Goal: Task Accomplishment & Management: Use online tool/utility

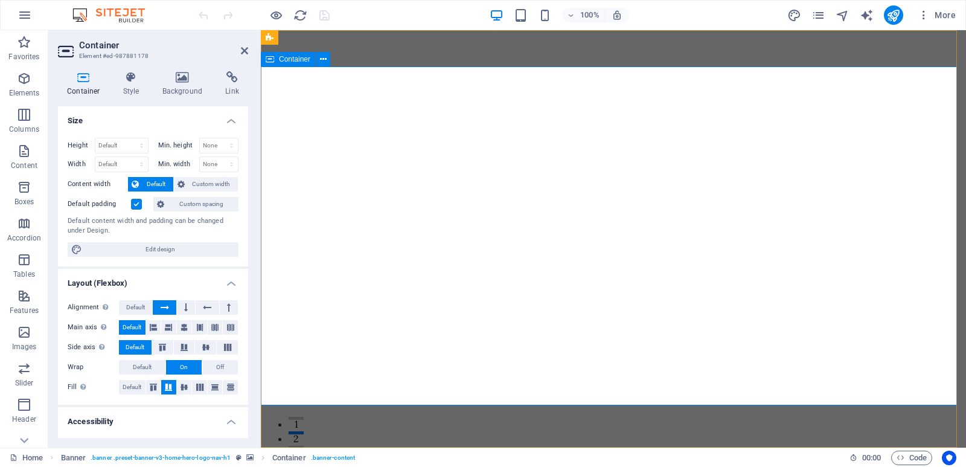
click at [187, 78] on icon at bounding box center [182, 77] width 59 height 12
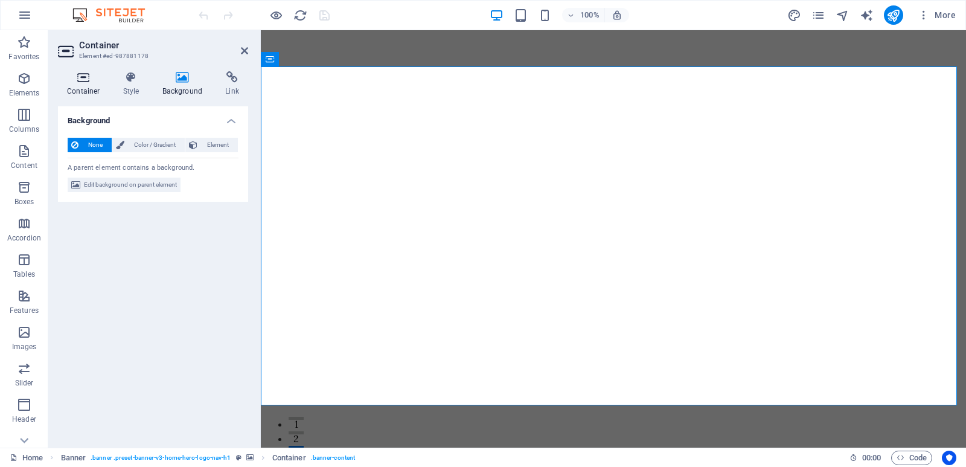
click at [90, 83] on h4 "Container" at bounding box center [86, 83] width 56 height 25
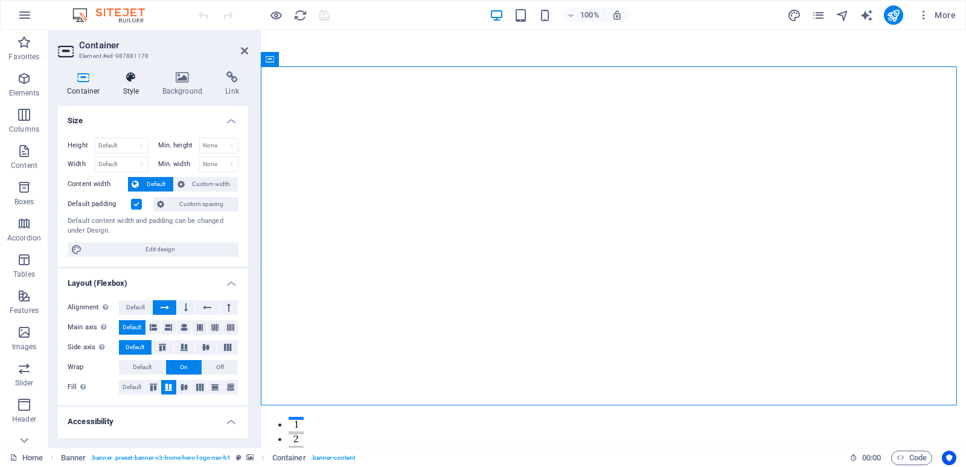
click at [118, 86] on h4 "Style" at bounding box center [133, 83] width 39 height 25
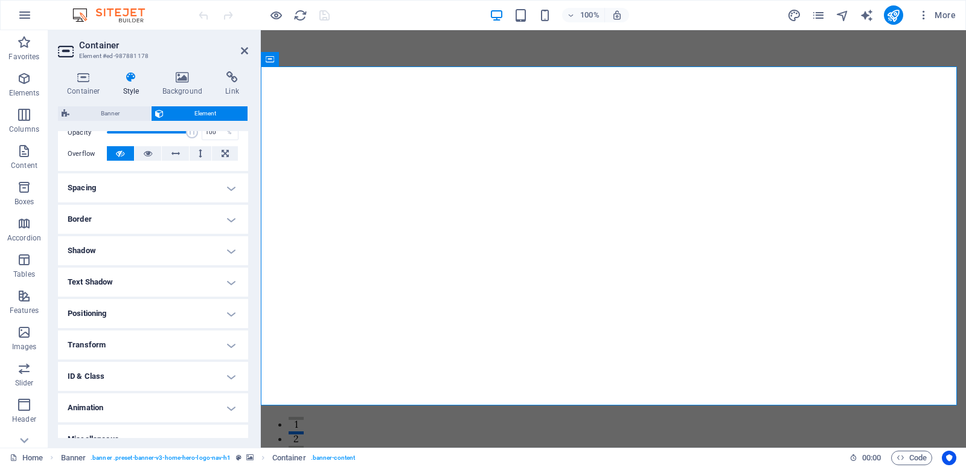
scroll to position [203, 0]
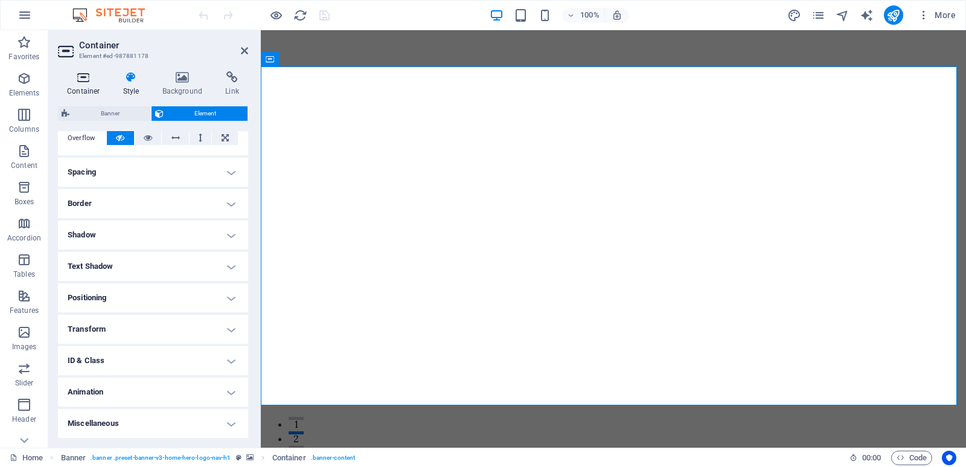
click at [83, 83] on icon at bounding box center [83, 77] width 51 height 12
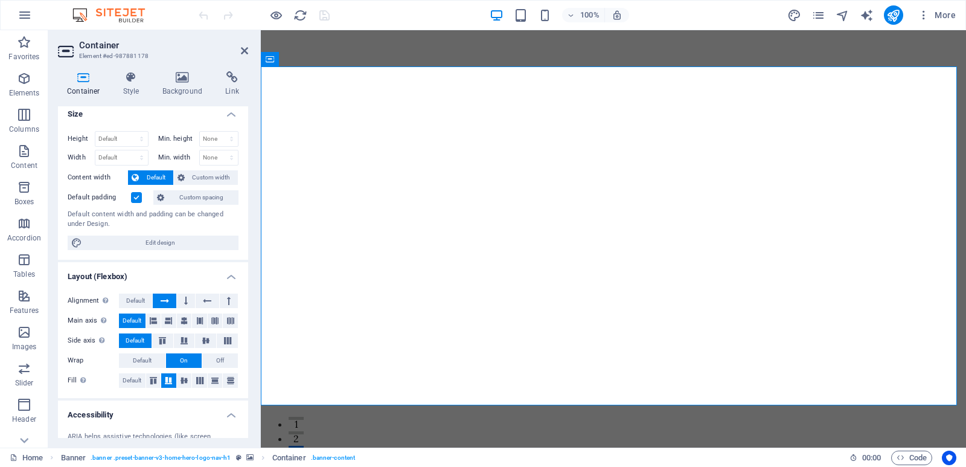
scroll to position [0, 0]
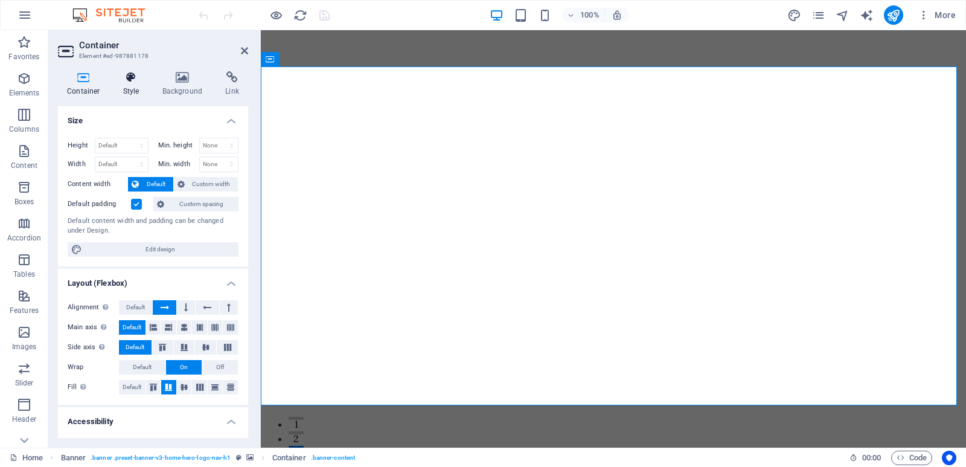
click at [136, 85] on h4 "Style" at bounding box center [133, 83] width 39 height 25
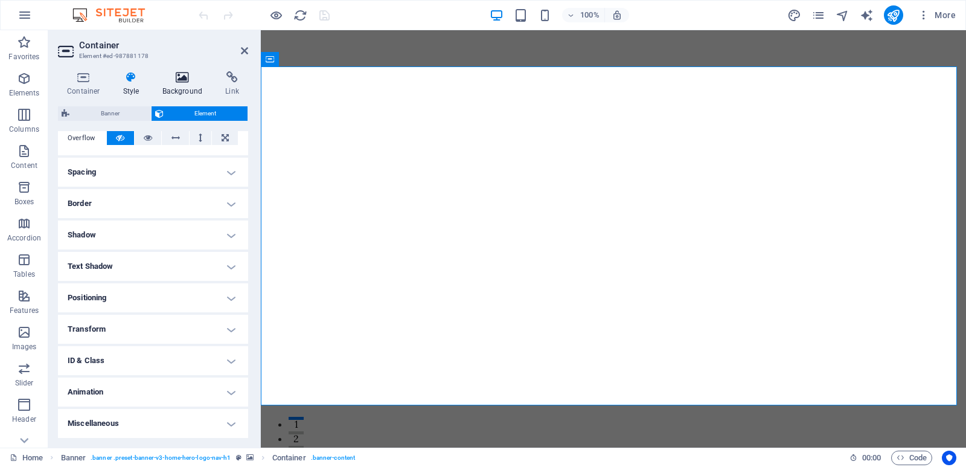
click at [180, 88] on h4 "Background" at bounding box center [184, 83] width 63 height 25
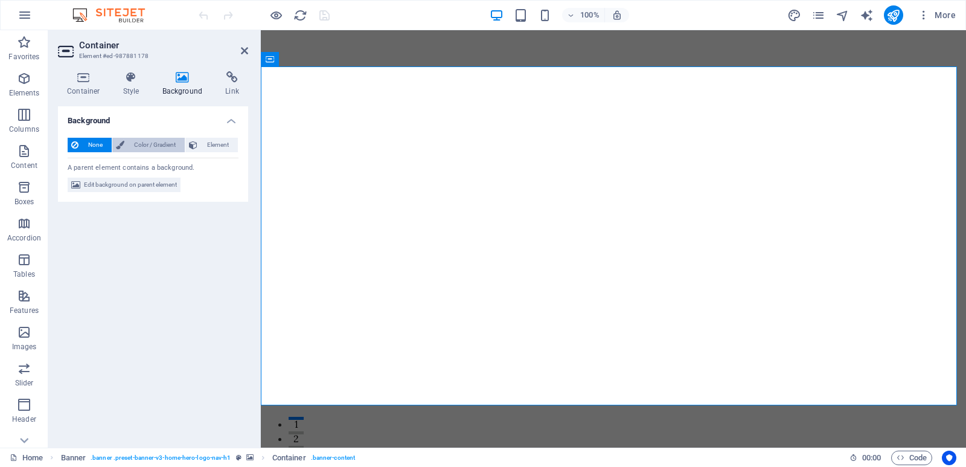
click at [164, 149] on span "Color / Gradient" at bounding box center [154, 145] width 53 height 14
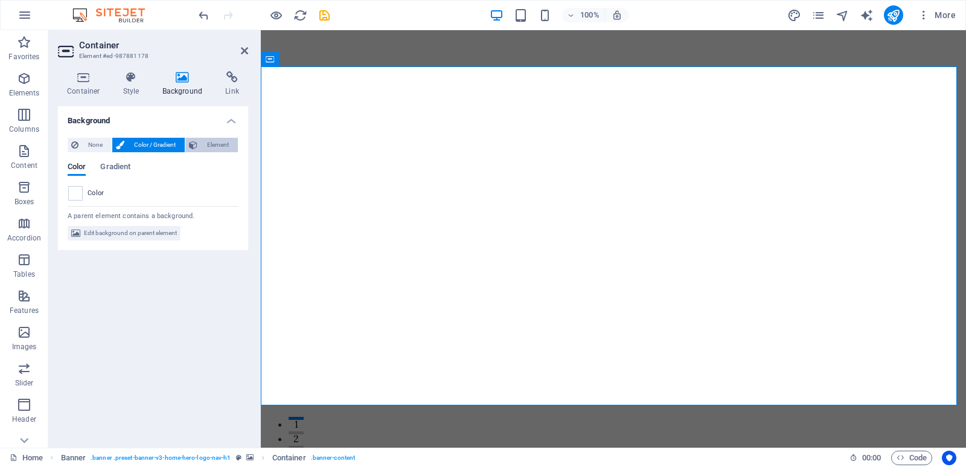
click at [215, 144] on span "Element" at bounding box center [217, 145] width 33 height 14
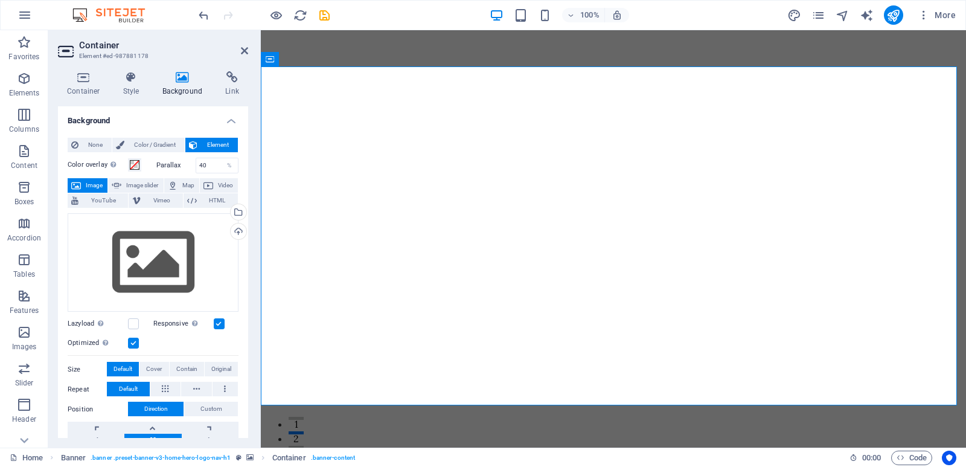
click at [88, 185] on span "Image" at bounding box center [94, 185] width 19 height 14
click at [230, 88] on h4 "Link" at bounding box center [232, 83] width 32 height 25
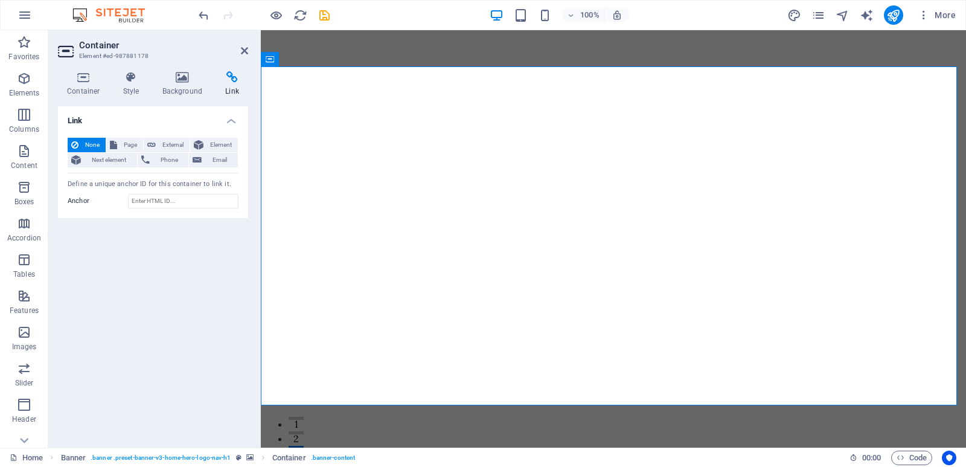
click at [177, 98] on div "Container Style Background Link Size Height Default px rem % vh vw Min. height …" at bounding box center [153, 254] width 190 height 367
click at [135, 91] on h4 "Style" at bounding box center [133, 83] width 39 height 25
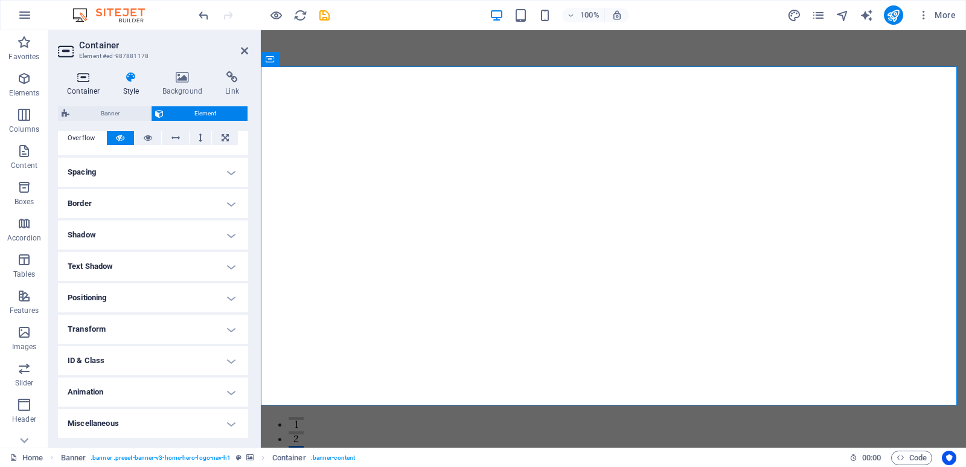
click at [95, 86] on h4 "Container" at bounding box center [86, 83] width 56 height 25
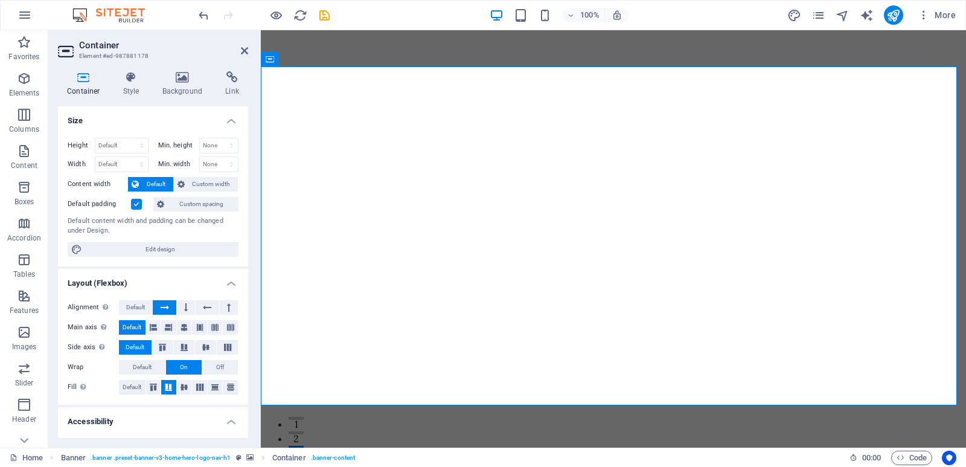
click at [27, 370] on icon "button" at bounding box center [24, 368] width 14 height 14
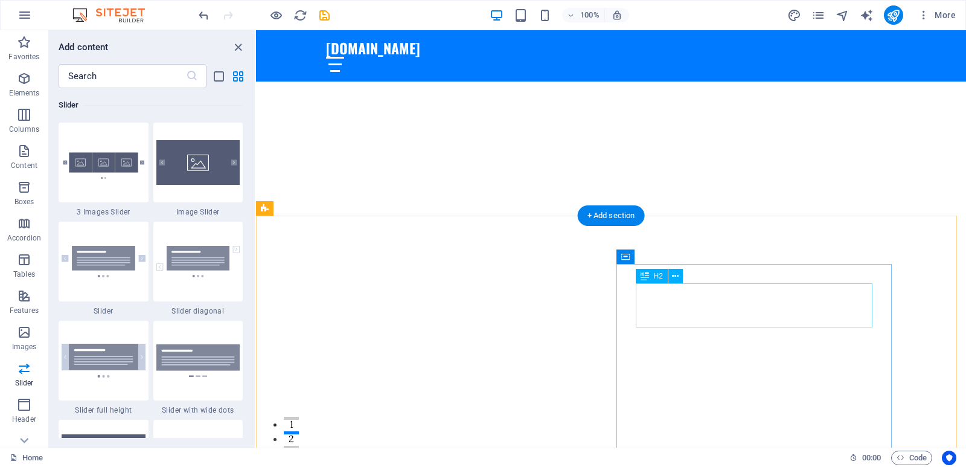
scroll to position [242, 0]
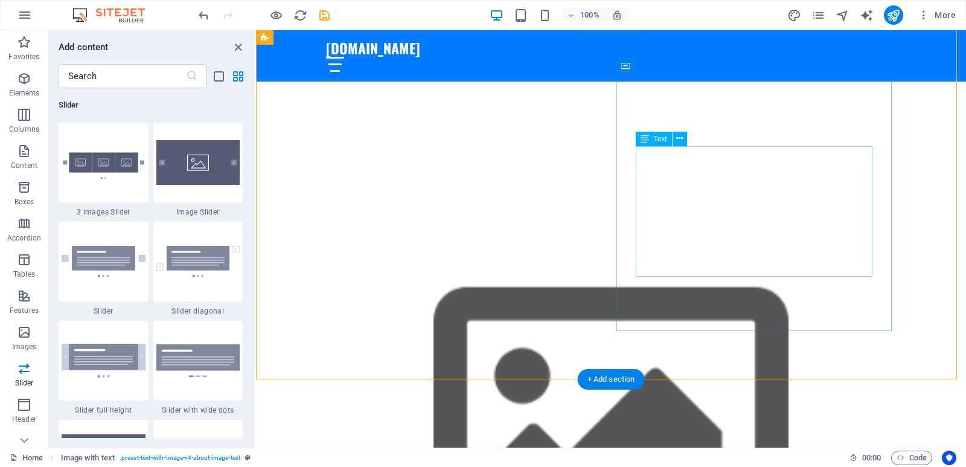
scroll to position [423, 0]
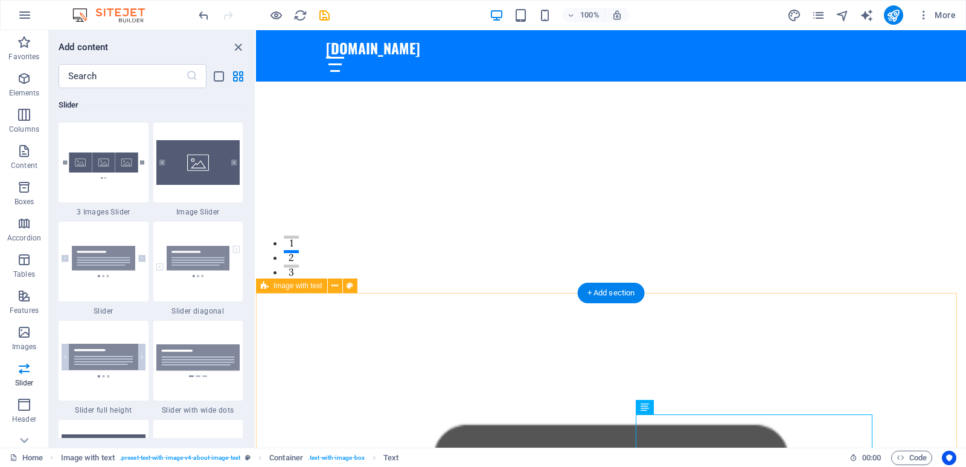
scroll to position [0, 0]
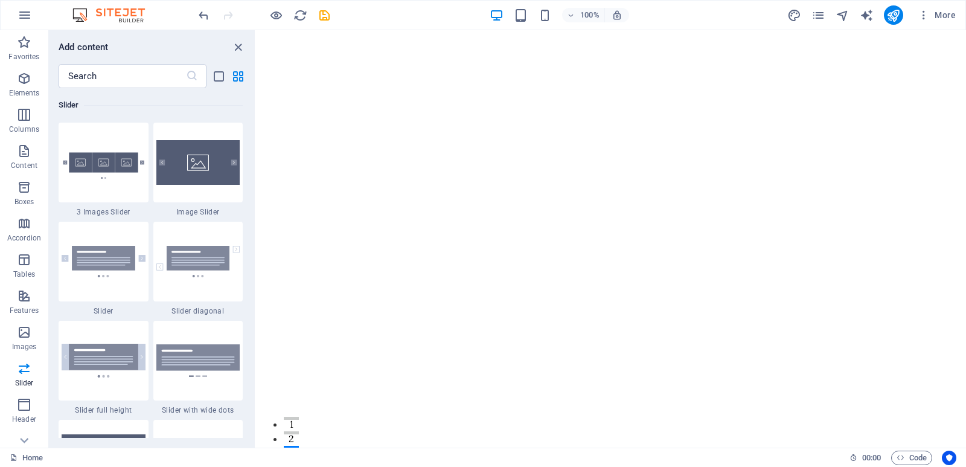
click at [177, 105] on h6 "Slider" at bounding box center [151, 105] width 184 height 14
click at [237, 51] on icon "close panel" at bounding box center [238, 47] width 14 height 14
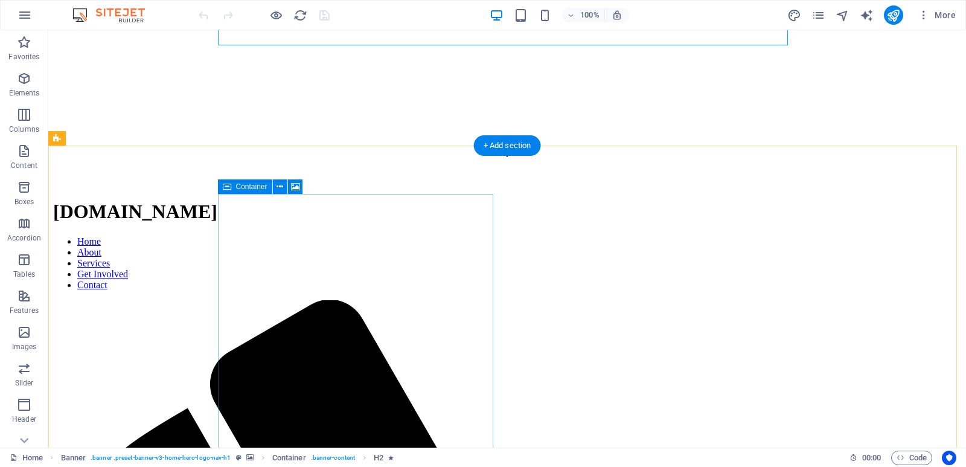
scroll to position [302, 0]
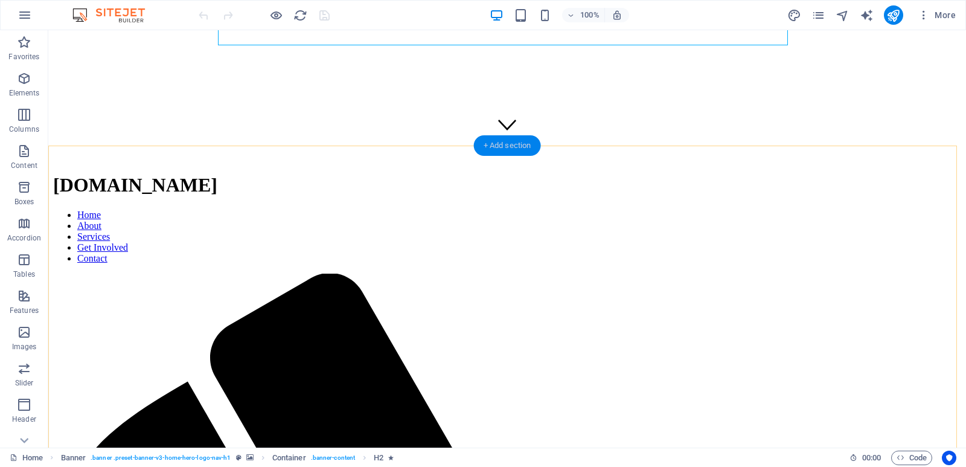
click at [497, 146] on div "+ Add section" at bounding box center [507, 145] width 67 height 21
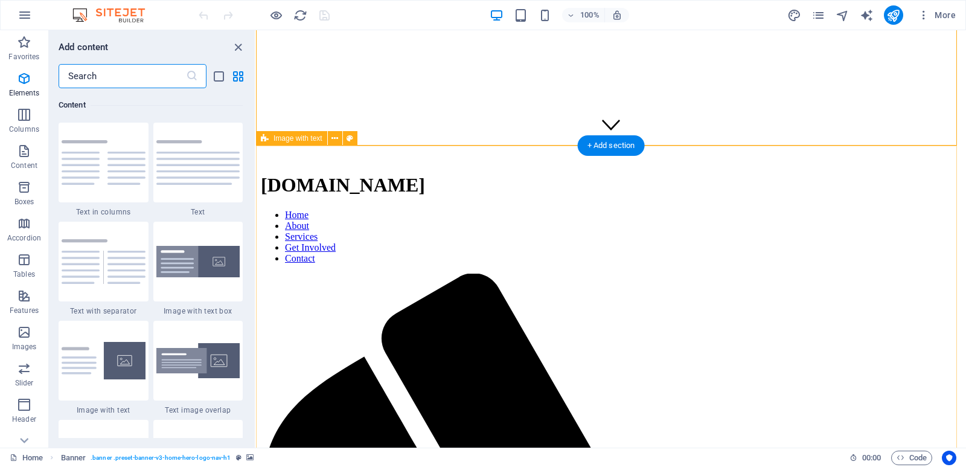
scroll to position [2113, 0]
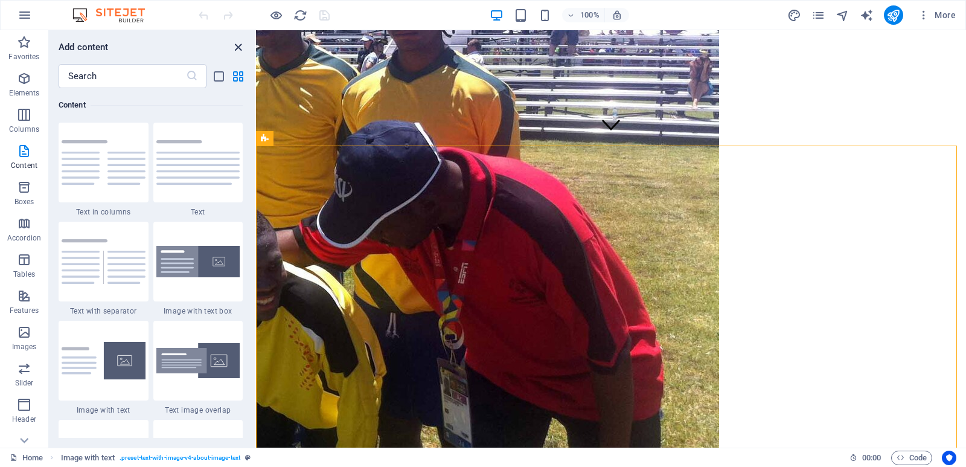
click at [236, 47] on icon "close panel" at bounding box center [238, 47] width 14 height 14
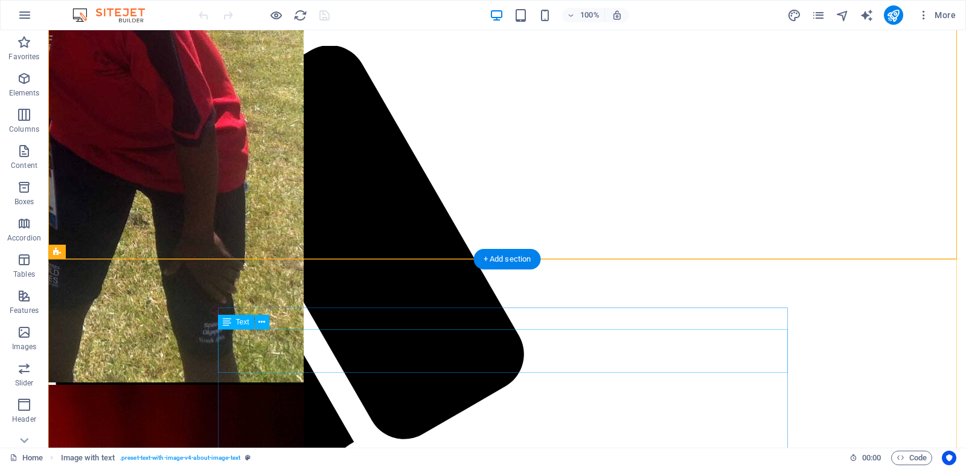
scroll to position [543, 0]
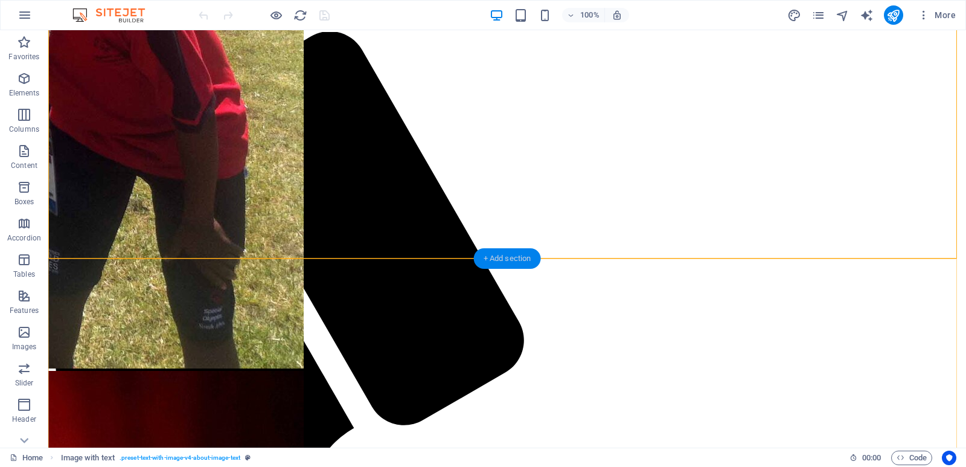
click at [484, 255] on div "+ Add section" at bounding box center [507, 258] width 67 height 21
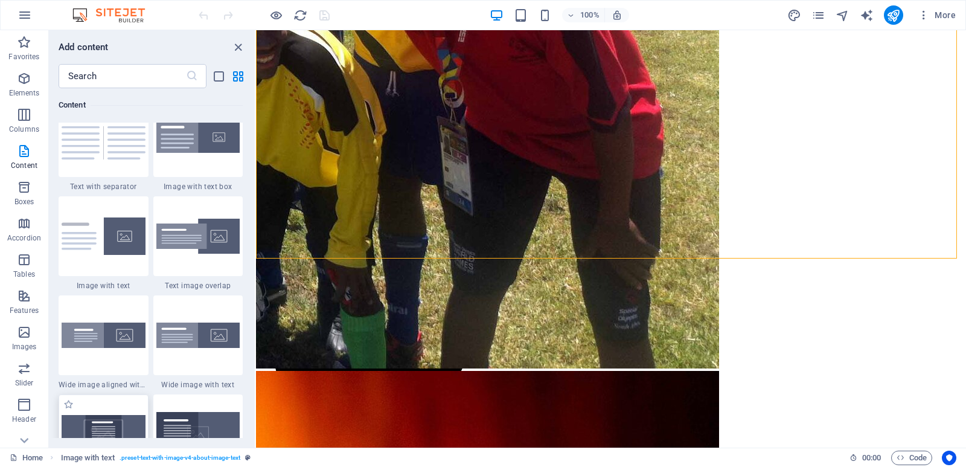
scroll to position [2233, 0]
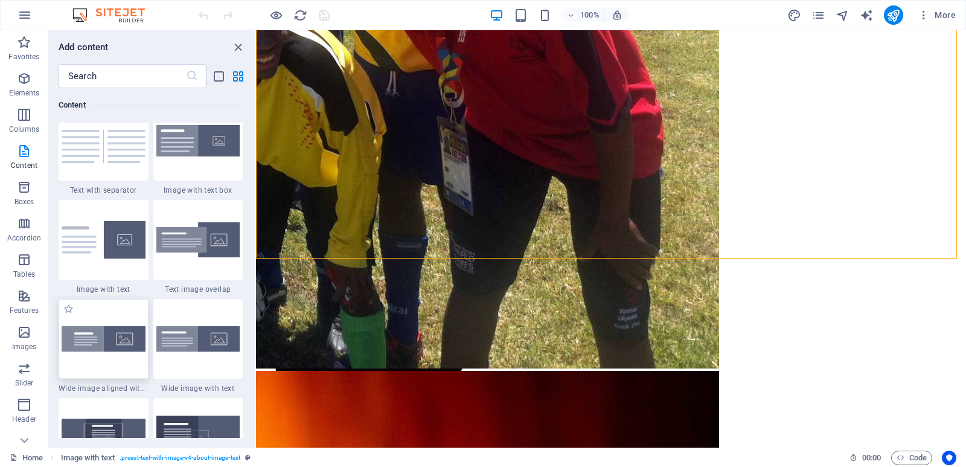
click at [113, 346] on img at bounding box center [104, 338] width 84 height 25
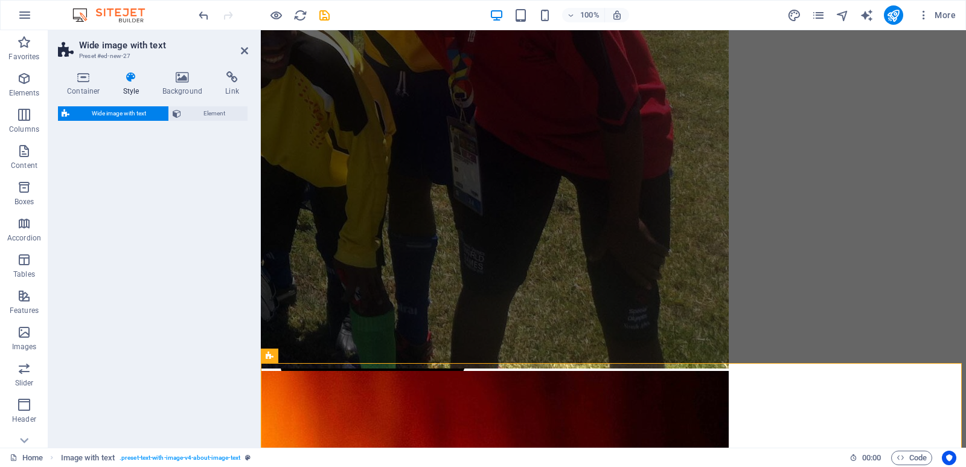
select select "%"
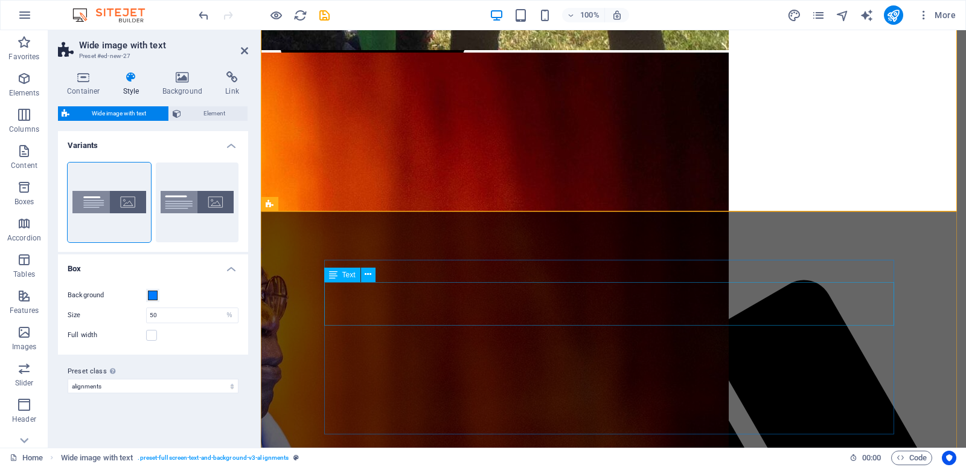
scroll to position [680, 0]
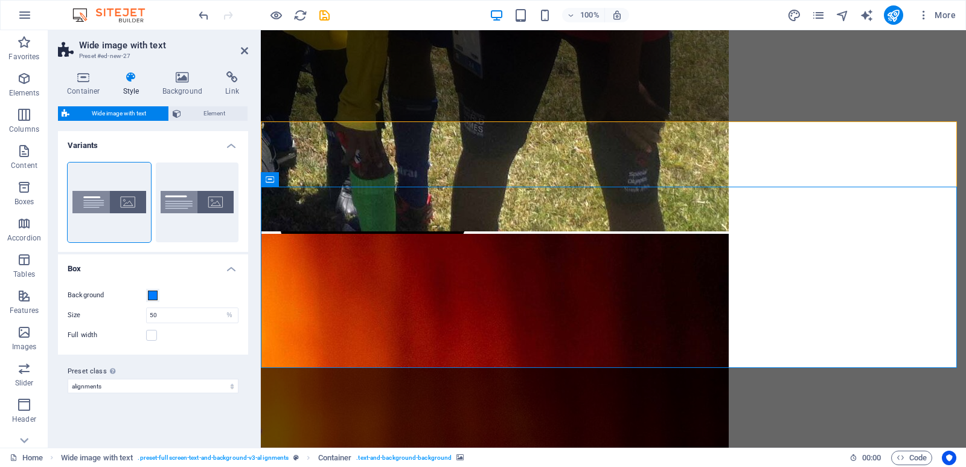
select select "px"
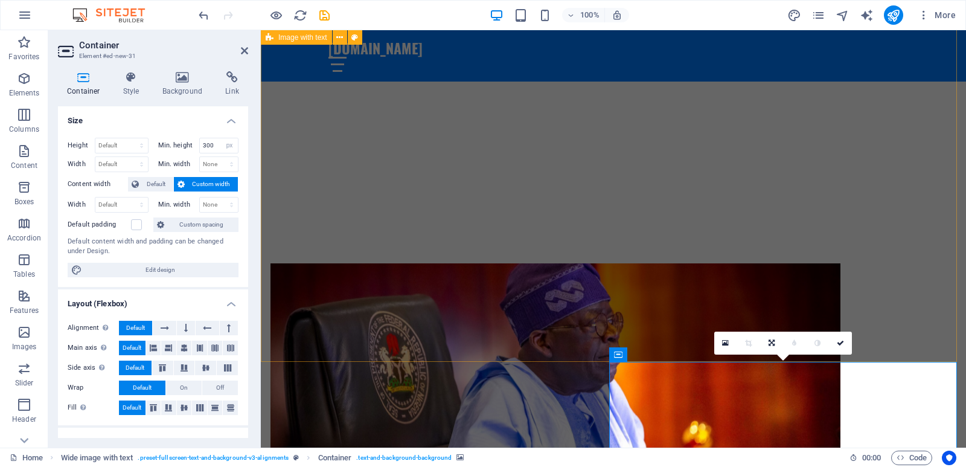
scroll to position [620, 0]
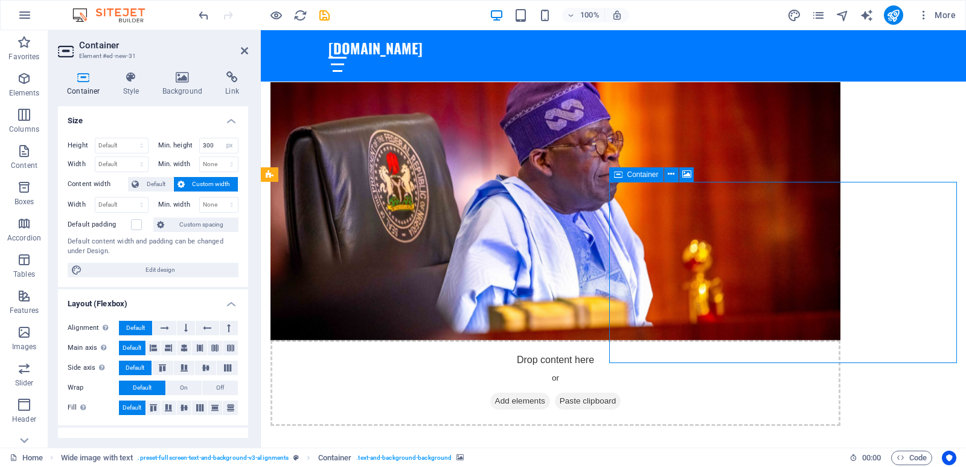
drag, startPoint x: 702, startPoint y: 219, endPoint x: 655, endPoint y: 221, distance: 47.7
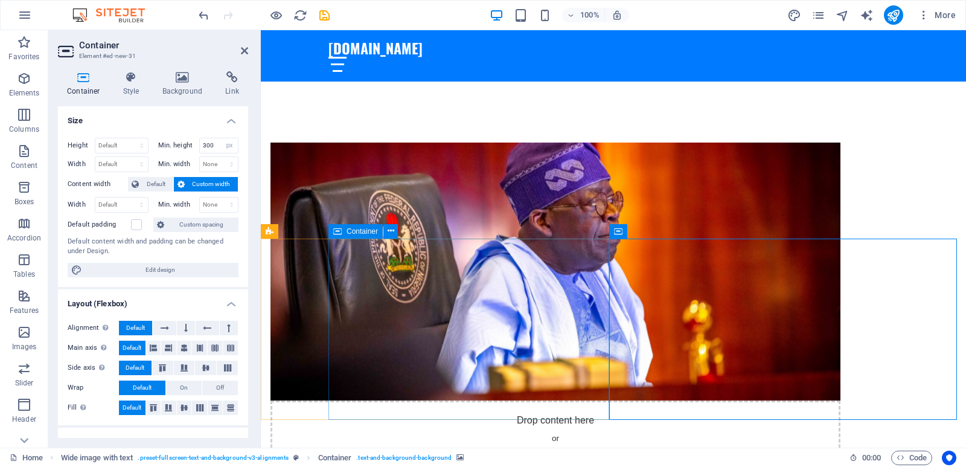
scroll to position [680, 0]
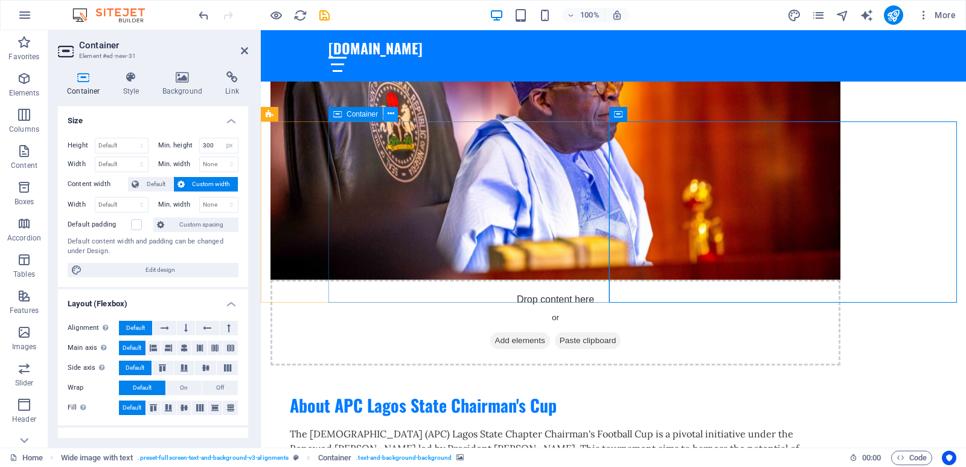
click at [394, 118] on button at bounding box center [390, 114] width 14 height 14
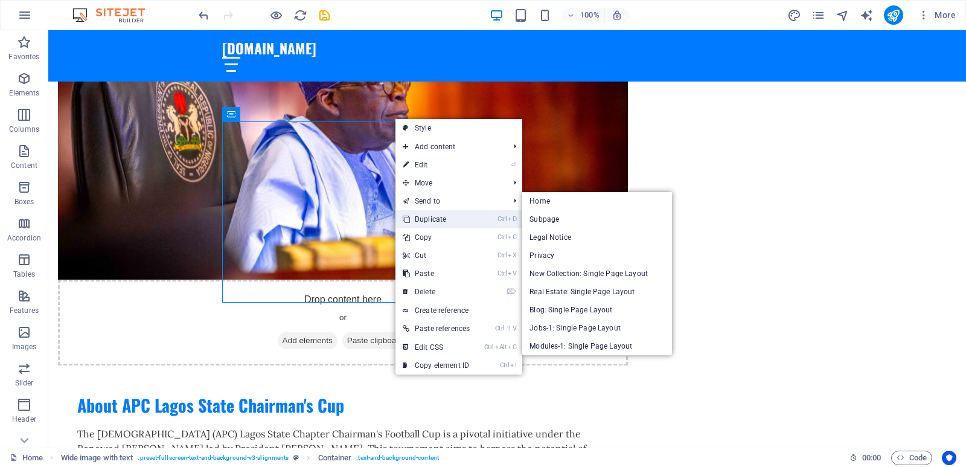
click at [427, 218] on link "Ctrl D Duplicate" at bounding box center [436, 219] width 82 height 18
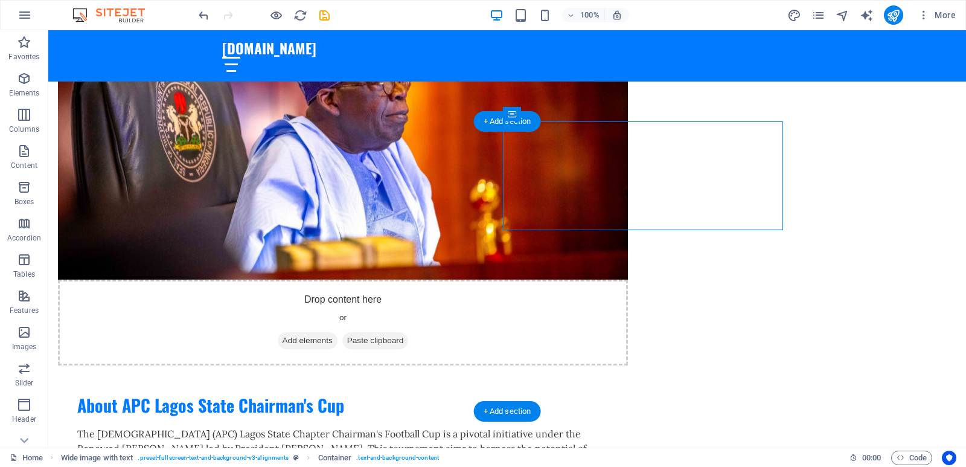
select select "px"
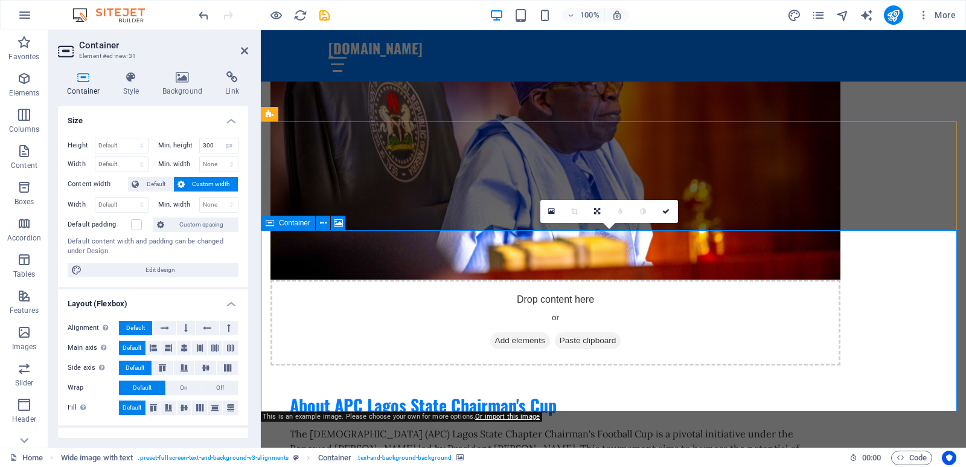
drag, startPoint x: 301, startPoint y: 102, endPoint x: 543, endPoint y: 115, distance: 243.1
click at [514, 102] on div "Drop content here or Add elements Paste clipboard About APC Lagos State Chairma…" at bounding box center [613, 279] width 705 height 613
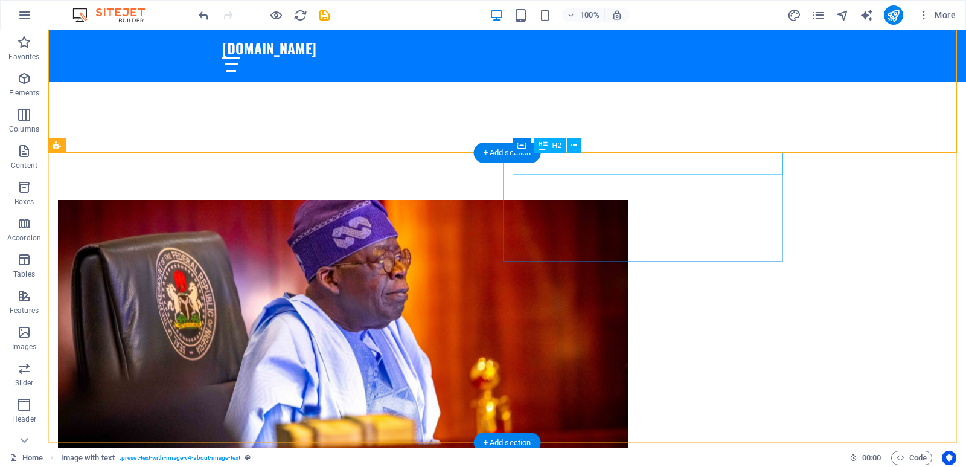
scroll to position [499, 0]
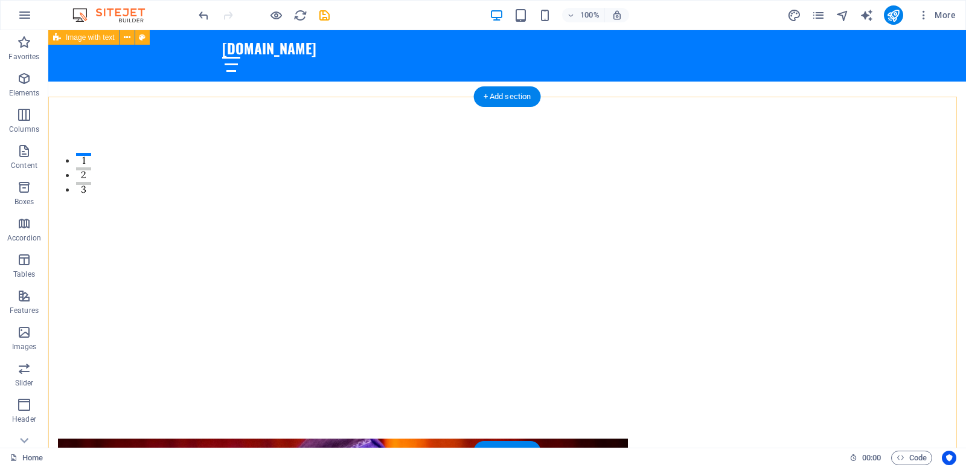
scroll to position [258, 0]
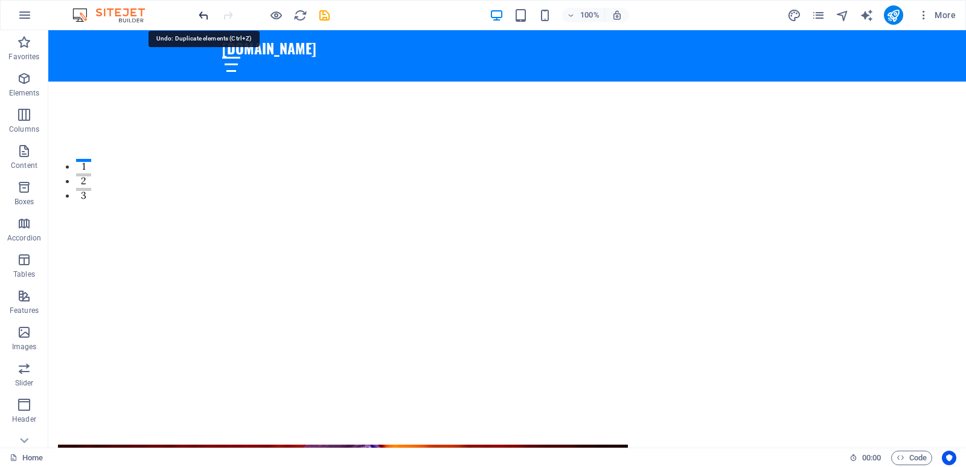
click at [210, 14] on icon "undo" at bounding box center [204, 15] width 14 height 14
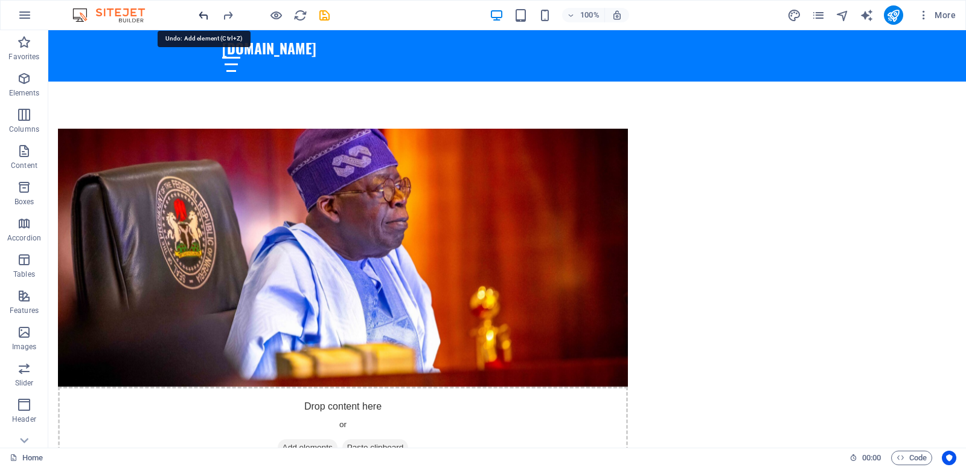
scroll to position [617, 0]
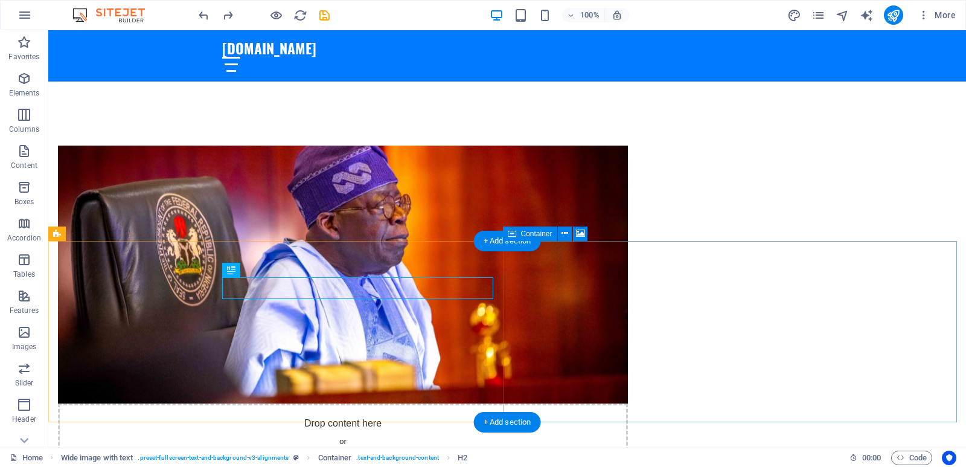
scroll to position [677, 0]
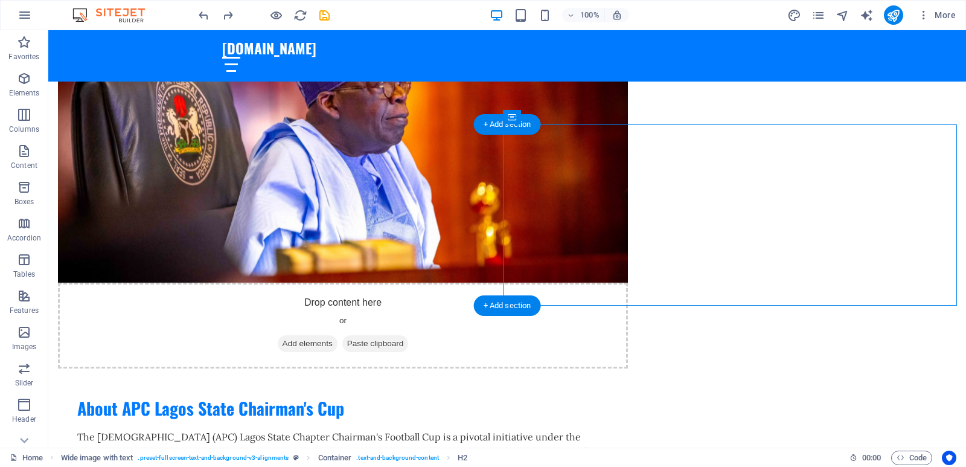
select select "px"
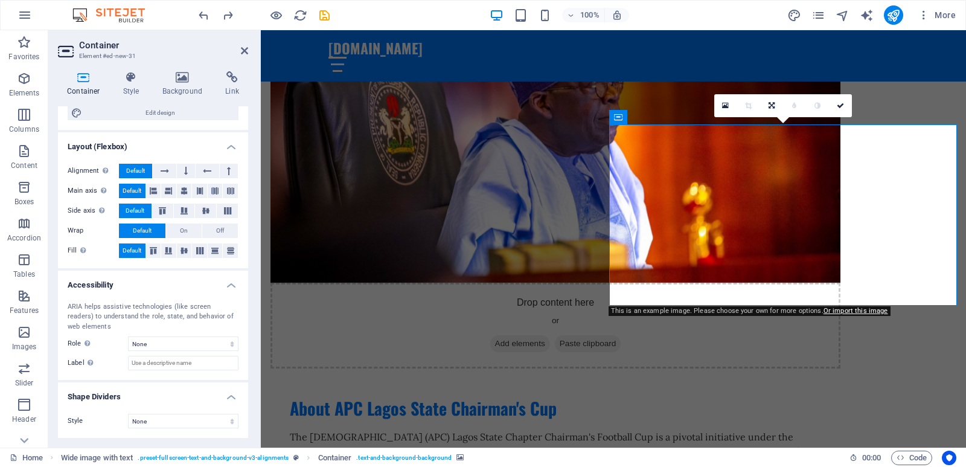
scroll to position [0, 0]
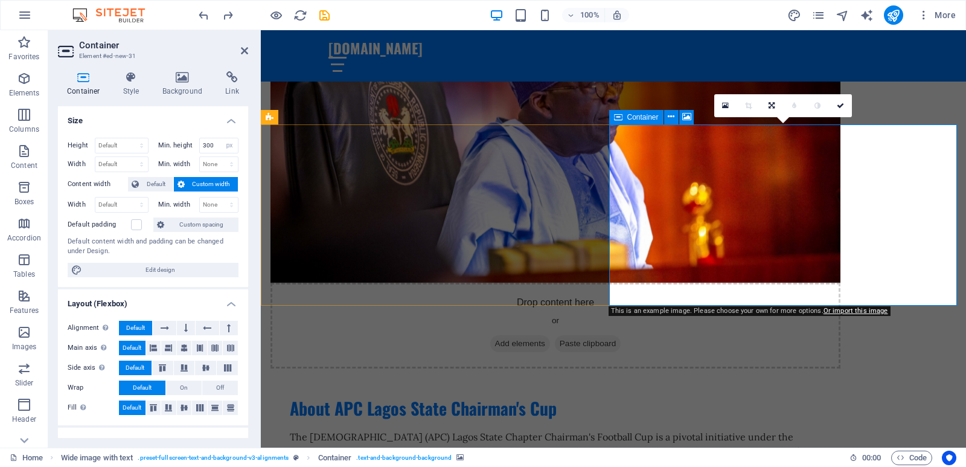
click at [726, 100] on link at bounding box center [725, 105] width 23 height 23
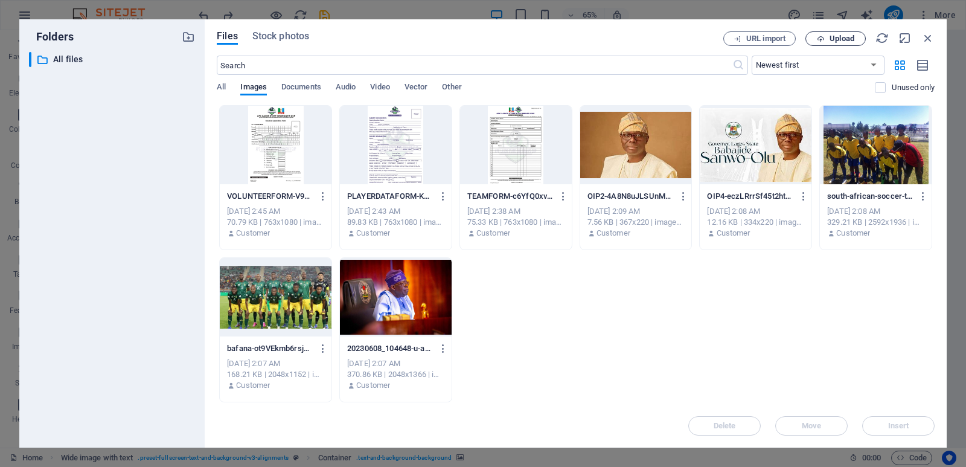
click at [827, 37] on span "Upload" at bounding box center [836, 39] width 50 height 8
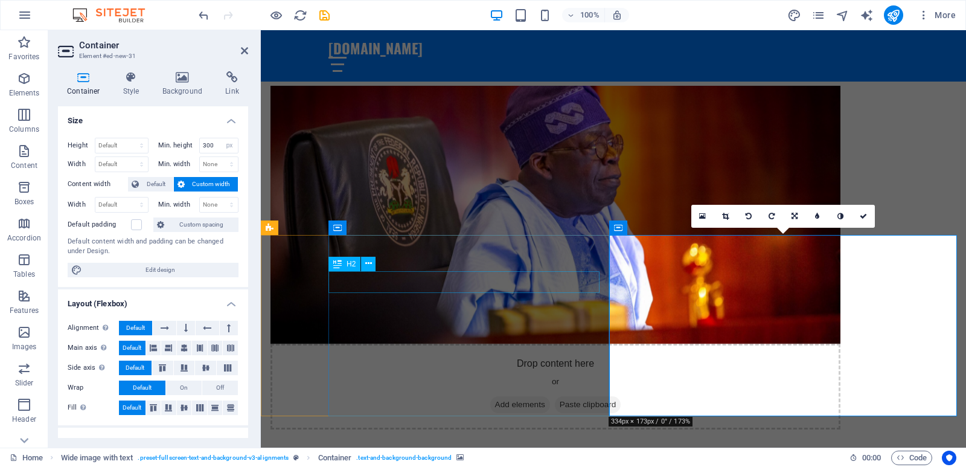
scroll to position [634, 0]
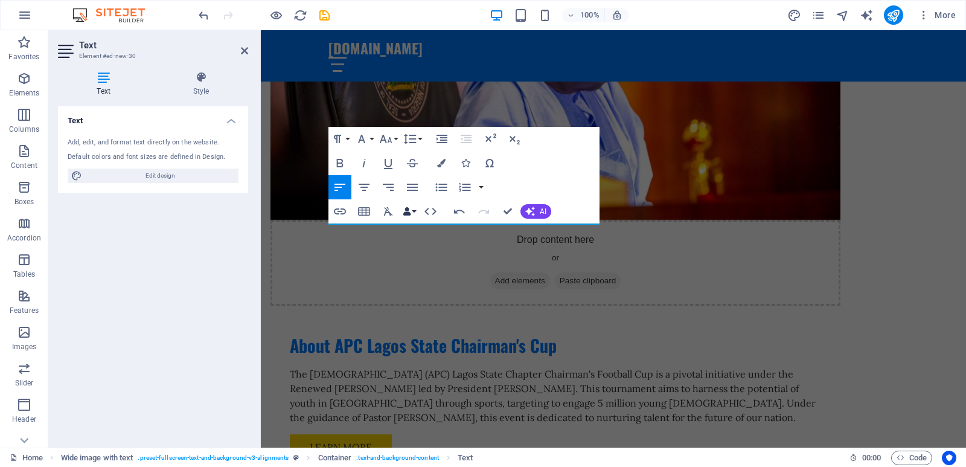
scroll to position [680, 0]
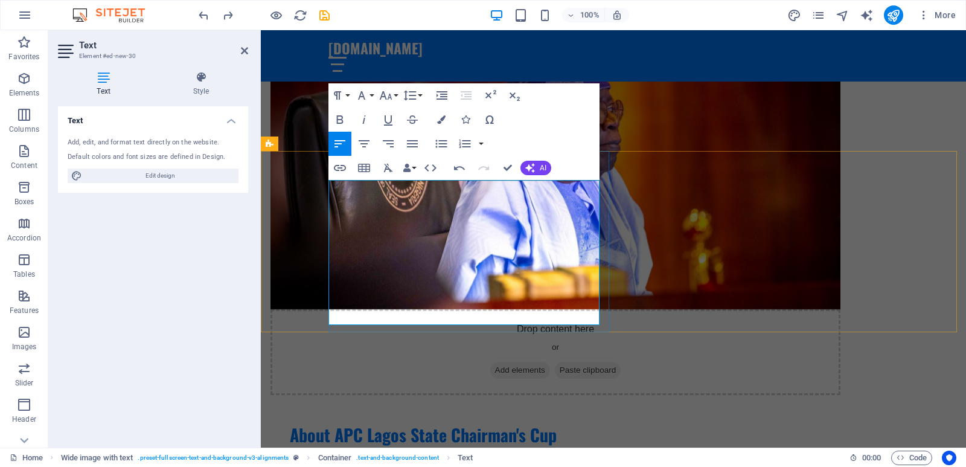
scroll to position [989, 0]
drag, startPoint x: 331, startPoint y: 245, endPoint x: 499, endPoint y: 313, distance: 181.2
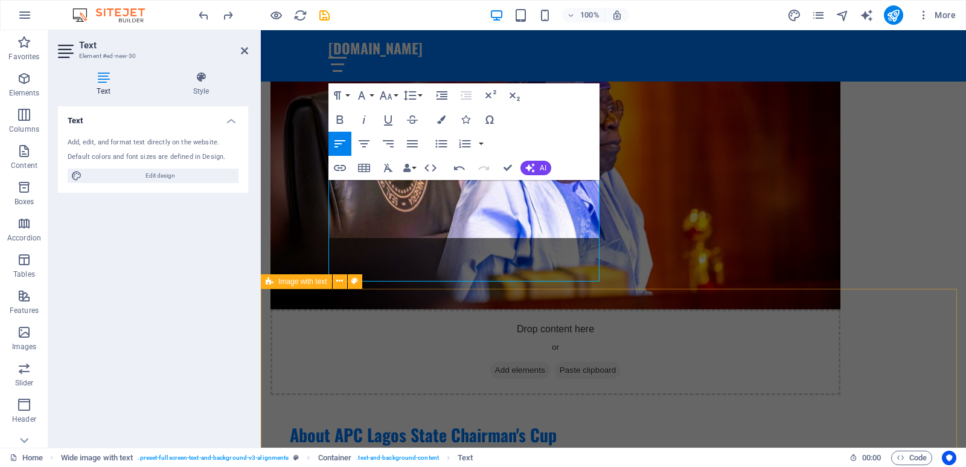
scroll to position [694, 0]
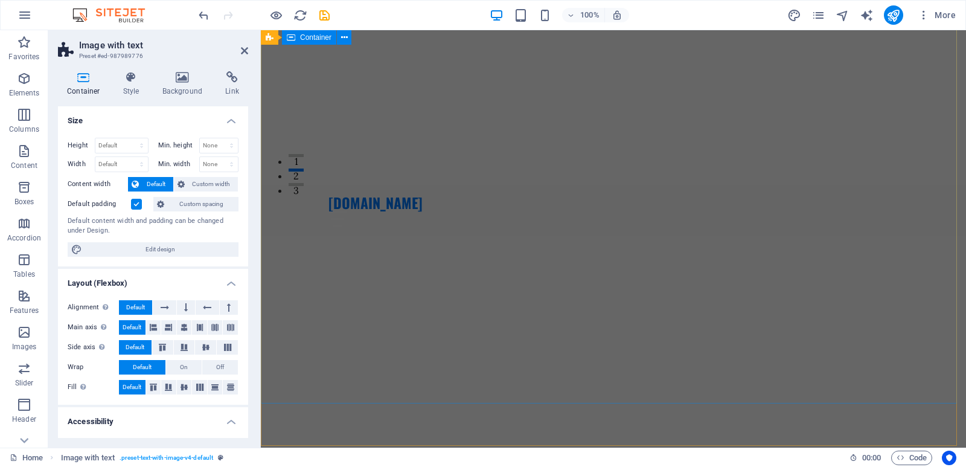
scroll to position [0, 0]
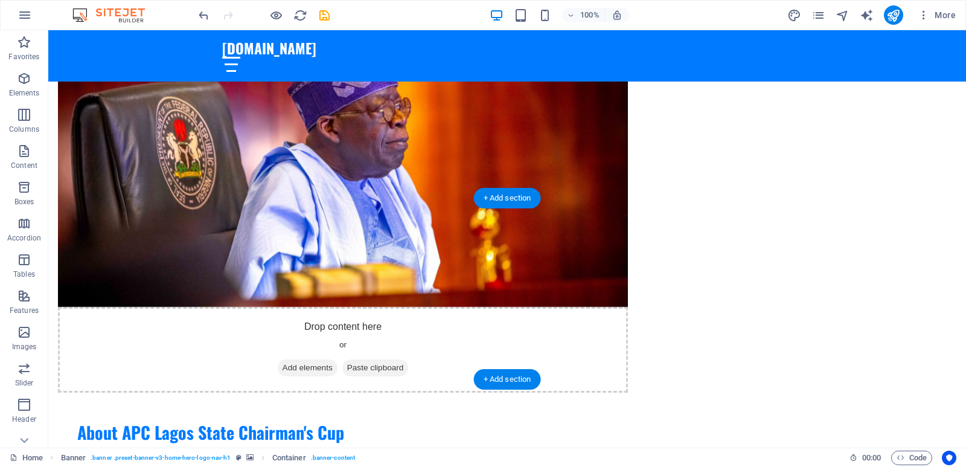
scroll to position [725, 0]
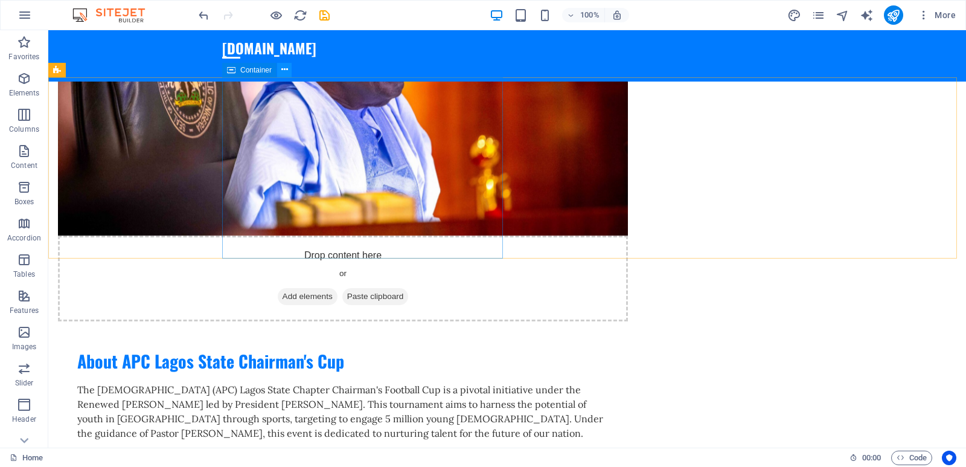
click at [286, 72] on icon at bounding box center [284, 69] width 7 height 13
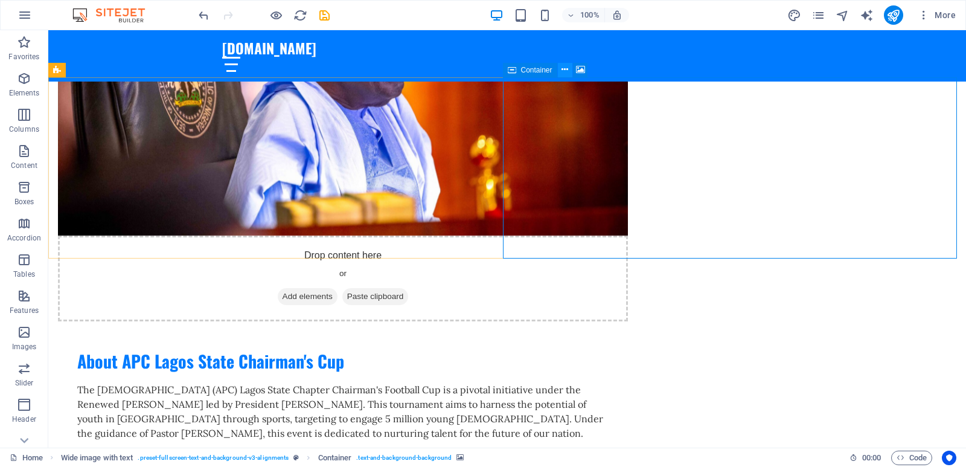
click at [566, 72] on icon at bounding box center [565, 69] width 7 height 13
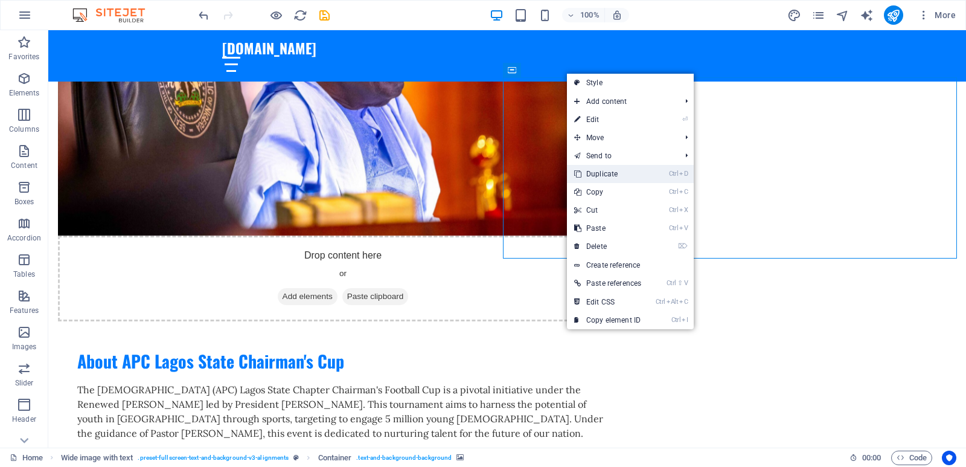
click at [598, 175] on link "Ctrl D Duplicate" at bounding box center [608, 174] width 82 height 18
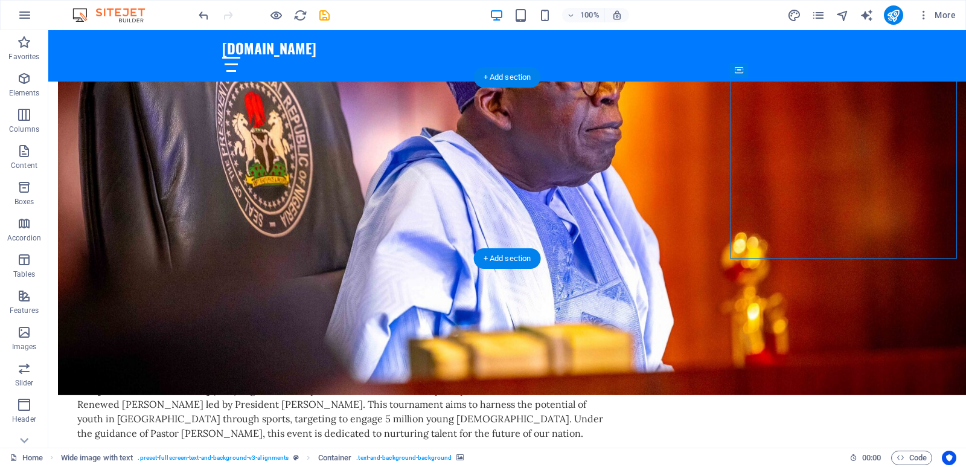
drag, startPoint x: 820, startPoint y: 154, endPoint x: 809, endPoint y: 211, distance: 57.8
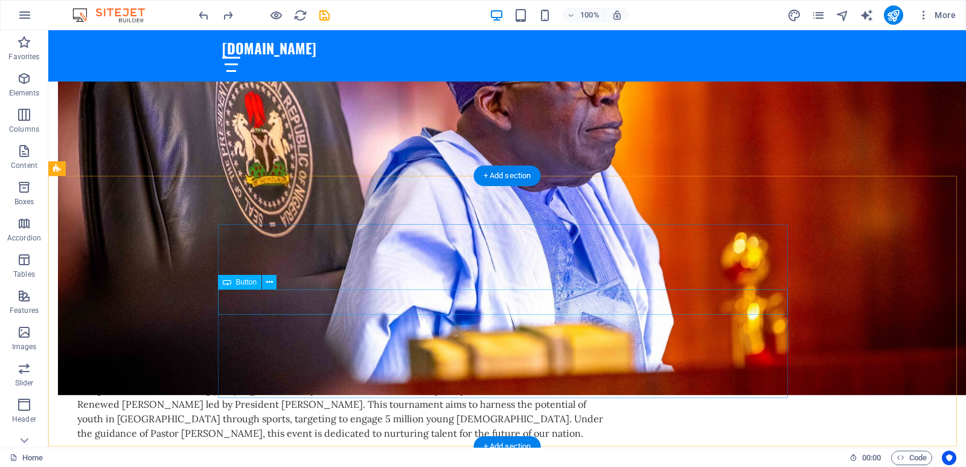
scroll to position [845, 0]
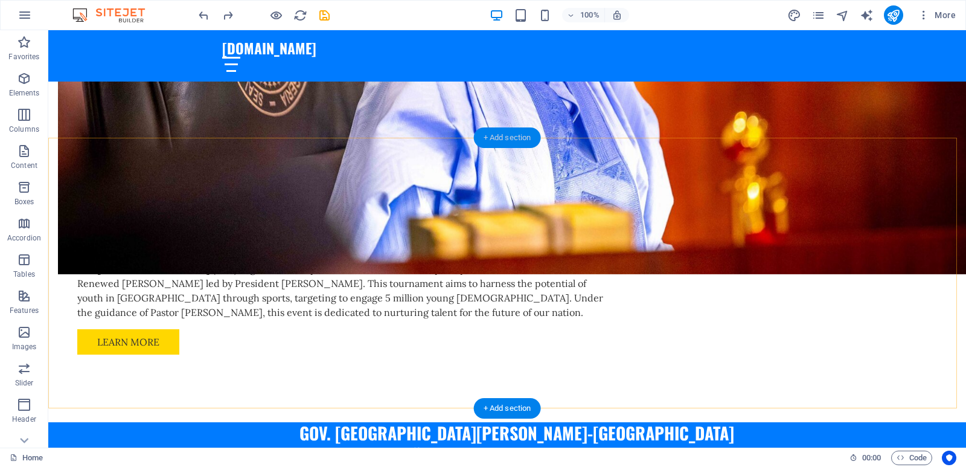
click at [504, 138] on div "+ Add section" at bounding box center [507, 137] width 67 height 21
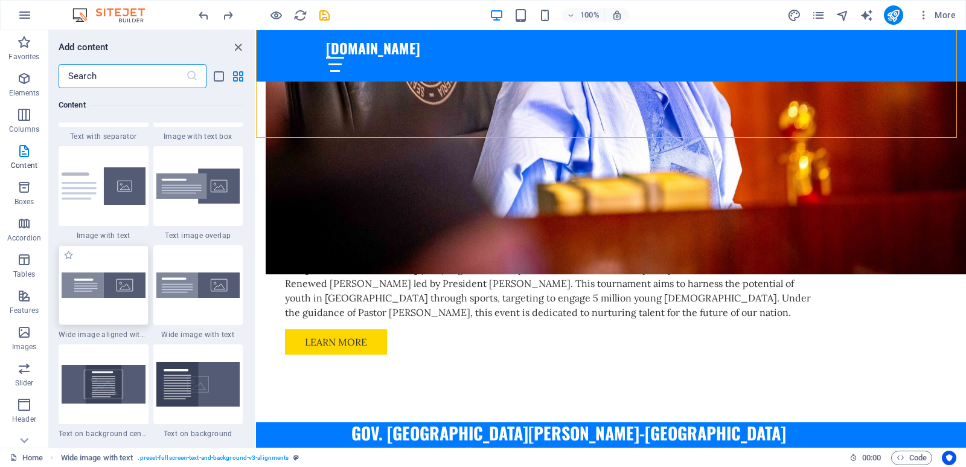
scroll to position [2294, 0]
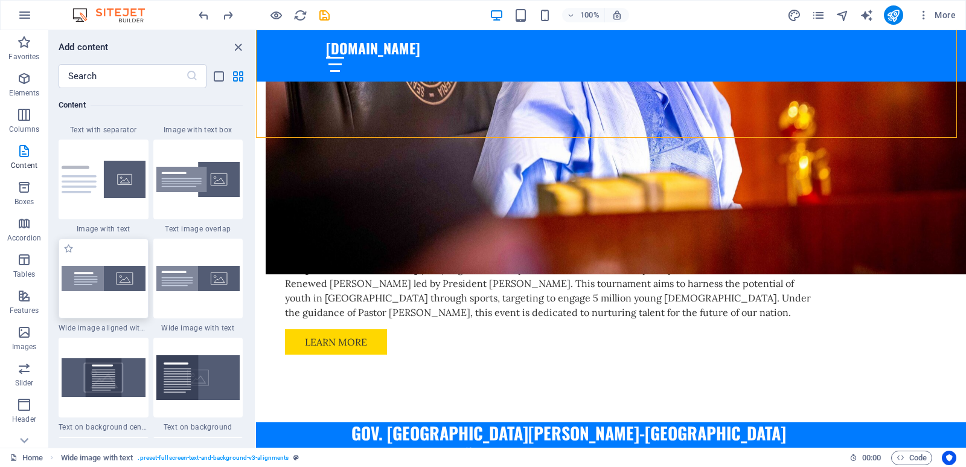
click at [117, 295] on div at bounding box center [104, 279] width 90 height 80
click at [256, 295] on div "Drag here to replace the existing content. Press “Ctrl” if you want to create a…" at bounding box center [611, 238] width 710 height 417
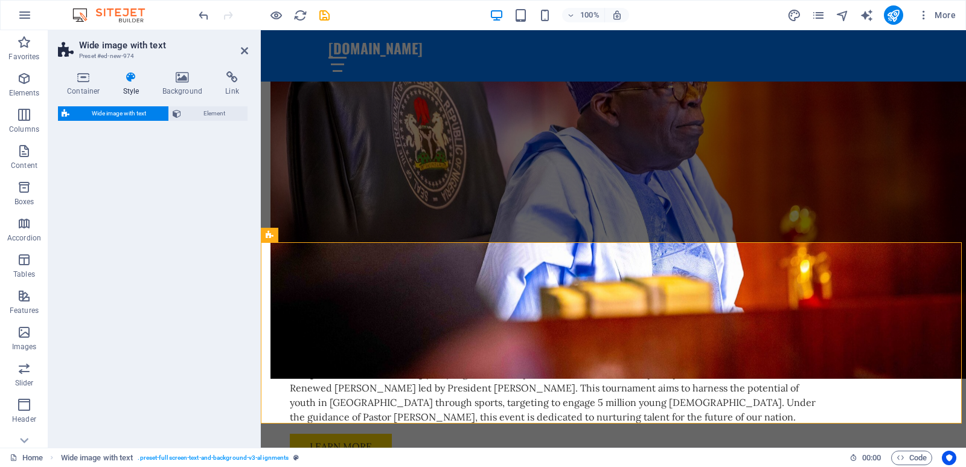
select select "%"
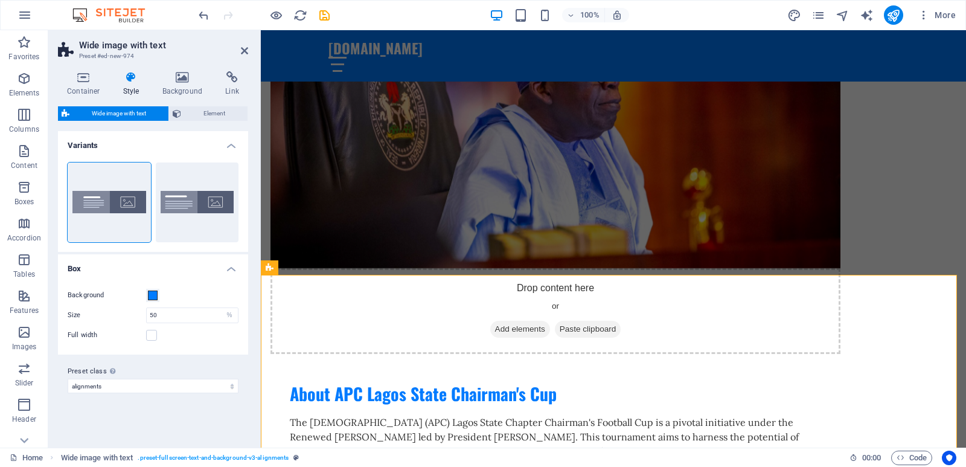
scroll to position [680, 0]
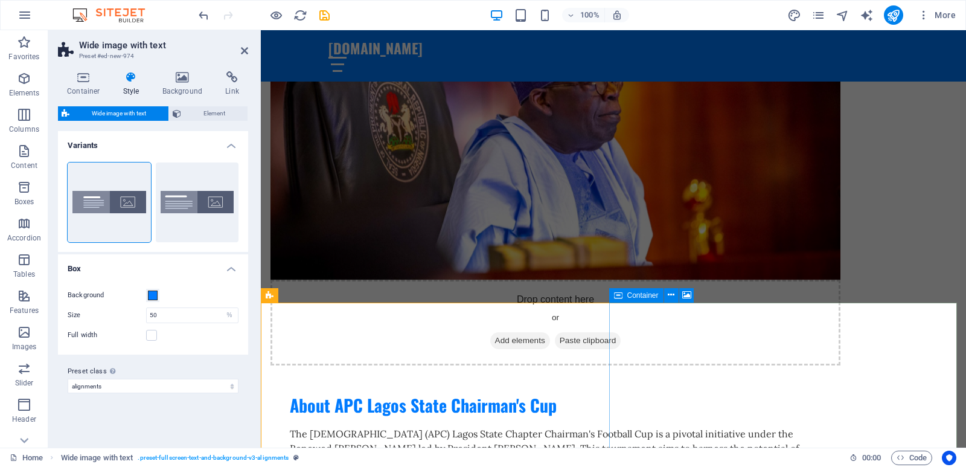
select select "px"
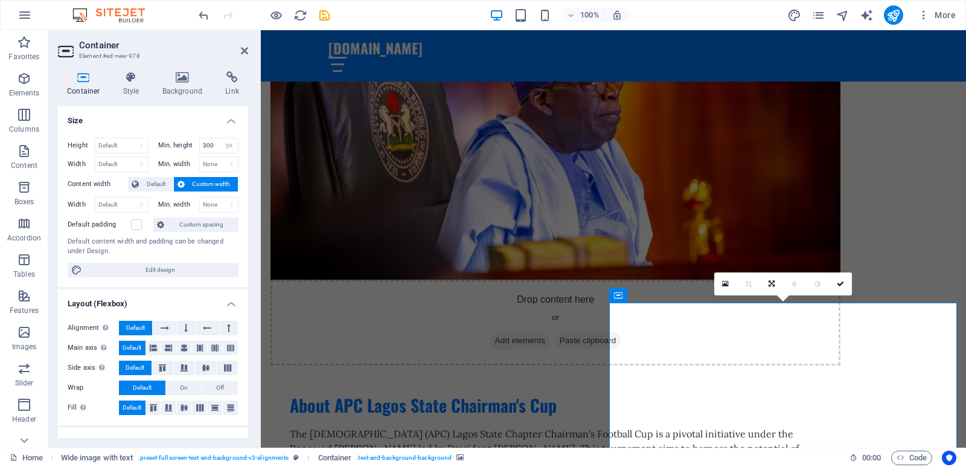
click at [729, 281] on icon at bounding box center [725, 284] width 7 height 8
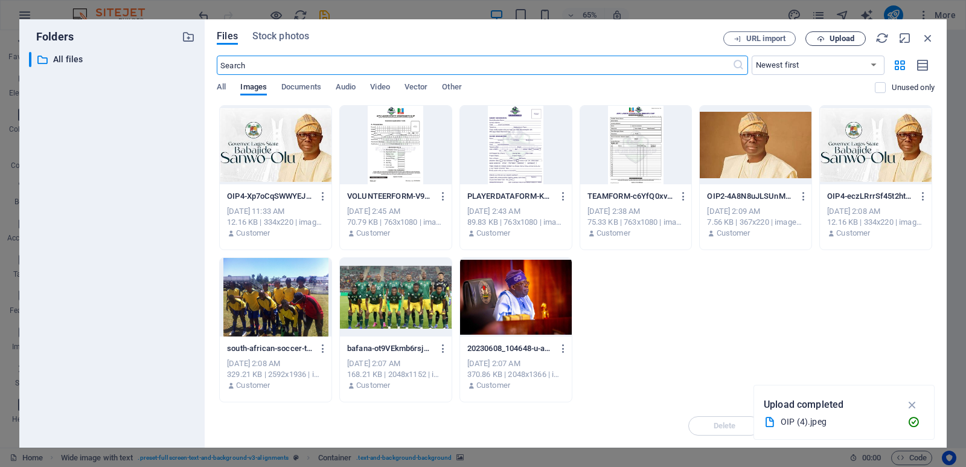
click at [827, 37] on span "Upload" at bounding box center [836, 39] width 50 height 8
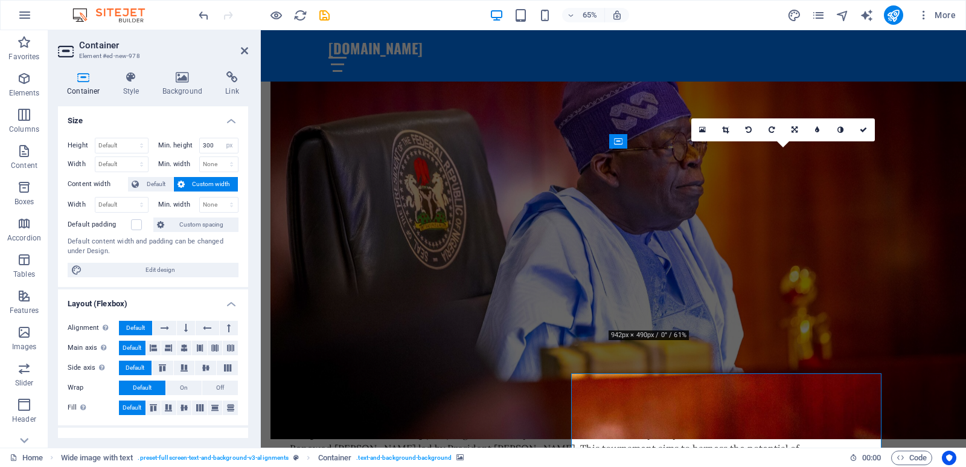
scroll to position [834, 0]
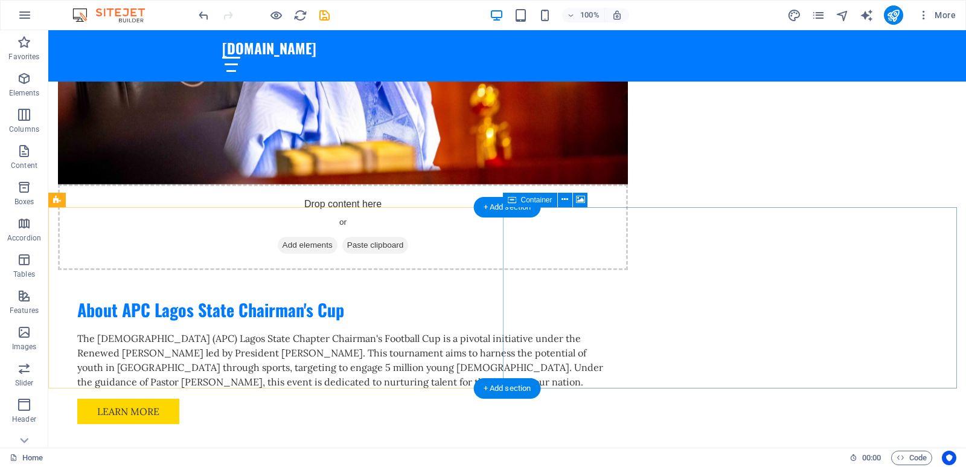
scroll to position [774, 0]
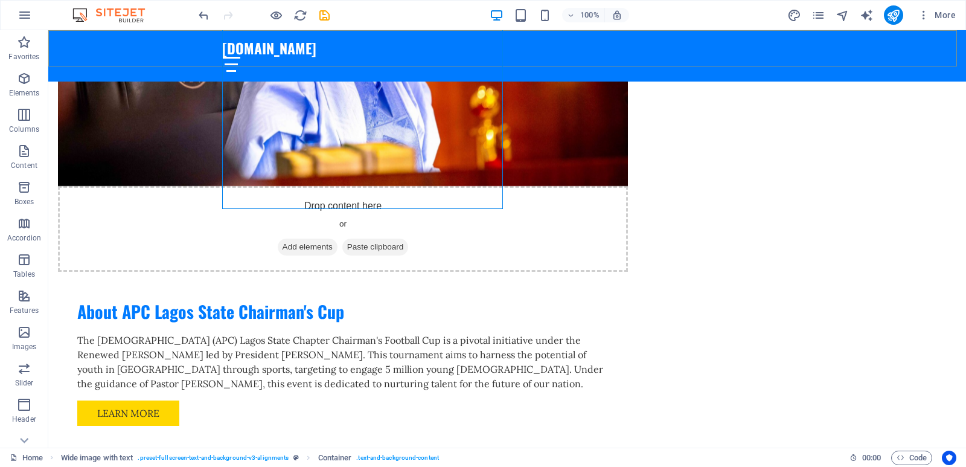
click at [486, 59] on div "apcchairmancup.com Home About Services Get Involved Contact" at bounding box center [507, 55] width 918 height 51
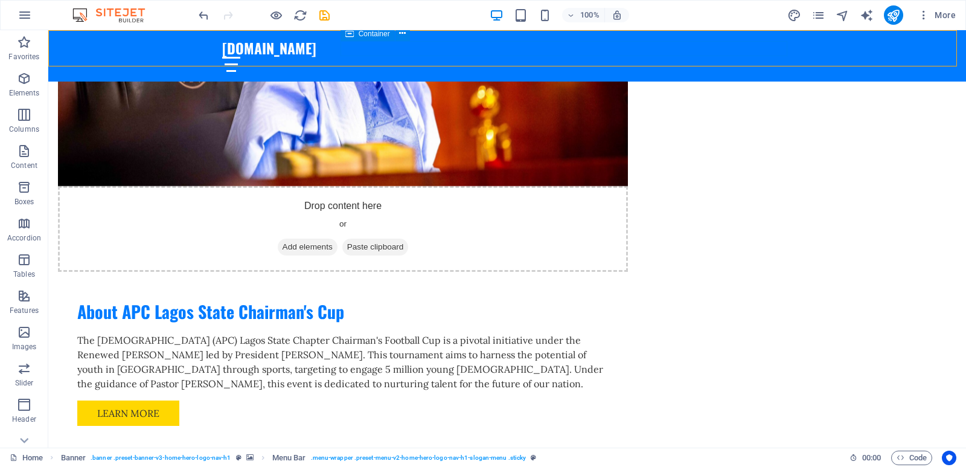
click at [501, 57] on div at bounding box center [507, 64] width 570 height 15
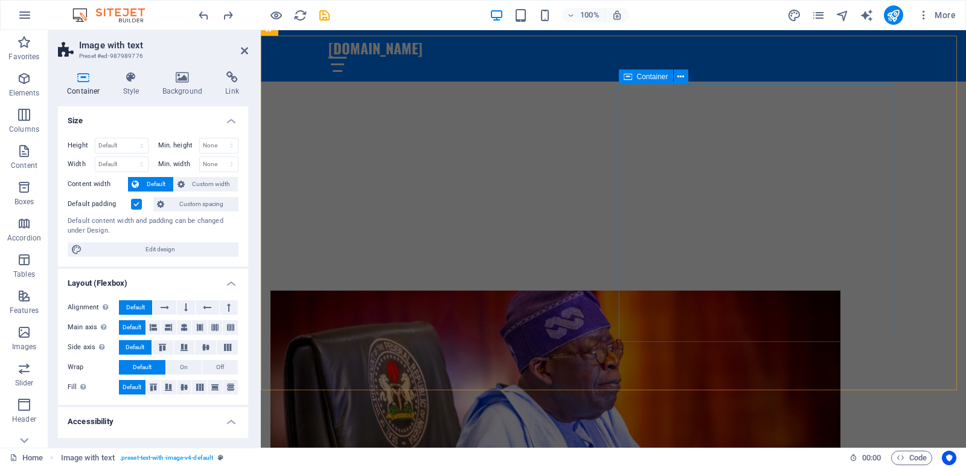
scroll to position [653, 0]
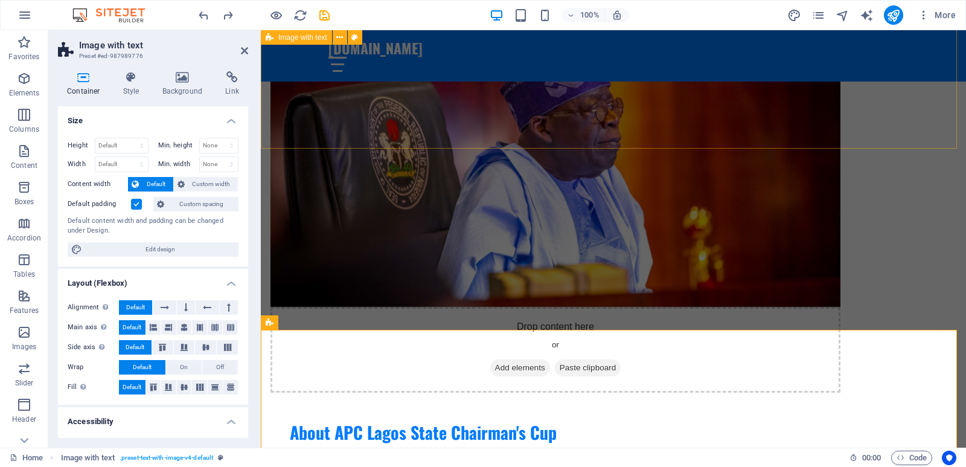
click at [561, 130] on div "Drop content here or Add elements Paste clipboard About APC Lagos State Chairma…" at bounding box center [613, 307] width 705 height 613
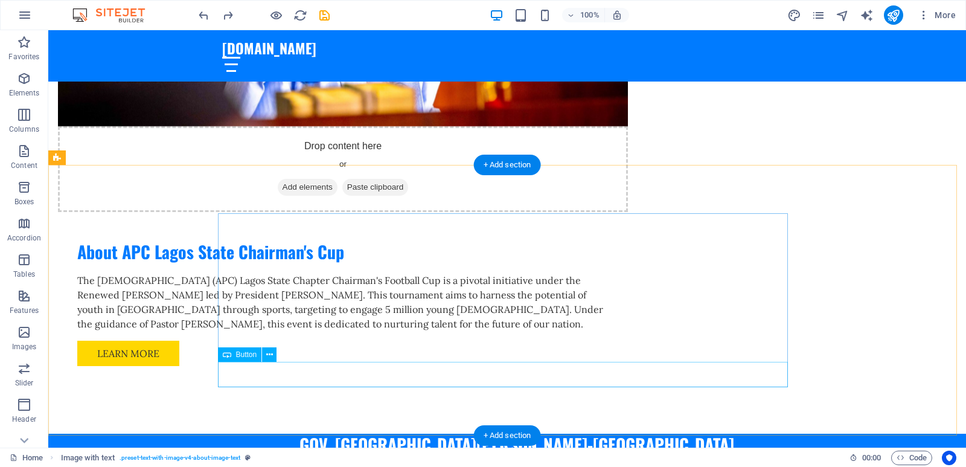
scroll to position [834, 0]
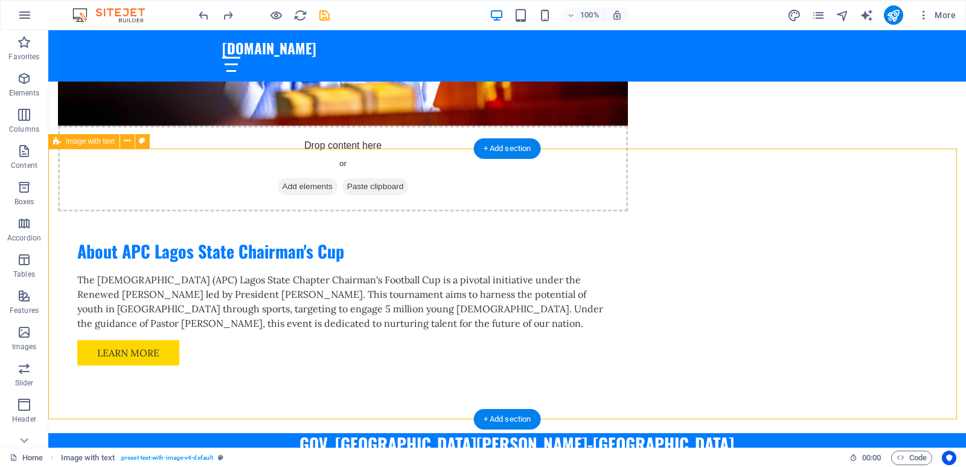
click at [502, 150] on div "+ Add section" at bounding box center [507, 148] width 67 height 21
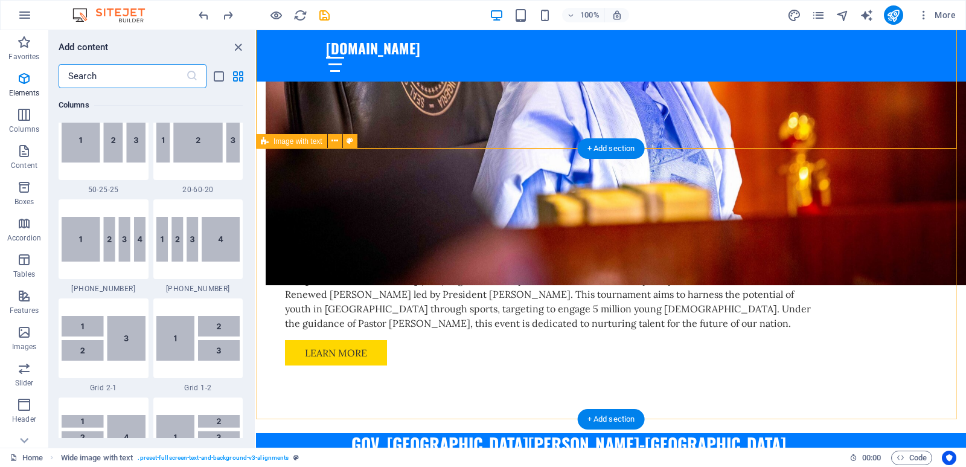
scroll to position [2113, 0]
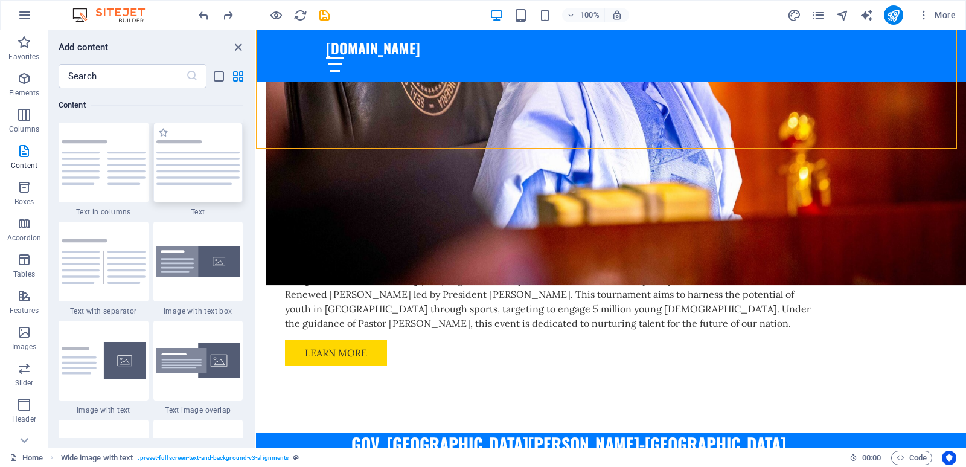
click at [199, 171] on img at bounding box center [198, 162] width 84 height 45
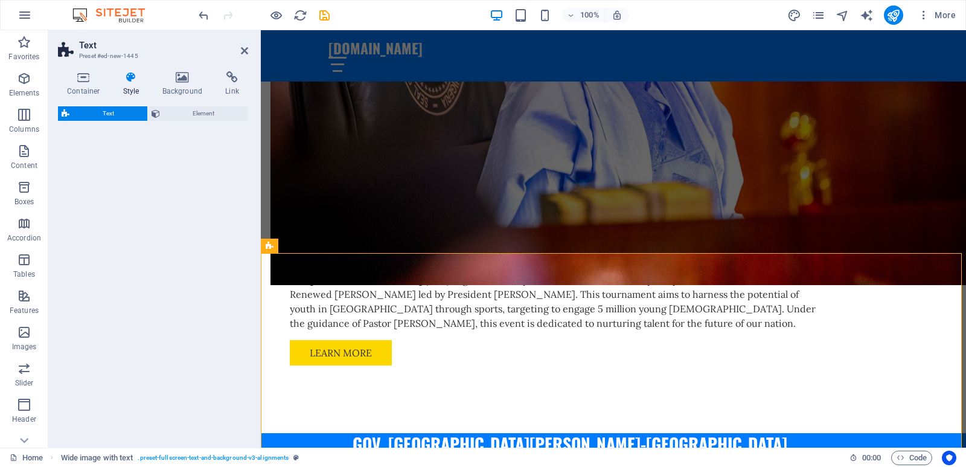
select select "preset-text-v2-default"
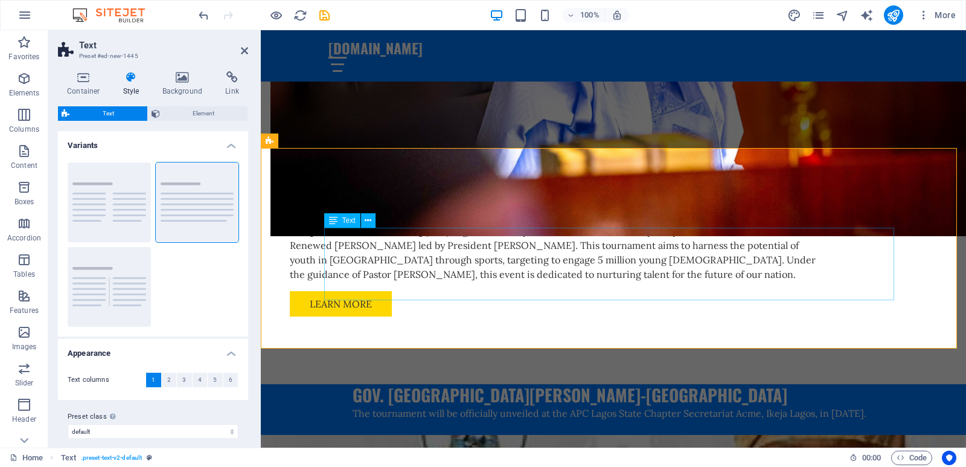
scroll to position [911, 0]
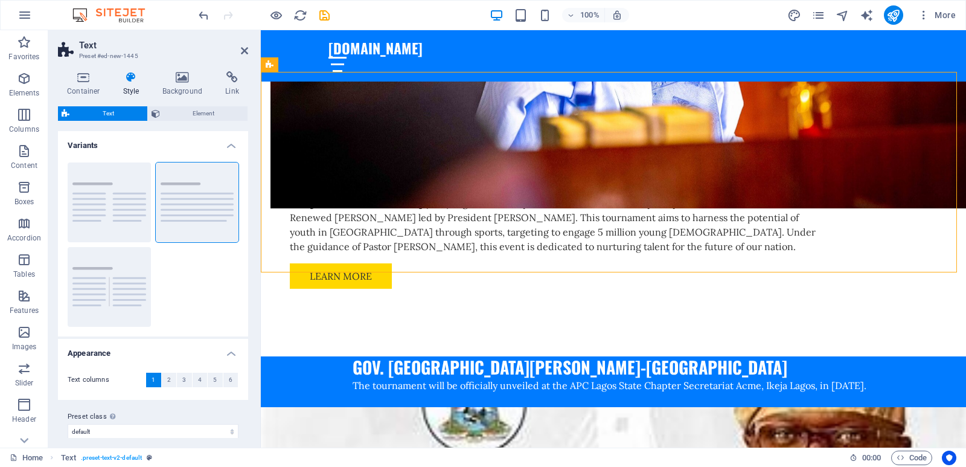
drag, startPoint x: 321, startPoint y: 129, endPoint x: 353, endPoint y: 145, distance: 35.6
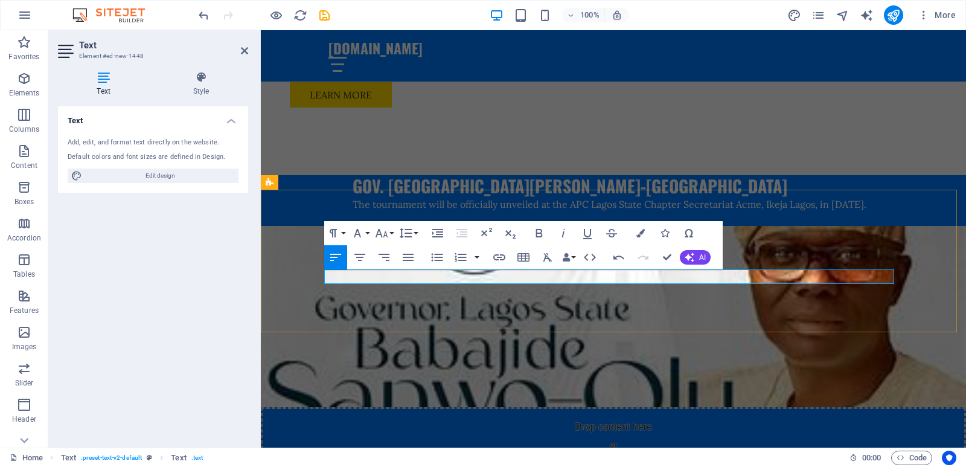
scroll to position [790, 0]
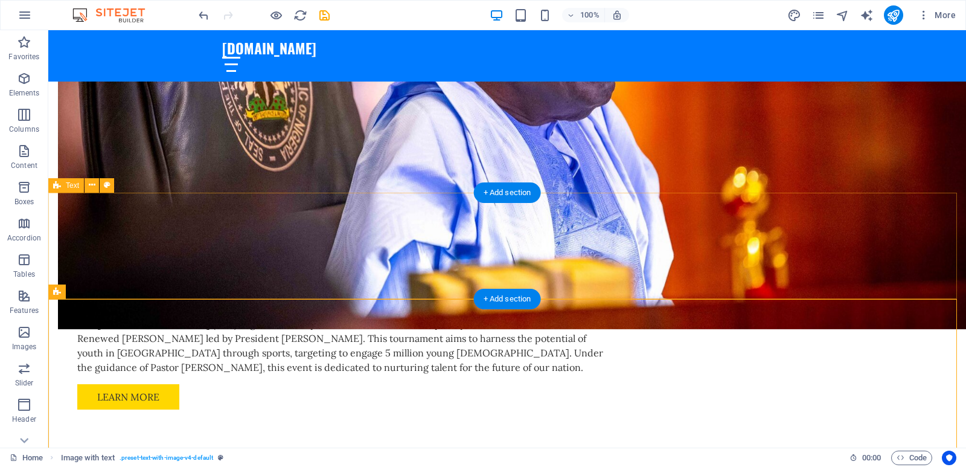
click at [507, 298] on div "+ Add section" at bounding box center [507, 299] width 67 height 21
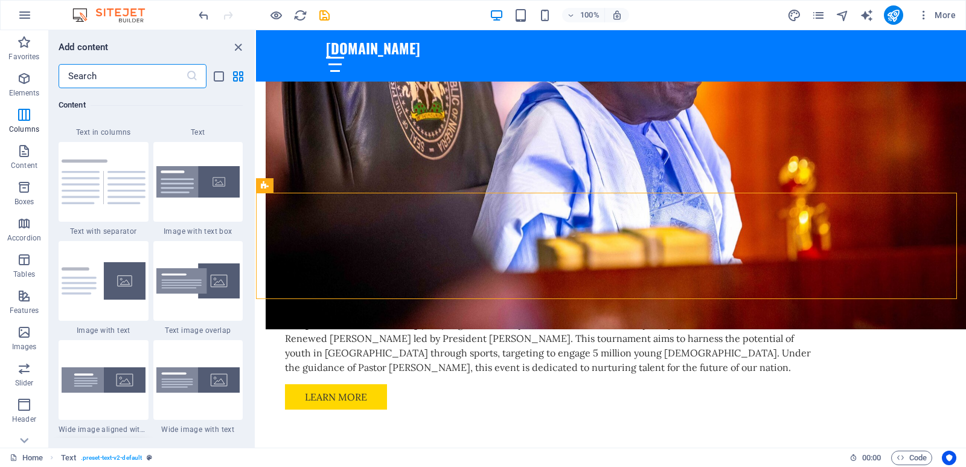
scroll to position [2294, 0]
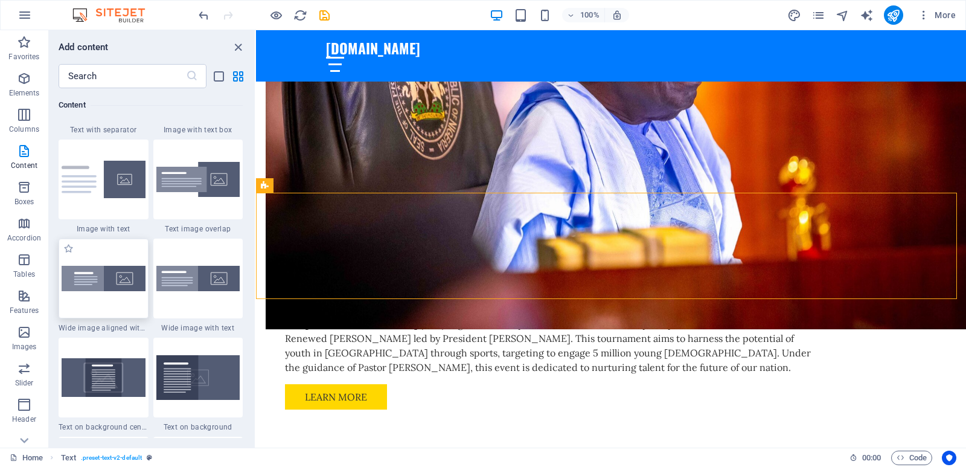
click at [112, 295] on div at bounding box center [104, 279] width 90 height 80
click at [256, 295] on div "Drag here to replace the existing content. Press “Ctrl” if you want to create a…" at bounding box center [611, 238] width 710 height 417
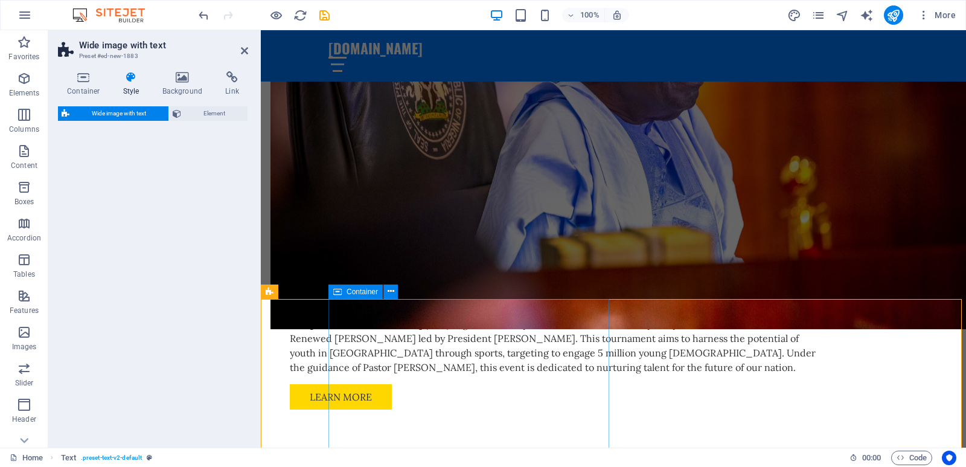
select select "%"
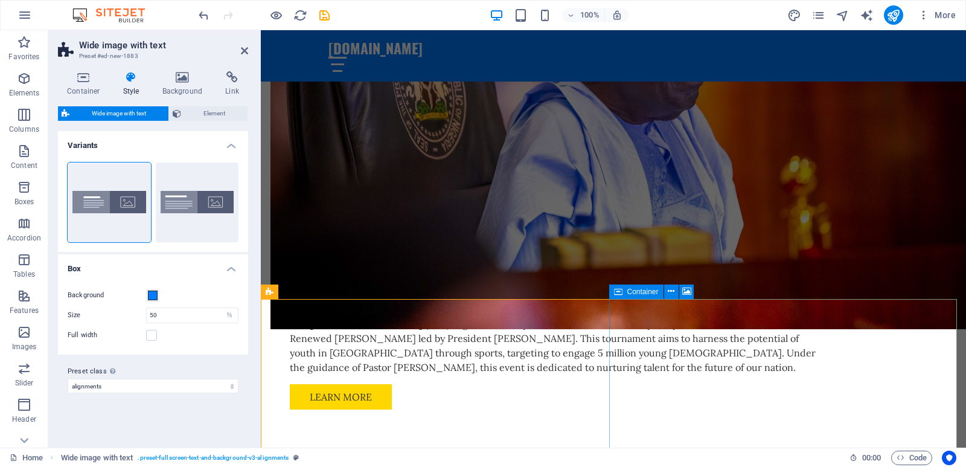
scroll to position [1032, 0]
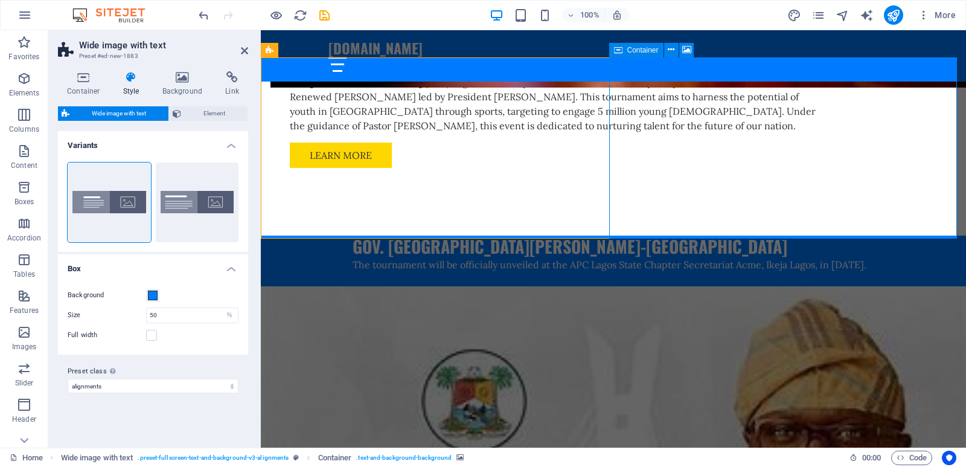
select select "px"
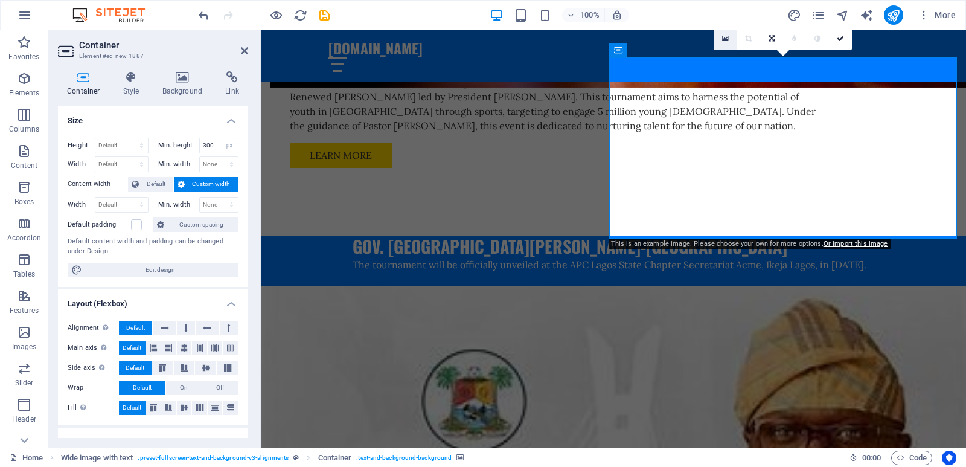
click at [723, 36] on icon at bounding box center [725, 38] width 7 height 8
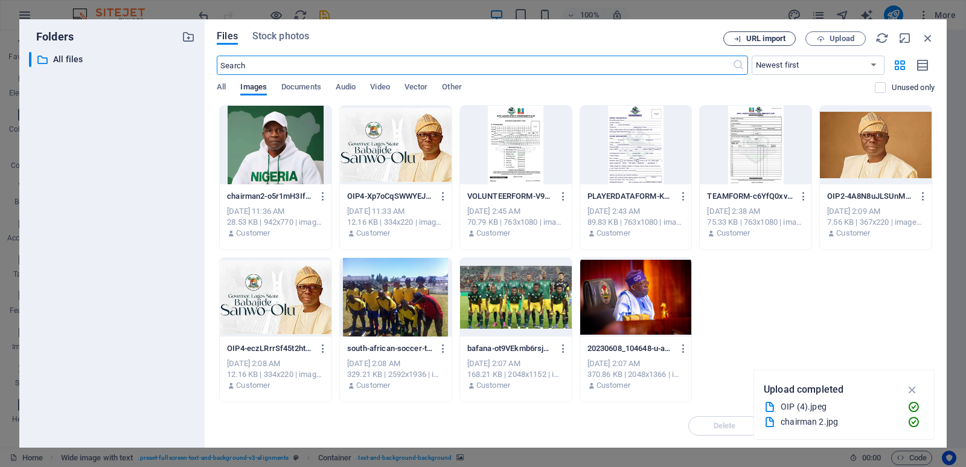
scroll to position [1257, 0]
click at [284, 158] on div at bounding box center [276, 145] width 112 height 78
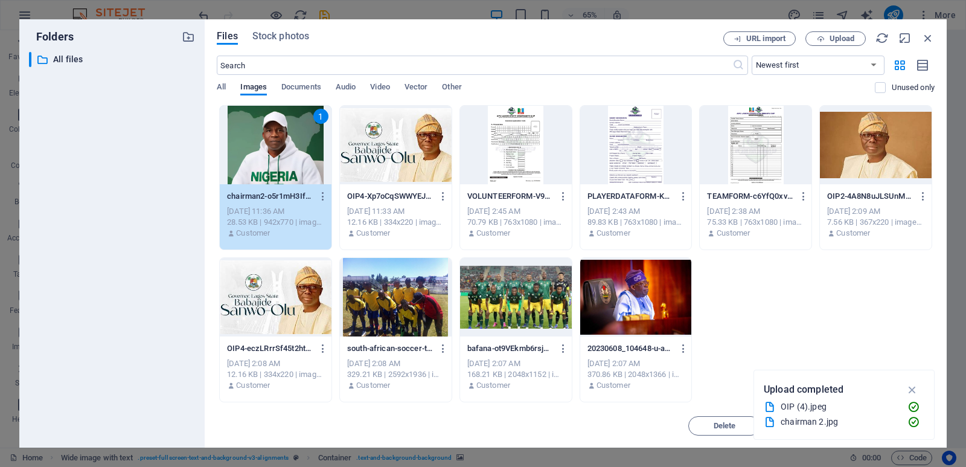
click at [284, 158] on div "1" at bounding box center [276, 145] width 112 height 78
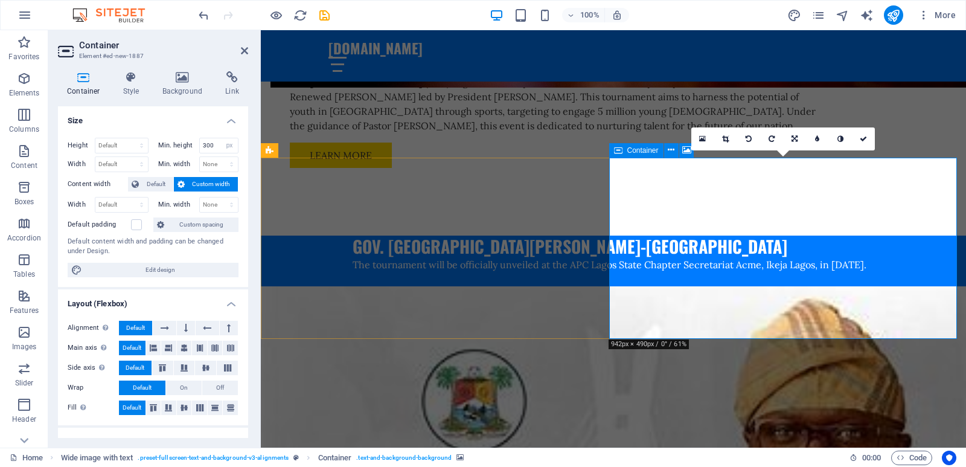
scroll to position [911, 0]
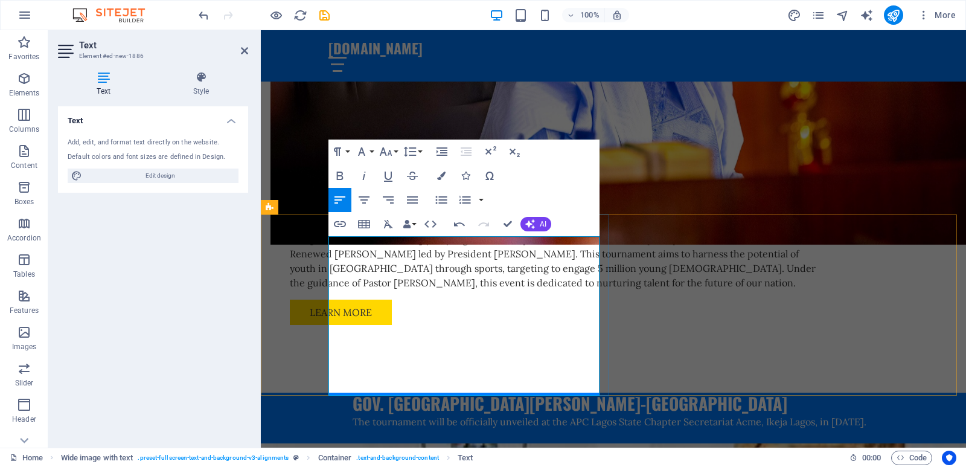
scroll to position [2072, 0]
drag, startPoint x: 329, startPoint y: 317, endPoint x: 494, endPoint y: 389, distance: 180.1
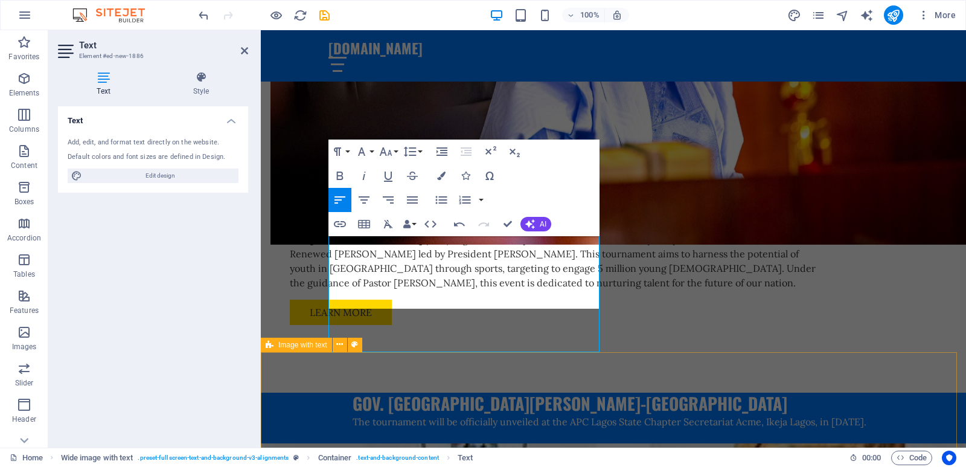
scroll to position [918, 0]
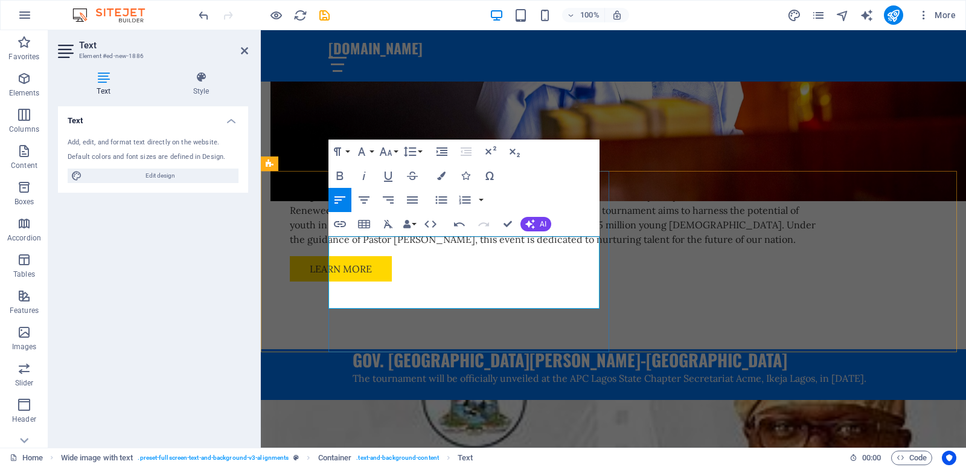
drag, startPoint x: 379, startPoint y: 272, endPoint x: 551, endPoint y: 291, distance: 172.5
copy p "Pastor Cornelius Ojelabithe Chairman, All Progressives Congress (APC) Lagos Sta…"
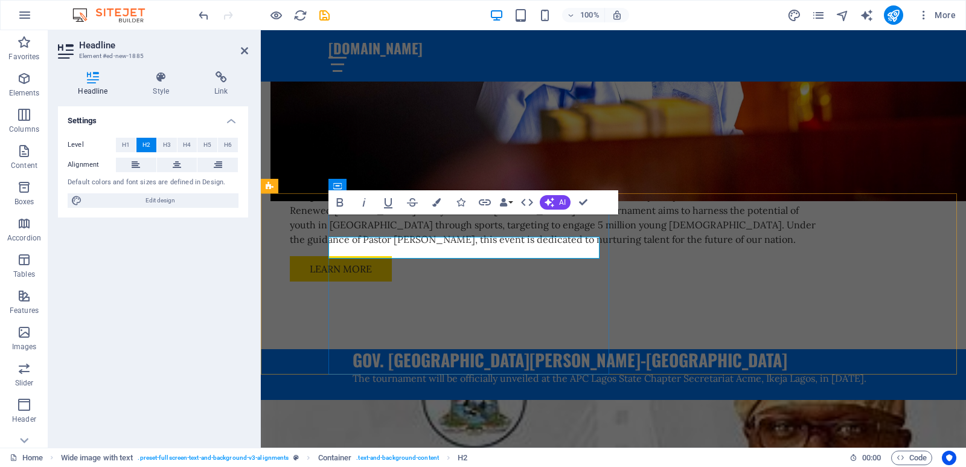
scroll to position [896, 0]
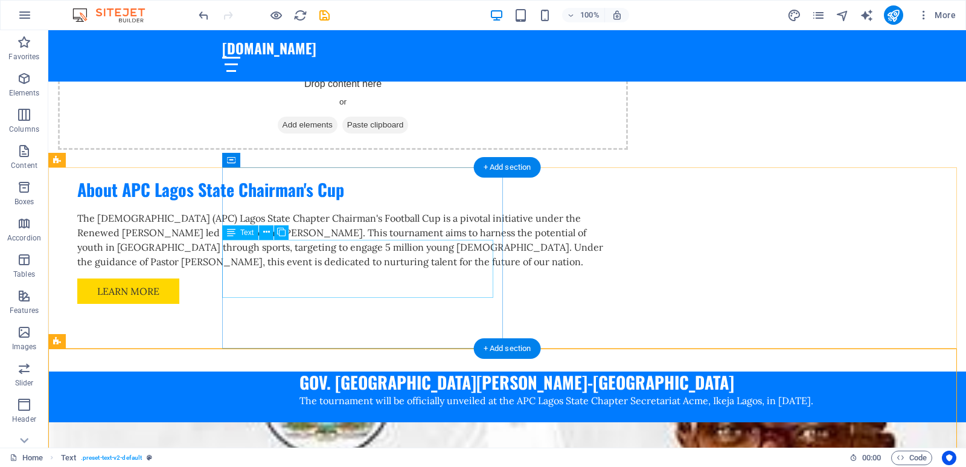
scroll to position [594, 0]
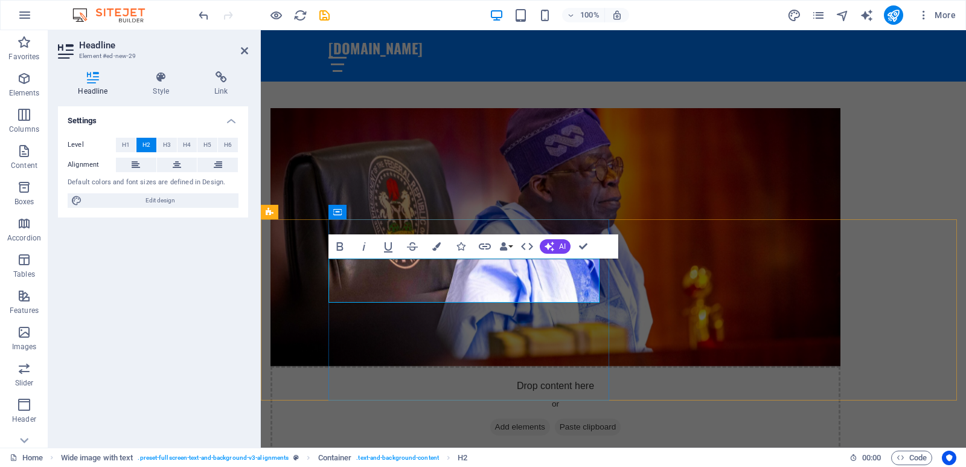
scroll to position [583, 0]
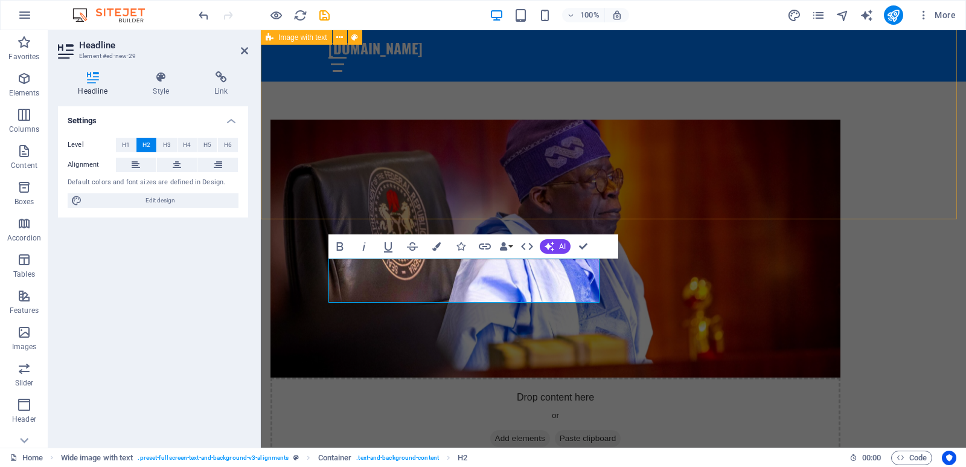
click at [850, 185] on div "Drop content here or Add elements Paste clipboard About APC Lagos State Chairma…" at bounding box center [613, 377] width 705 height 613
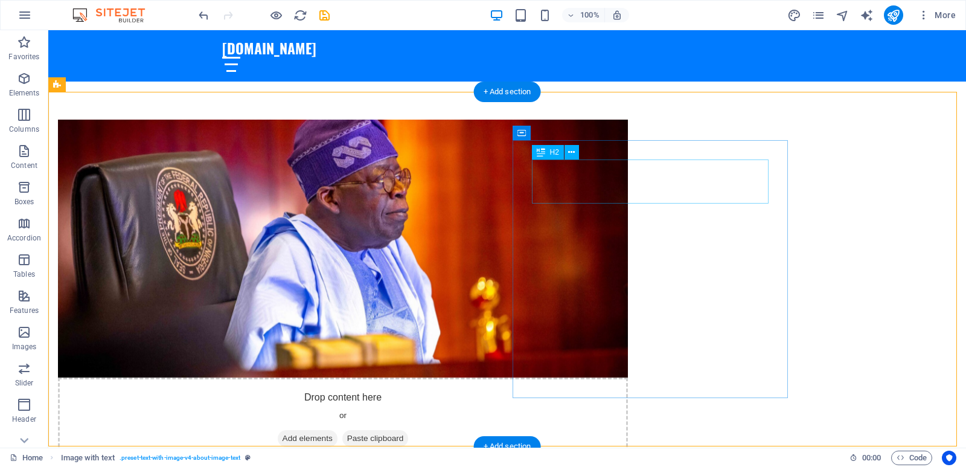
scroll to position [341, 0]
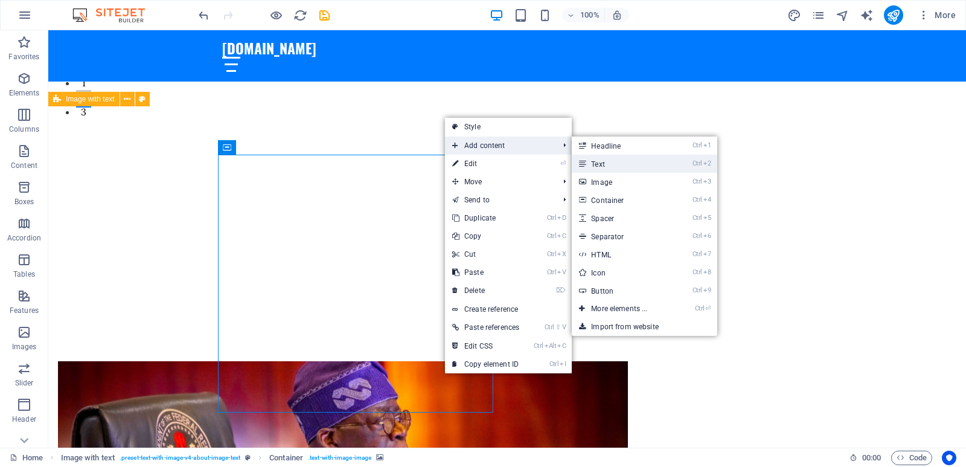
click at [585, 164] on icon at bounding box center [582, 164] width 6 height 18
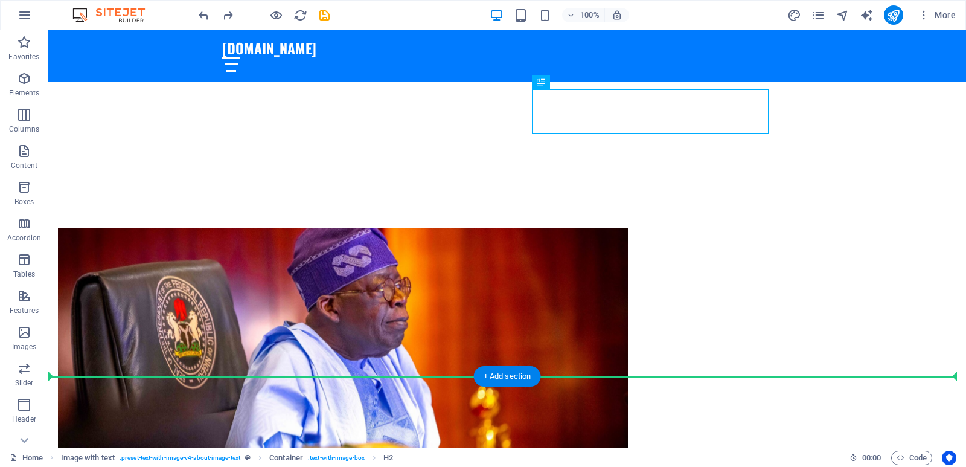
scroll to position [510, 0]
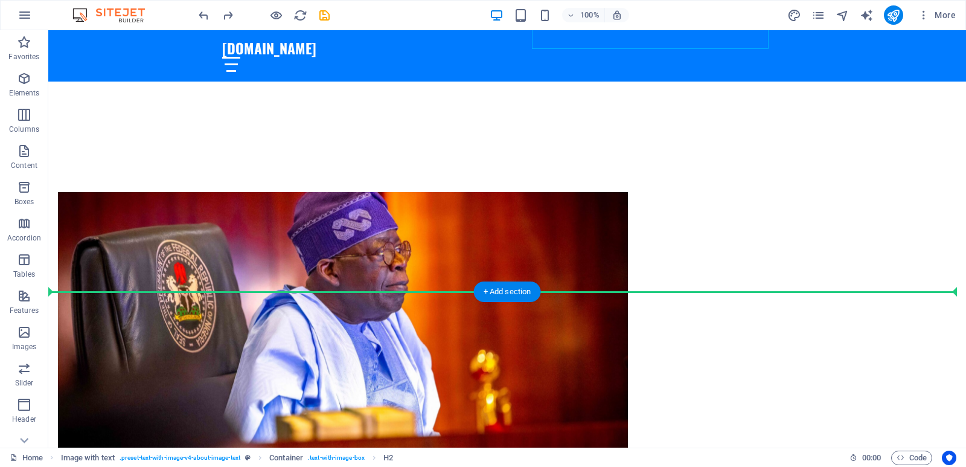
drag, startPoint x: 615, startPoint y: 185, endPoint x: 391, endPoint y: 261, distance: 236.4
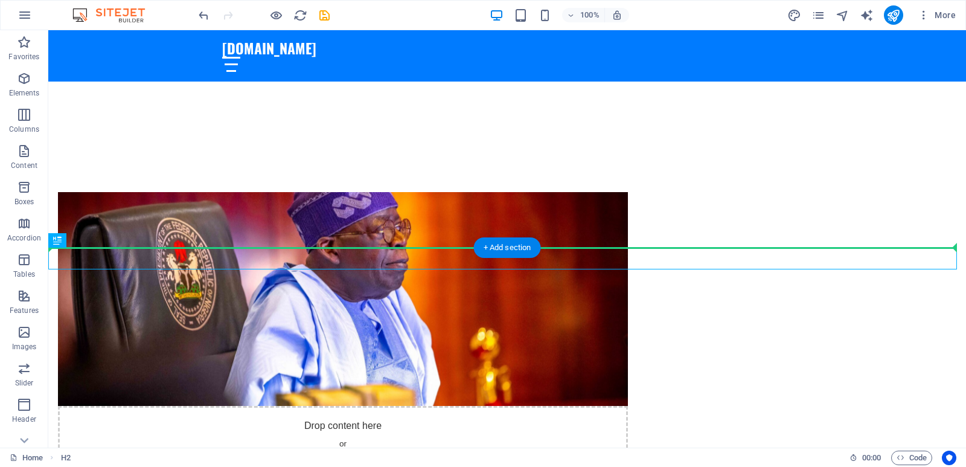
drag, startPoint x: 339, startPoint y: 257, endPoint x: 370, endPoint y: 208, distance: 57.0
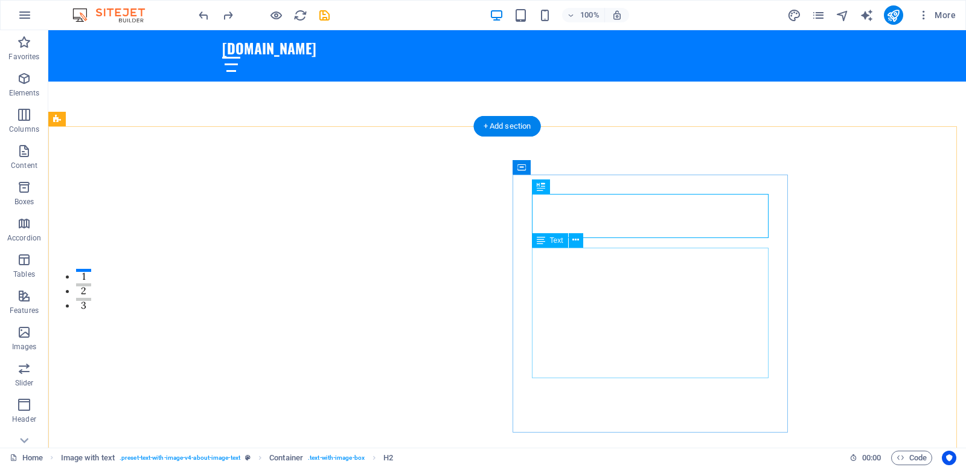
scroll to position [329, 0]
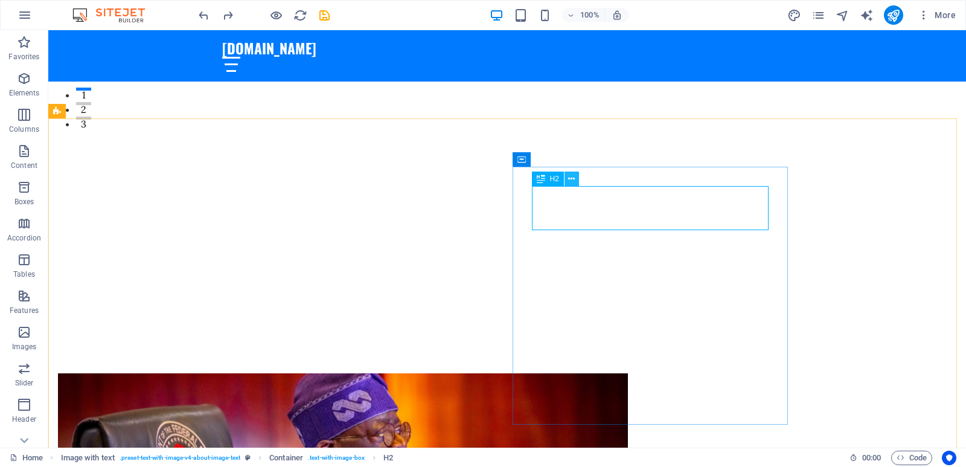
click at [573, 179] on icon at bounding box center [571, 179] width 7 height 13
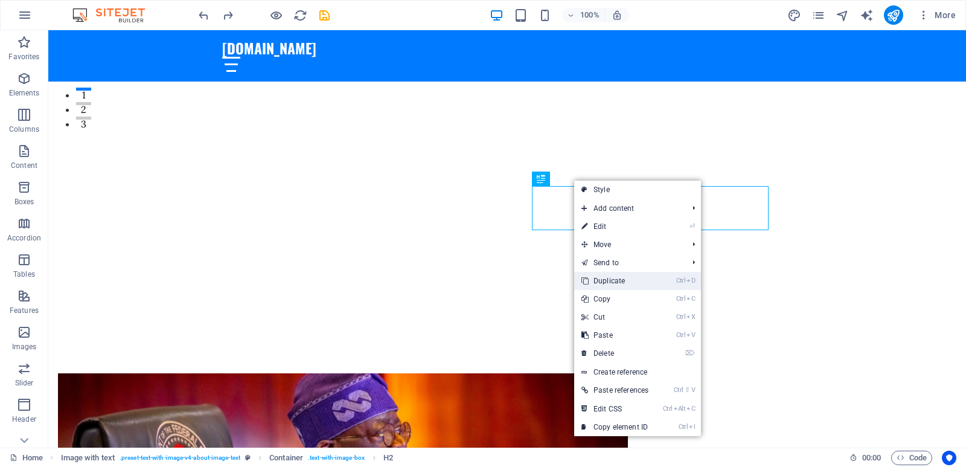
click at [615, 280] on link "Ctrl D Duplicate" at bounding box center [615, 281] width 82 height 18
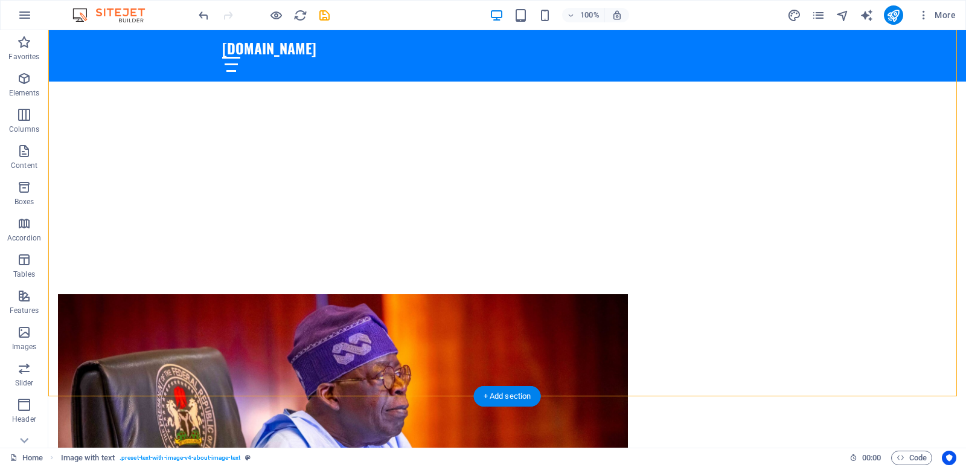
scroll to position [450, 0]
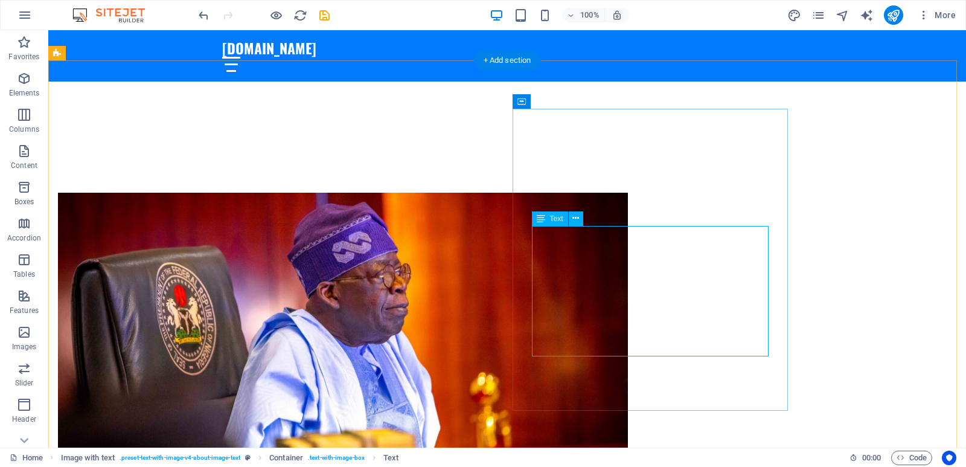
scroll to position [510, 0]
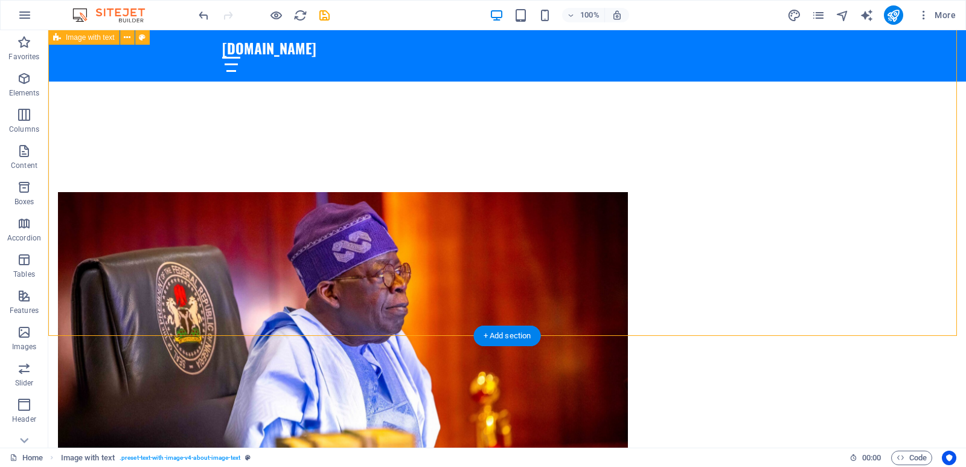
click at [464, 280] on figure at bounding box center [343, 343] width 570 height 302
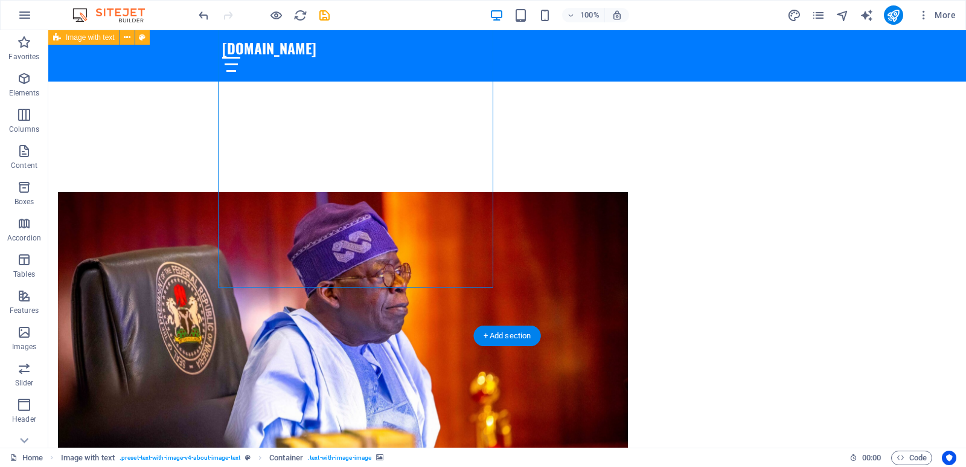
click at [426, 280] on figure at bounding box center [343, 343] width 570 height 302
click at [485, 277] on figure at bounding box center [343, 343] width 570 height 302
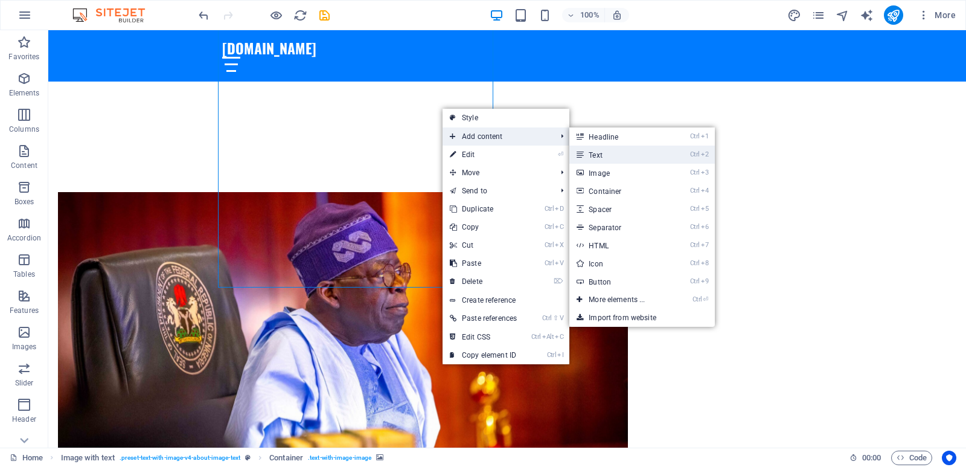
drag, startPoint x: 611, startPoint y: 158, endPoint x: 348, endPoint y: 128, distance: 265.0
click at [611, 158] on link "Ctrl 2 Text" at bounding box center [619, 155] width 100 height 18
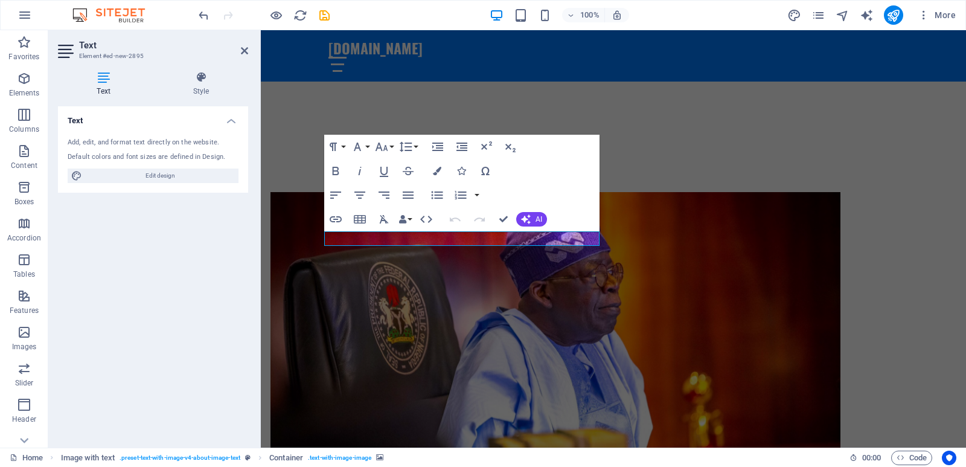
scroll to position [264, 0]
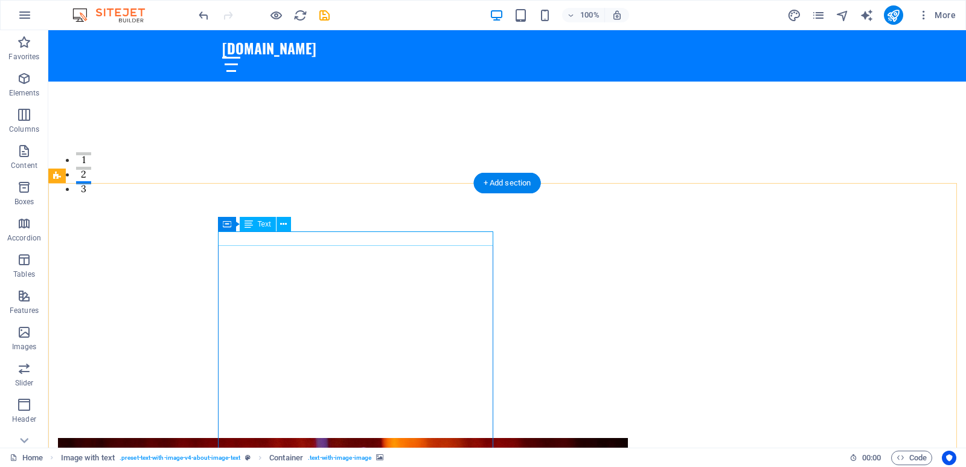
click at [282, 225] on icon at bounding box center [283, 224] width 7 height 13
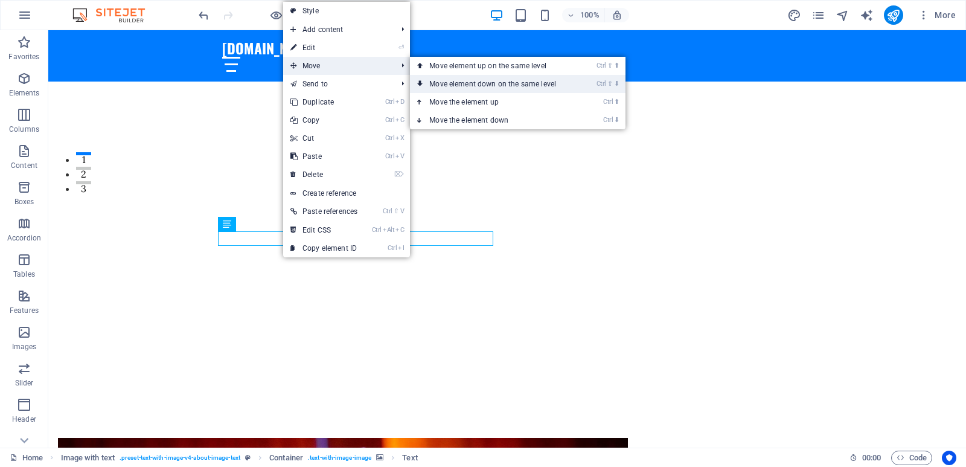
click at [466, 83] on link "Ctrl ⇧ ⬇ Move element down on the same level" at bounding box center [495, 84] width 170 height 18
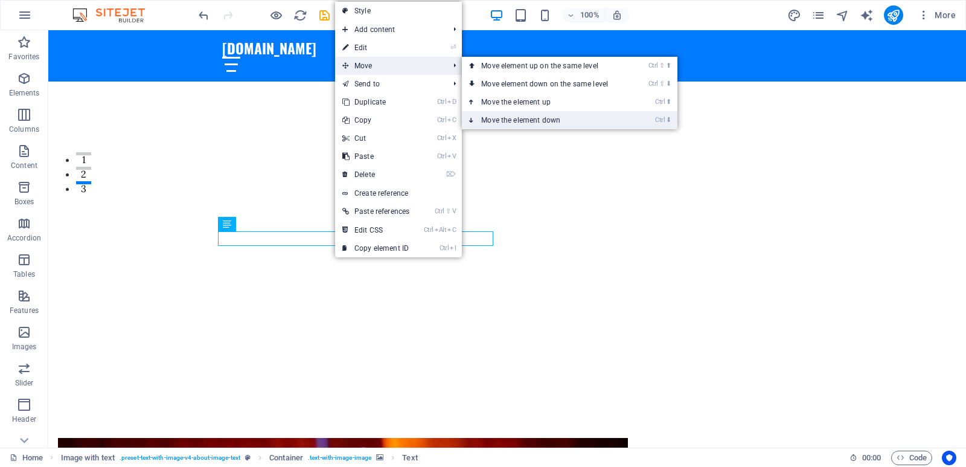
click at [522, 121] on link "Ctrl ⬇ Move the element down" at bounding box center [547, 120] width 170 height 18
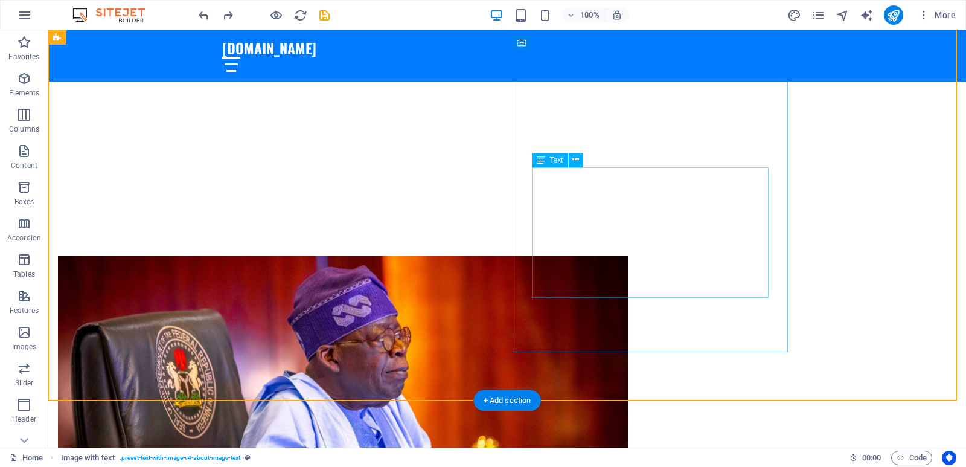
scroll to position [446, 0]
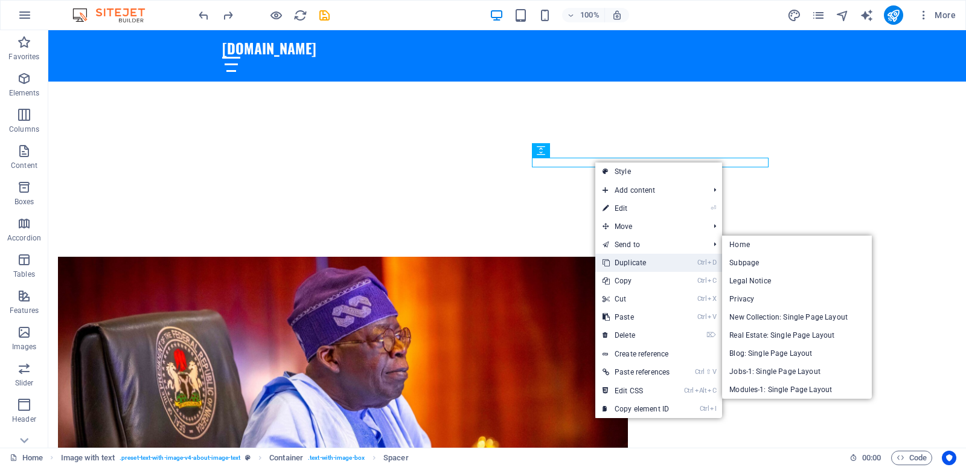
click at [647, 256] on link "Ctrl D Duplicate" at bounding box center [636, 263] width 82 height 18
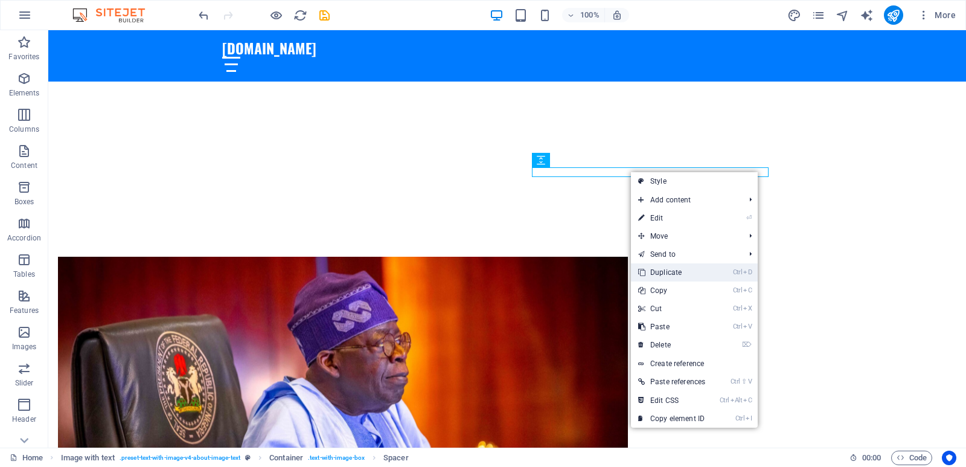
click at [668, 273] on link "Ctrl D Duplicate" at bounding box center [672, 272] width 82 height 18
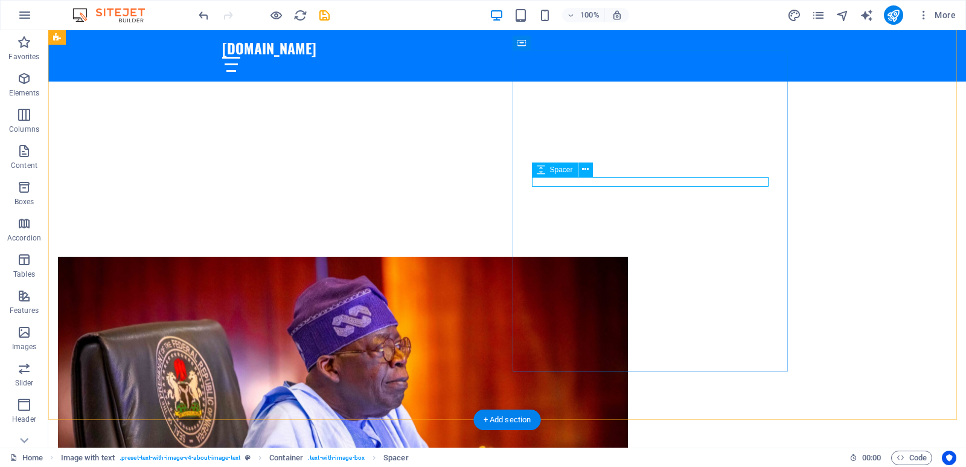
select select "px"
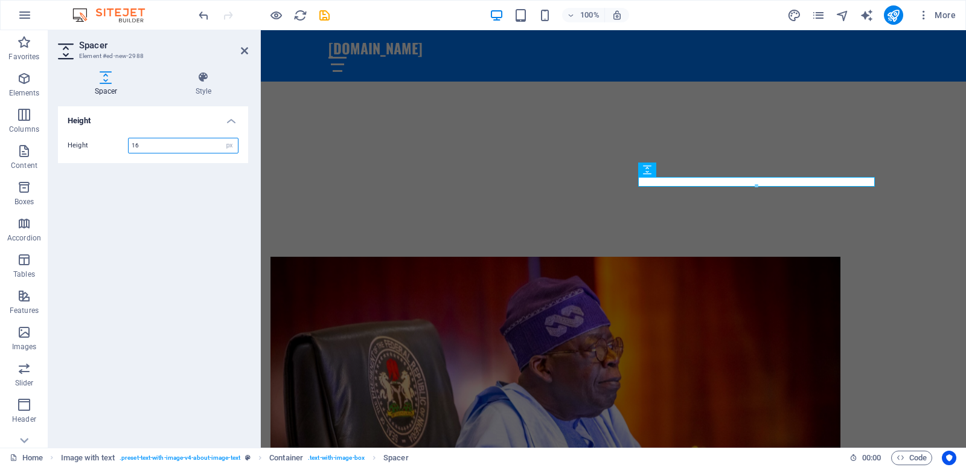
click at [679, 184] on div at bounding box center [756, 186] width 235 height 4
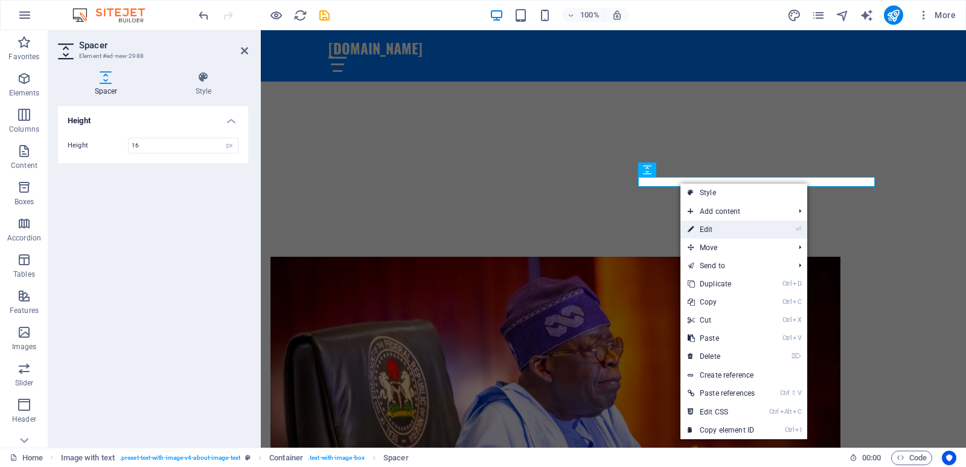
click at [696, 227] on link "⏎ Edit" at bounding box center [721, 229] width 82 height 18
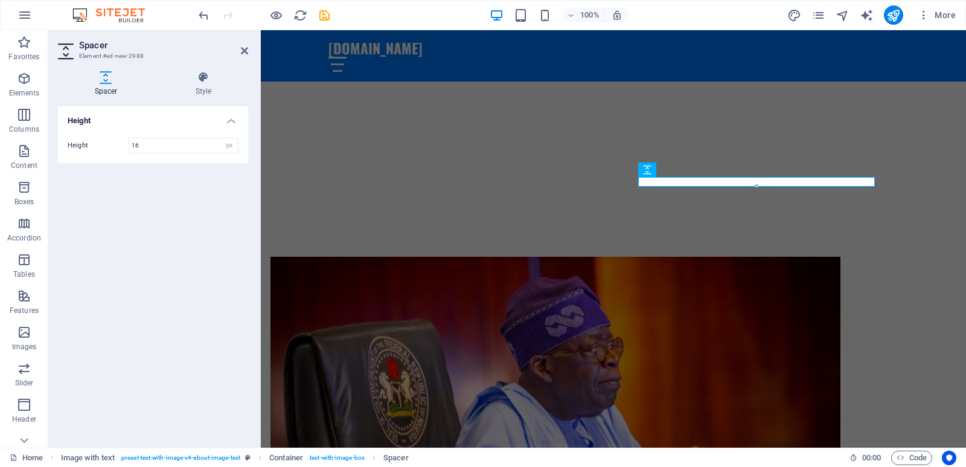
click at [709, 184] on div at bounding box center [756, 186] width 235 height 4
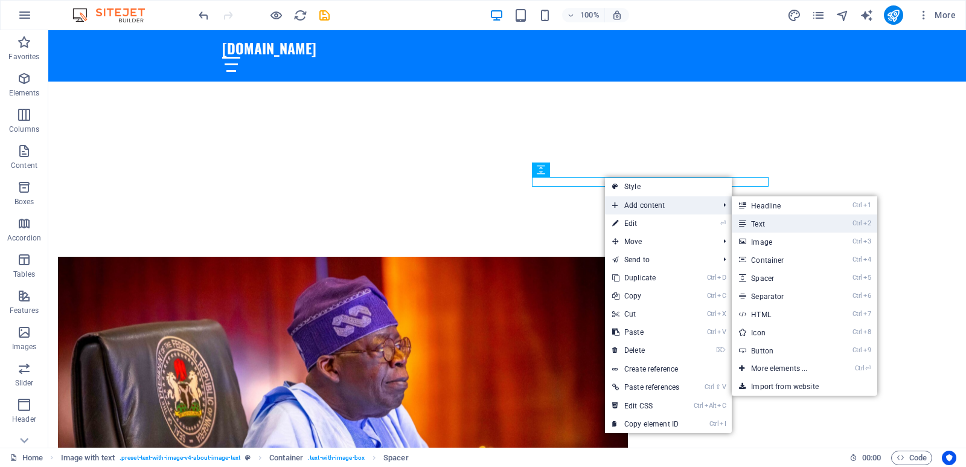
click at [754, 223] on link "Ctrl 2 Text" at bounding box center [782, 223] width 100 height 18
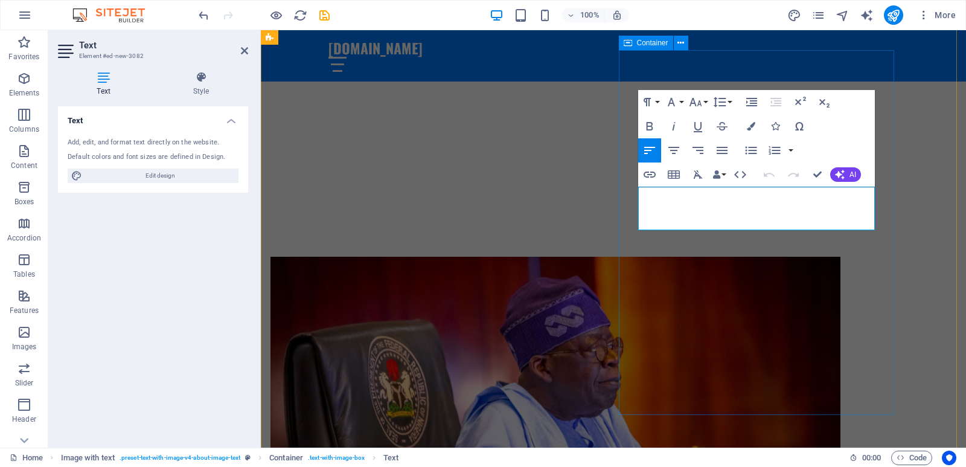
drag, startPoint x: 669, startPoint y: 225, endPoint x: 627, endPoint y: 186, distance: 56.8
click at [749, 124] on icon "button" at bounding box center [751, 126] width 8 height 8
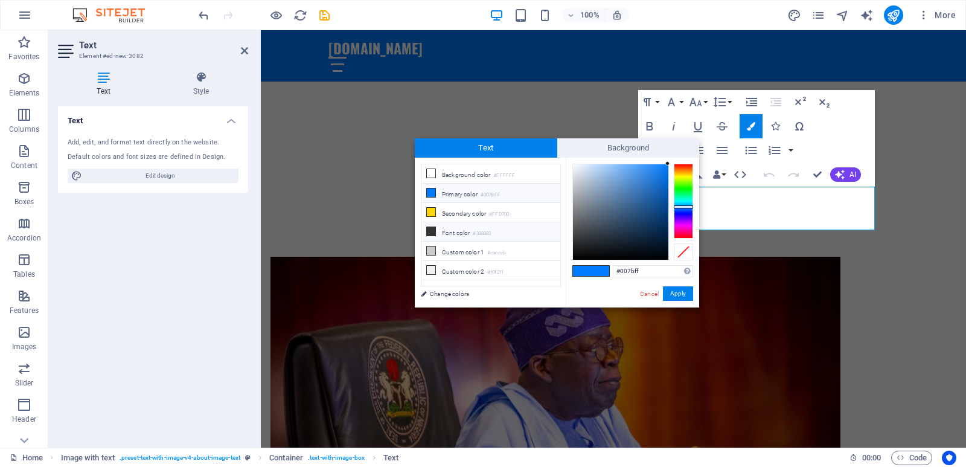
click at [432, 230] on icon at bounding box center [431, 231] width 8 height 8
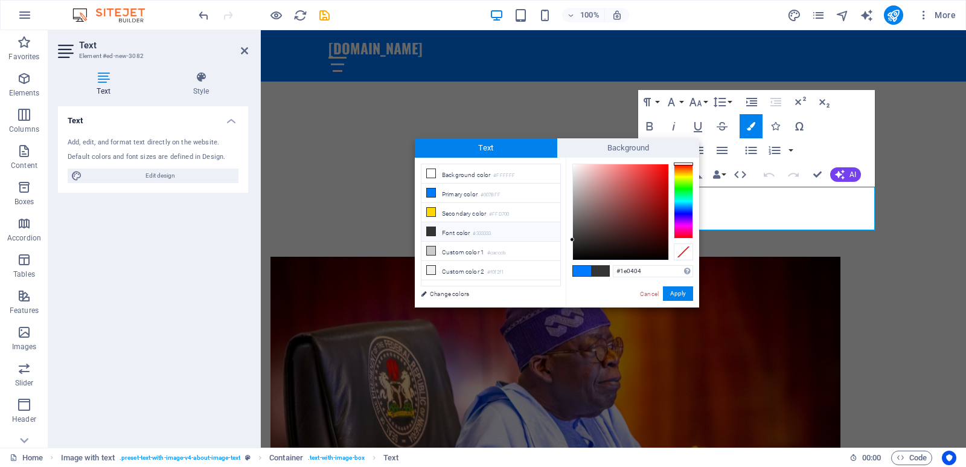
click at [656, 248] on div at bounding box center [620, 211] width 95 height 95
click at [578, 252] on div at bounding box center [620, 211] width 95 height 95
click at [578, 260] on div at bounding box center [620, 212] width 97 height 97
click at [575, 253] on div at bounding box center [620, 211] width 95 height 95
click at [665, 254] on div at bounding box center [620, 211] width 95 height 95
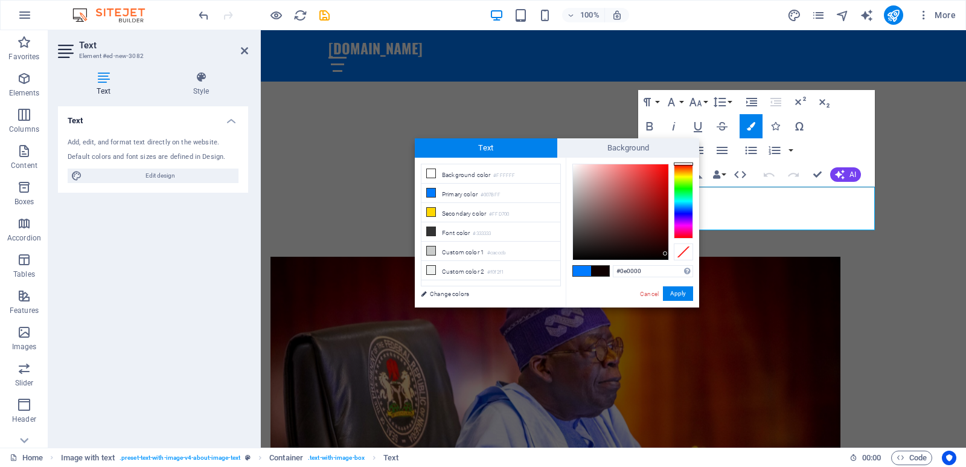
type input "#040000"
click at [666, 257] on div at bounding box center [620, 211] width 95 height 95
click at [676, 296] on button "Apply" at bounding box center [678, 293] width 30 height 14
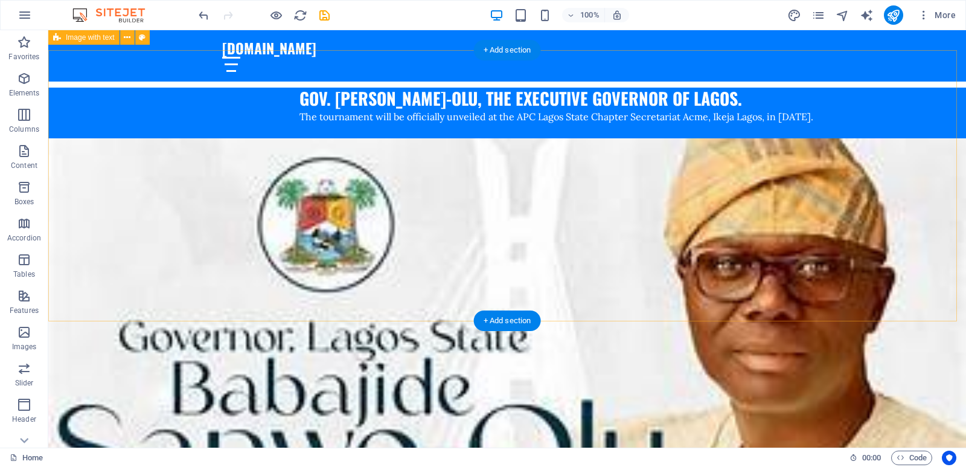
scroll to position [1291, 0]
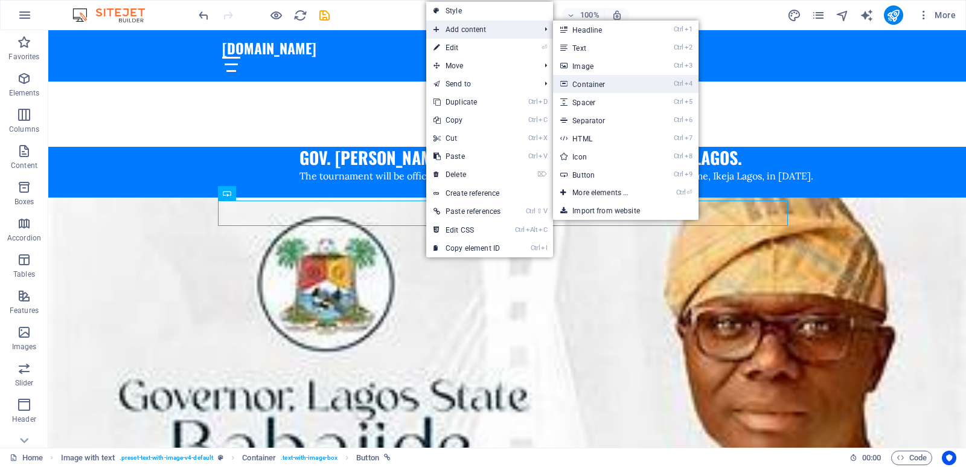
click at [603, 83] on link "Ctrl 4 Container" at bounding box center [603, 84] width 100 height 18
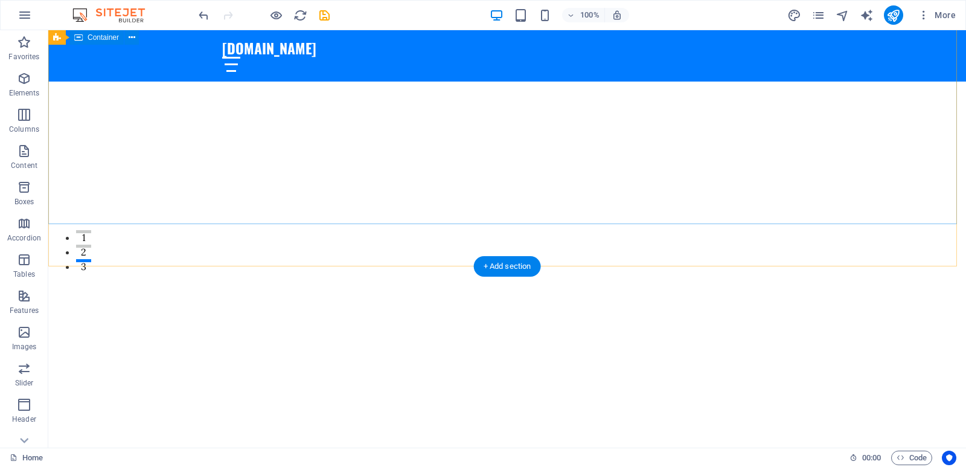
scroll to position [0, 0]
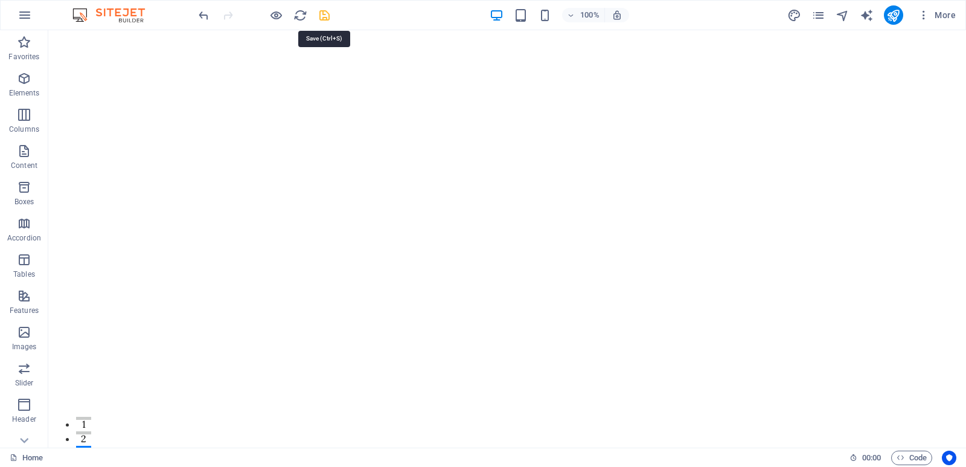
click at [322, 14] on icon "save" at bounding box center [325, 15] width 14 height 14
checkbox input "false"
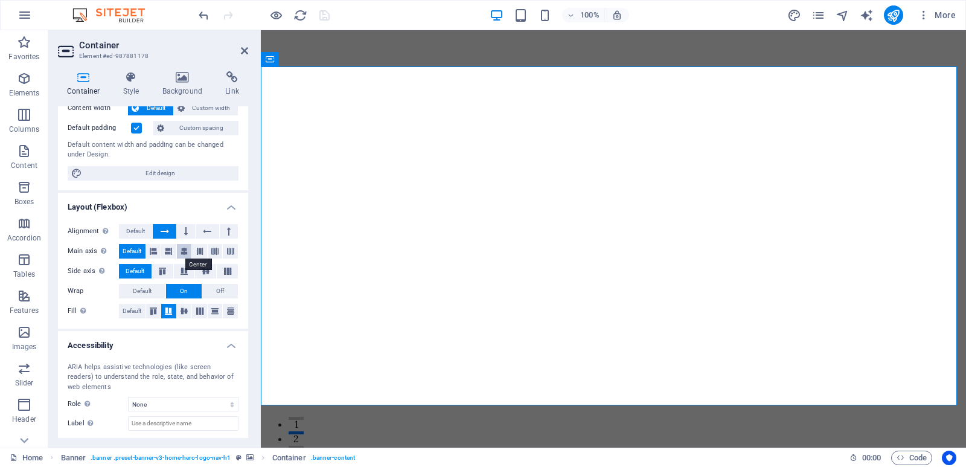
scroll to position [136, 0]
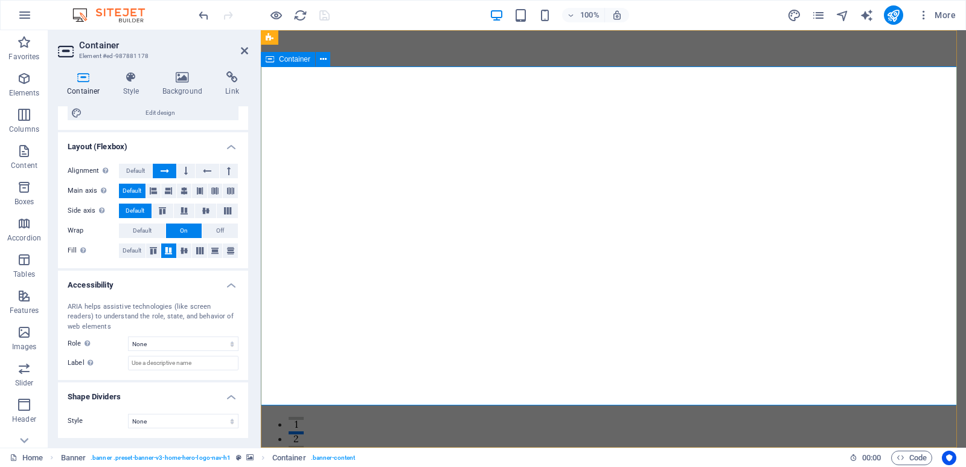
click at [322, 55] on icon at bounding box center [323, 59] width 7 height 13
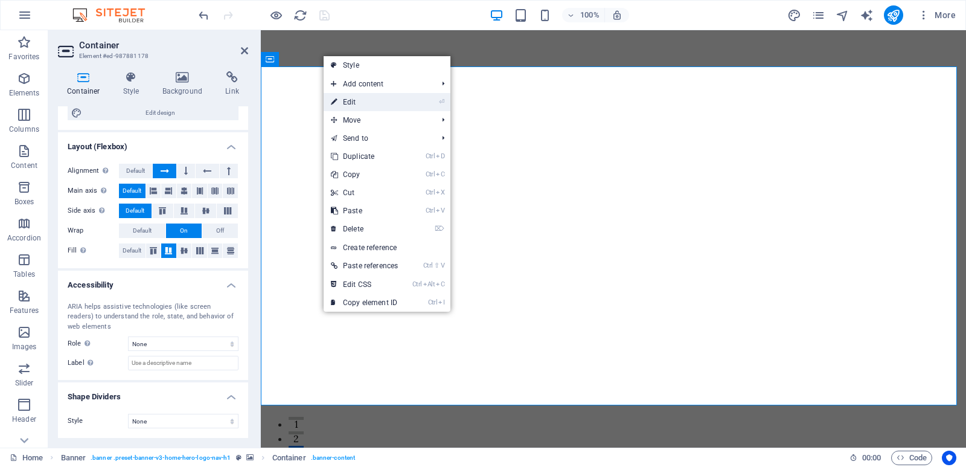
click at [365, 98] on link "⏎ Edit" at bounding box center [365, 102] width 82 height 18
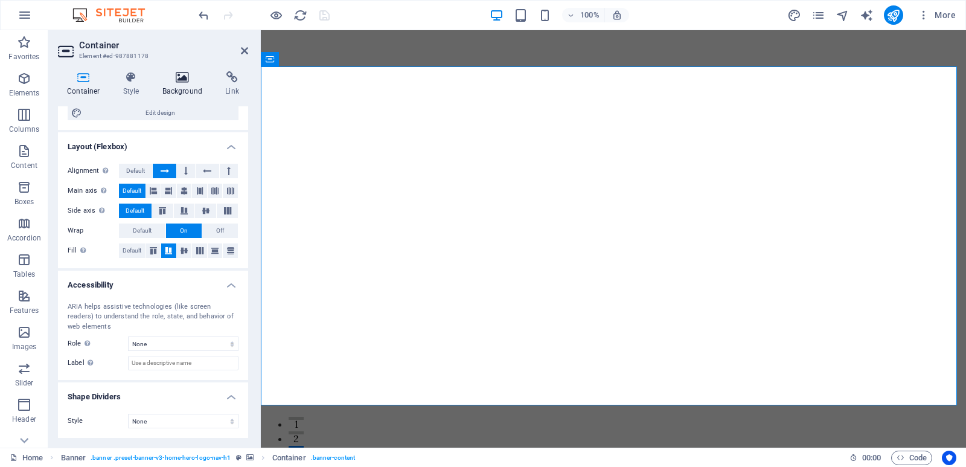
click at [176, 82] on icon at bounding box center [182, 77] width 59 height 12
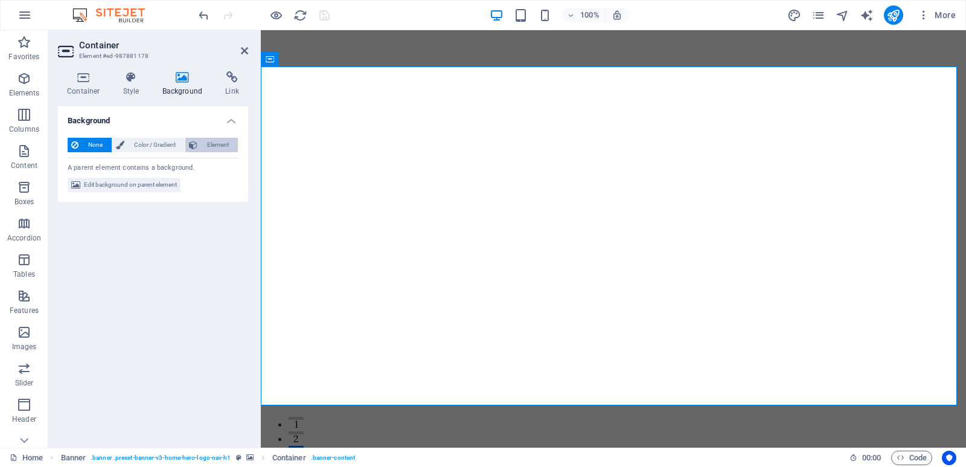
click at [220, 146] on span "Element" at bounding box center [217, 145] width 33 height 14
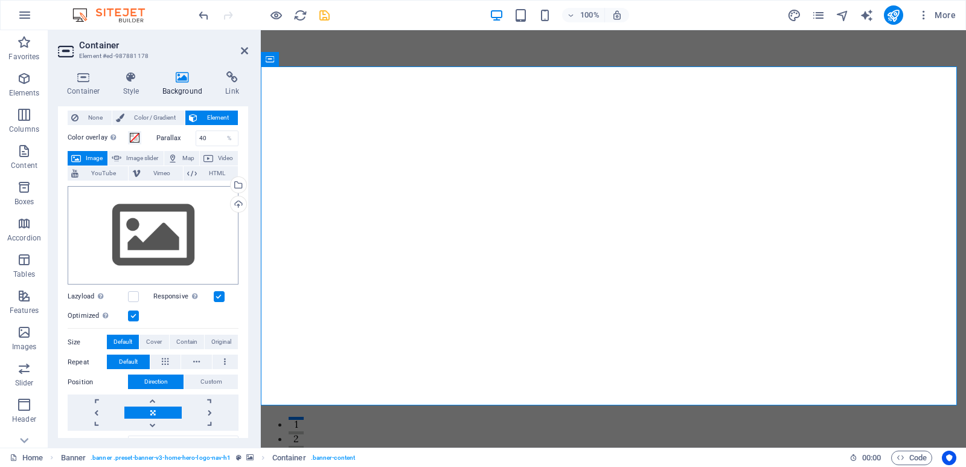
scroll to position [0, 0]
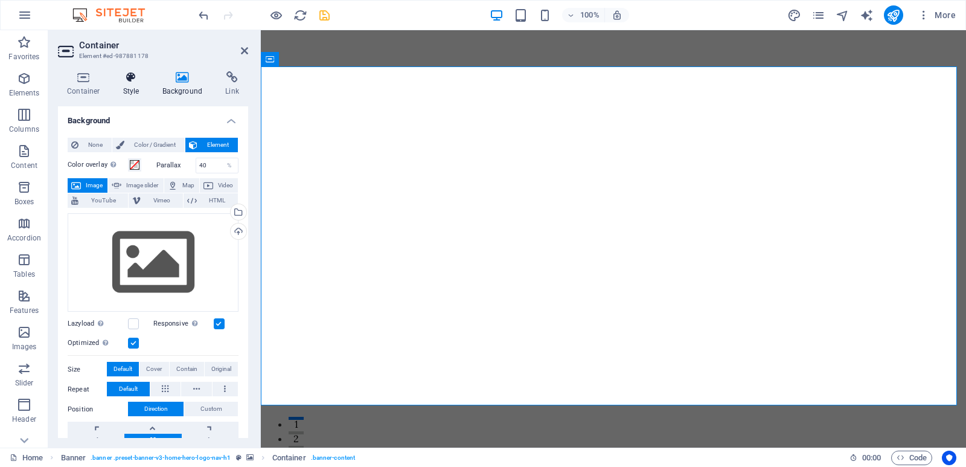
click at [134, 89] on h4 "Style" at bounding box center [133, 83] width 39 height 25
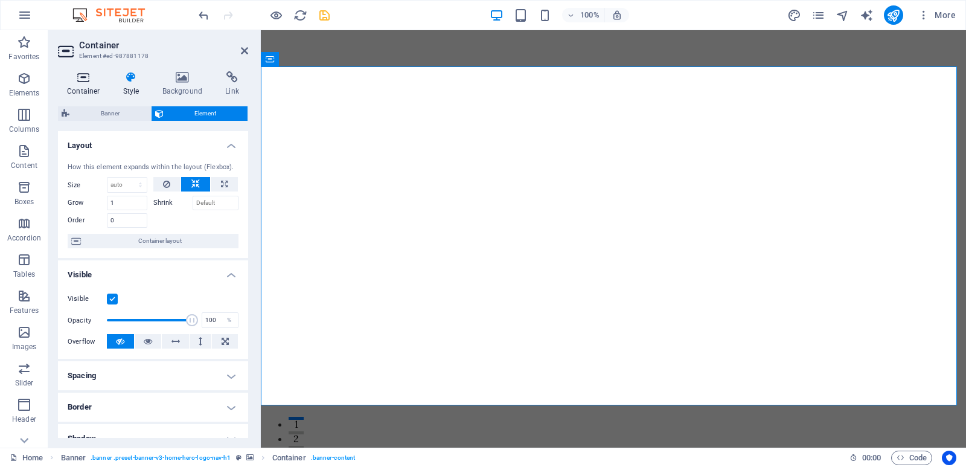
click at [91, 86] on h4 "Container" at bounding box center [86, 83] width 56 height 25
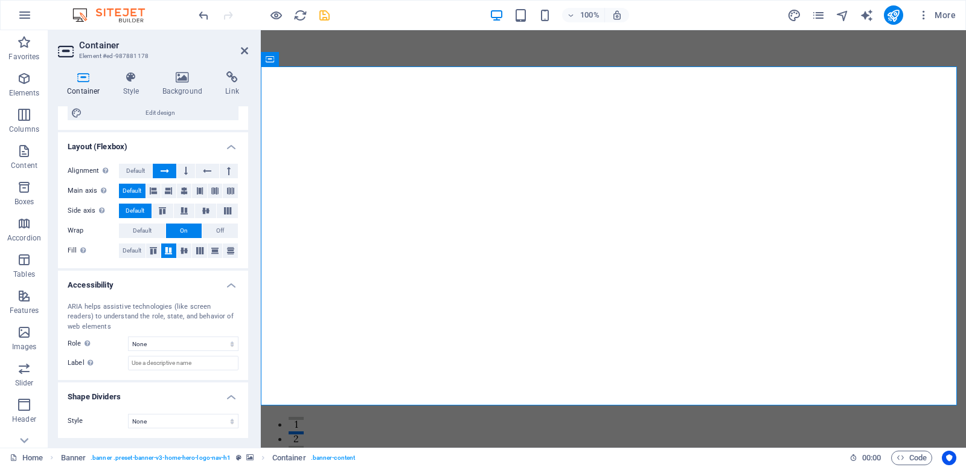
click at [245, 52] on icon at bounding box center [244, 51] width 7 height 10
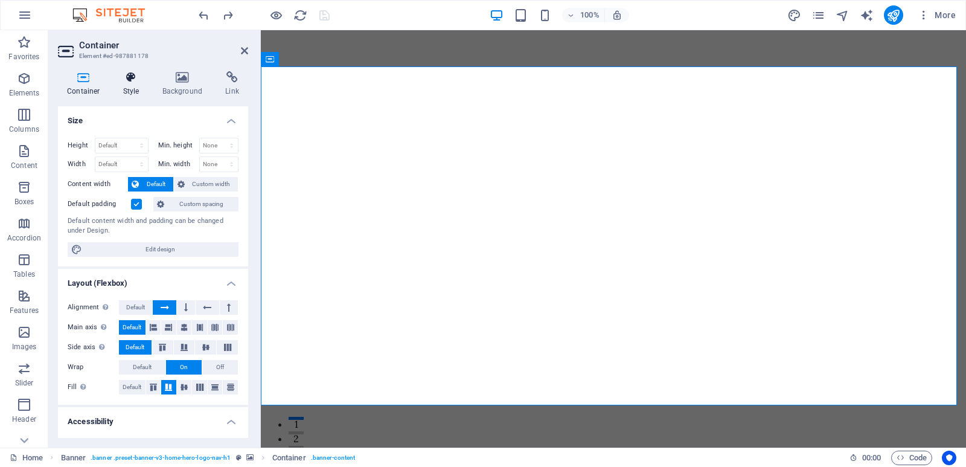
click at [138, 86] on h4 "Style" at bounding box center [133, 83] width 39 height 25
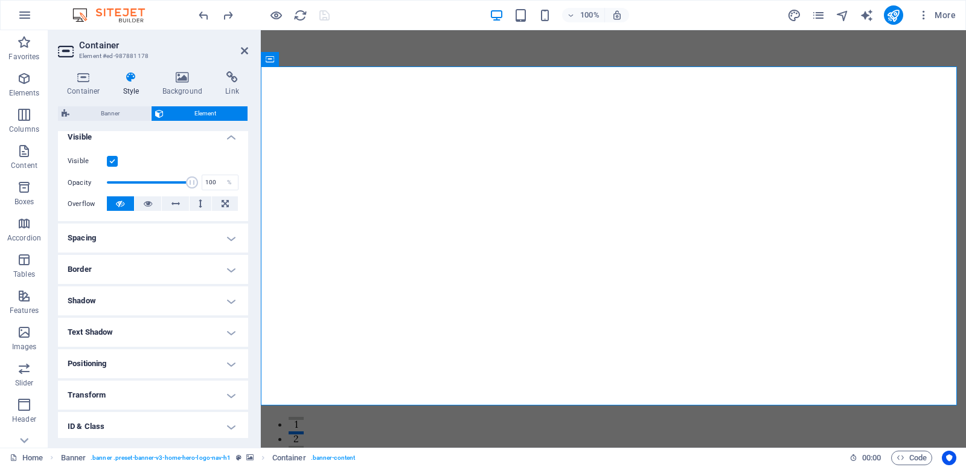
scroll to position [203, 0]
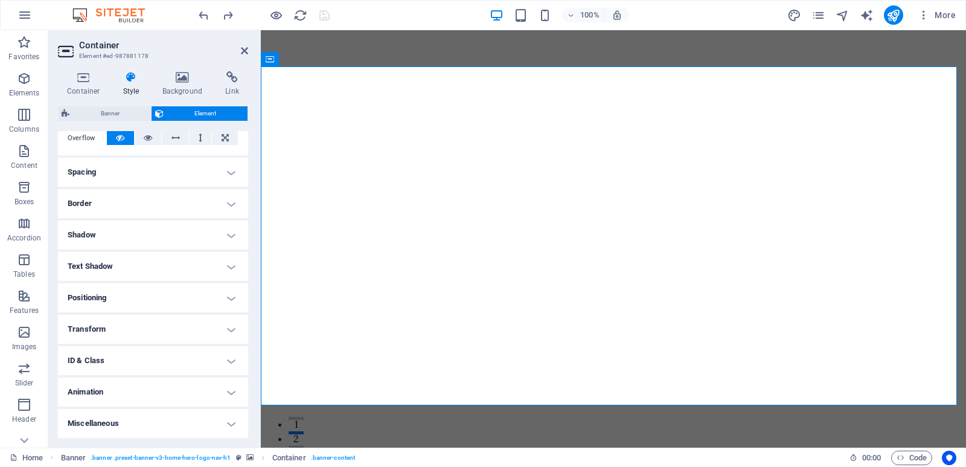
click at [229, 395] on h4 "Animation" at bounding box center [153, 391] width 190 height 29
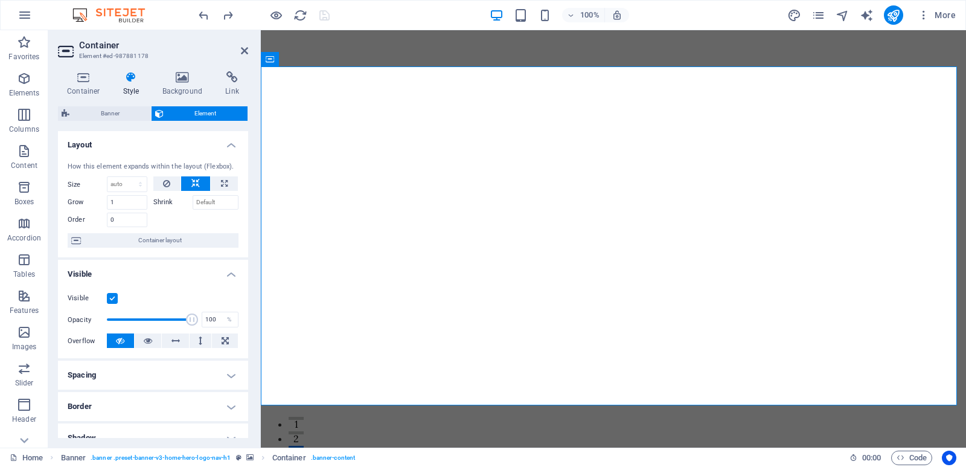
scroll to position [0, 0]
click at [248, 52] on aside "Container Element #ed-987881178 Container Style Background Link Size Height Def…" at bounding box center [154, 238] width 213 height 417
click at [241, 51] on icon at bounding box center [244, 51] width 7 height 10
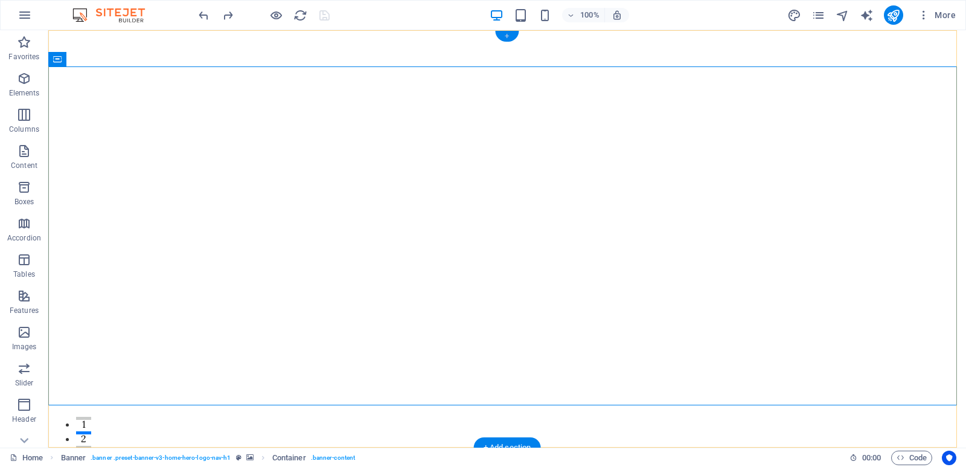
click at [505, 35] on div "+" at bounding box center [507, 36] width 24 height 11
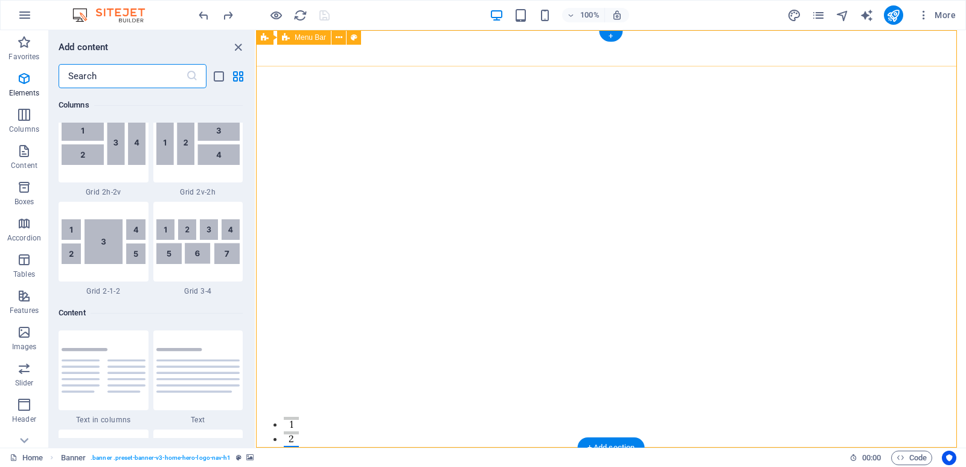
scroll to position [2113, 0]
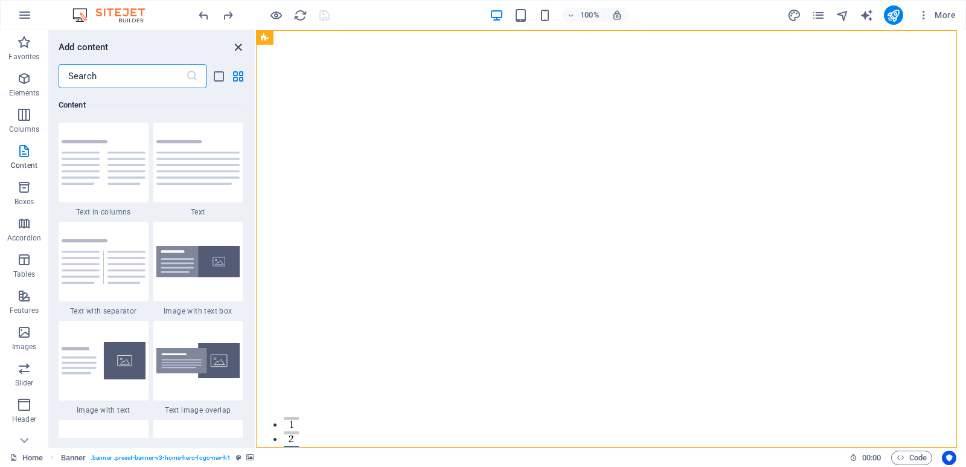
click at [240, 46] on icon "close panel" at bounding box center [238, 47] width 14 height 14
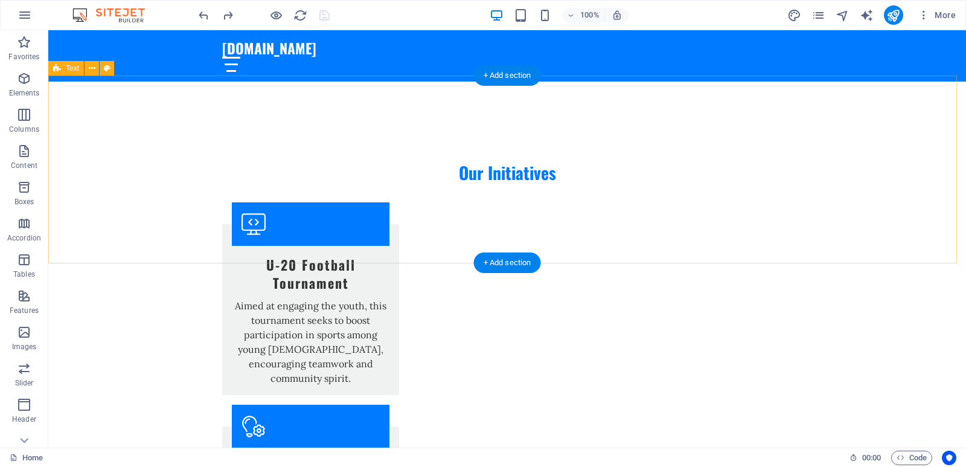
scroll to position [2113, 0]
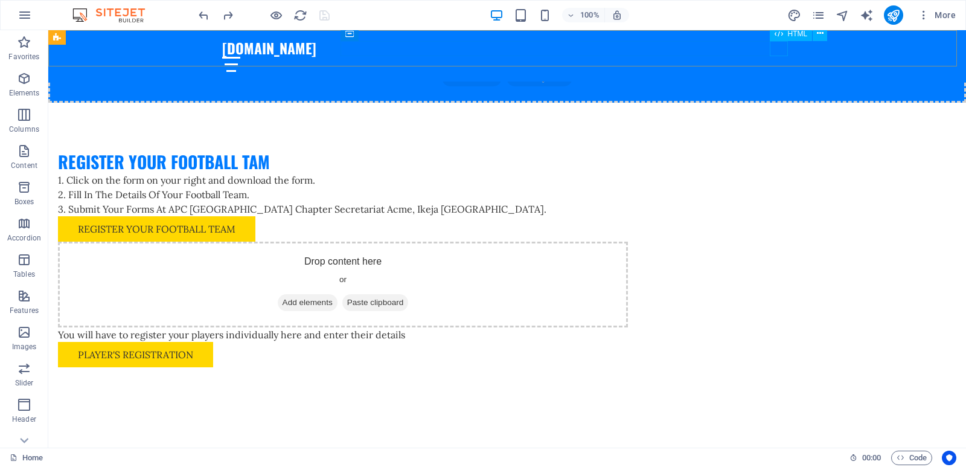
click at [781, 57] on div at bounding box center [507, 64] width 570 height 15
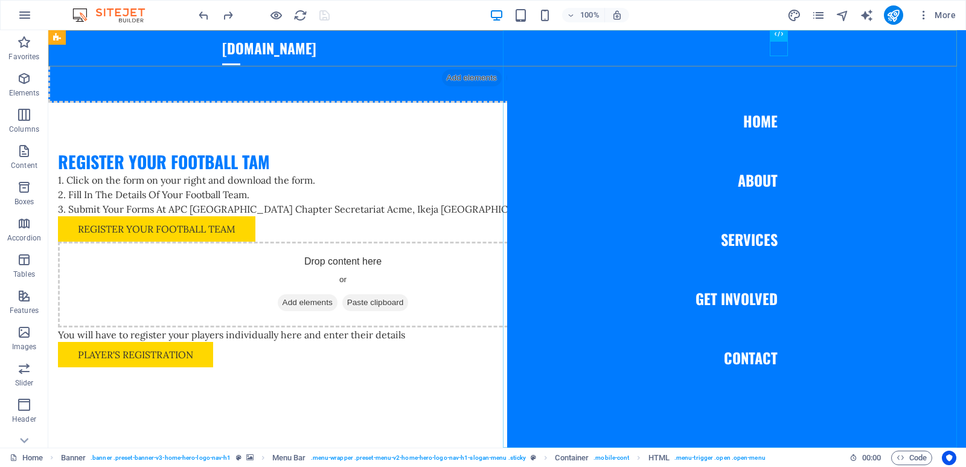
click at [741, 243] on nav "Home About Services Get Involved Contact" at bounding box center [736, 238] width 459 height 417
click at [742, 244] on nav "Home About Services Get Involved Contact" at bounding box center [736, 238] width 459 height 417
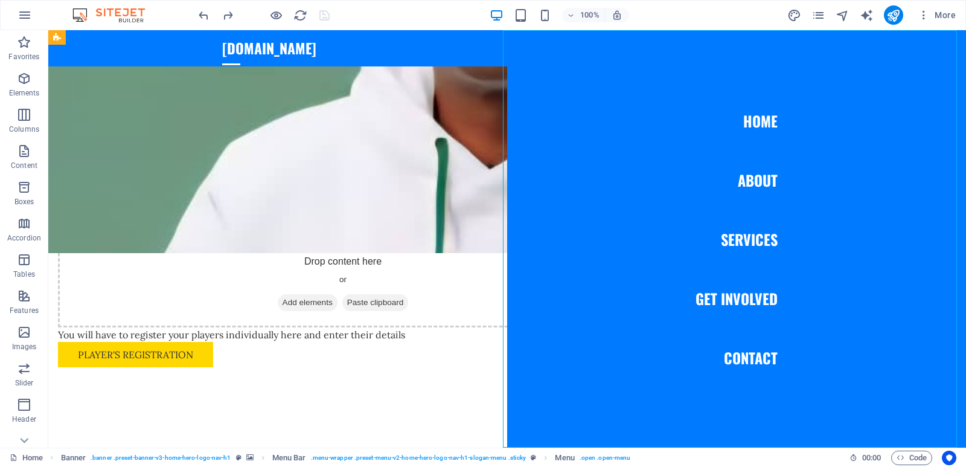
select select
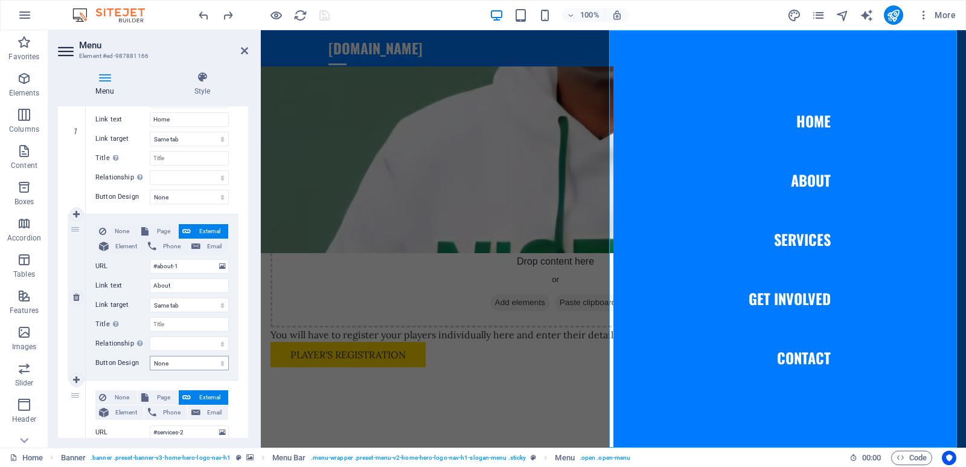
scroll to position [181, 0]
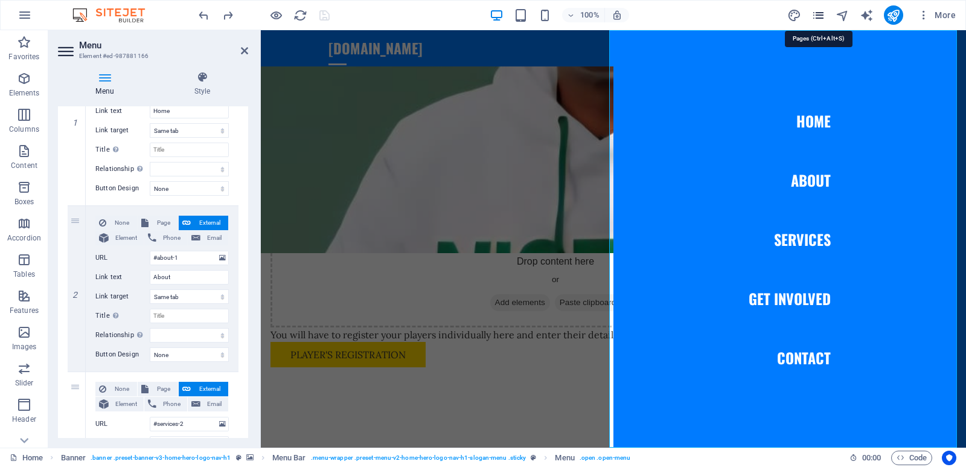
click at [821, 16] on icon "pages" at bounding box center [819, 15] width 14 height 14
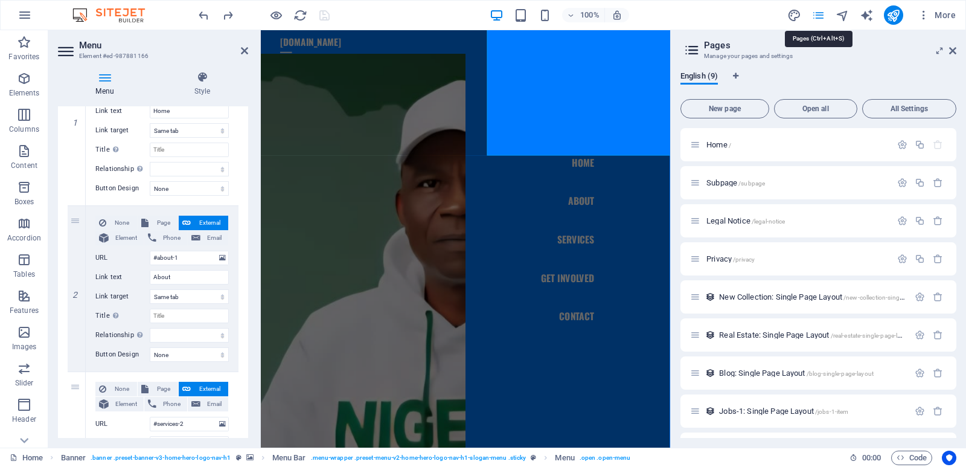
scroll to position [2338, 0]
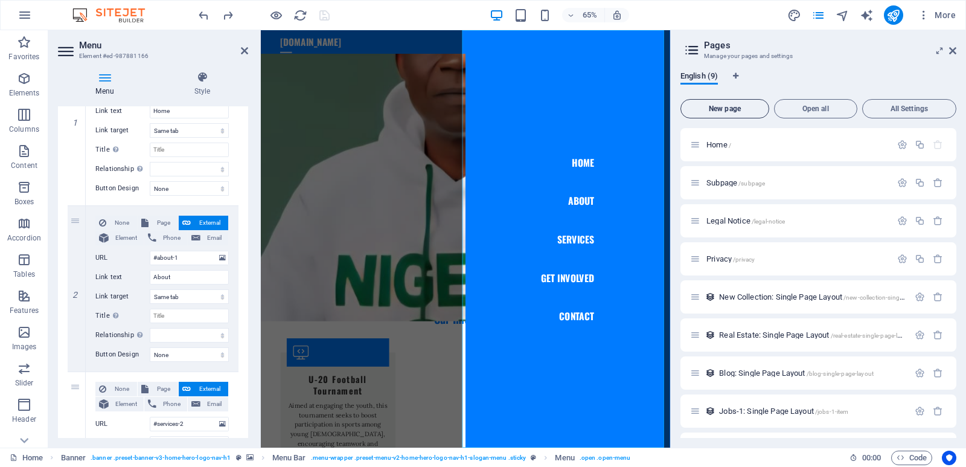
click at [735, 106] on span "New page" at bounding box center [725, 108] width 78 height 7
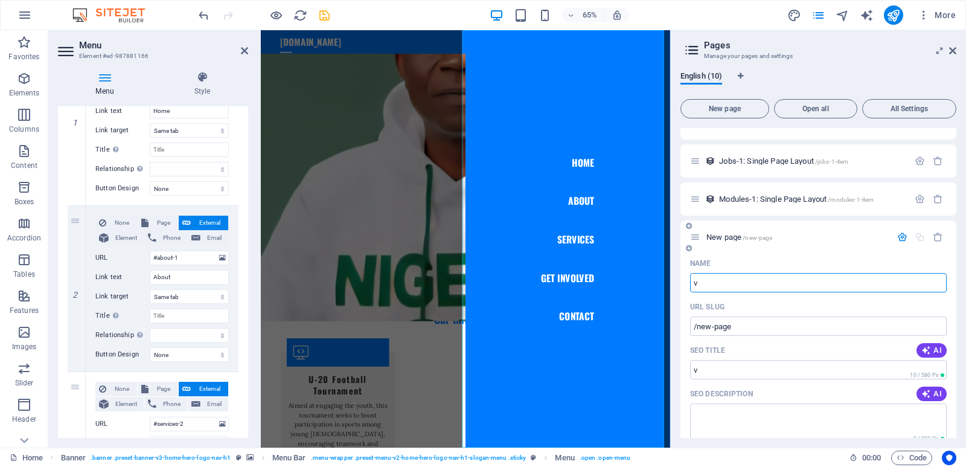
type input "v"
type input "/v"
type input "/"
type input "VOLU"
type input "/v"
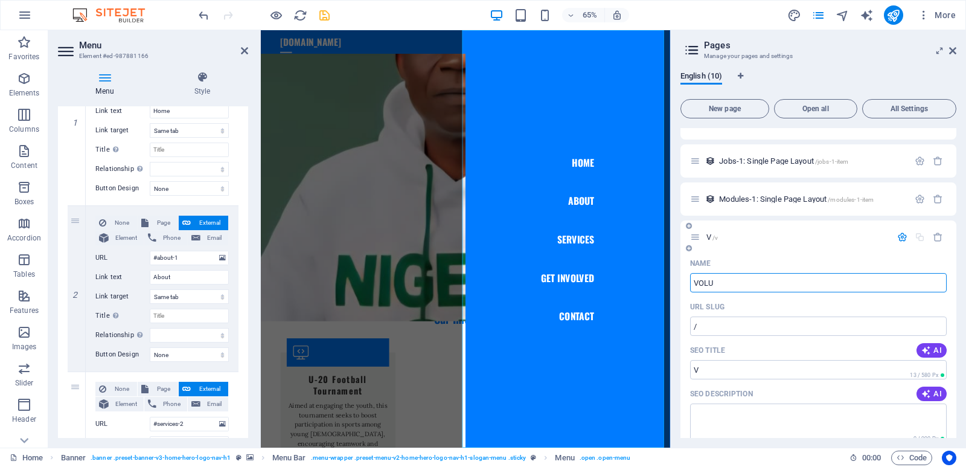
type input "V"
type input "VOLUNTEER"
type input "/volunteer"
type input "VOLUNTEER"
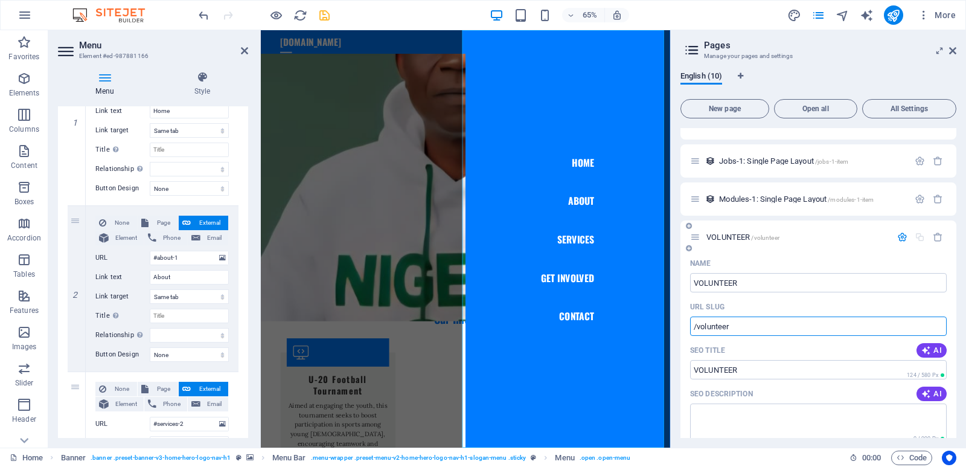
click at [744, 328] on input "/volunteer" at bounding box center [818, 325] width 257 height 19
drag, startPoint x: 744, startPoint y: 328, endPoint x: 677, endPoint y: 323, distance: 66.6
click at [677, 323] on div "English (10) New page Open all All Settings Home / Subpage /subpage Legal Notic…" at bounding box center [818, 255] width 295 height 386
paste input "text"
type input "/volunteer"
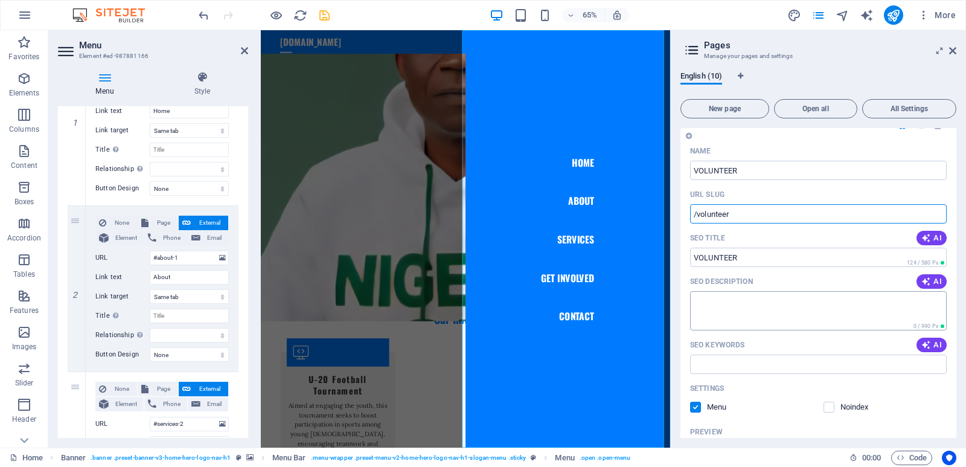
scroll to position [508, 0]
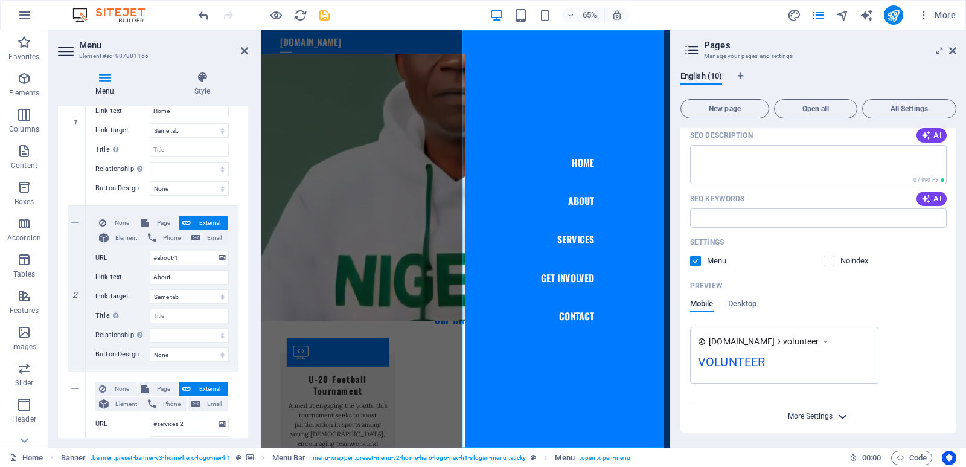
click at [816, 412] on span "More Settings" at bounding box center [810, 416] width 45 height 8
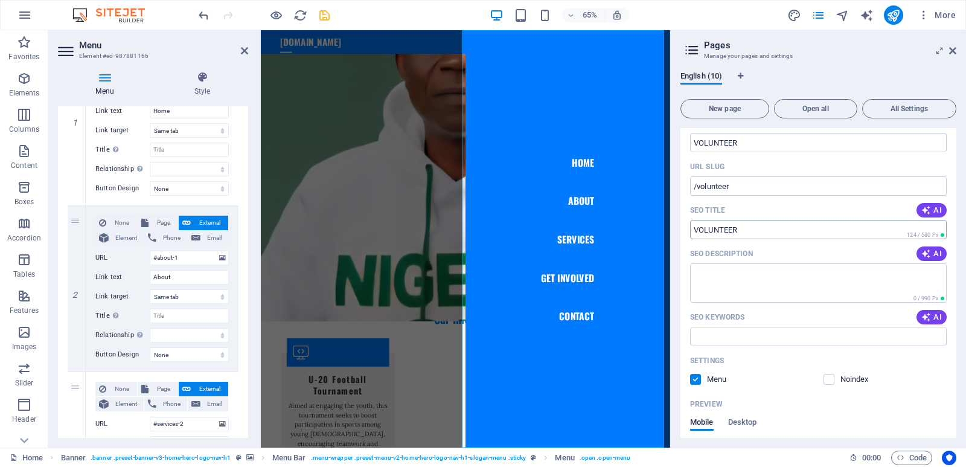
scroll to position [302, 0]
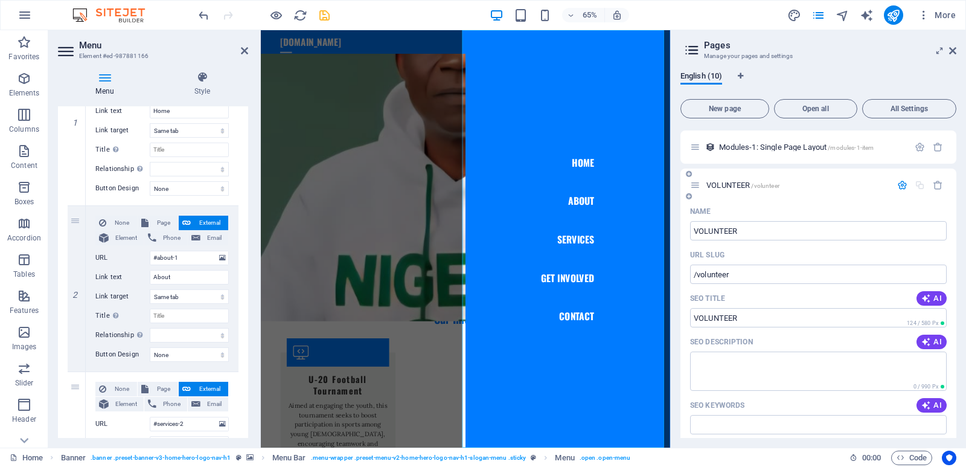
click at [762, 185] on span "/volunteer" at bounding box center [765, 185] width 28 height 7
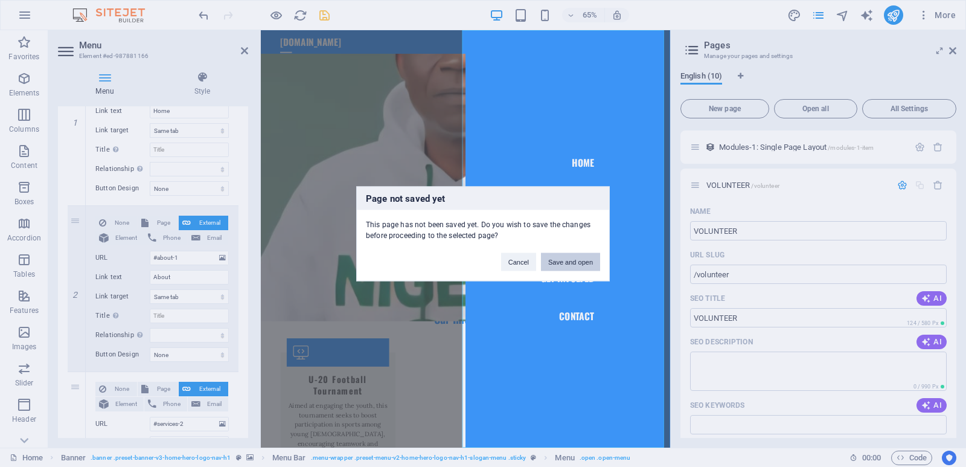
click at [560, 267] on button "Save and open" at bounding box center [570, 261] width 59 height 18
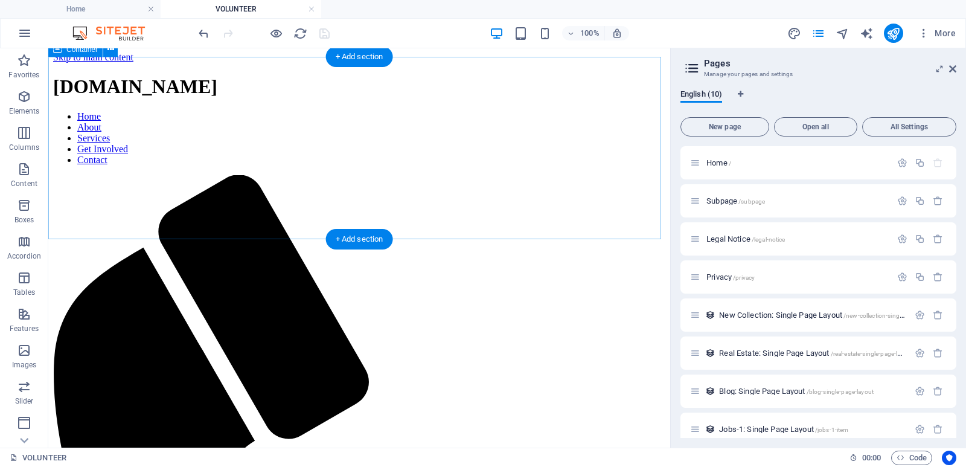
scroll to position [0, 0]
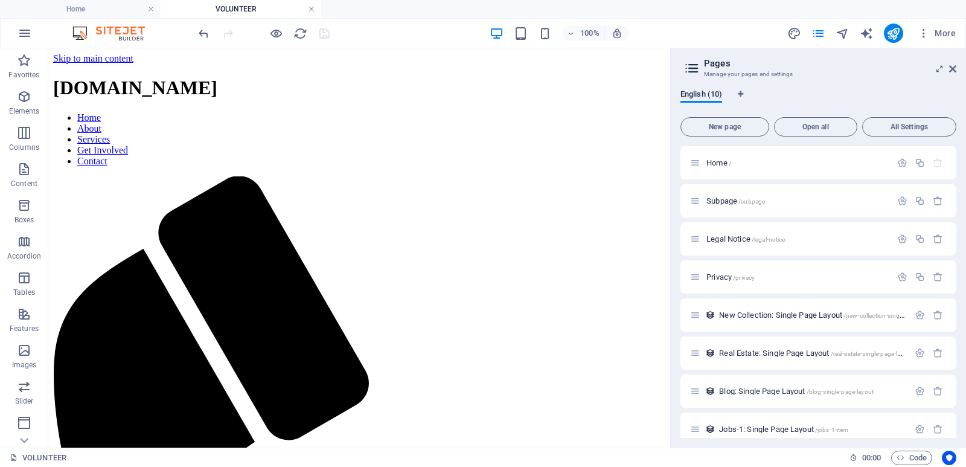
click at [313, 10] on link at bounding box center [311, 9] width 7 height 11
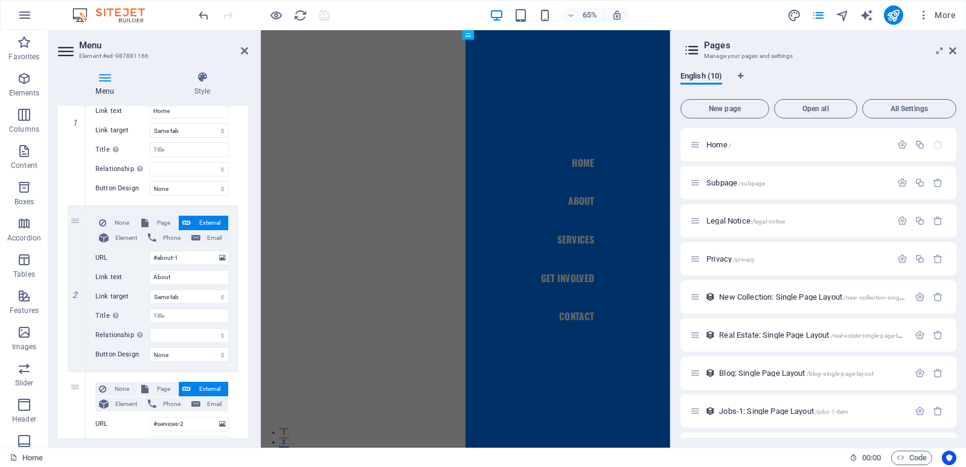
scroll to position [2386, 0]
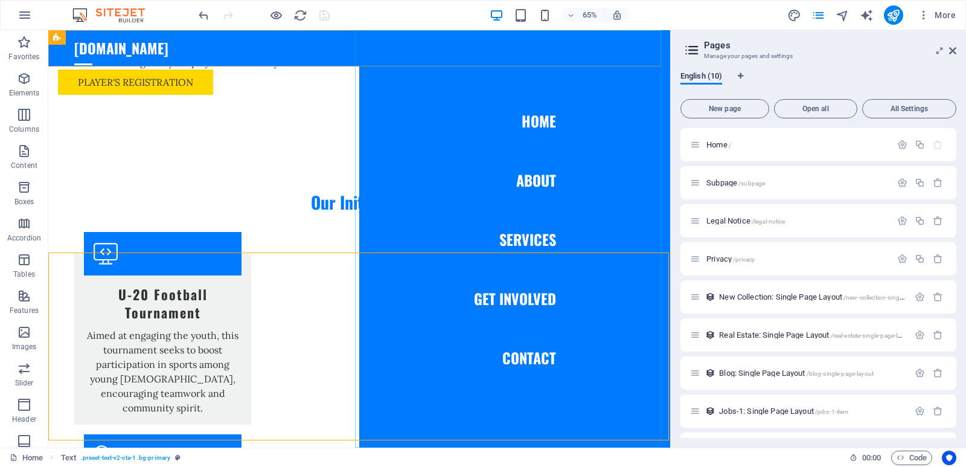
scroll to position [2161, 0]
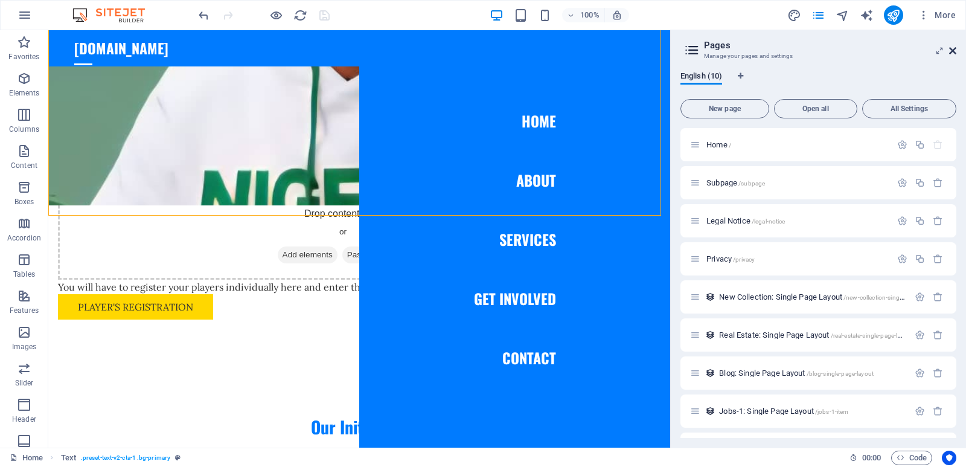
drag, startPoint x: 950, startPoint y: 48, endPoint x: 901, endPoint y: 20, distance: 56.0
click at [950, 48] on icon at bounding box center [952, 51] width 7 height 10
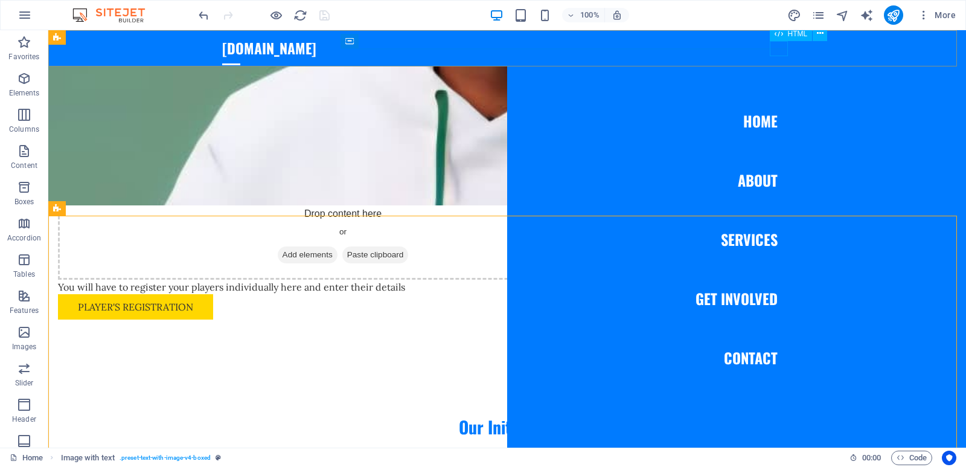
click at [240, 57] on div at bounding box center [231, 64] width 18 height 15
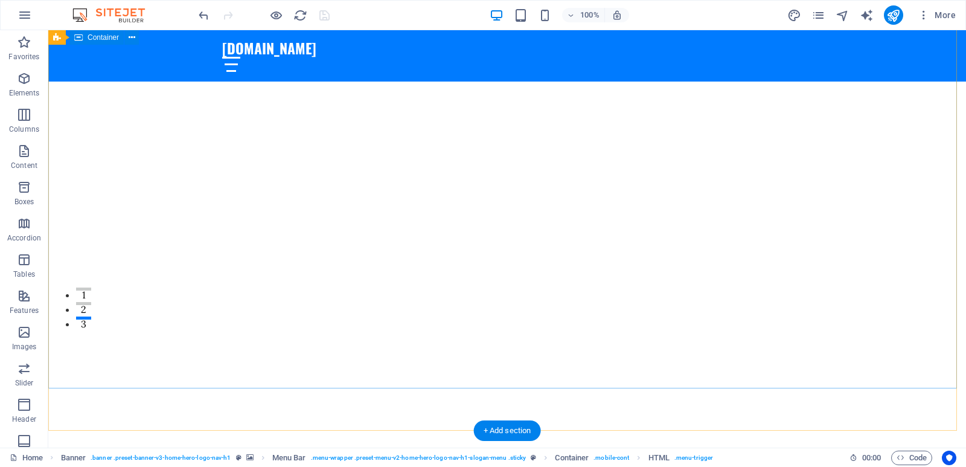
scroll to position [0, 0]
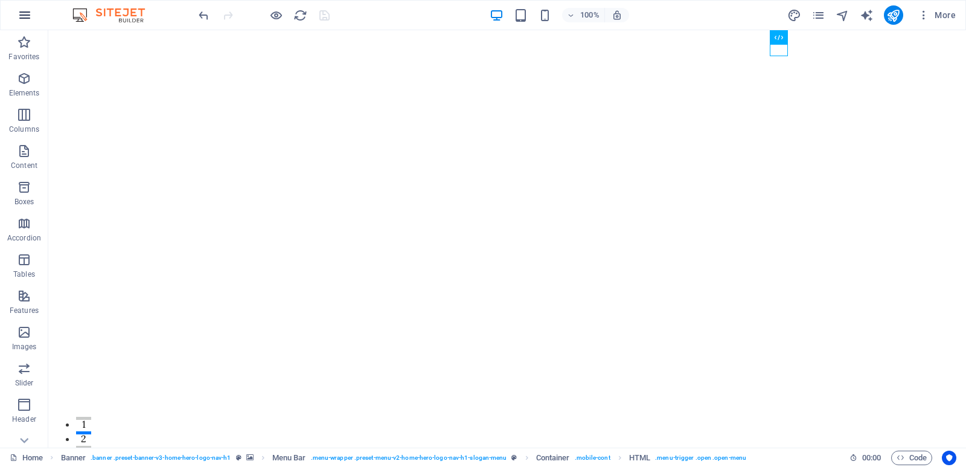
click at [28, 16] on icon "button" at bounding box center [25, 15] width 14 height 14
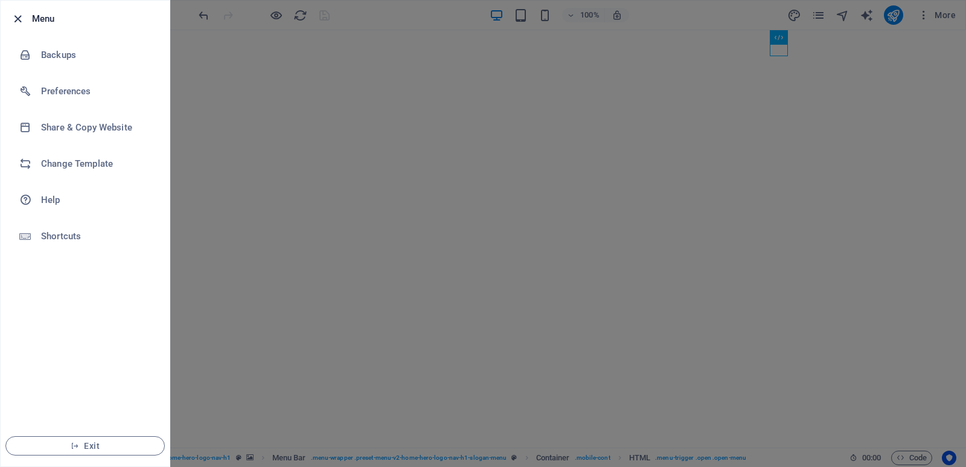
click at [17, 24] on icon "button" at bounding box center [18, 19] width 14 height 14
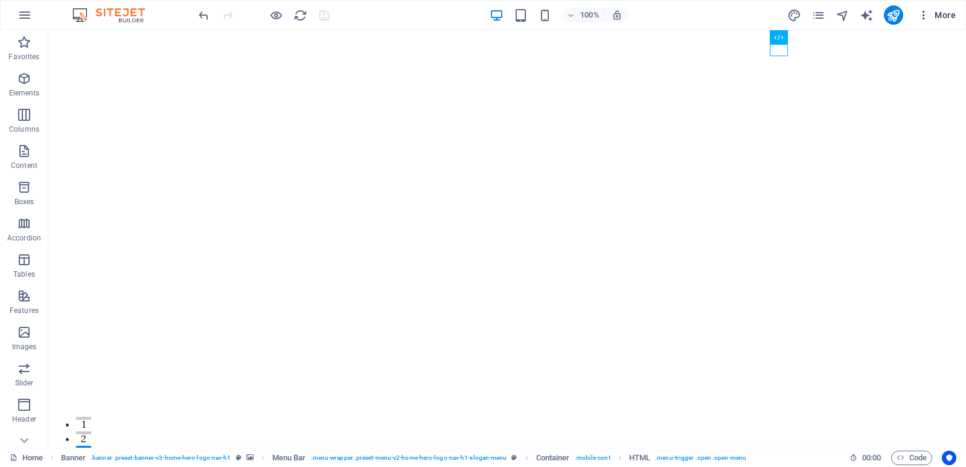
click at [943, 11] on span "More" at bounding box center [937, 15] width 38 height 12
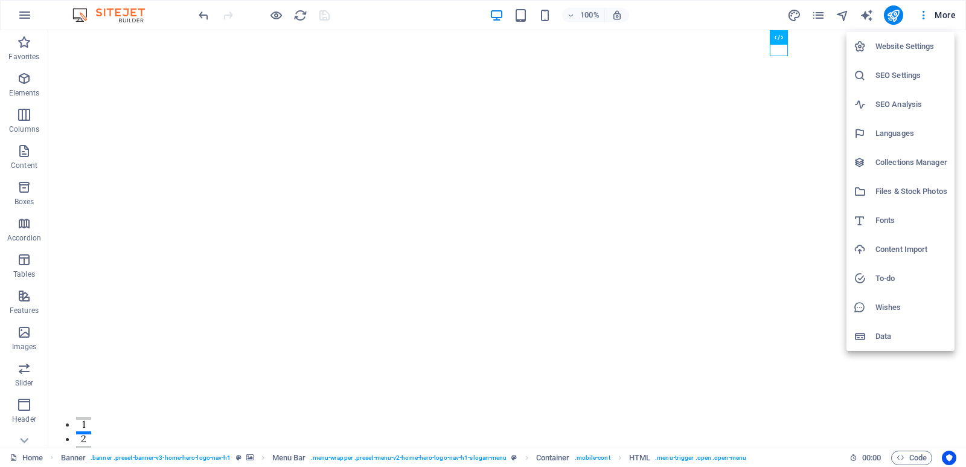
click at [751, 20] on div at bounding box center [483, 233] width 966 height 467
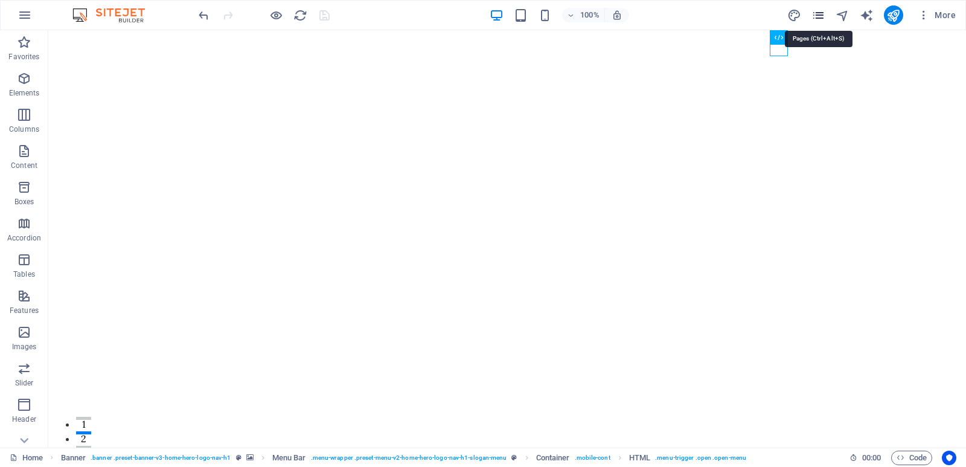
click at [818, 17] on icon "pages" at bounding box center [819, 15] width 14 height 14
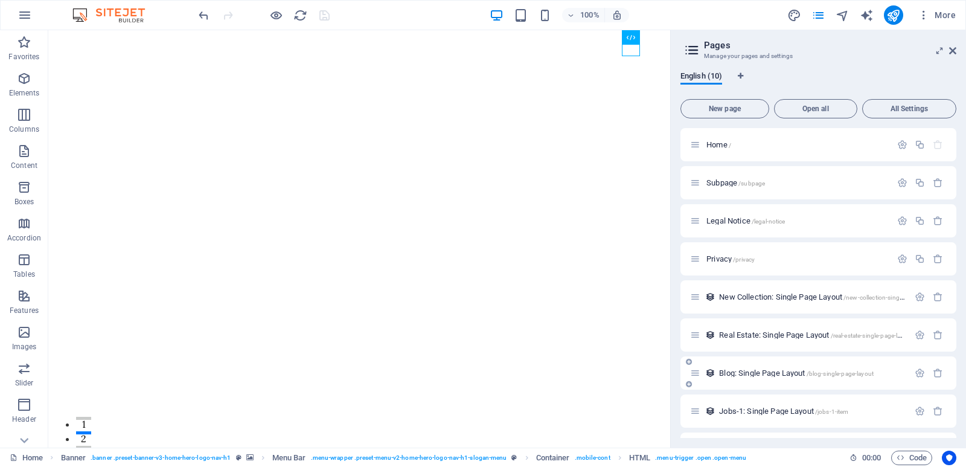
scroll to position [71, 0]
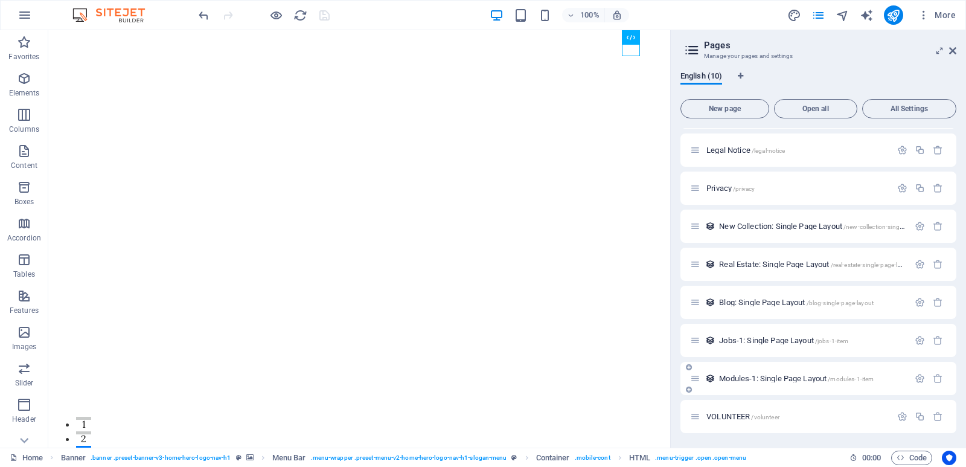
drag, startPoint x: 734, startPoint y: 417, endPoint x: 737, endPoint y: 391, distance: 26.1
click at [737, 391] on div "Home / Subpage /subpage Legal Notice /legal-notice Privacy /privacy New Collect…" at bounding box center [818, 245] width 276 height 376
click at [741, 415] on span "VOLUNTEER /volunteer" at bounding box center [742, 416] width 73 height 9
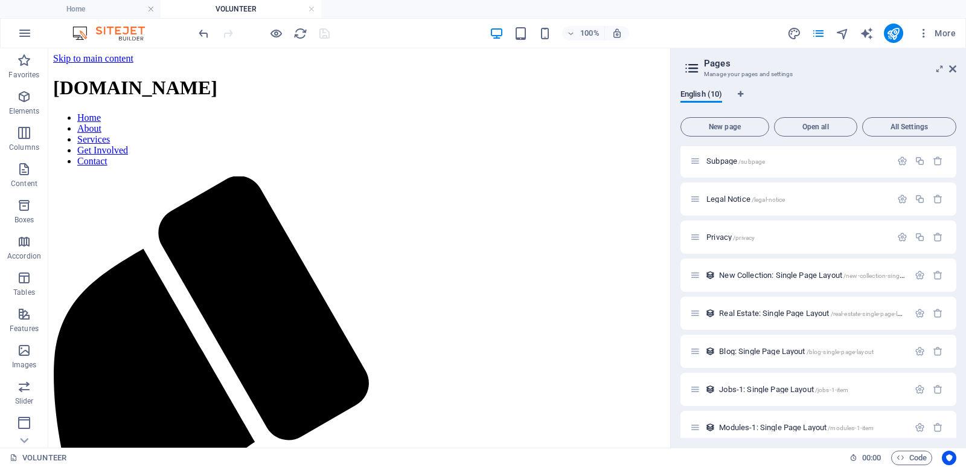
scroll to position [0, 0]
click at [952, 69] on icon at bounding box center [952, 69] width 7 height 10
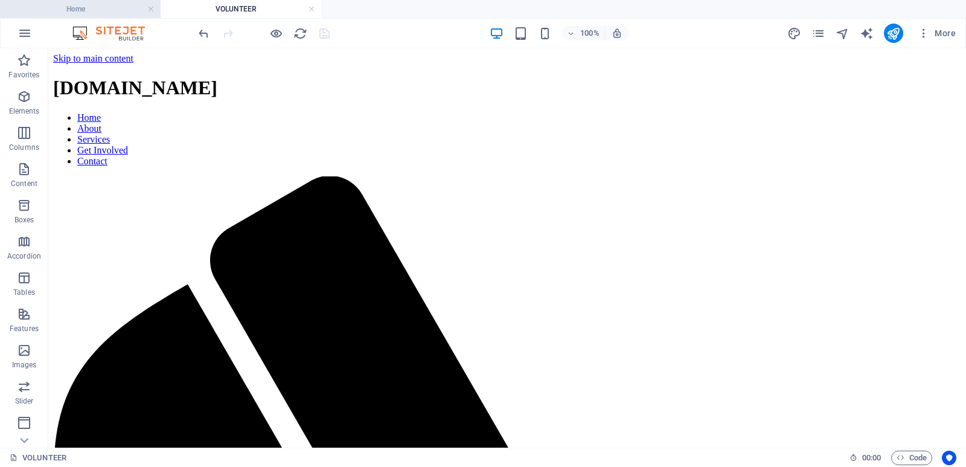
click at [112, 12] on h4 "Home" at bounding box center [80, 8] width 161 height 13
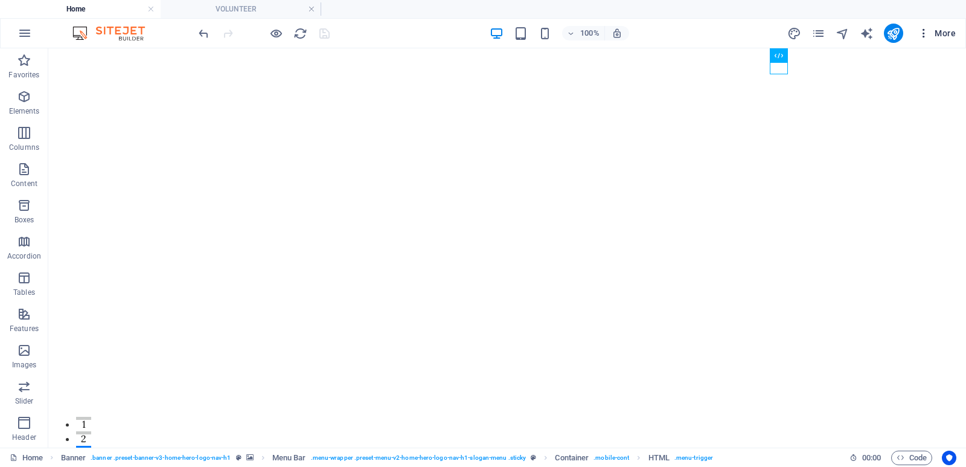
click at [920, 32] on icon "button" at bounding box center [924, 33] width 12 height 12
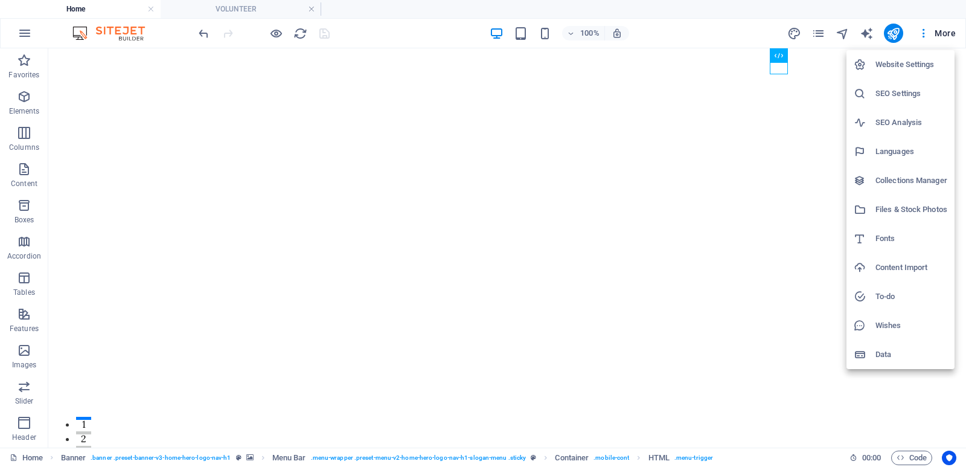
click at [749, 43] on div at bounding box center [483, 233] width 966 height 467
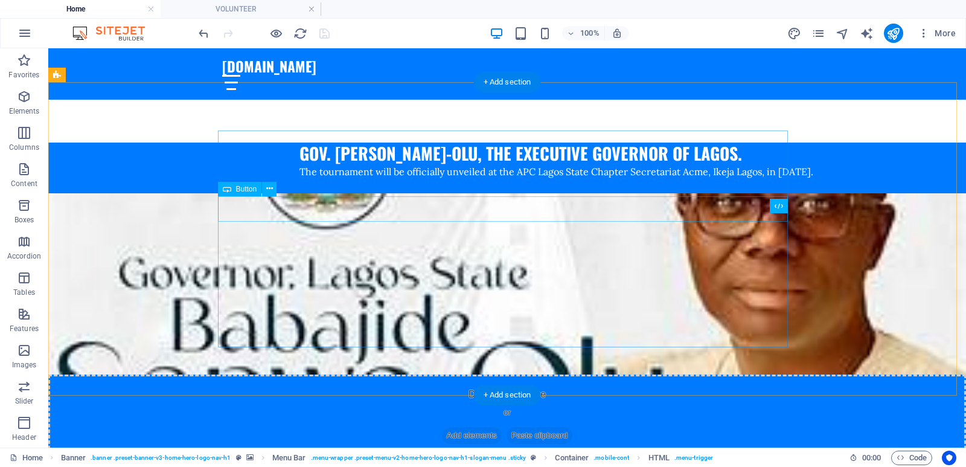
scroll to position [1268, 0]
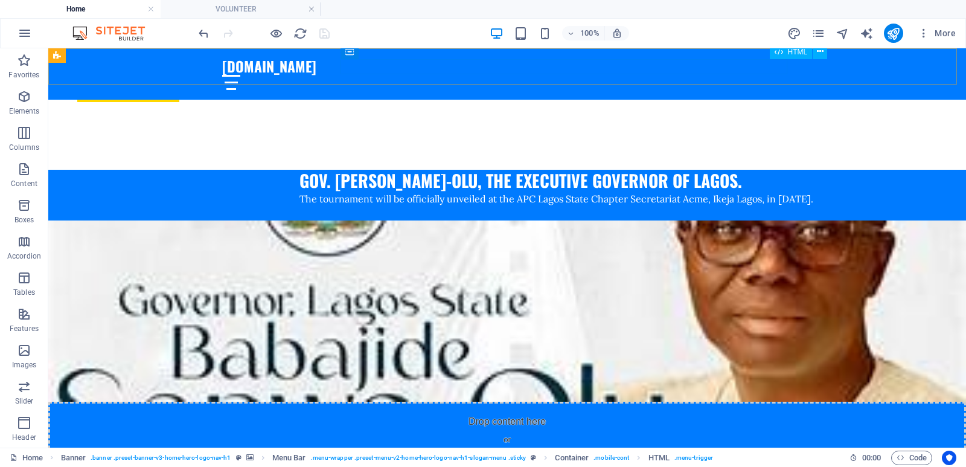
click at [774, 75] on div at bounding box center [507, 82] width 570 height 15
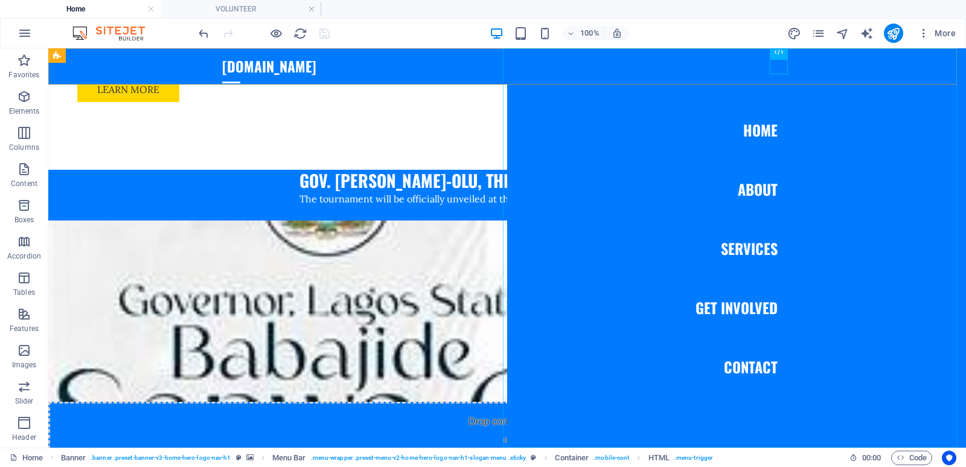
click at [747, 251] on nav "Home About Services Get Involved Contact" at bounding box center [736, 247] width 459 height 399
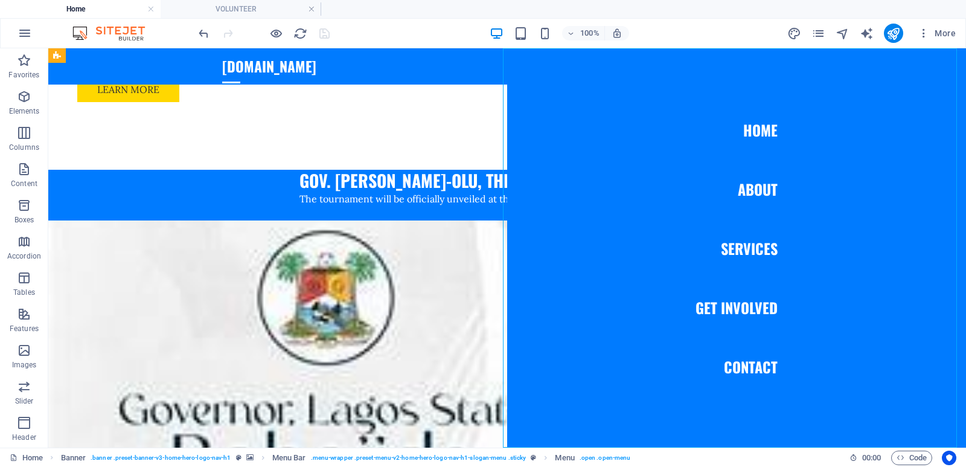
select select
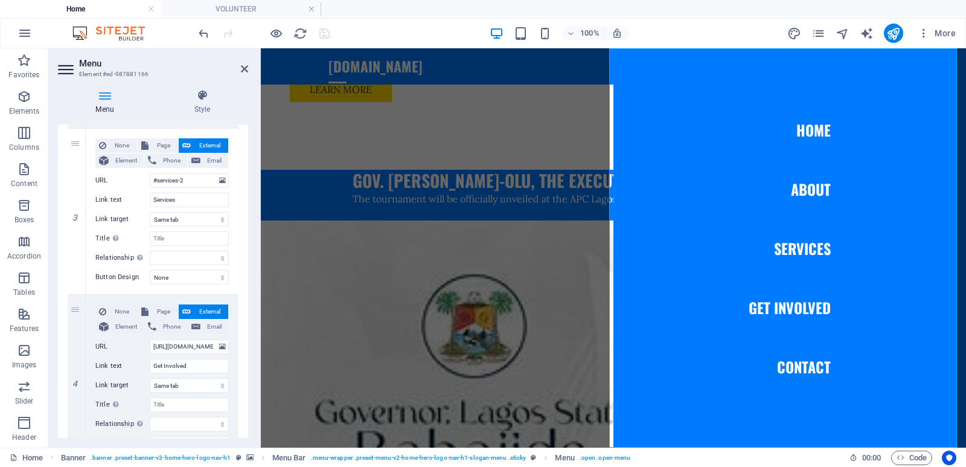
scroll to position [423, 0]
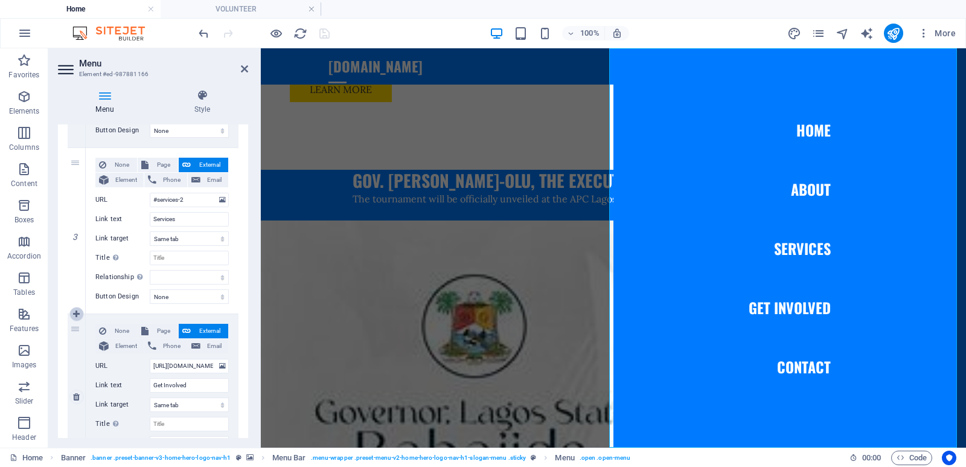
click at [77, 314] on icon at bounding box center [76, 314] width 7 height 8
select select
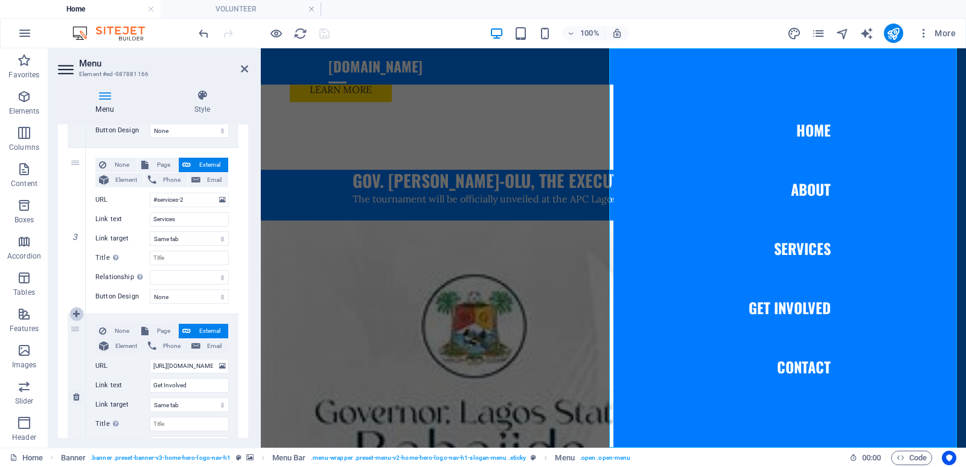
type input "https://forms.gle/CiFdfm8VoW4wMGdp8"
type input "Get Involved"
select select
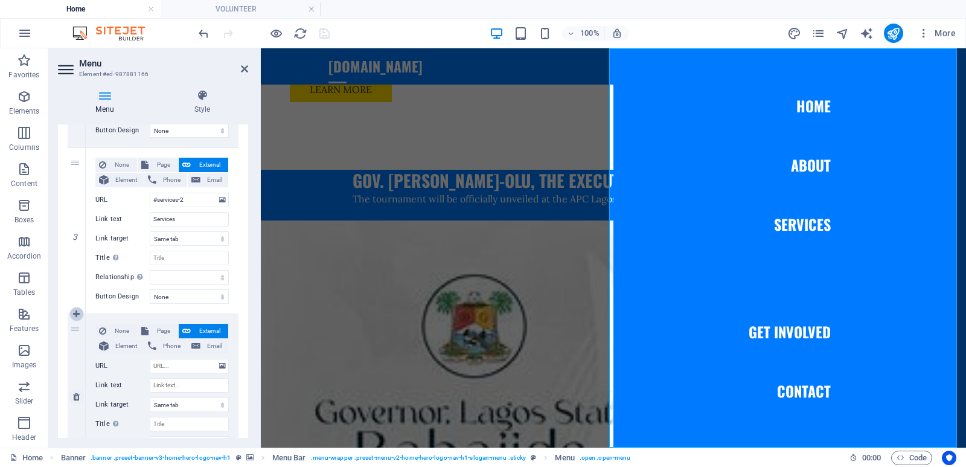
select select
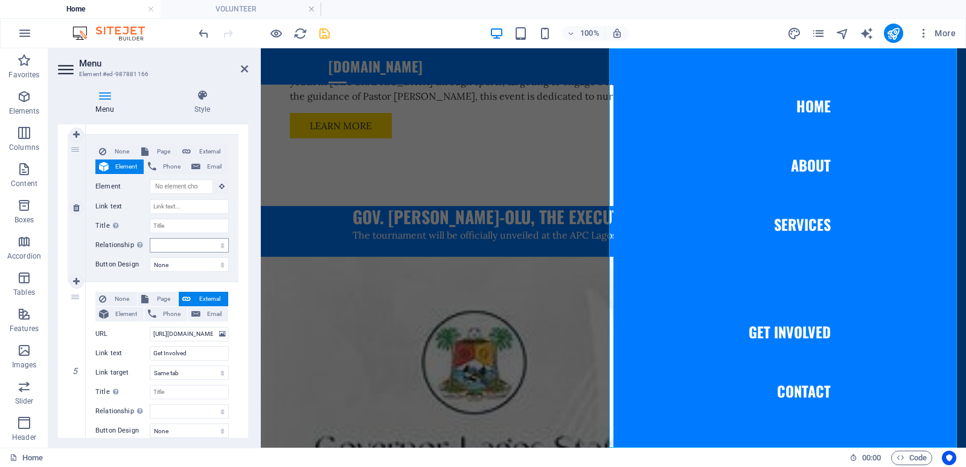
scroll to position [604, 0]
click at [206, 260] on select "None Default Primary Secondary" at bounding box center [189, 262] width 79 height 14
click at [198, 243] on select "alternate author bookmark external help license next nofollow noreferrer noopen…" at bounding box center [189, 243] width 79 height 14
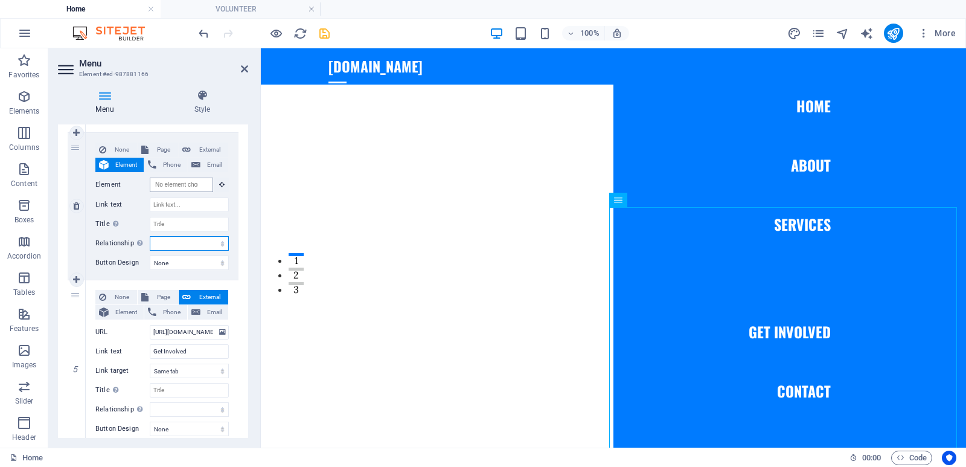
scroll to position [0, 0]
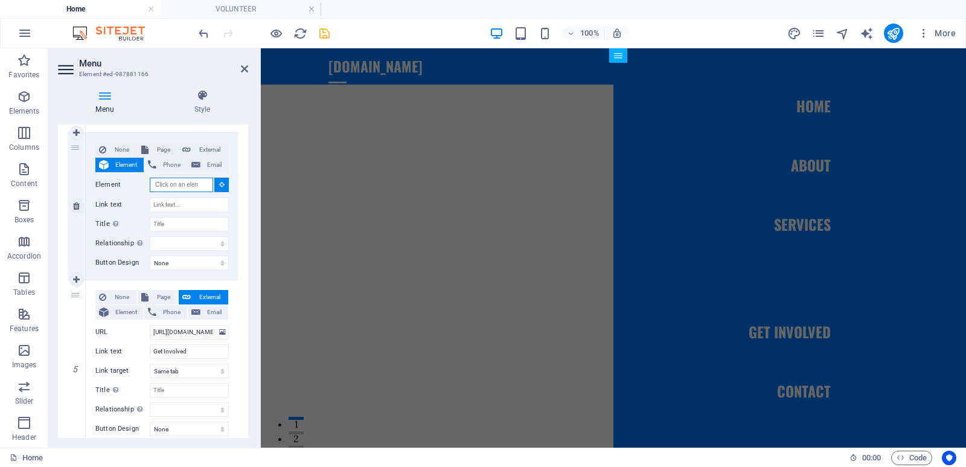
click at [187, 190] on input "Element" at bounding box center [181, 185] width 63 height 14
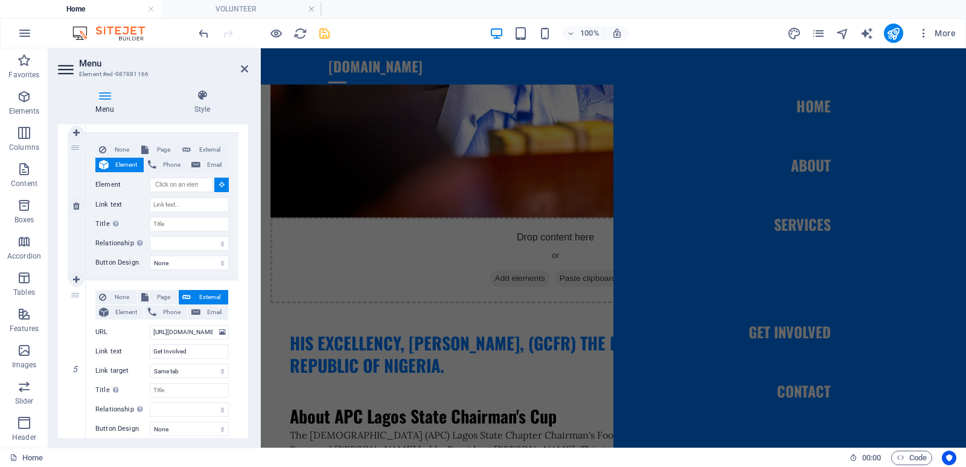
click at [219, 184] on icon at bounding box center [221, 184] width 5 height 6
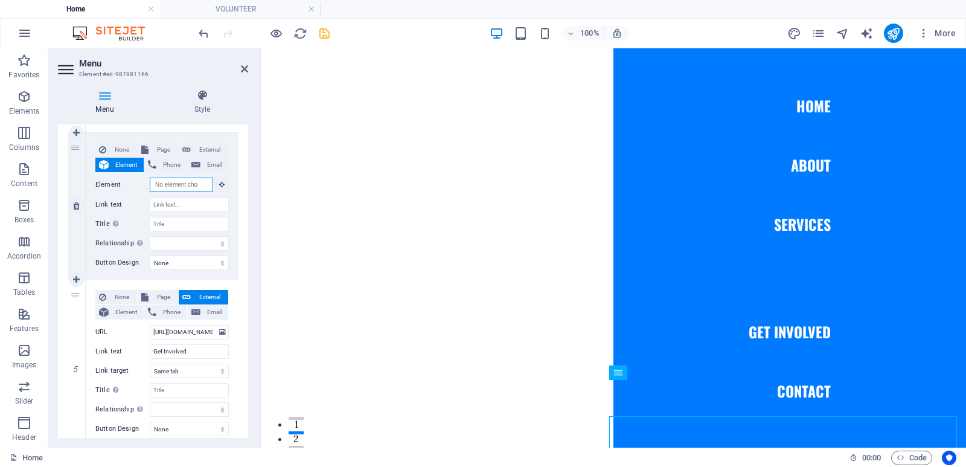
click at [202, 184] on input "Element" at bounding box center [181, 185] width 63 height 14
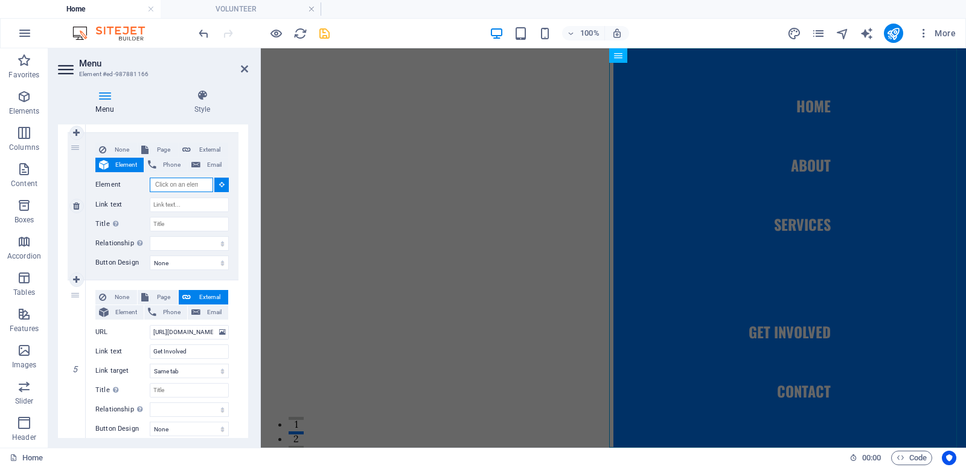
click at [202, 184] on input "Element" at bounding box center [181, 185] width 63 height 14
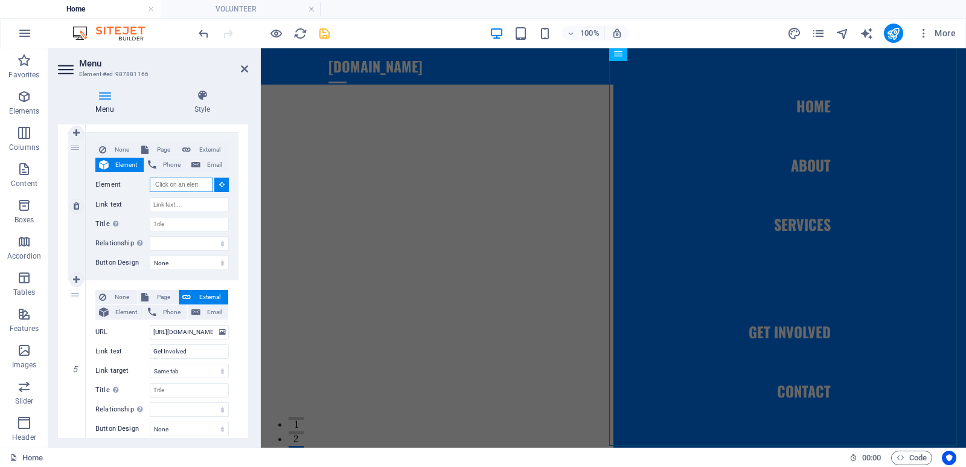
scroll to position [1051, 0]
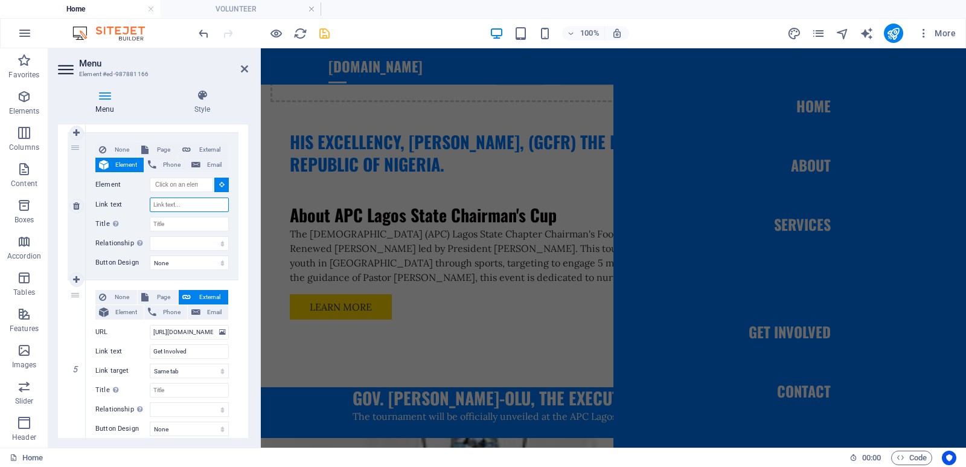
click at [186, 208] on input "Link text" at bounding box center [189, 204] width 79 height 14
type input "V"
select select
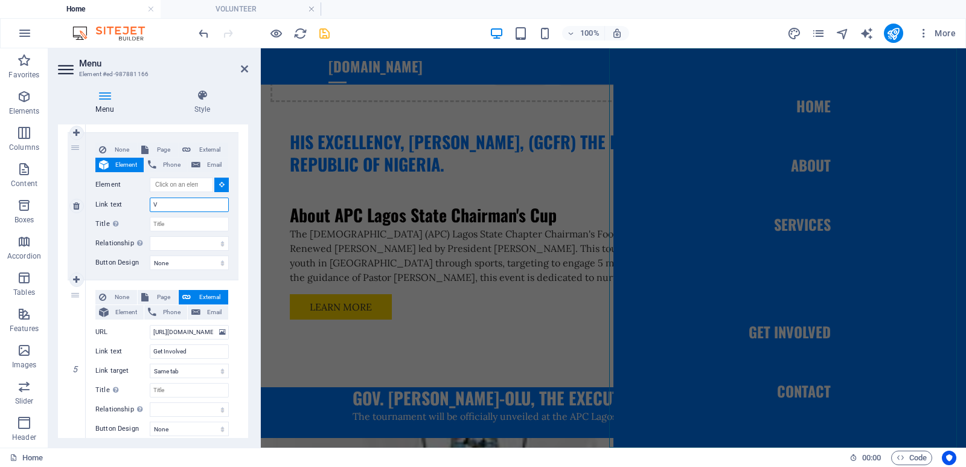
select select
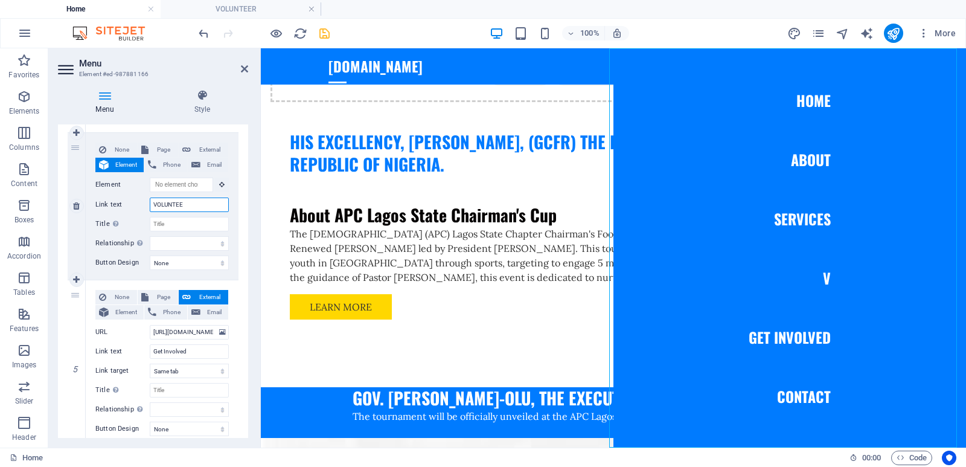
type input "VOLUNTEER"
select select
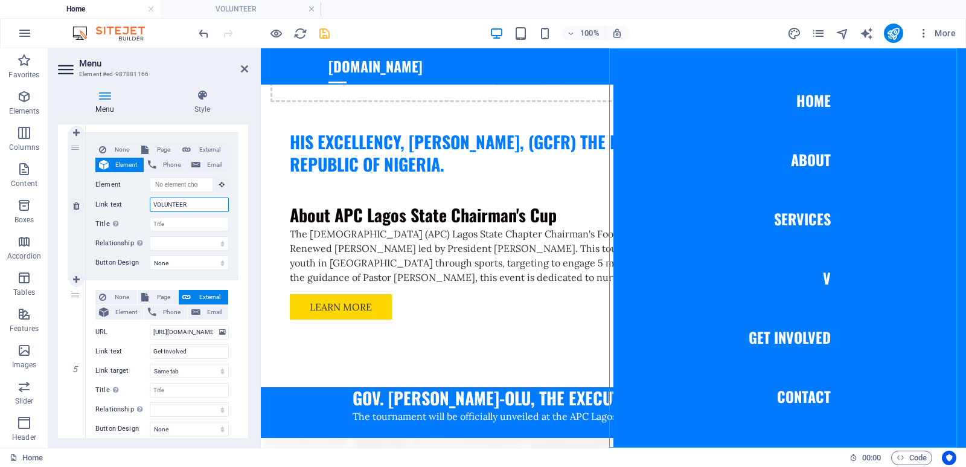
select select
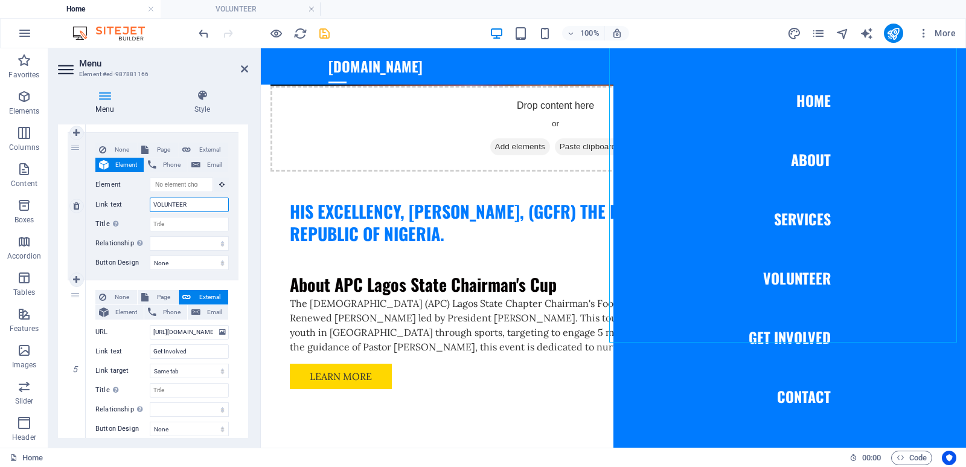
scroll to position [1014, 0]
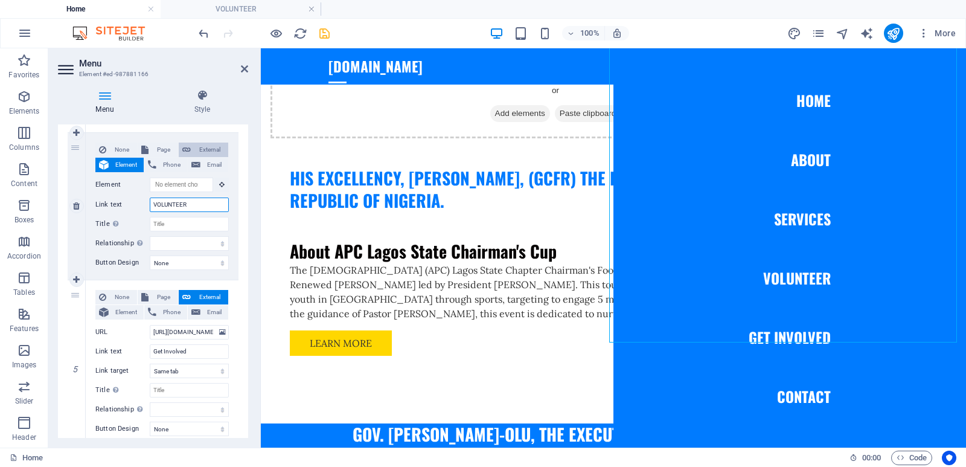
type input "VOLUNTEER"
click at [210, 149] on span "External" at bounding box center [209, 149] width 30 height 14
select select
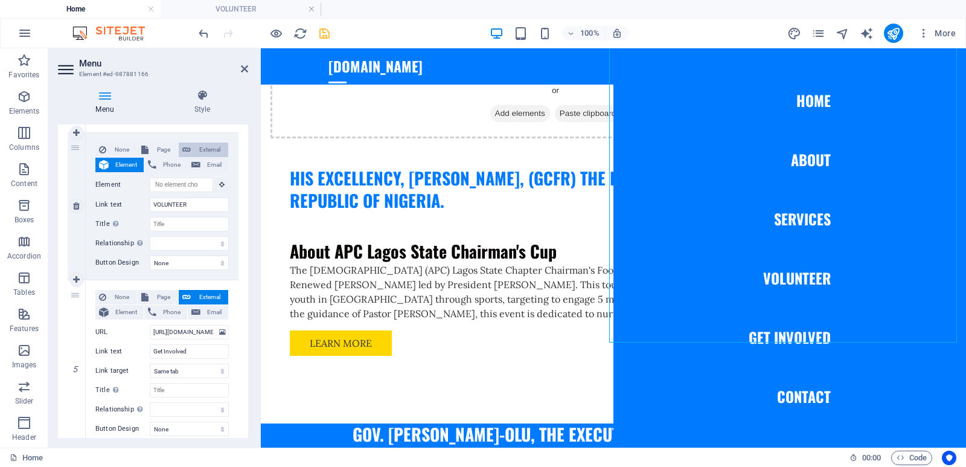
select select "blank"
select select
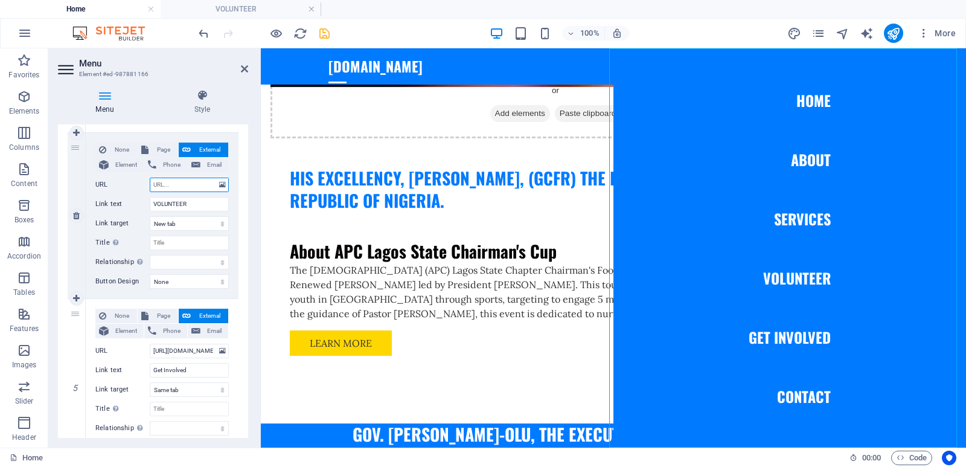
click at [188, 187] on input "URL" at bounding box center [189, 185] width 79 height 14
paste input "https://forms.gle/28Yh3a5BegZjphSZ7"
type input "https://forms.gle/28Yh3a5BegZjphSZ7"
select select
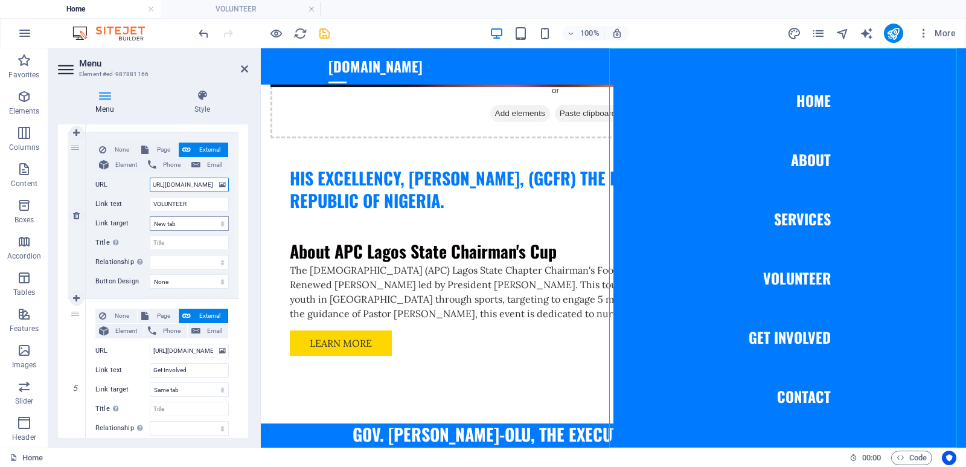
select select
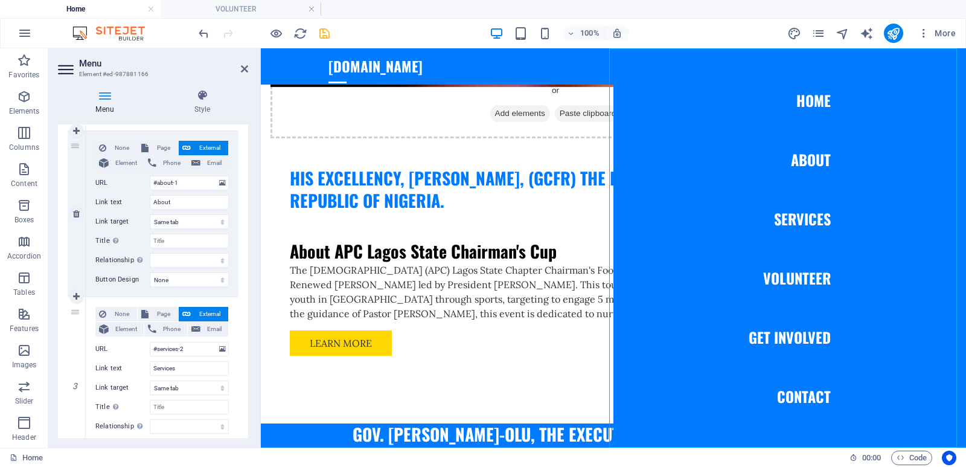
scroll to position [362, 0]
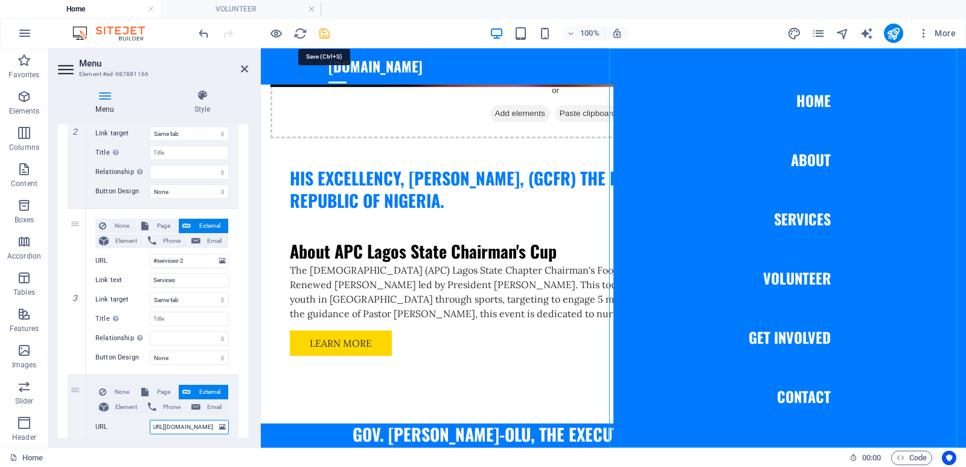
type input "https://forms.gle/28Yh3a5BegZjphSZ7"
click at [327, 31] on icon "save" at bounding box center [325, 34] width 14 height 14
checkbox input "false"
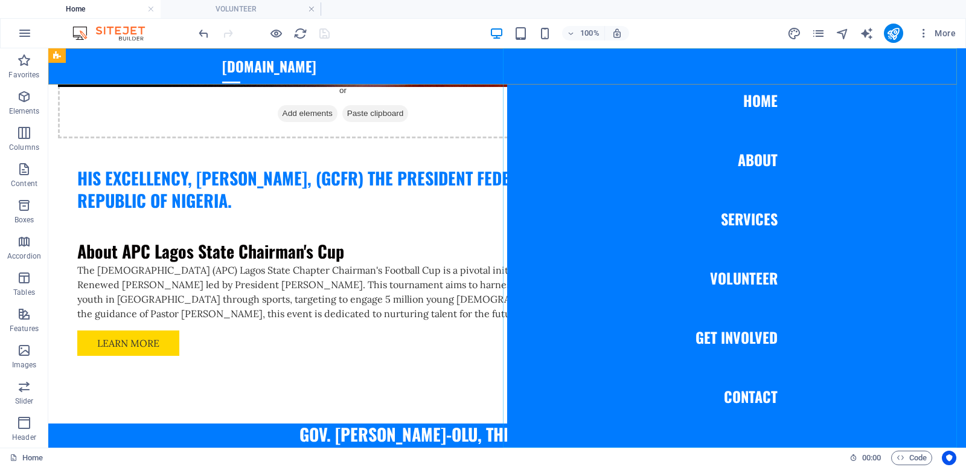
click at [713, 333] on nav "Home About Services VOLUNTEER Get Involved Contact" at bounding box center [736, 247] width 459 height 399
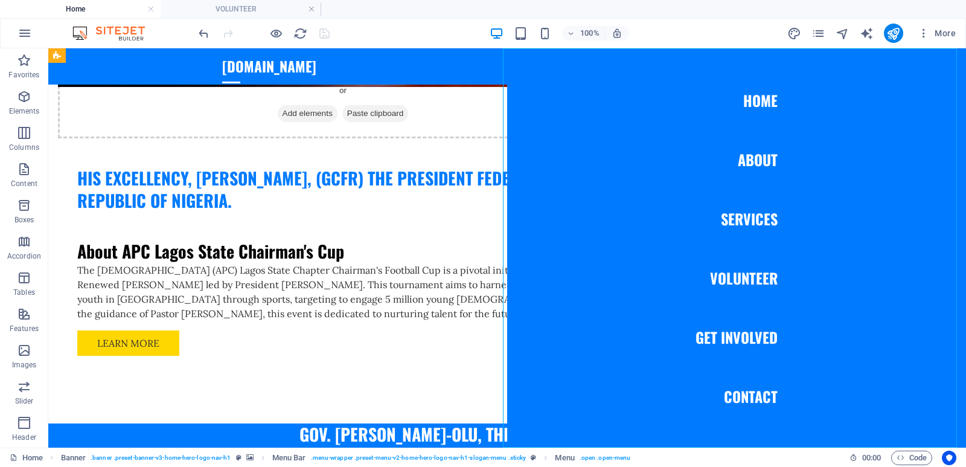
click at [713, 333] on nav "Home About Services VOLUNTEER Get Involved Contact" at bounding box center [736, 247] width 459 height 399
select select
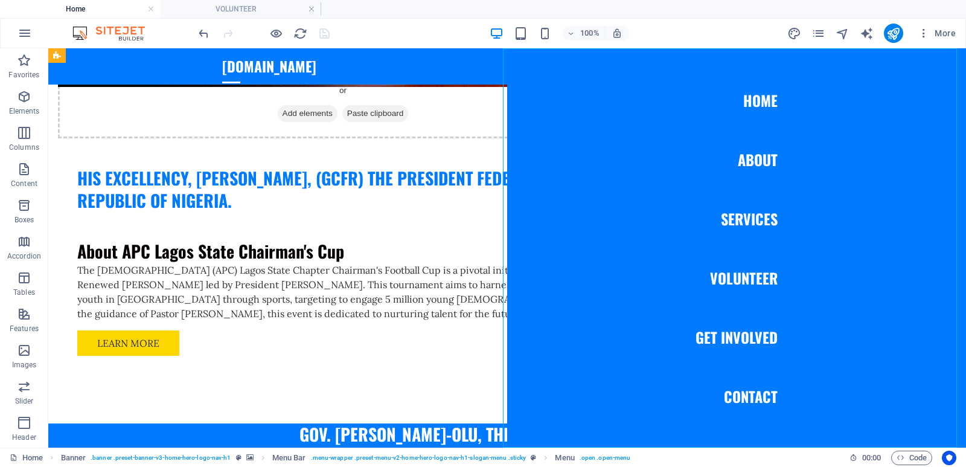
select select
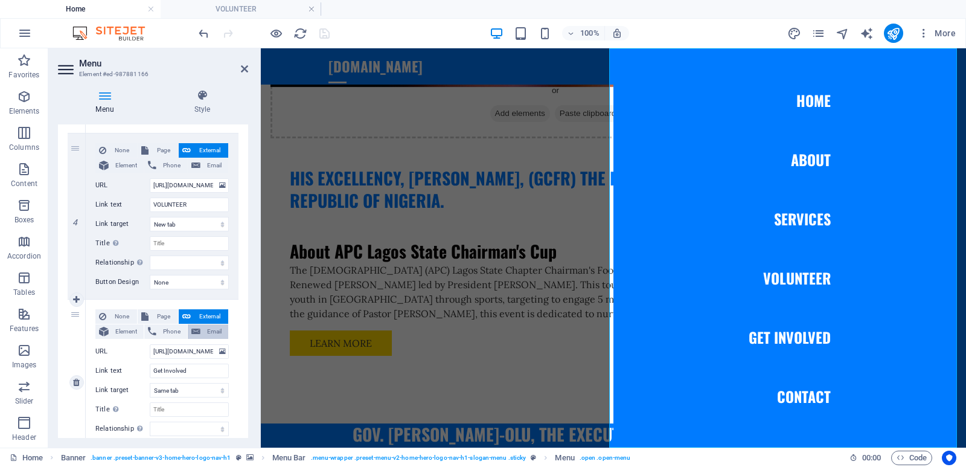
scroll to position [725, 0]
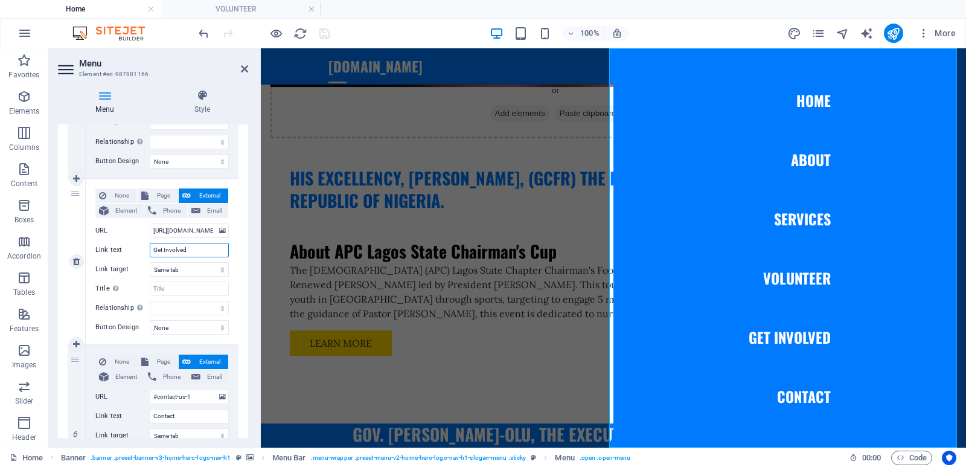
drag, startPoint x: 191, startPoint y: 251, endPoint x: 132, endPoint y: 250, distance: 59.2
click at [132, 250] on div "Link text Get Involved" at bounding box center [161, 250] width 133 height 14
type input "R"
select select
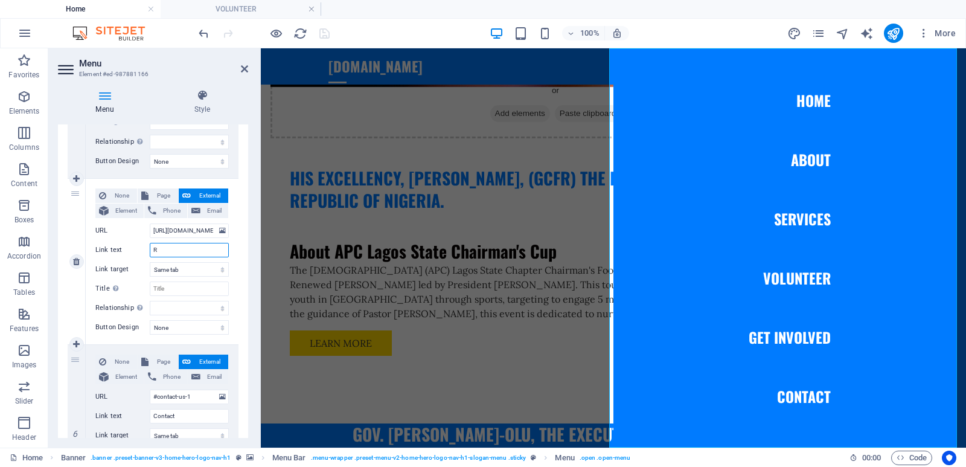
select select
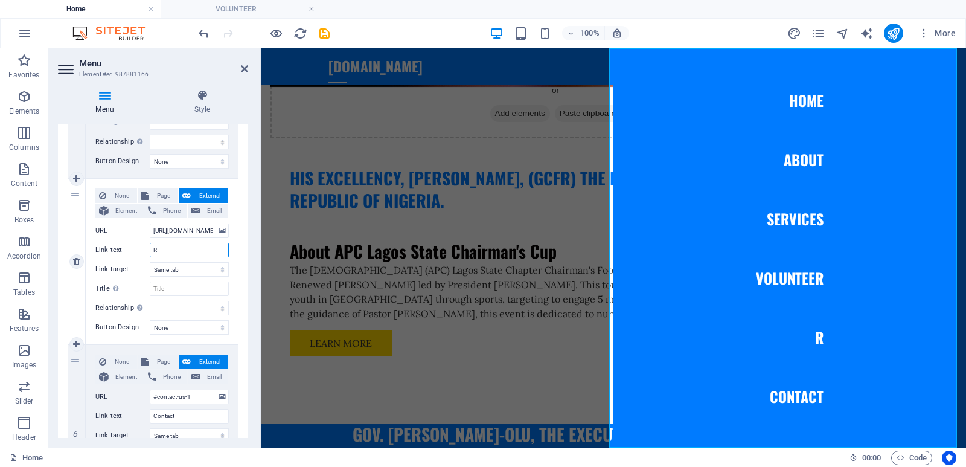
type input "Re"
select select
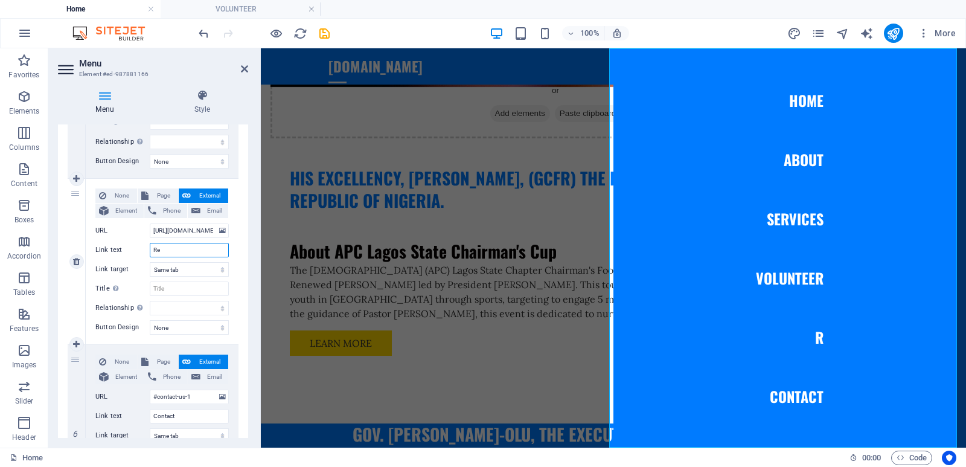
select select
type input "Register"
select select
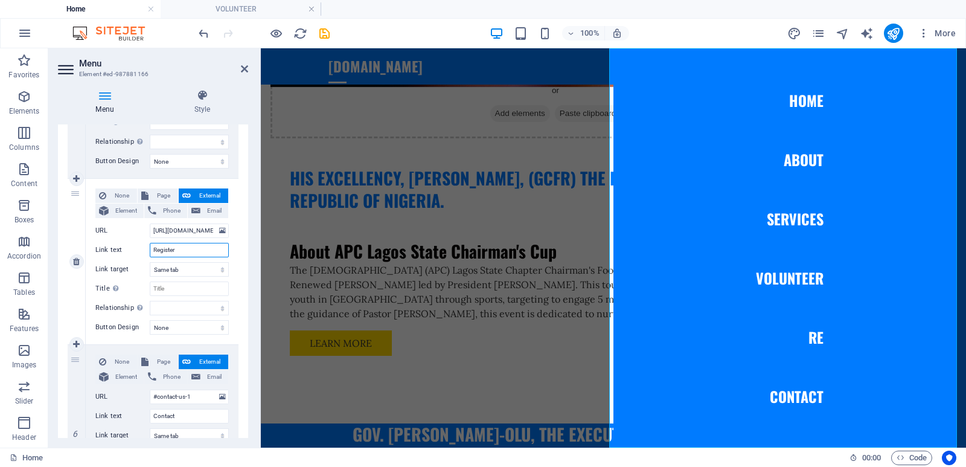
select select
type input "Register"
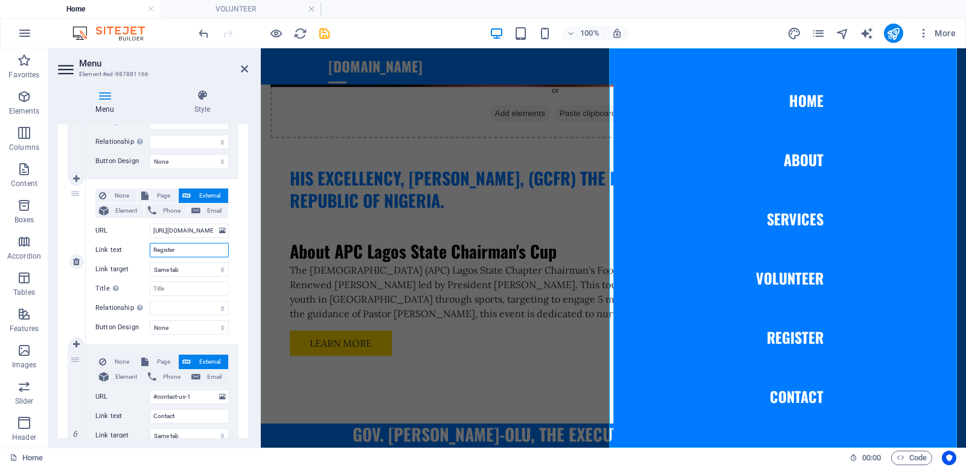
select select
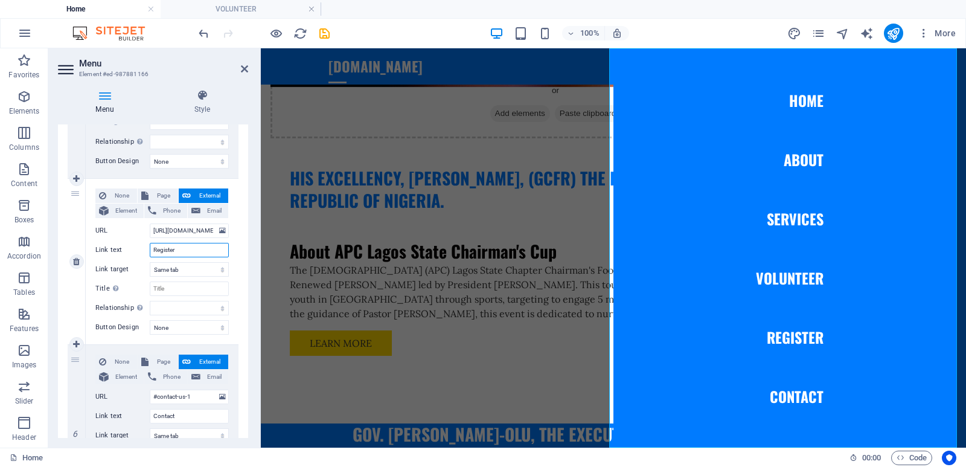
select select
type input "Register Your Team"
select select
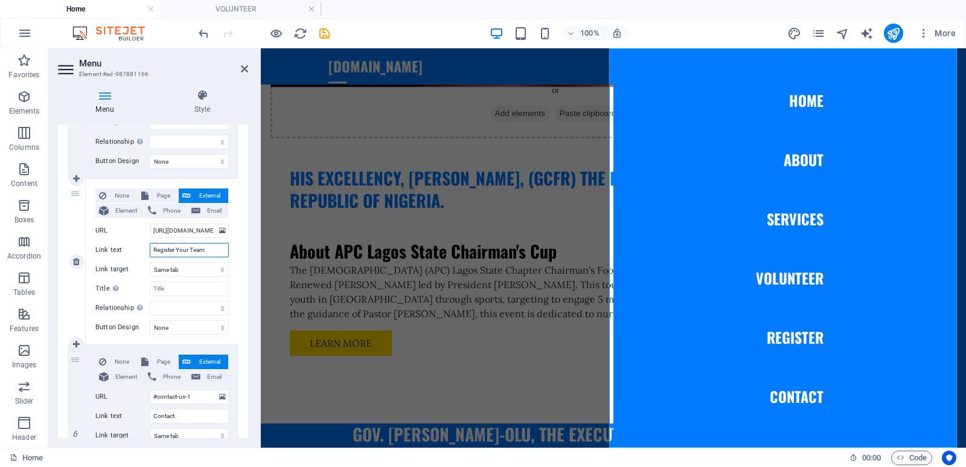
select select
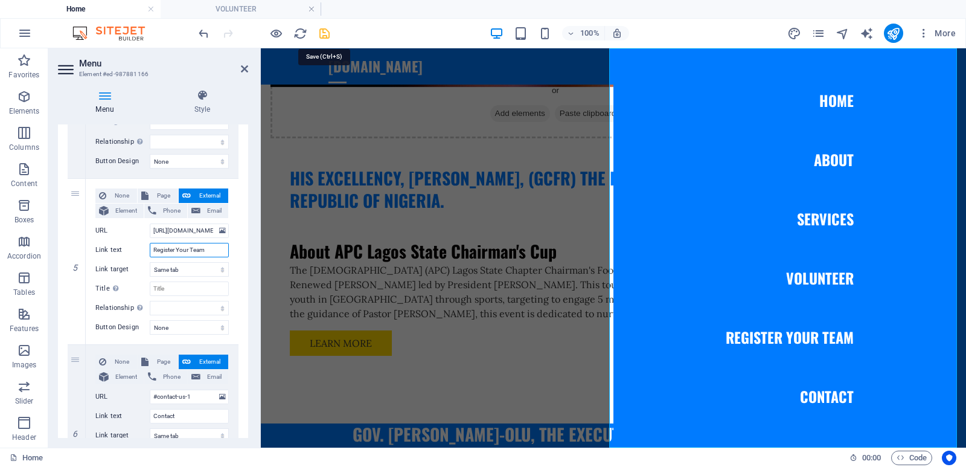
type input "Register Your Team"
click at [324, 33] on icon "save" at bounding box center [325, 34] width 14 height 14
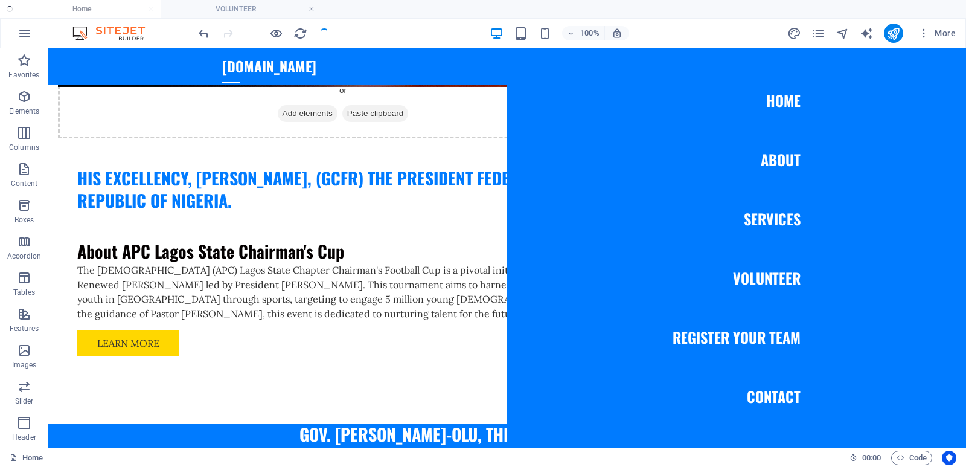
checkbox input "false"
click at [758, 277] on nav "Home About Services VOLUNTEER Register Your Team Contact" at bounding box center [736, 247] width 459 height 399
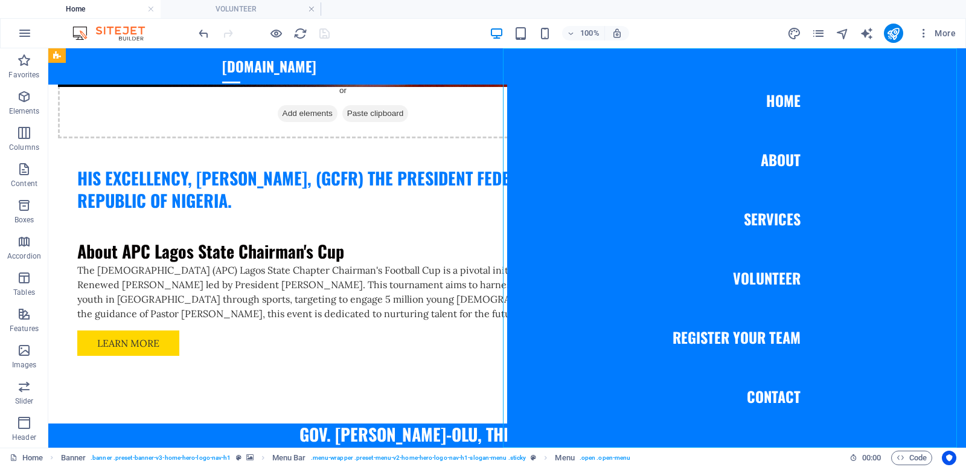
click at [758, 277] on nav "Home About Services VOLUNTEER Register Your Team Contact" at bounding box center [736, 247] width 459 height 399
select select
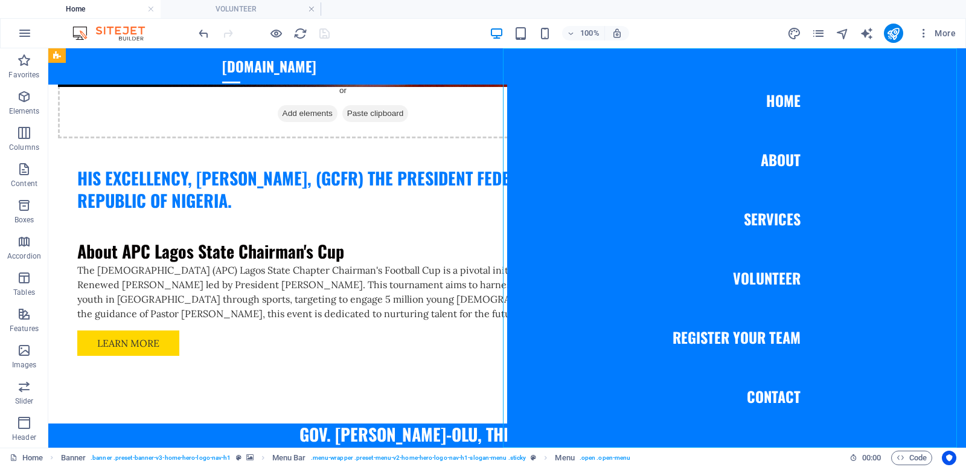
select select
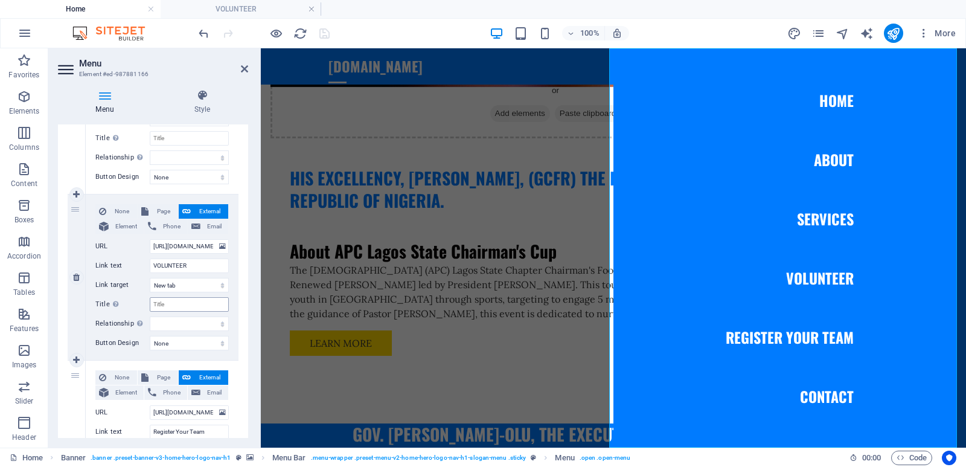
scroll to position [543, 0]
click at [154, 265] on input "VOLUNTEER" at bounding box center [189, 265] width 79 height 14
type input "ReVOLUNTEER"
select select
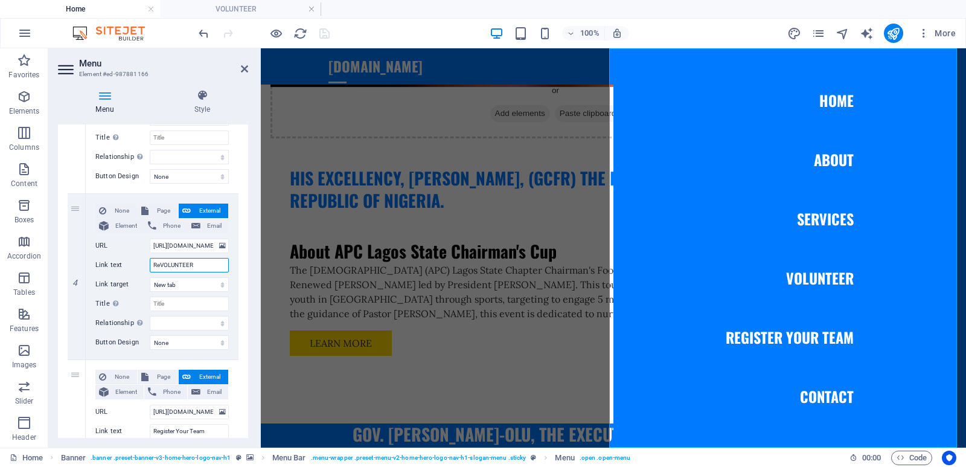
select select
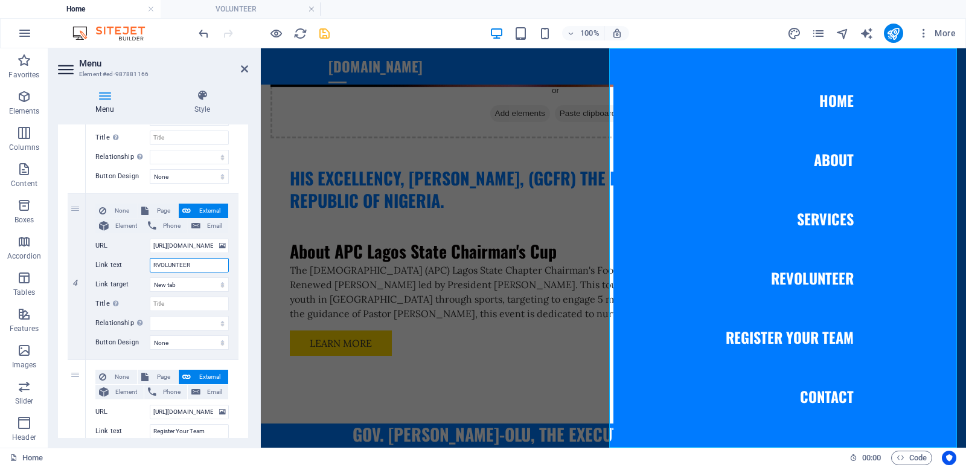
type input "VOLUNTEER"
select select
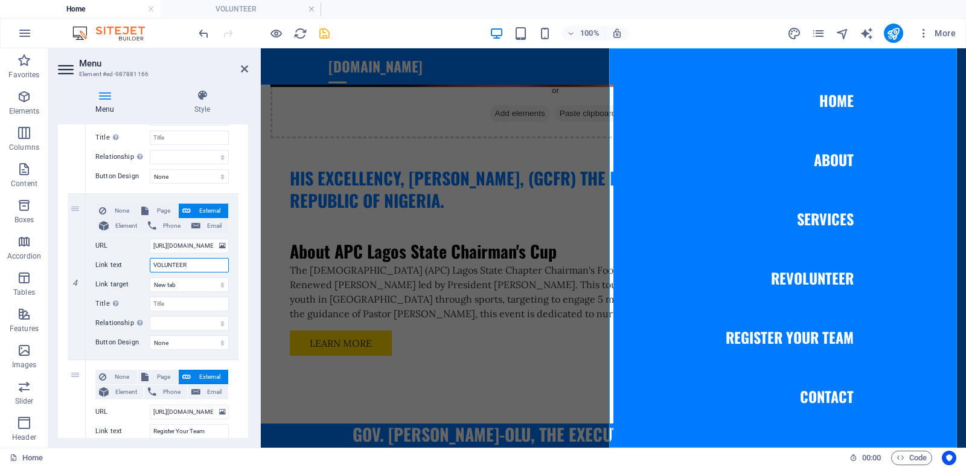
select select
type input "REGVOLUNTEER"
select select
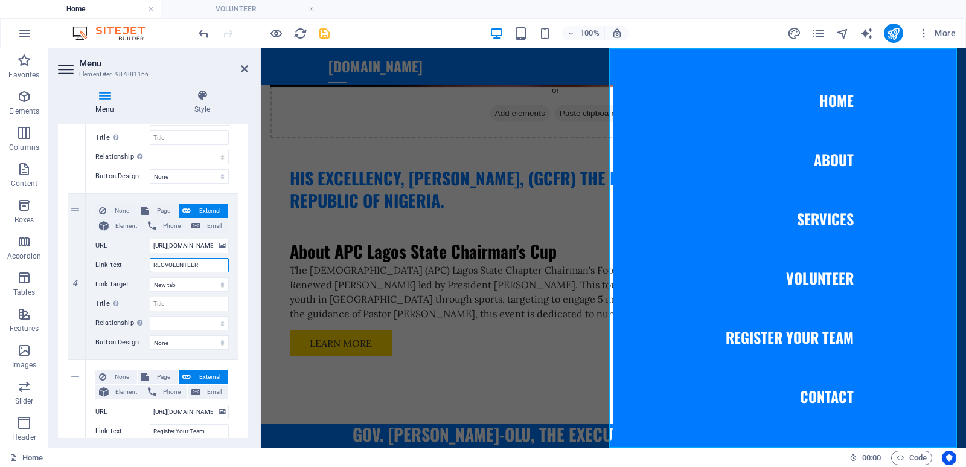
select select
type input "REGISTER AS AVOLUNTEER"
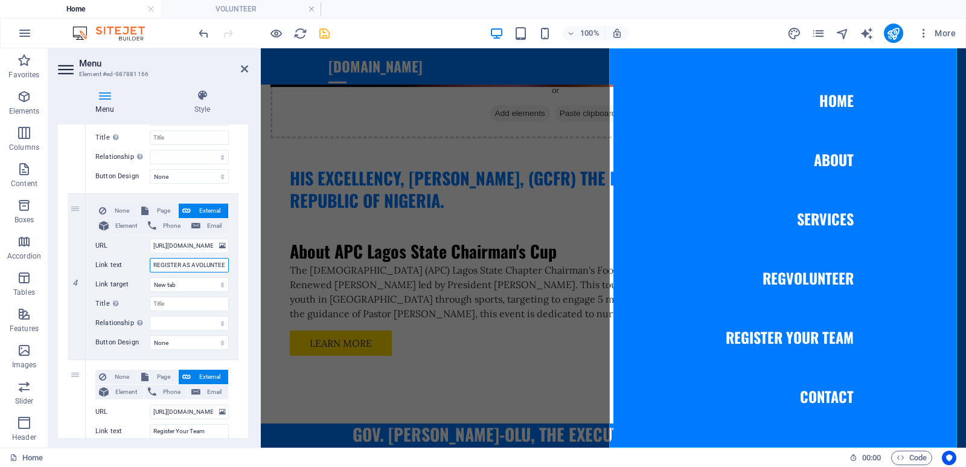
select select
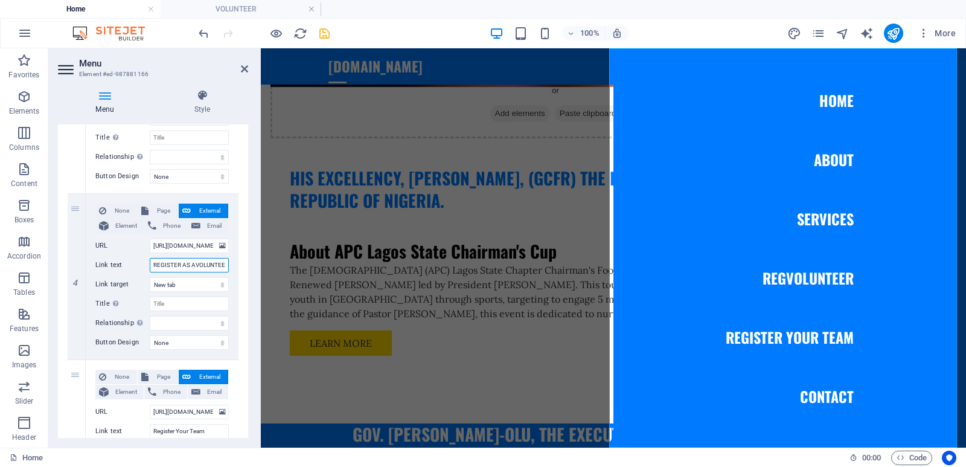
select select
type input "REGISTER AS A VOLUNTEER"
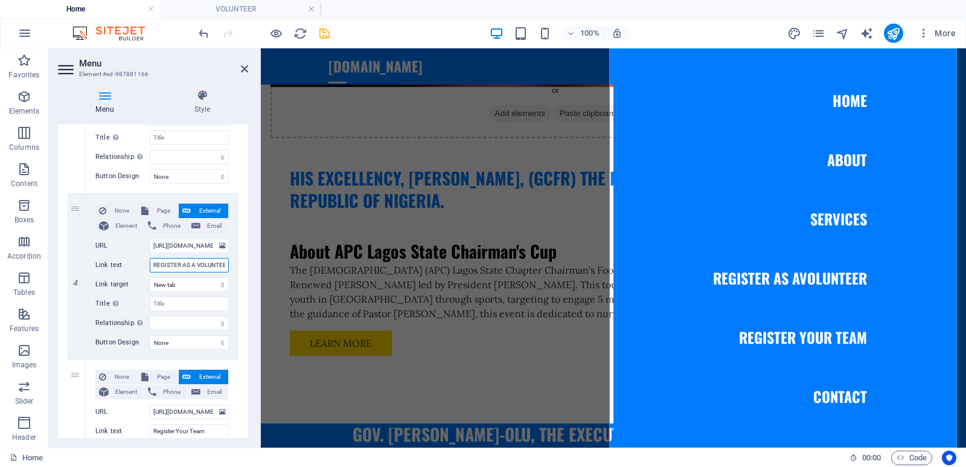
select select
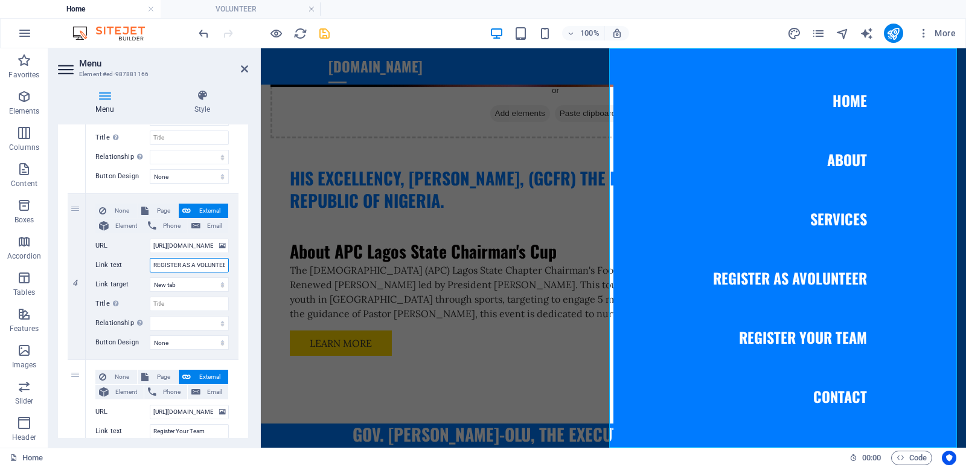
select select
type input "REGISTER AS A VOLUNTEER"
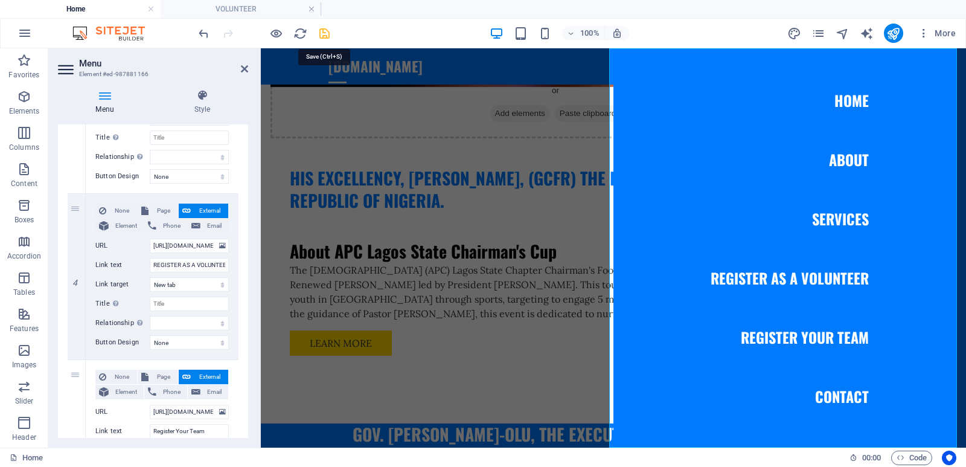
click at [318, 31] on icon "save" at bounding box center [325, 34] width 14 height 14
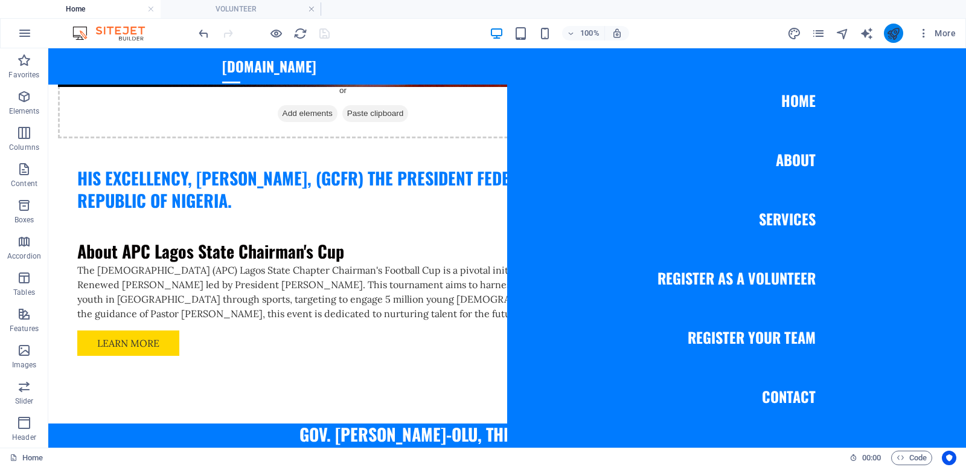
click at [886, 31] on button "publish" at bounding box center [893, 33] width 19 height 19
click at [896, 28] on icon "publish" at bounding box center [893, 34] width 14 height 14
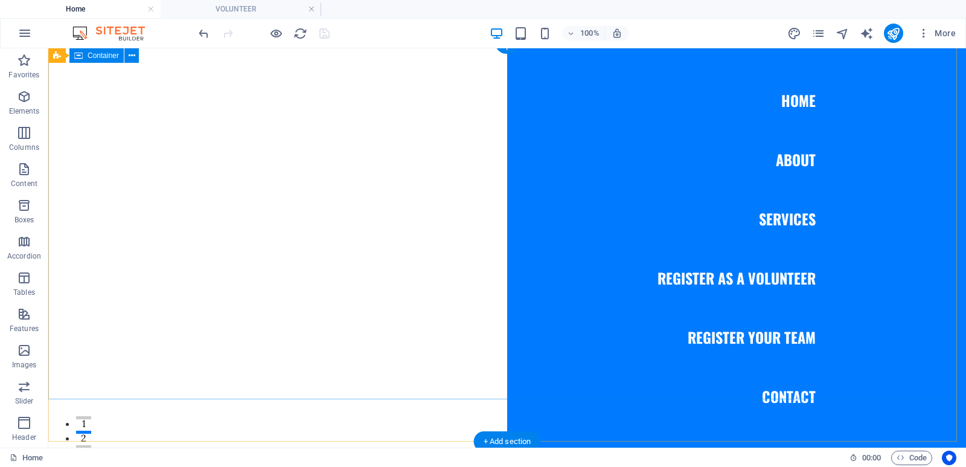
scroll to position [0, 0]
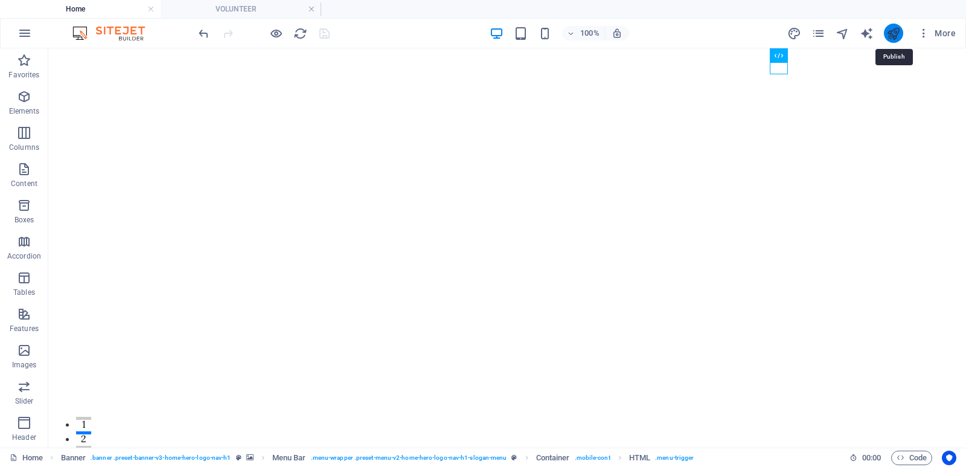
click at [894, 33] on icon "publish" at bounding box center [893, 34] width 14 height 14
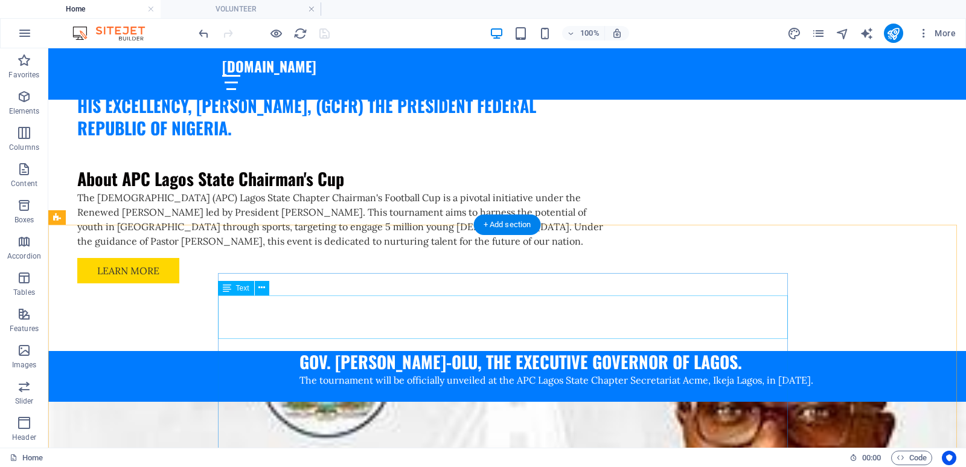
scroll to position [1268, 0]
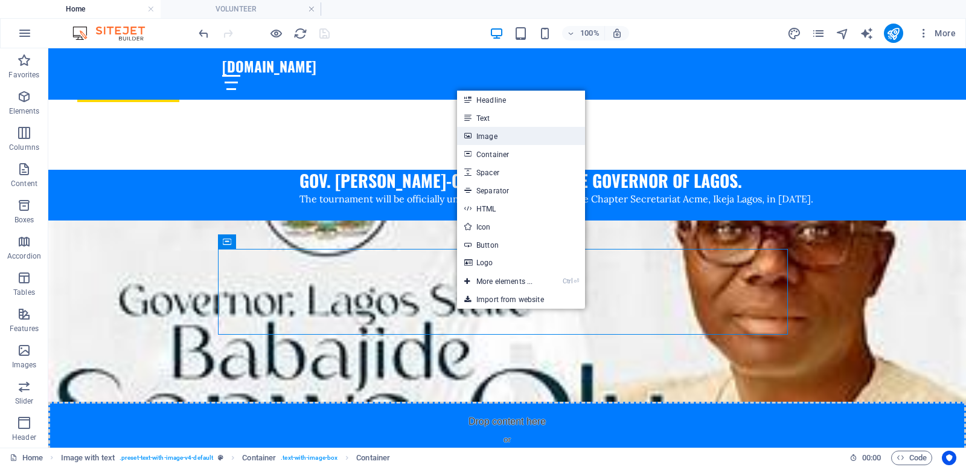
click at [508, 142] on link "Image" at bounding box center [521, 136] width 128 height 18
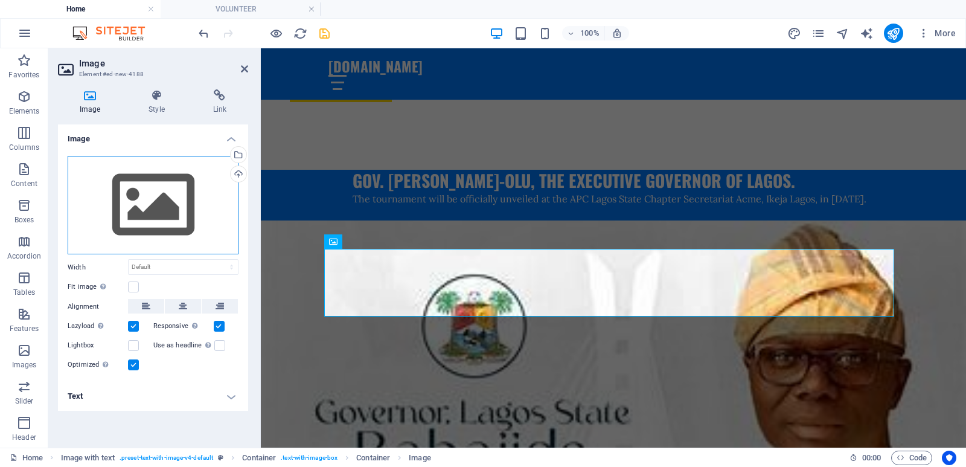
click at [149, 206] on div "Drag files here, click to choose files or select files from Files or our free s…" at bounding box center [153, 205] width 171 height 99
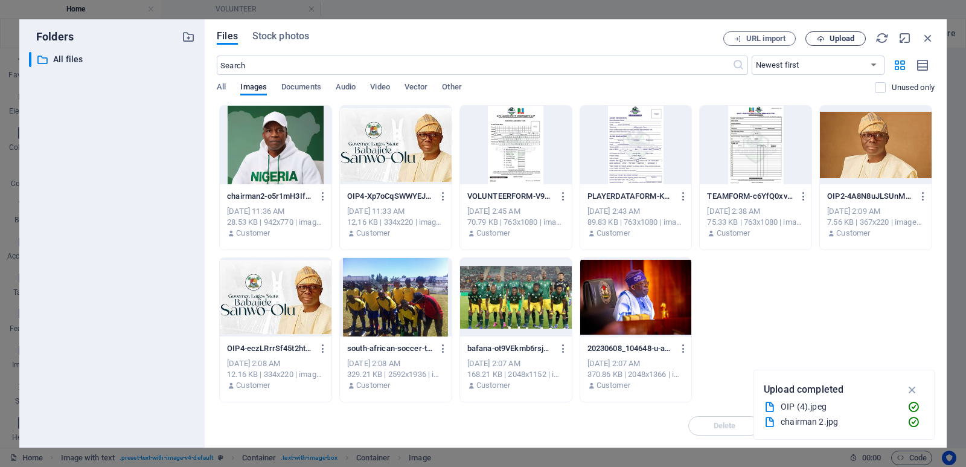
click at [848, 40] on span "Upload" at bounding box center [842, 38] width 25 height 7
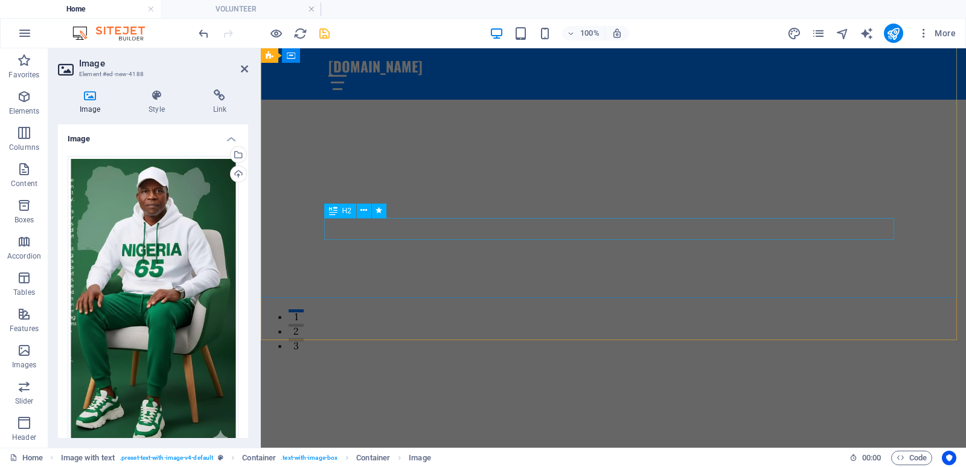
scroll to position [0, 0]
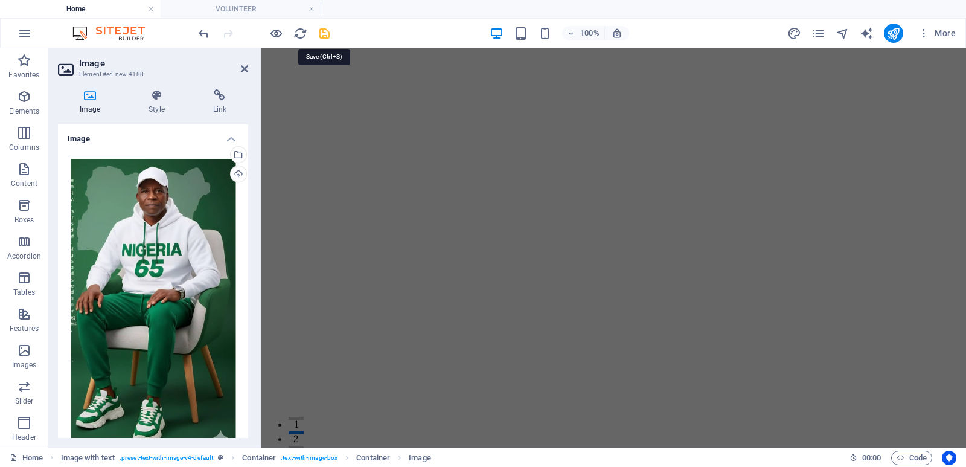
click at [323, 33] on icon "save" at bounding box center [325, 34] width 14 height 14
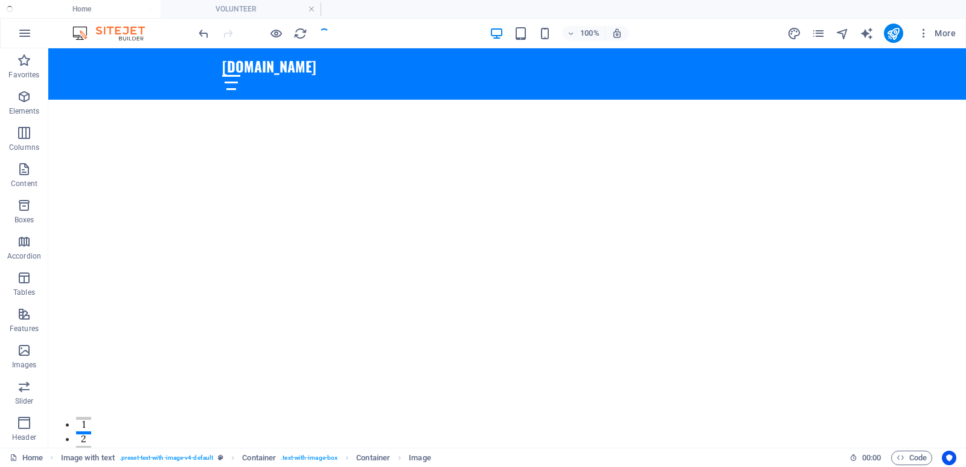
checkbox input "false"
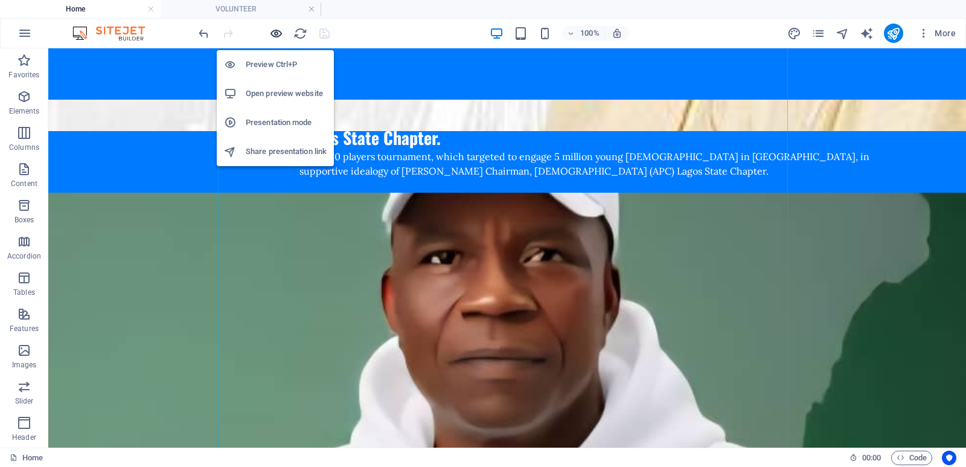
click at [271, 33] on icon "button" at bounding box center [276, 34] width 14 height 14
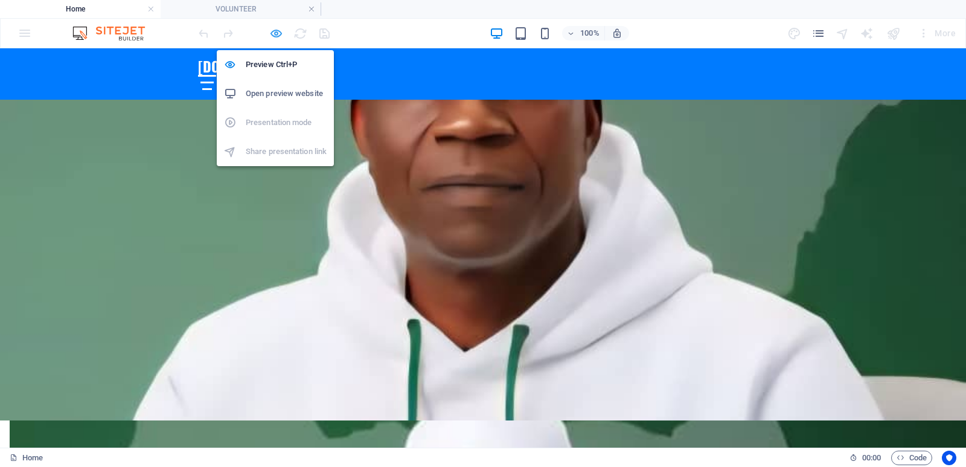
click at [278, 34] on icon "button" at bounding box center [276, 34] width 14 height 14
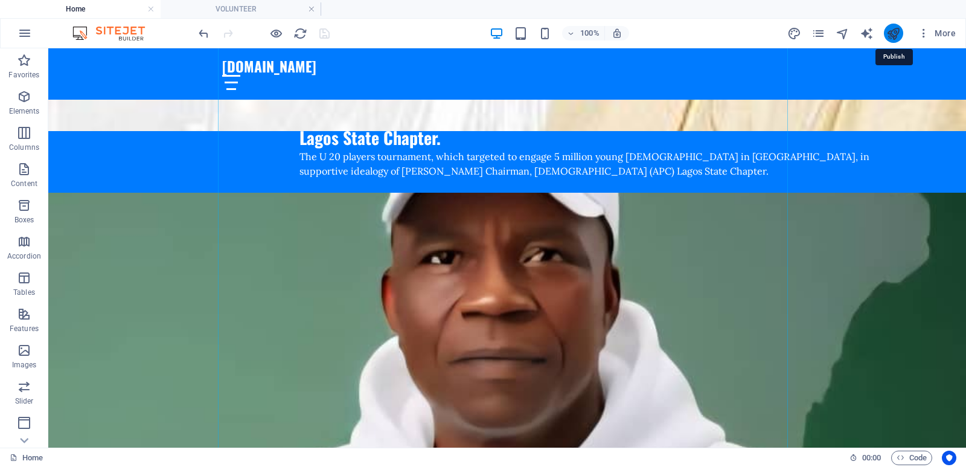
click at [895, 37] on icon "publish" at bounding box center [893, 34] width 14 height 14
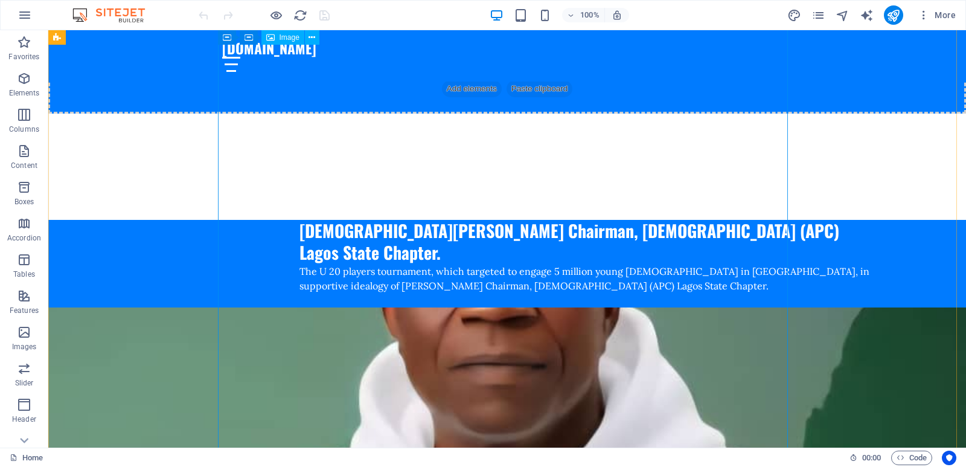
scroll to position [1570, 0]
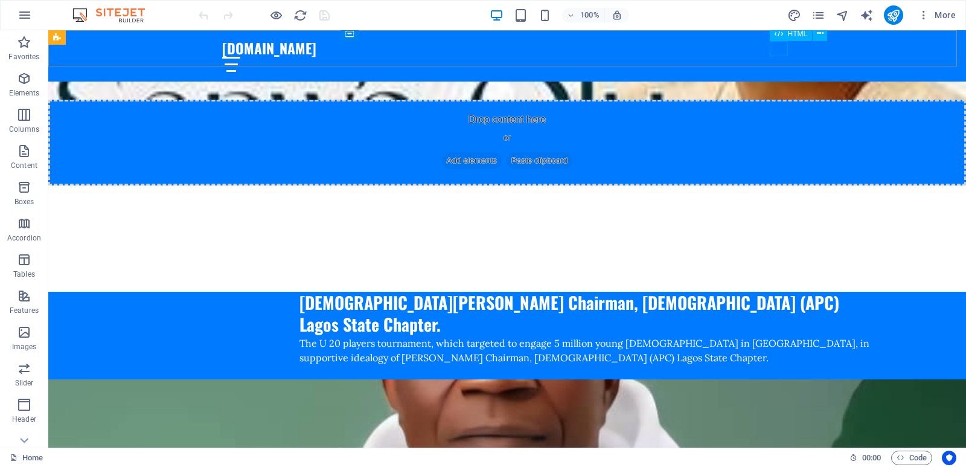
click at [778, 57] on div at bounding box center [507, 64] width 570 height 15
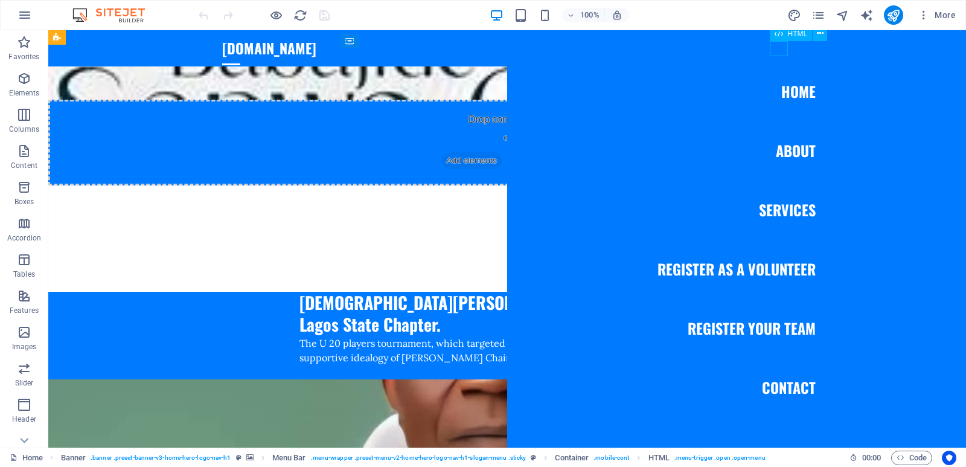
click at [240, 57] on div at bounding box center [231, 64] width 18 height 15
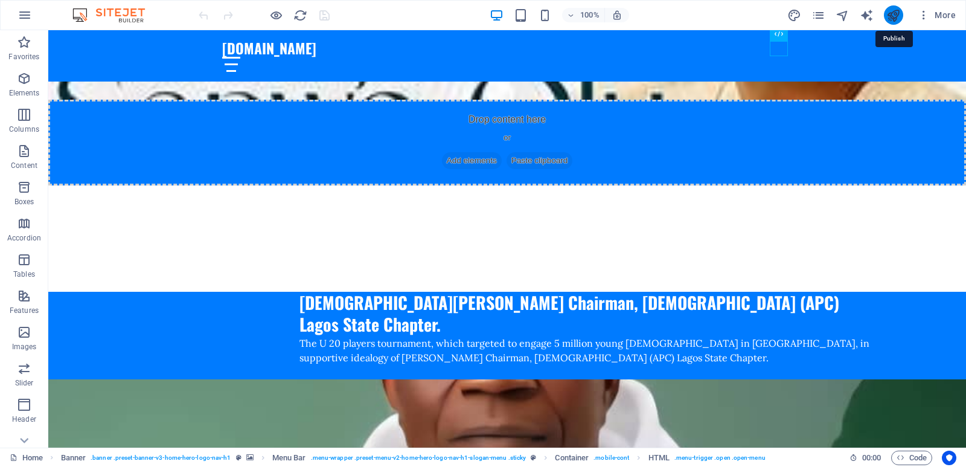
click at [896, 13] on icon "publish" at bounding box center [893, 15] width 14 height 14
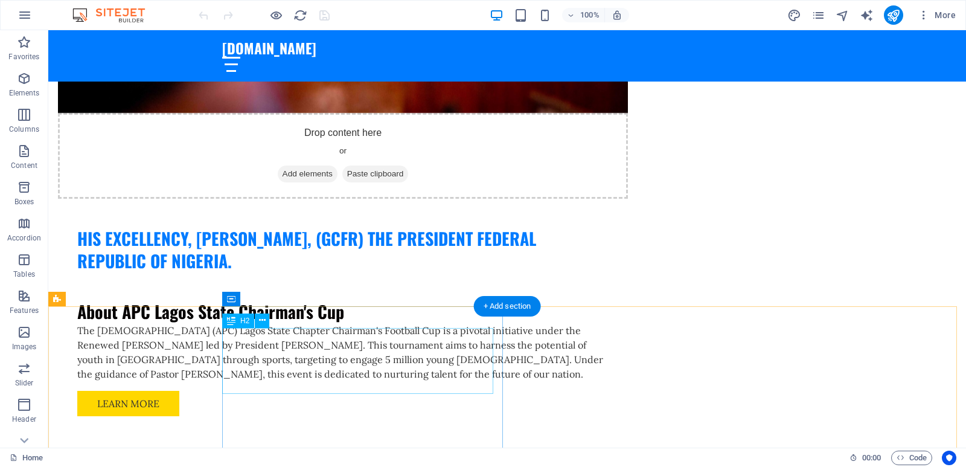
scroll to position [966, 0]
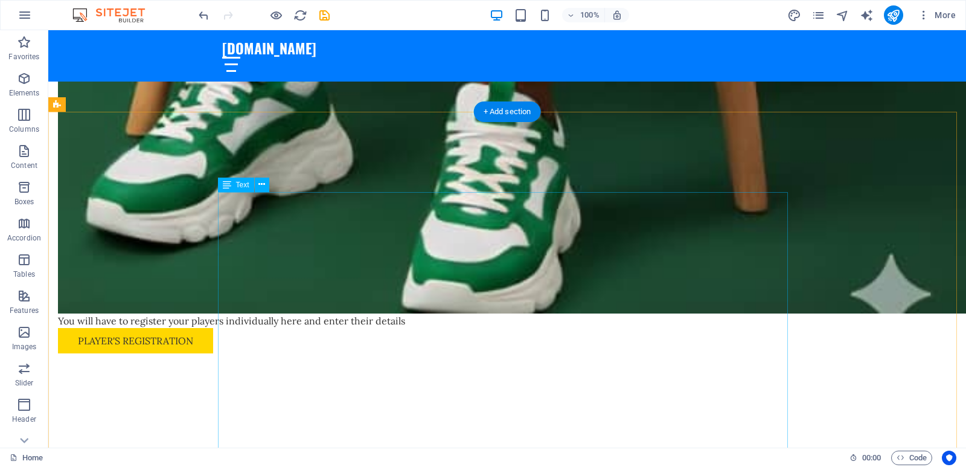
scroll to position [3442, 0]
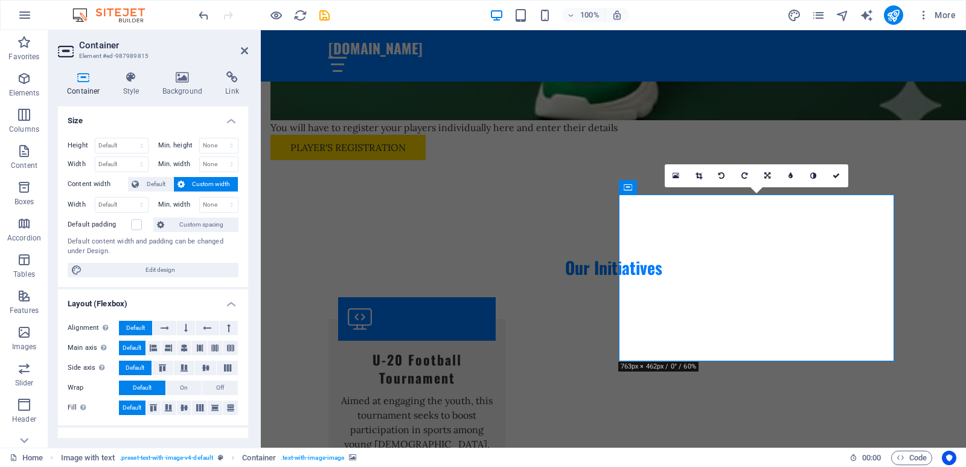
click at [676, 180] on link at bounding box center [676, 175] width 23 height 23
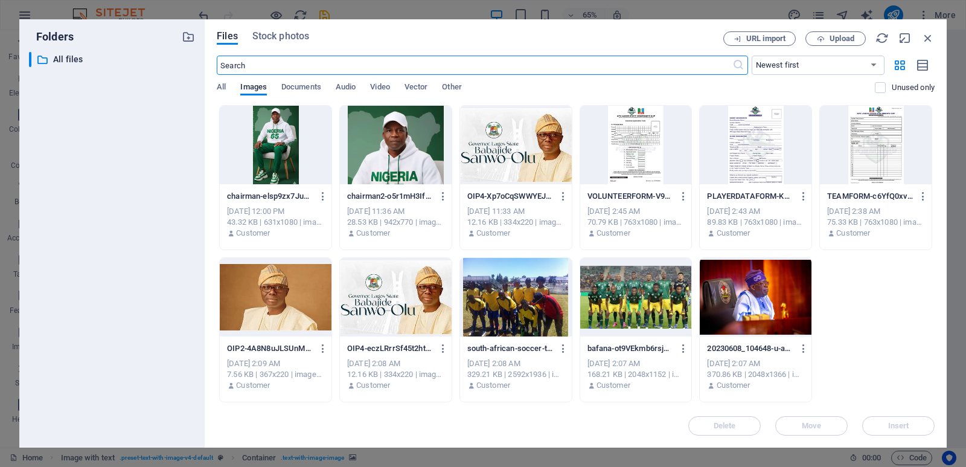
scroll to position [3666, 0]
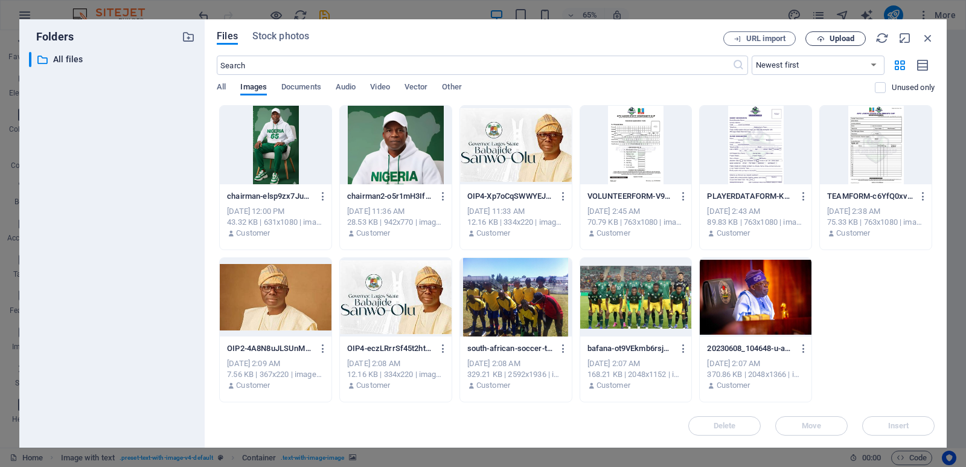
click at [825, 36] on span "Upload" at bounding box center [836, 39] width 50 height 8
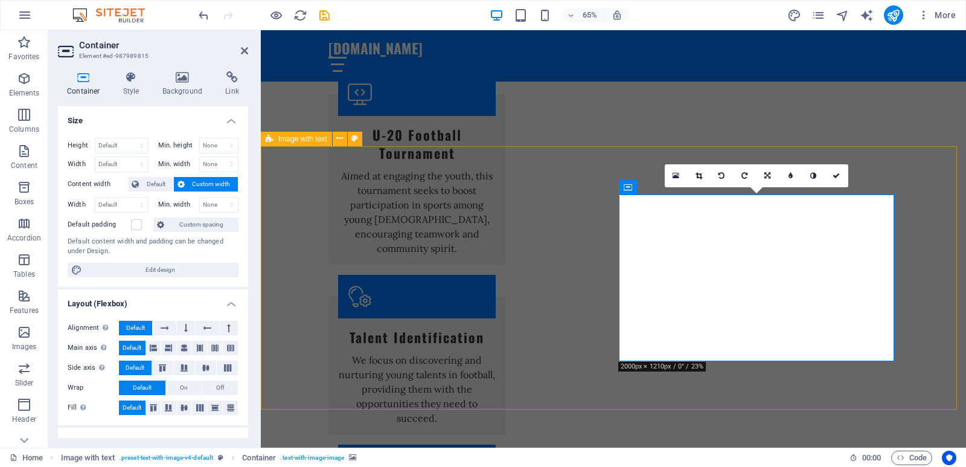
scroll to position [3442, 0]
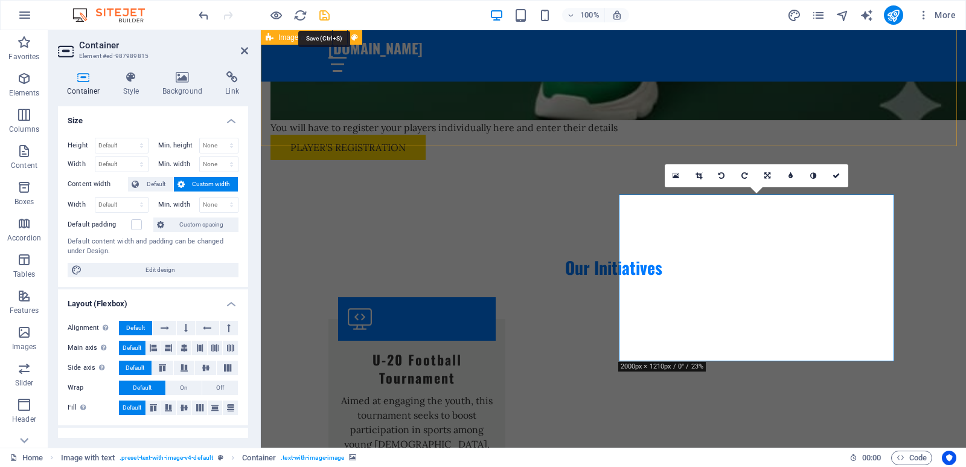
click at [325, 15] on icon "save" at bounding box center [325, 15] width 14 height 14
checkbox input "false"
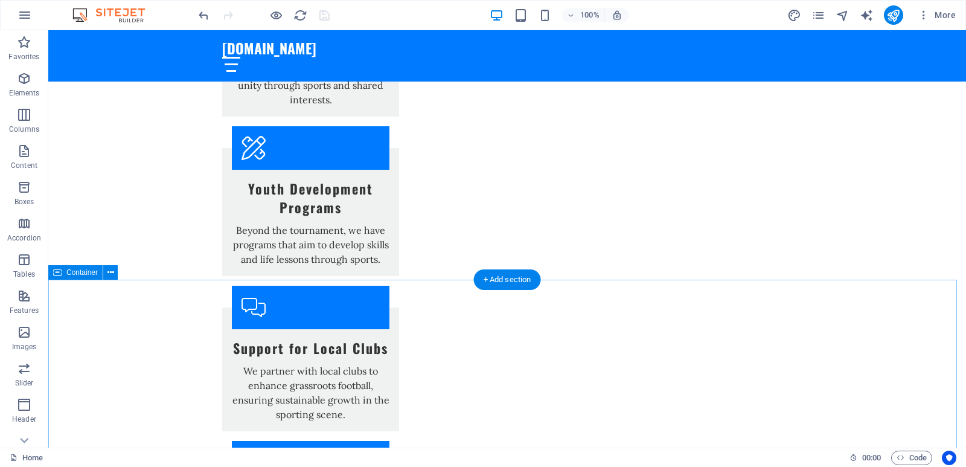
scroll to position [4408, 0]
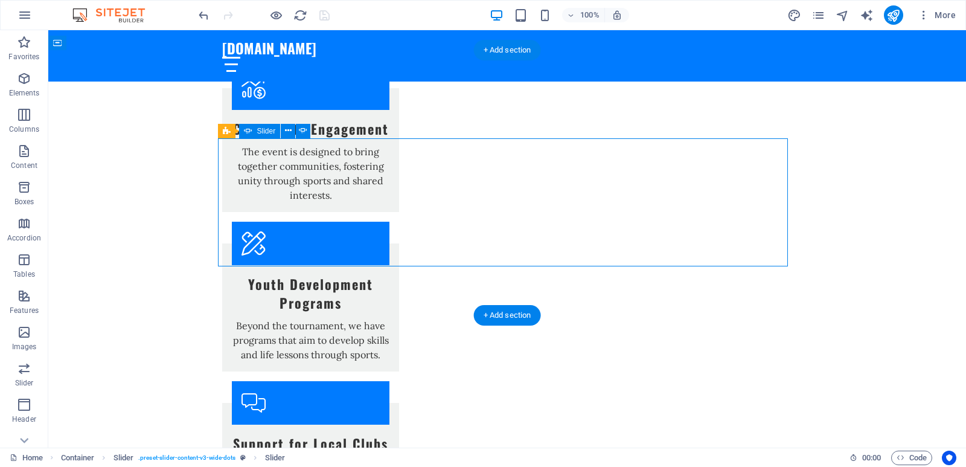
click at [508, 319] on div "+ Add section" at bounding box center [507, 315] width 67 height 21
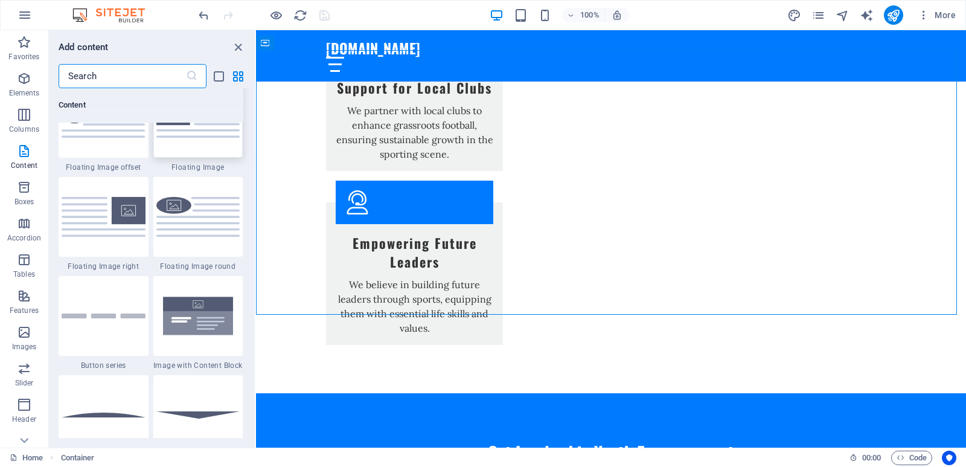
scroll to position [2656, 0]
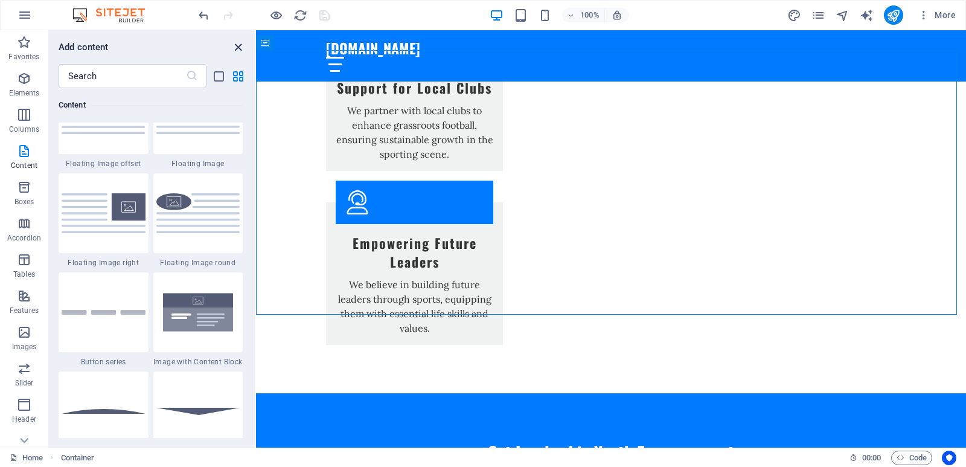
click at [238, 45] on icon "close panel" at bounding box center [238, 47] width 14 height 14
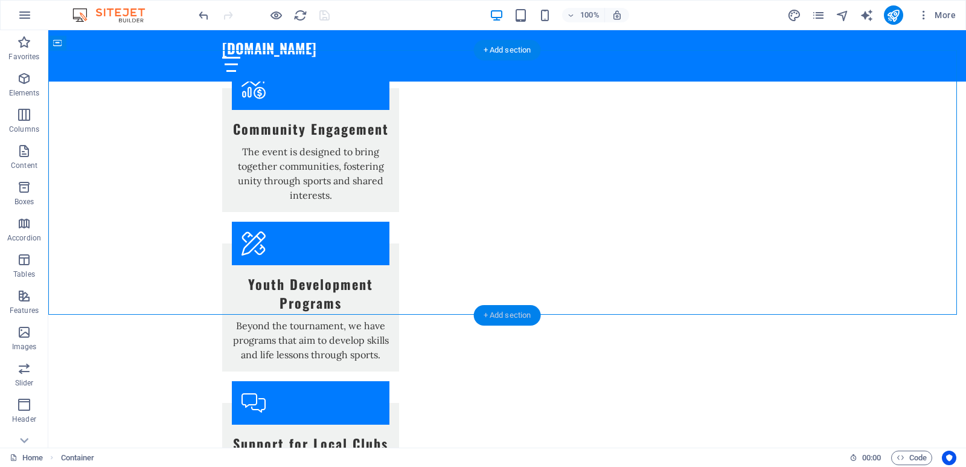
click at [500, 314] on div "+ Add section" at bounding box center [507, 315] width 67 height 21
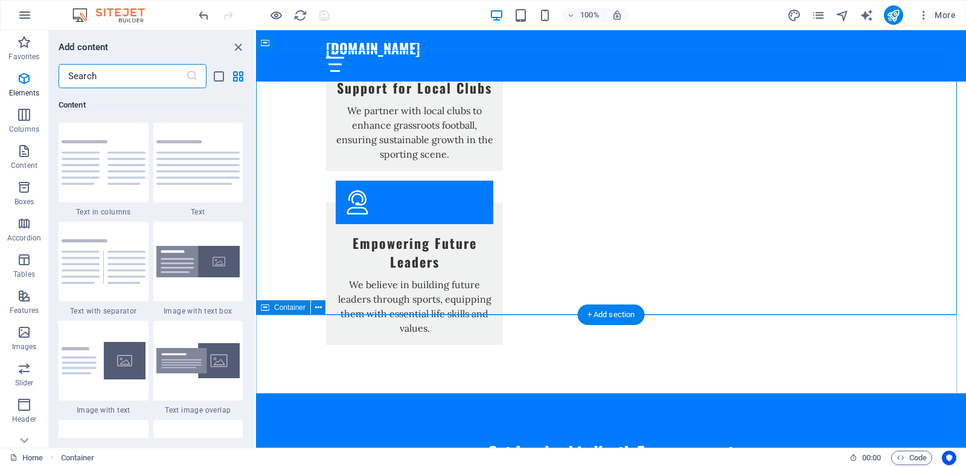
scroll to position [2113, 0]
click at [25, 374] on icon "button" at bounding box center [24, 368] width 14 height 14
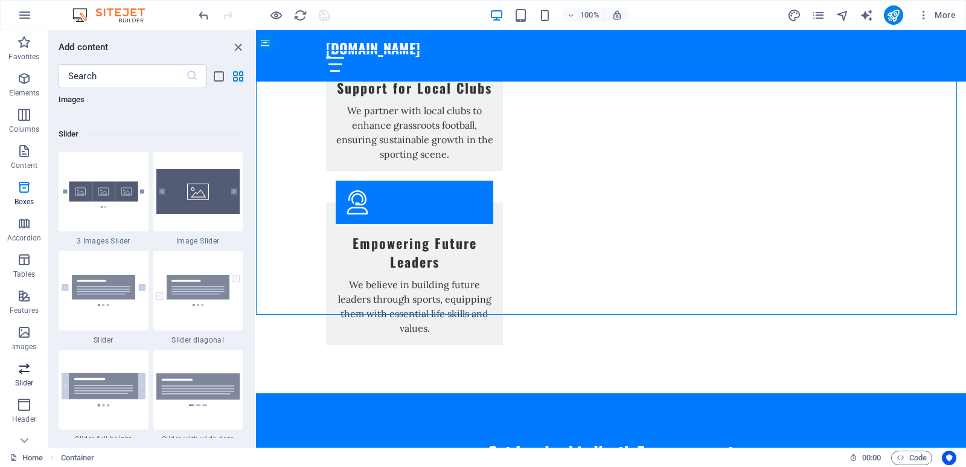
scroll to position [6845, 0]
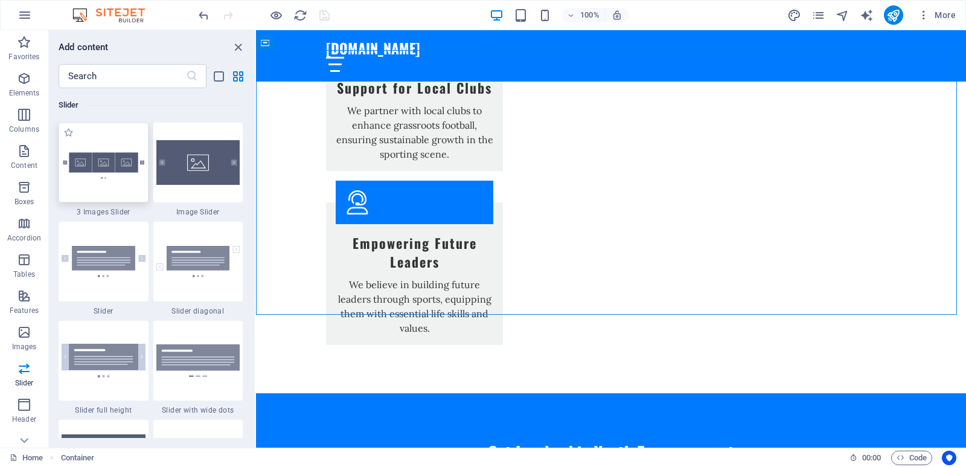
click at [112, 170] on img at bounding box center [104, 163] width 84 height 56
click at [256, 170] on div "Drag here to replace the existing content. Press “Ctrl” if you want to create a…" at bounding box center [611, 238] width 710 height 417
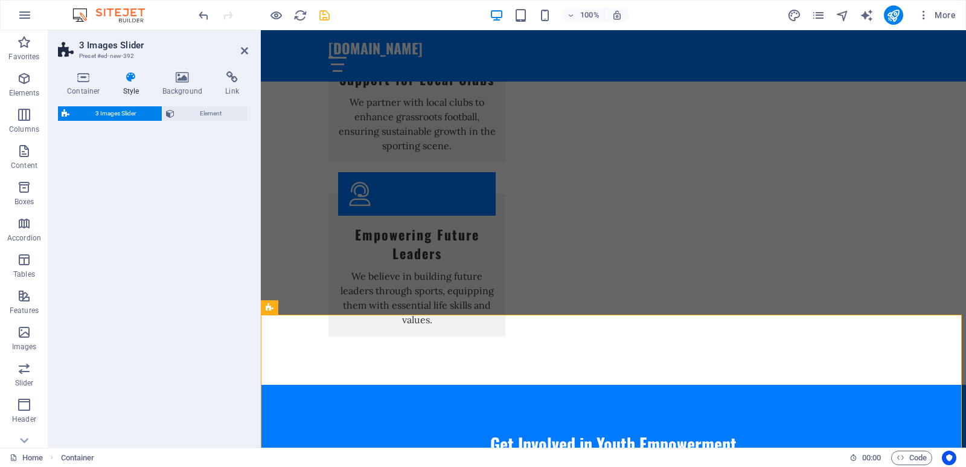
select select "rem"
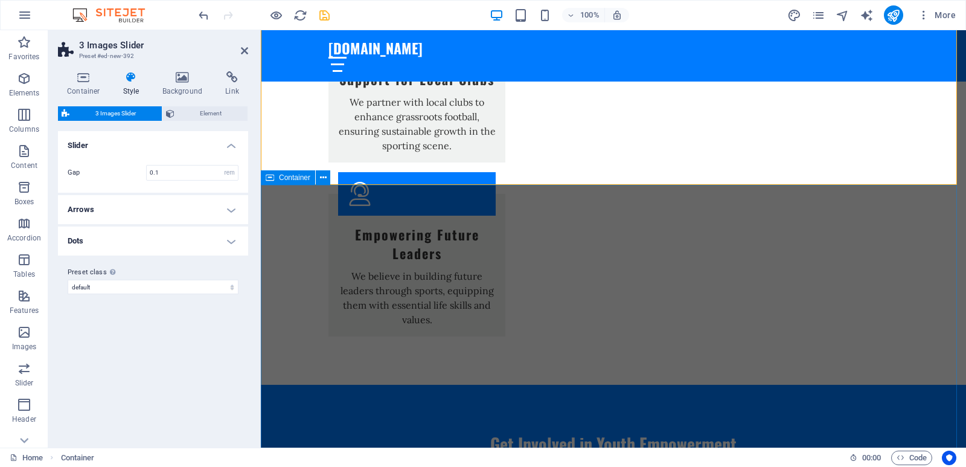
scroll to position [4830, 0]
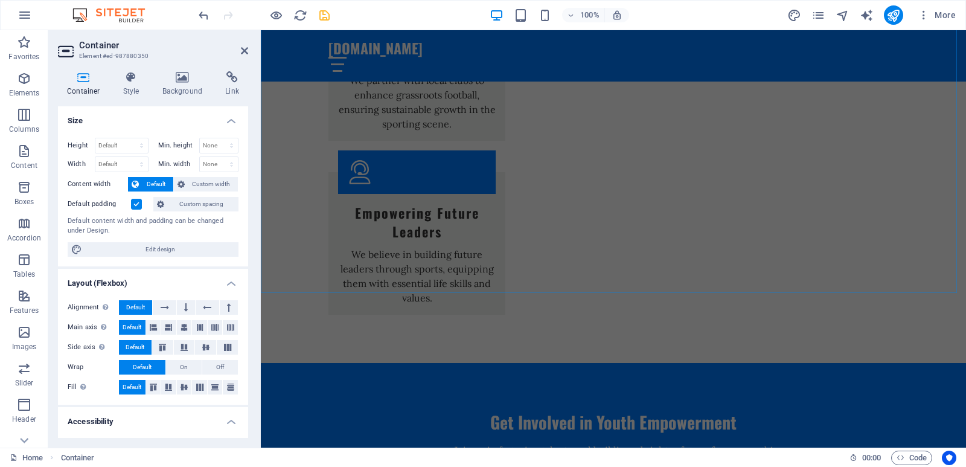
scroll to position [4434, 0]
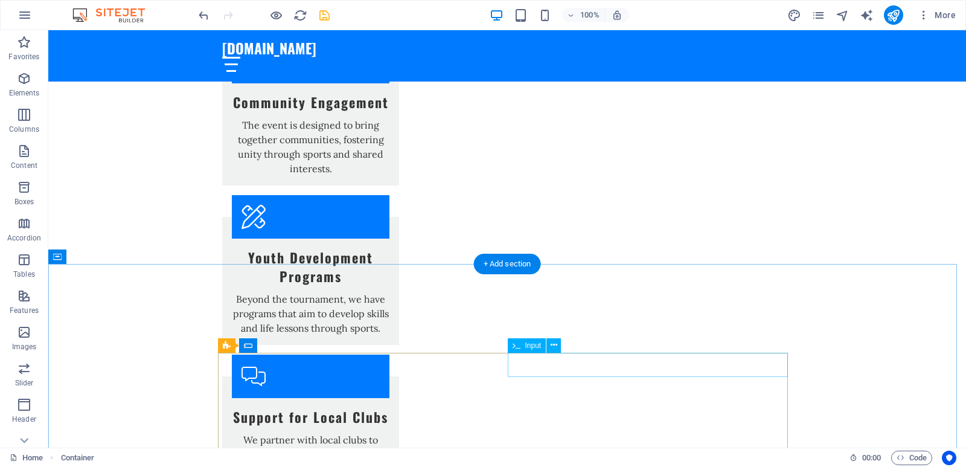
scroll to position [4736, 0]
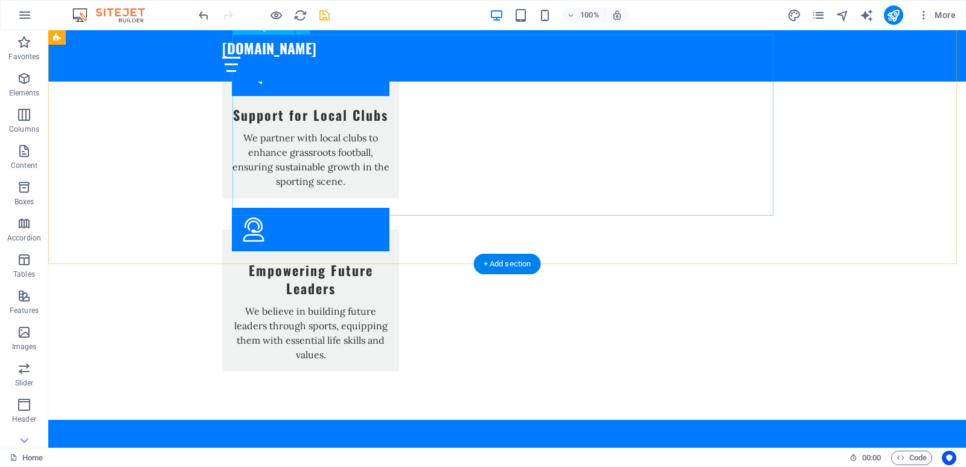
select select "px"
select select "ms"
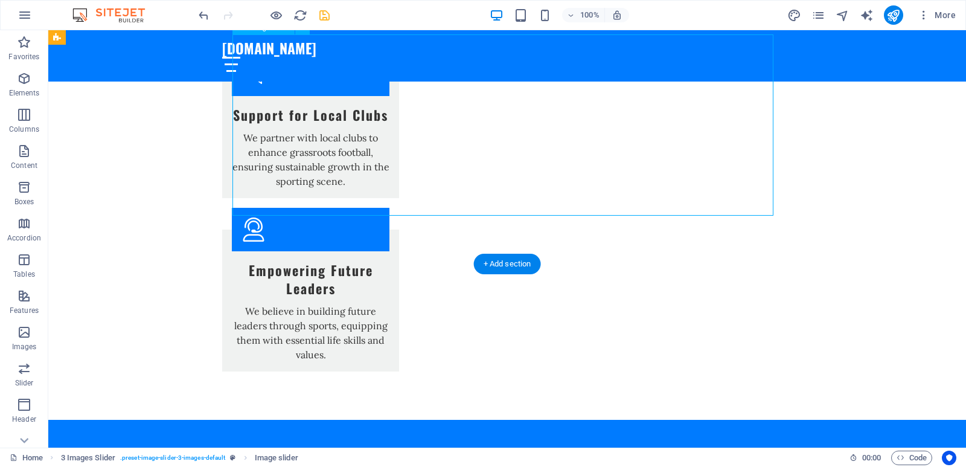
select select "s"
select select "progressive"
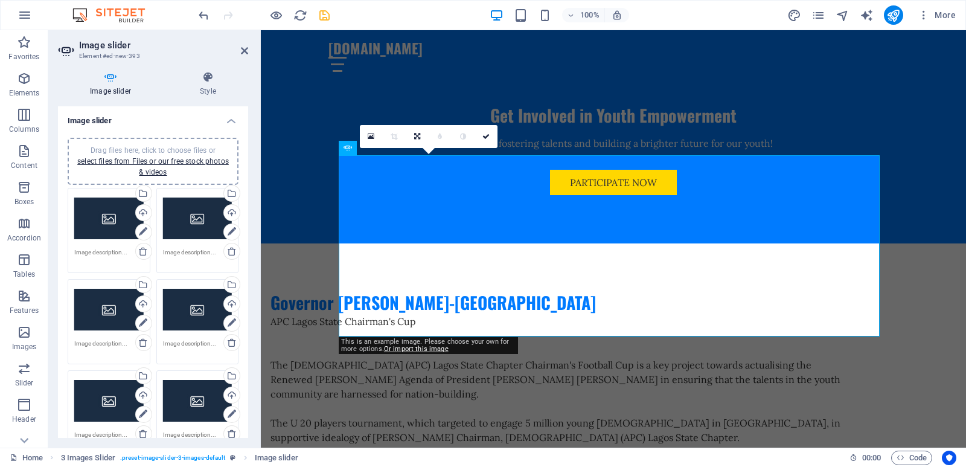
scroll to position [4616, 0]
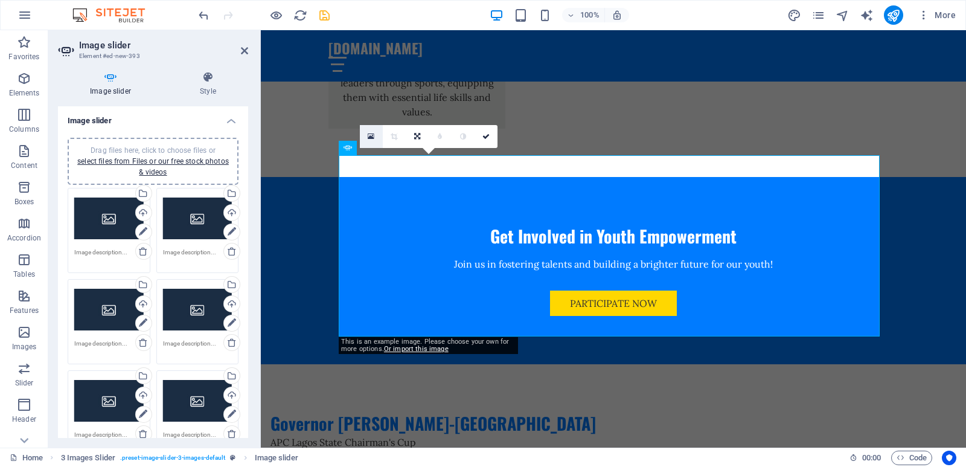
click at [374, 138] on icon at bounding box center [371, 136] width 7 height 8
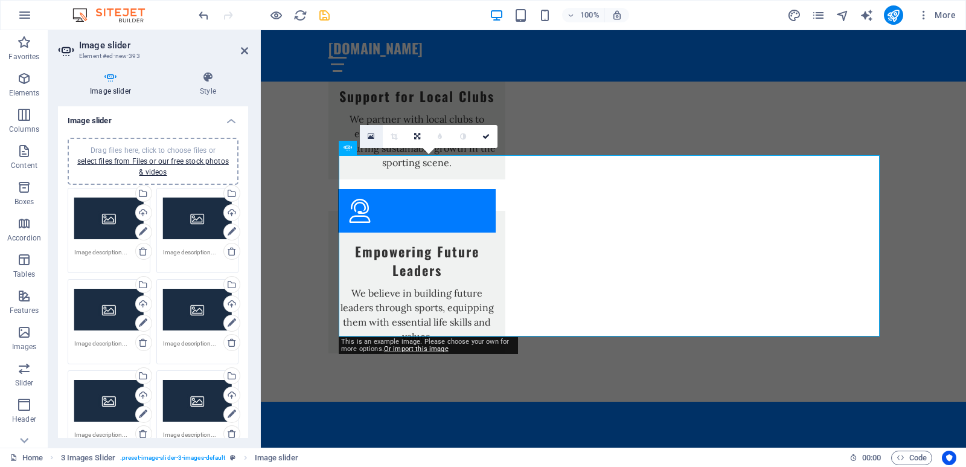
scroll to position [4840, 0]
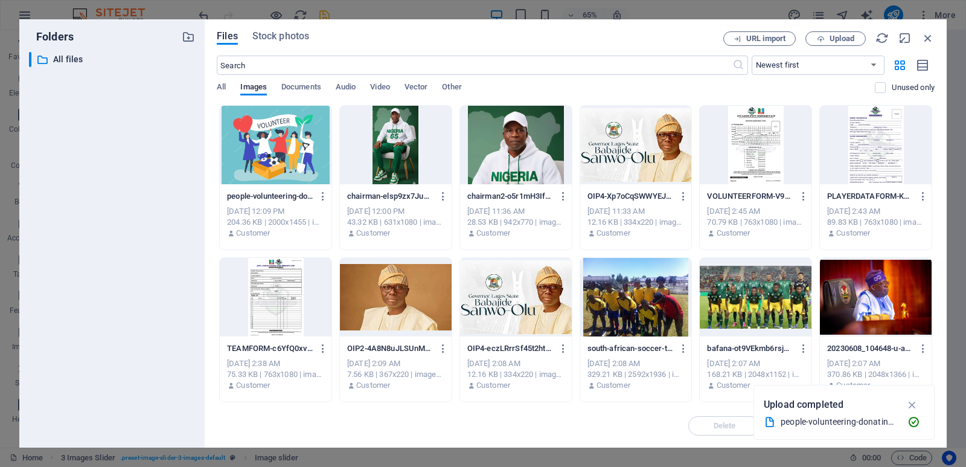
click at [641, 301] on div at bounding box center [636, 297] width 112 height 78
click at [641, 300] on div at bounding box center [636, 297] width 112 height 78
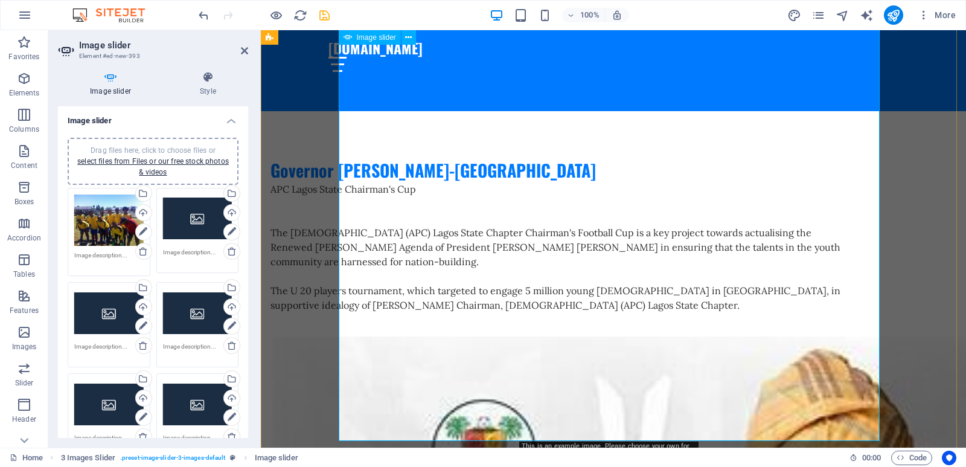
scroll to position [4857, 0]
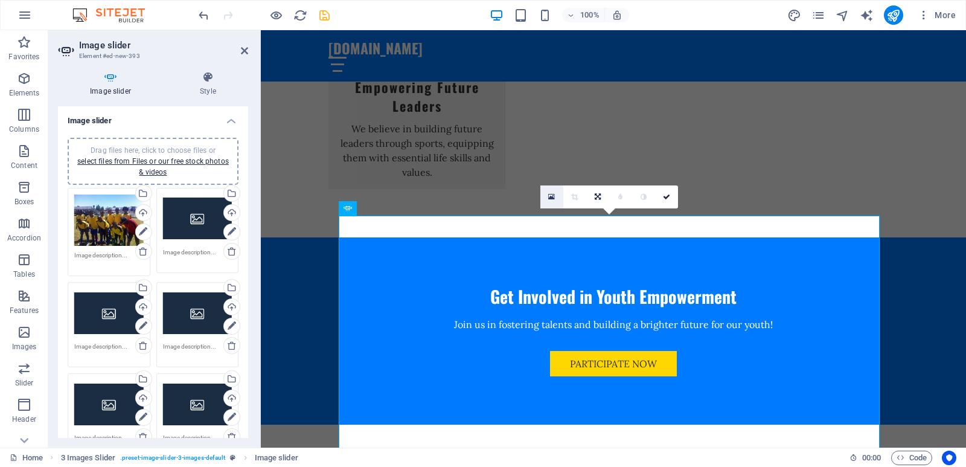
click at [554, 197] on icon at bounding box center [551, 197] width 7 height 8
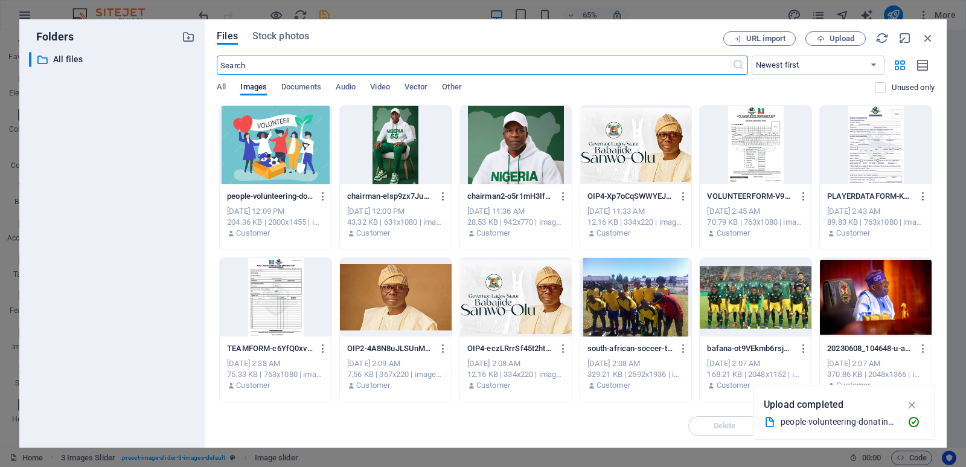
scroll to position [4780, 0]
click at [732, 292] on div at bounding box center [756, 297] width 112 height 78
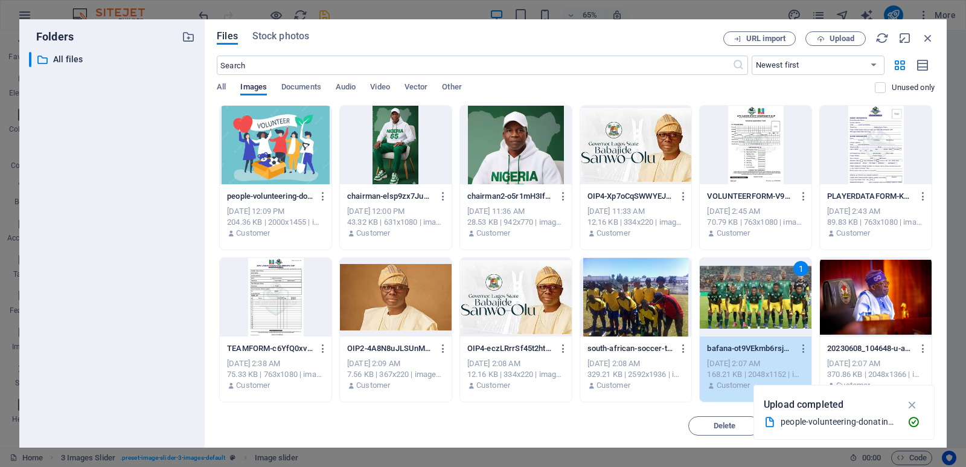
click at [732, 292] on div "1" at bounding box center [756, 297] width 112 height 78
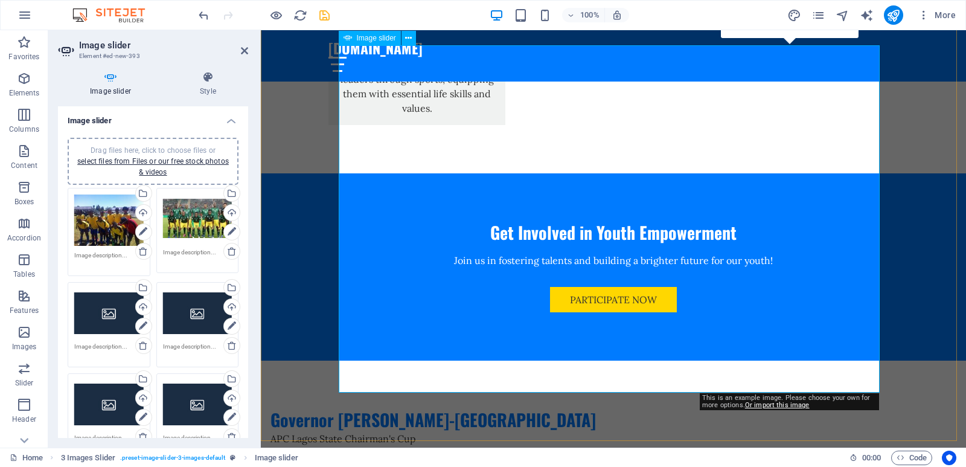
scroll to position [4736, 0]
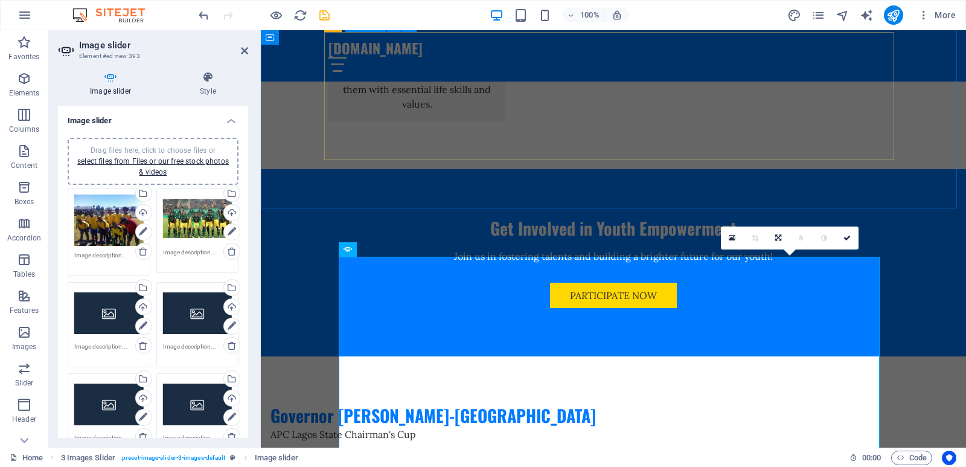
scroll to position [4495, 0]
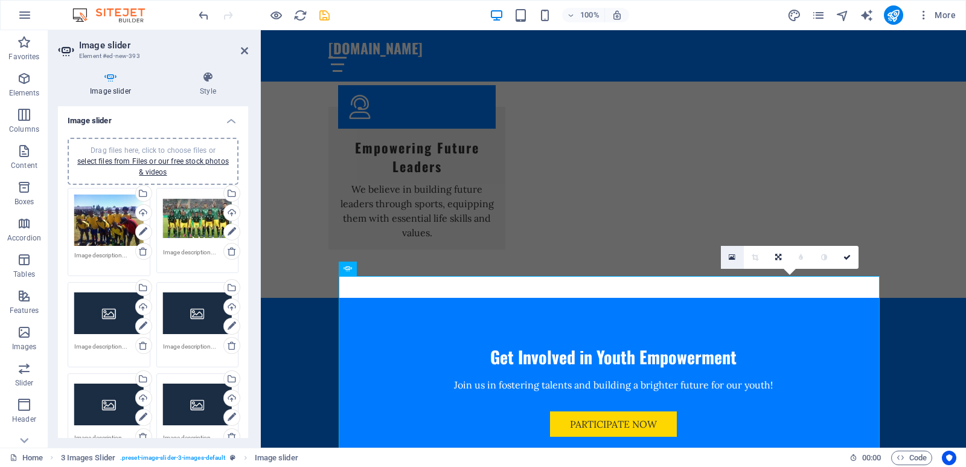
click at [736, 254] on link at bounding box center [732, 257] width 23 height 23
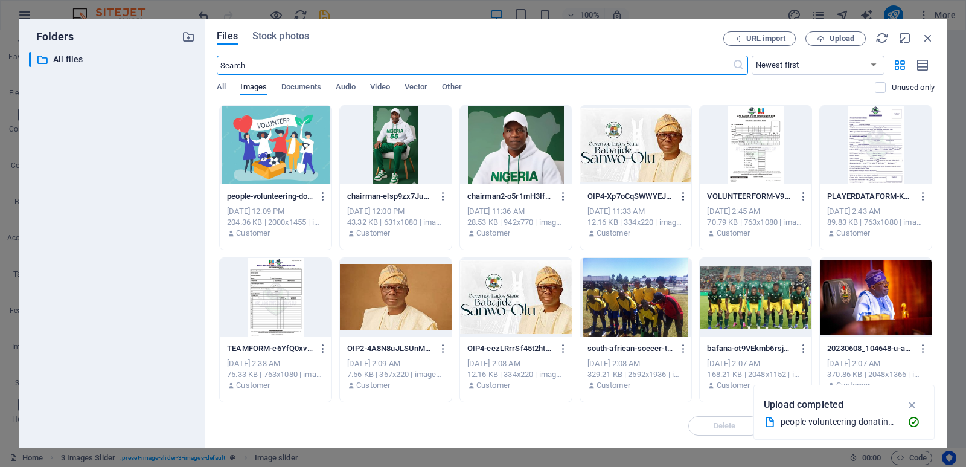
scroll to position [4719, 0]
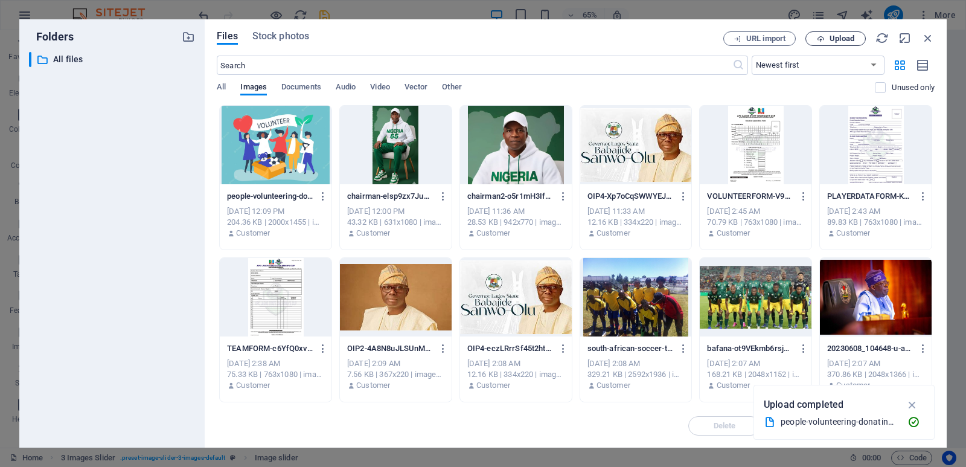
click at [831, 35] on span "Upload" at bounding box center [842, 38] width 25 height 7
click at [824, 42] on icon "button" at bounding box center [821, 39] width 8 height 8
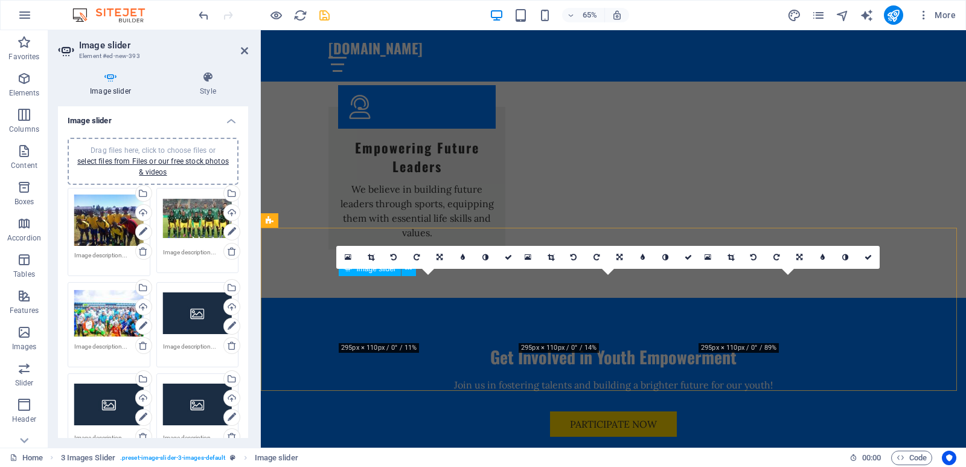
type input "110"
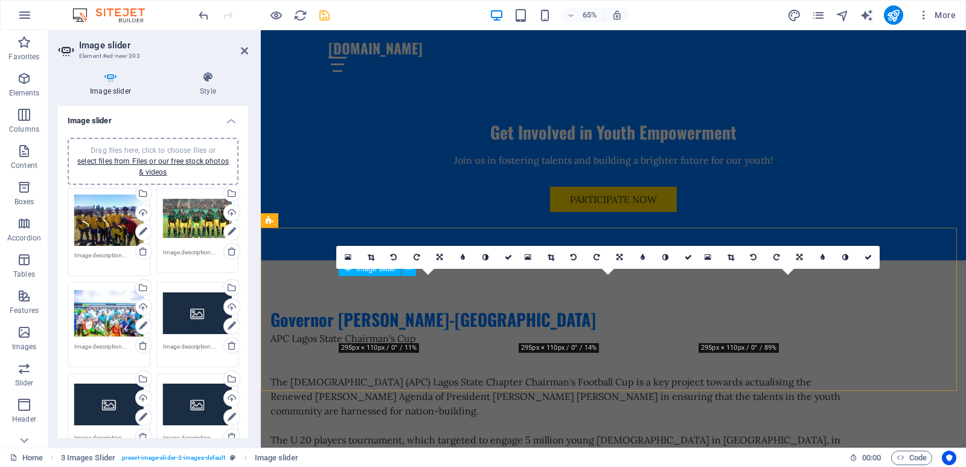
scroll to position [4495, 0]
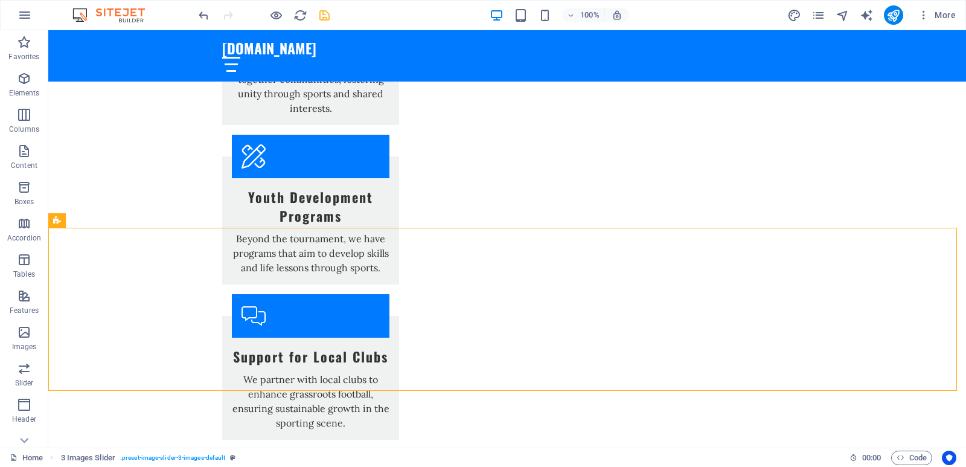
click at [318, 19] on icon "save" at bounding box center [325, 15] width 14 height 14
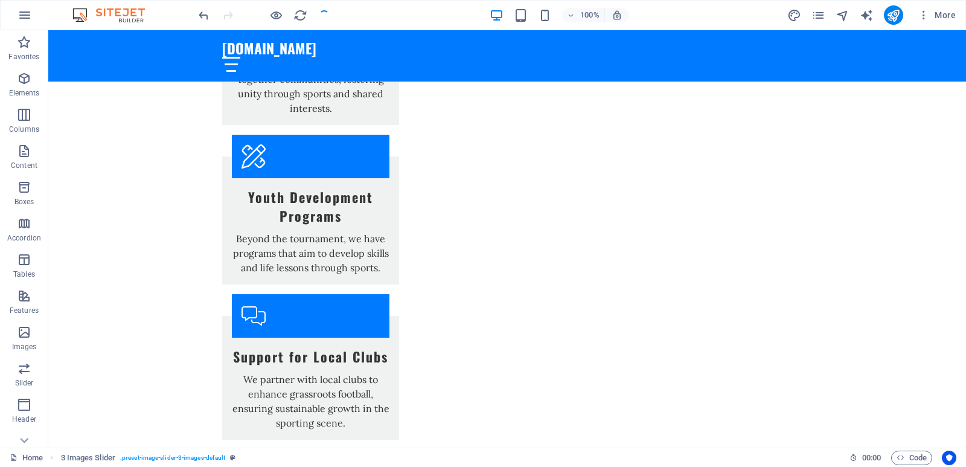
checkbox input "false"
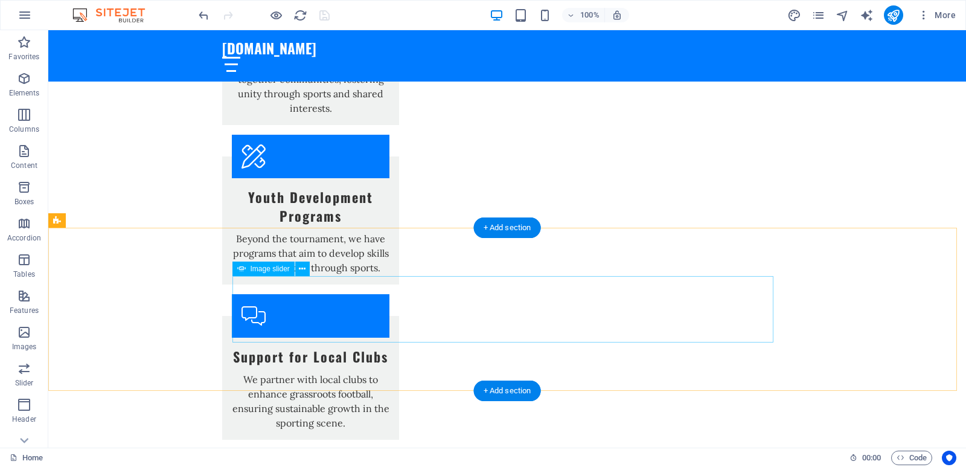
select select "px"
select select "ms"
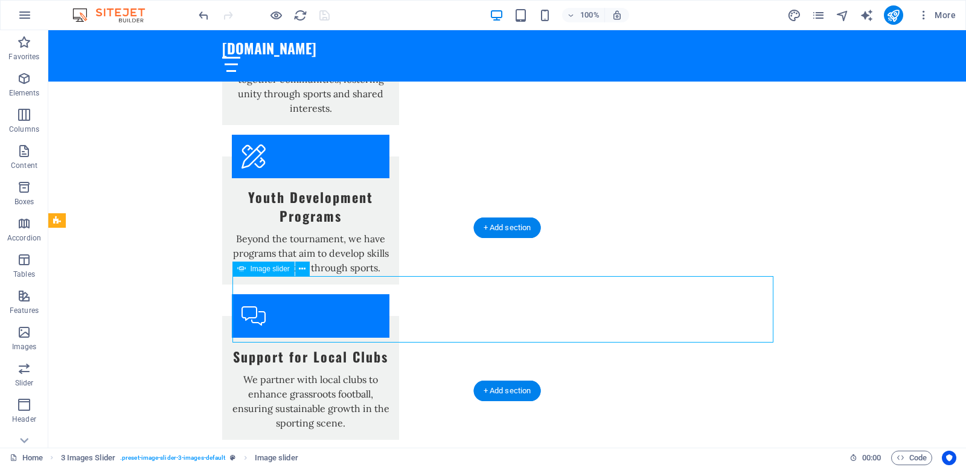
select select "s"
select select "progressive"
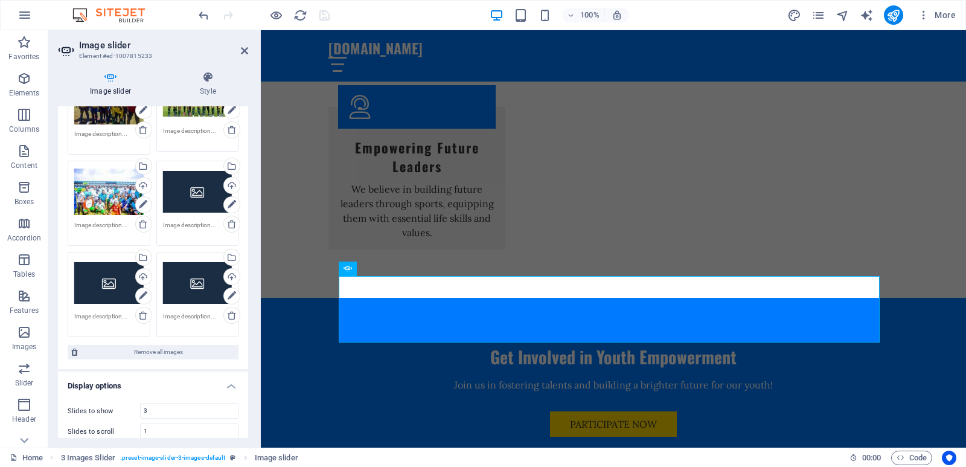
scroll to position [1, 0]
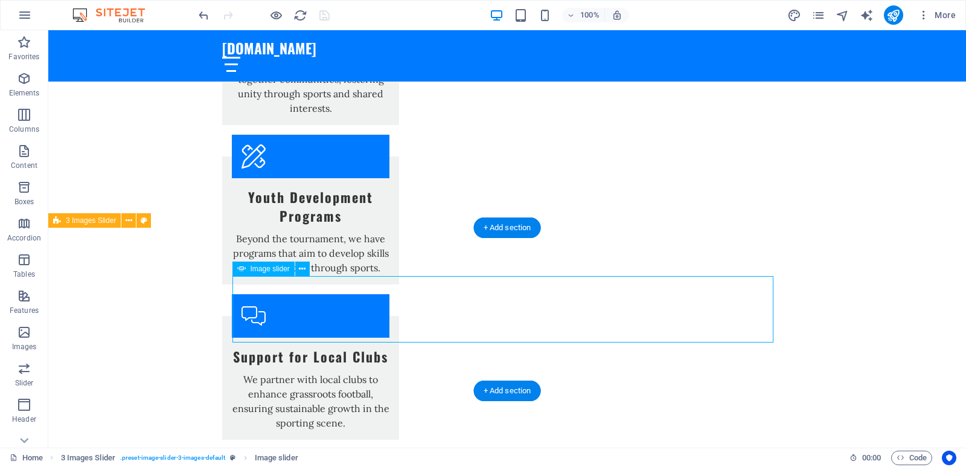
select select "px"
select select "ms"
select select "s"
select select "progressive"
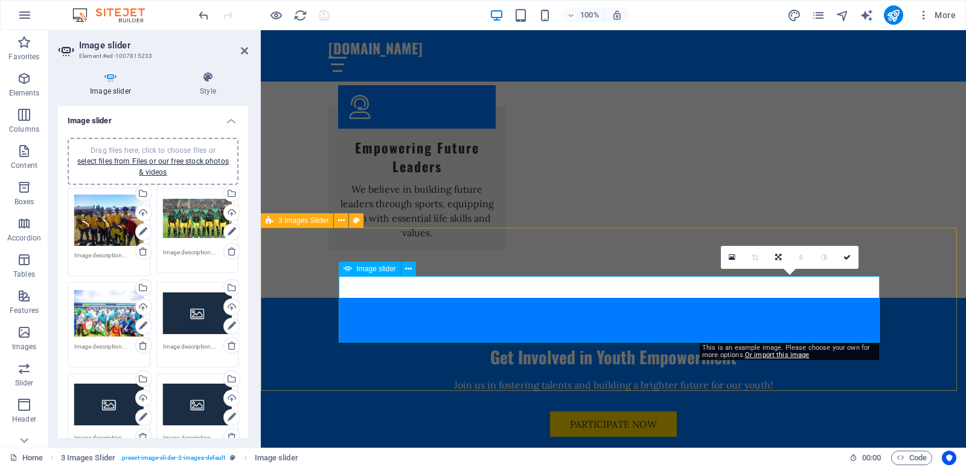
click at [728, 257] on link at bounding box center [732, 257] width 23 height 23
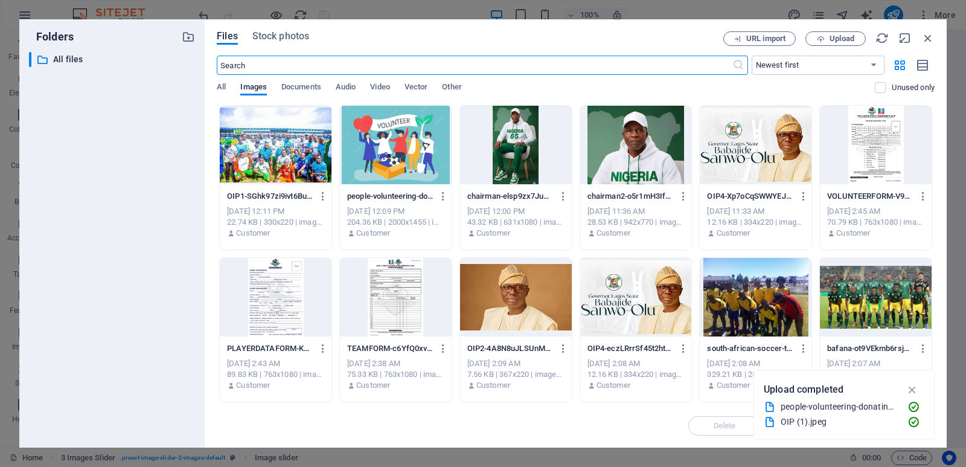
scroll to position [4719, 0]
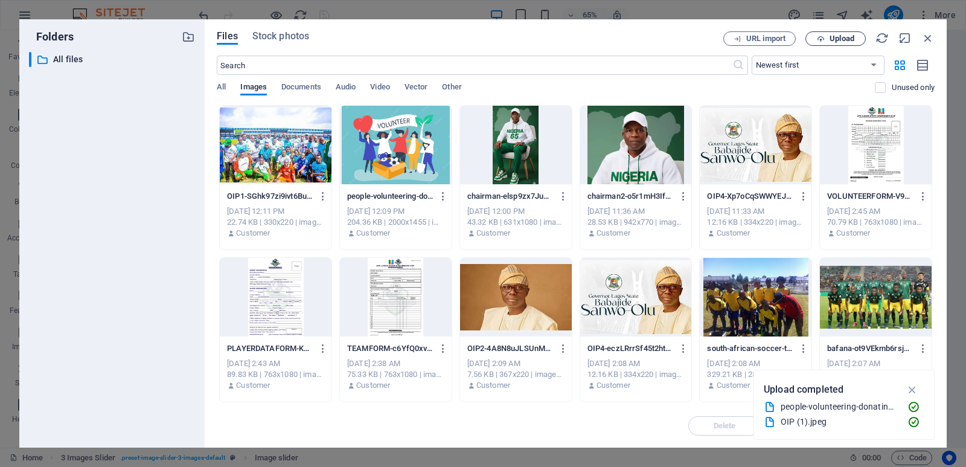
click at [830, 43] on button "Upload" at bounding box center [835, 38] width 60 height 14
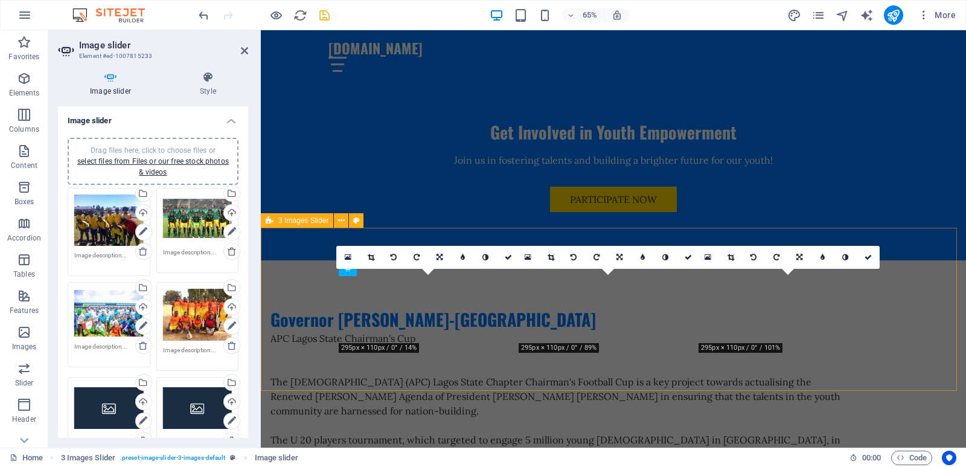
scroll to position [4495, 0]
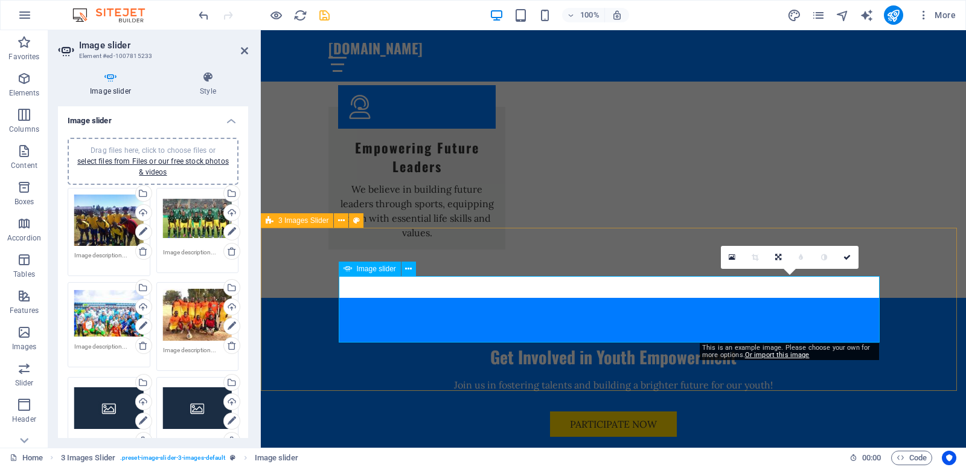
click at [739, 260] on link at bounding box center [732, 257] width 23 height 23
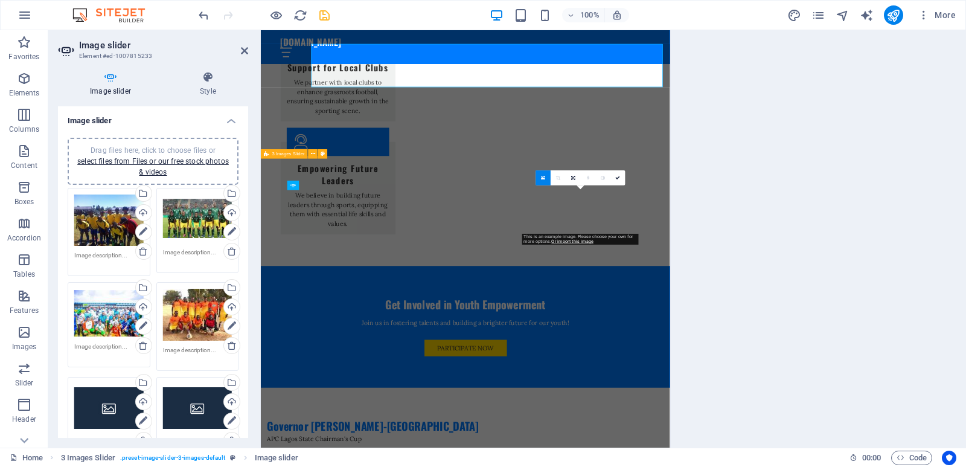
scroll to position [4719, 0]
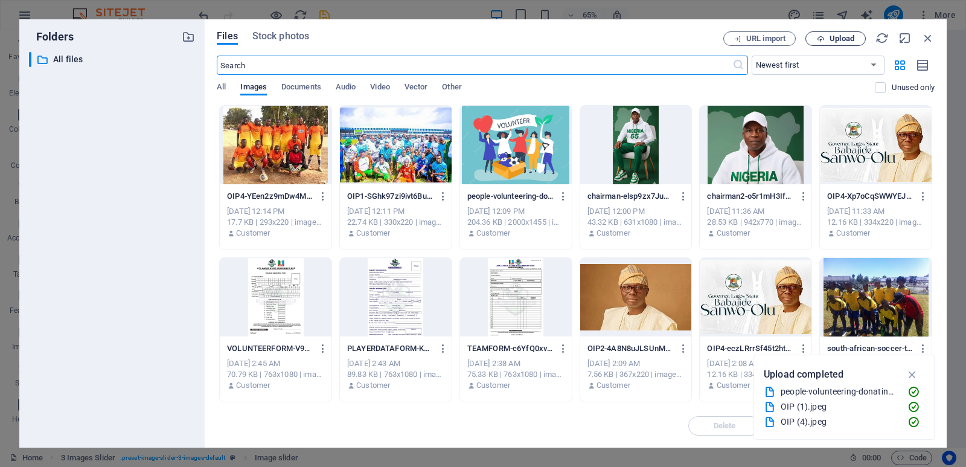
click at [843, 33] on button "Upload" at bounding box center [835, 38] width 60 height 14
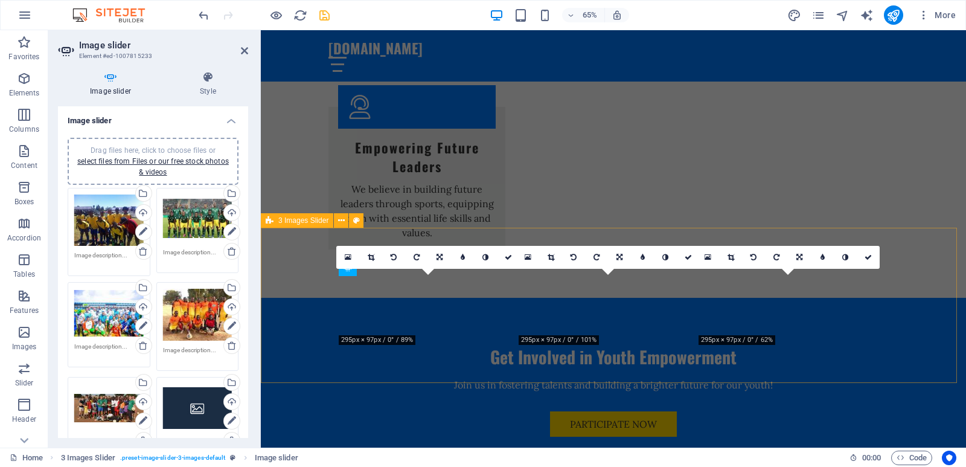
type input "97"
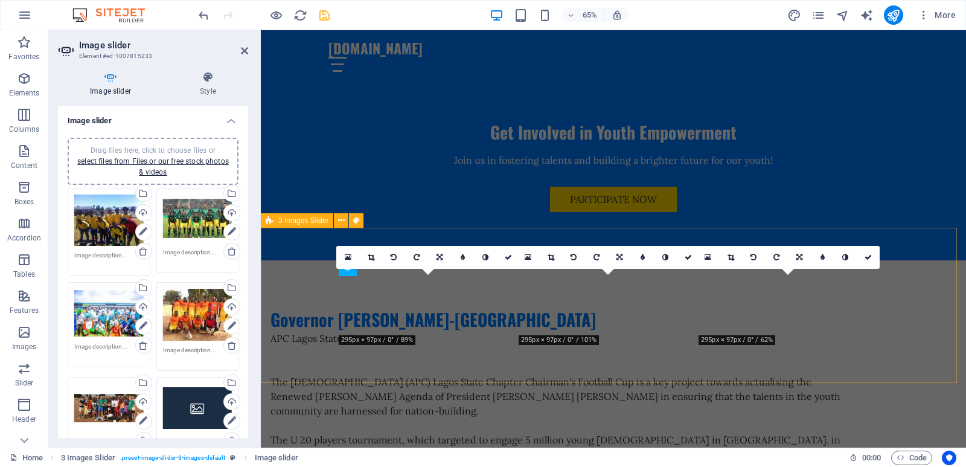
scroll to position [4495, 0]
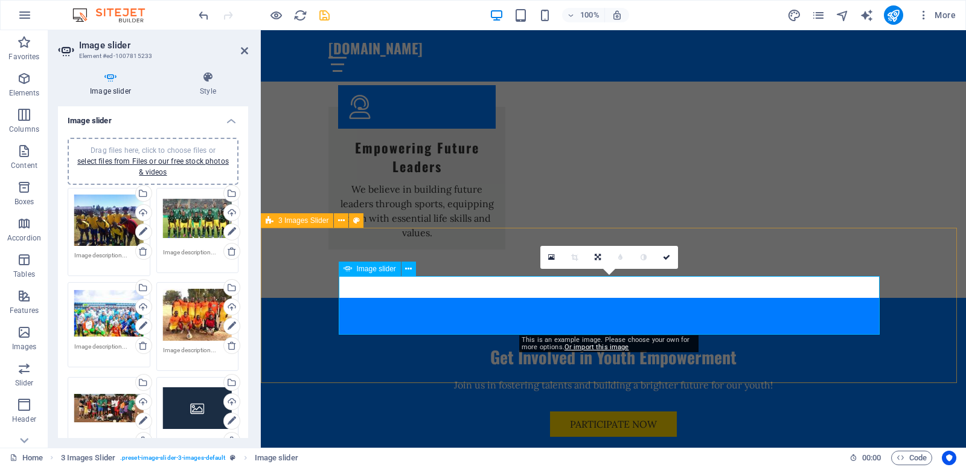
click at [555, 259] on icon at bounding box center [551, 257] width 7 height 8
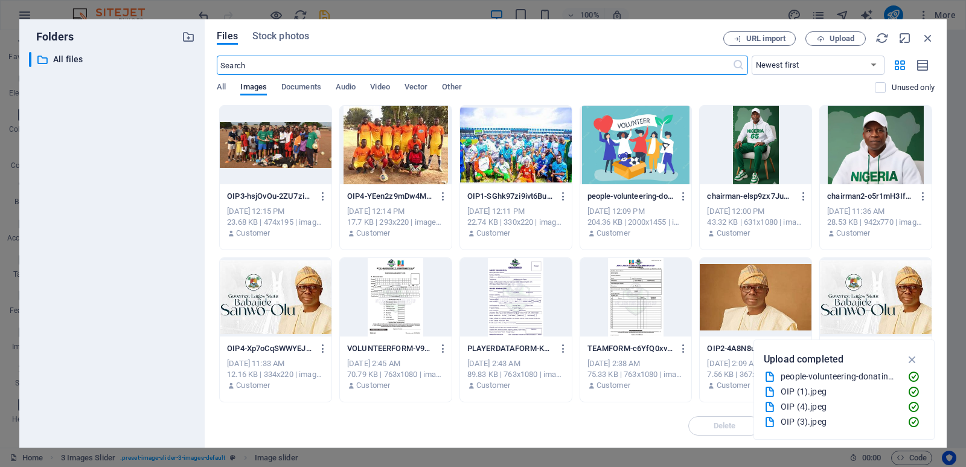
scroll to position [4719, 0]
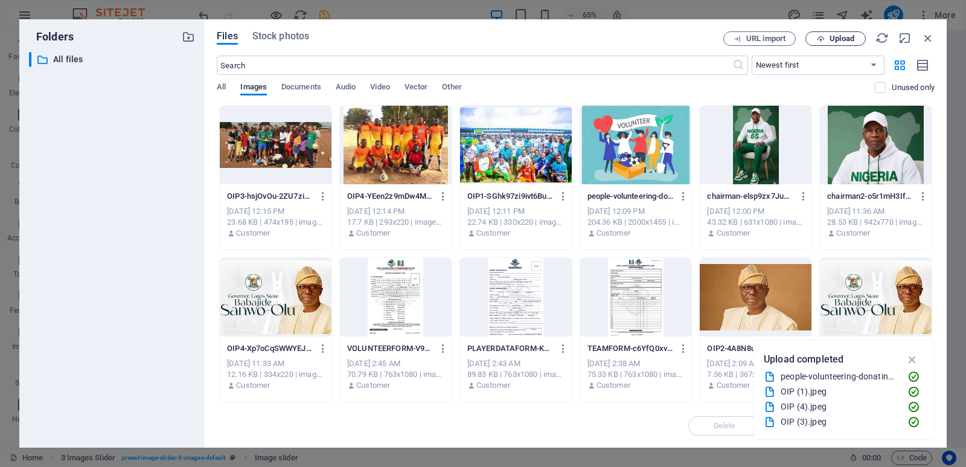
click at [824, 36] on icon "button" at bounding box center [821, 39] width 8 height 8
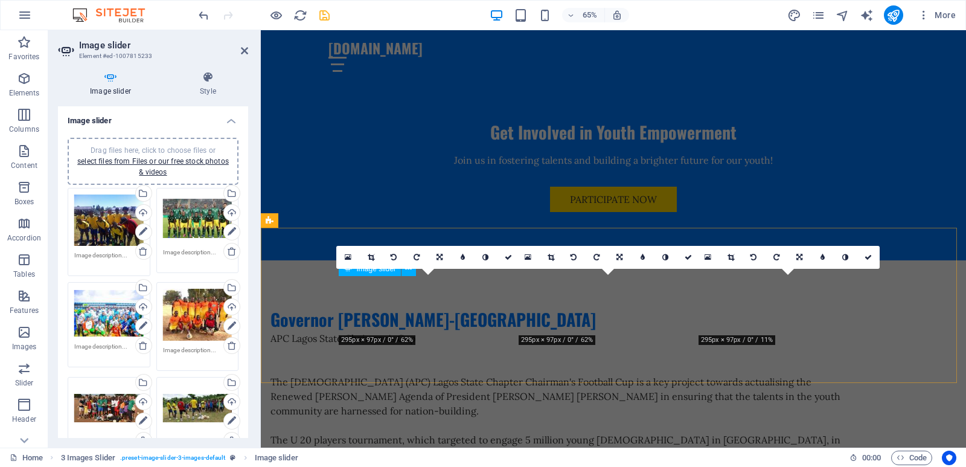
scroll to position [4495, 0]
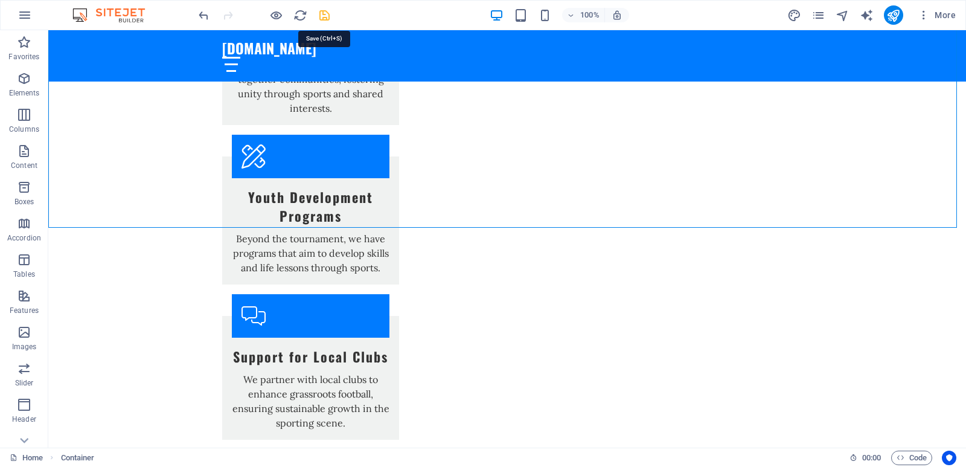
click at [325, 16] on icon "save" at bounding box center [325, 15] width 14 height 14
checkbox input "false"
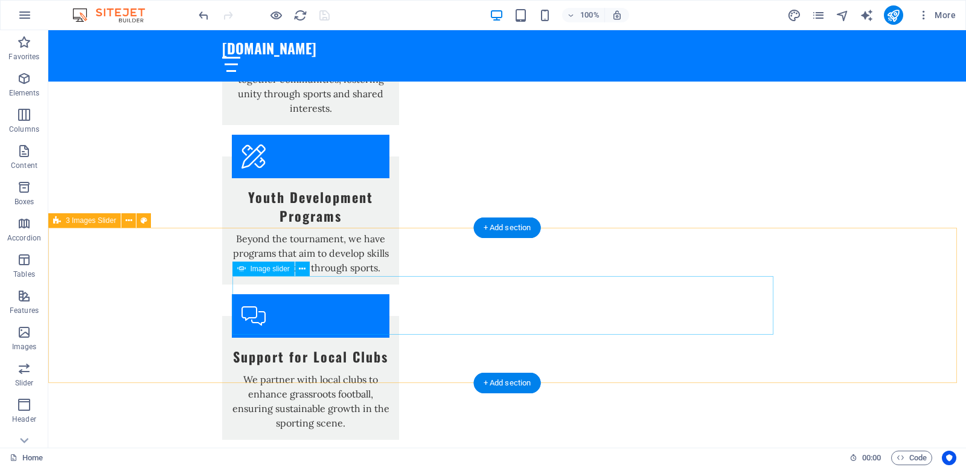
select select "px"
select select "ms"
select select "s"
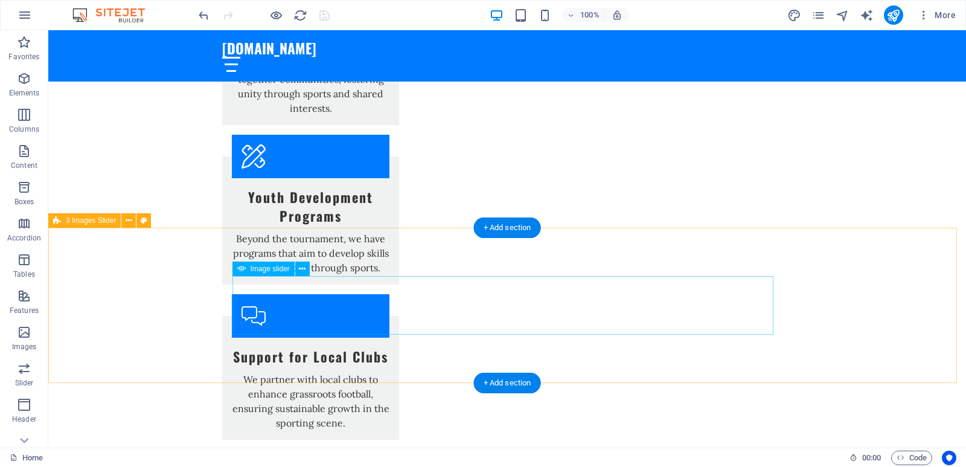
select select "progressive"
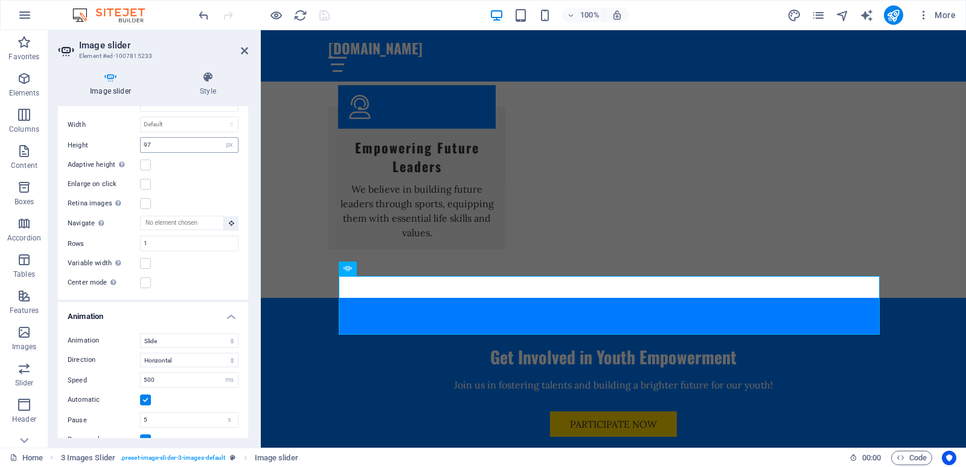
scroll to position [546, 0]
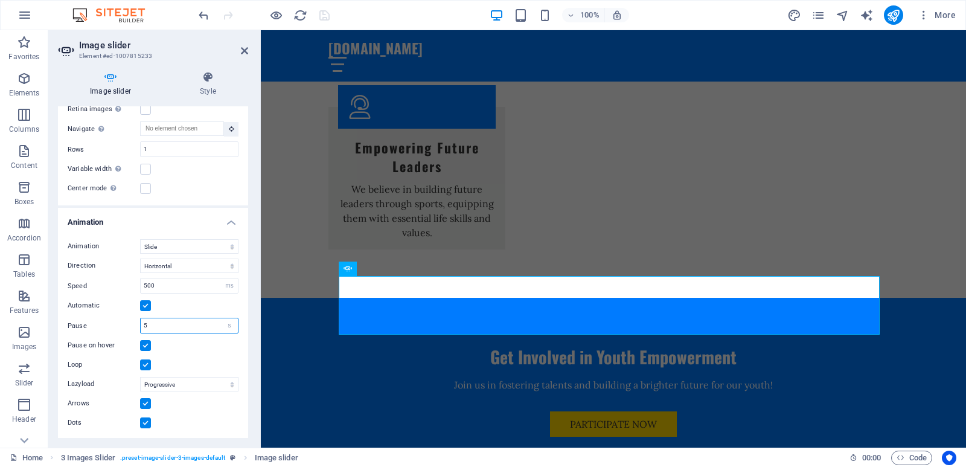
click at [178, 325] on input "5" at bounding box center [189, 325] width 97 height 14
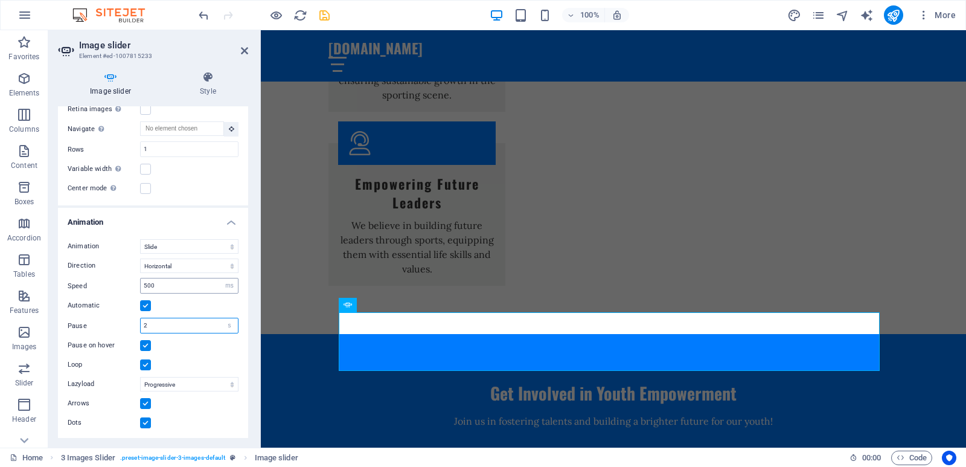
type input "2"
click at [178, 283] on input "500" at bounding box center [189, 285] width 97 height 14
type input "5"
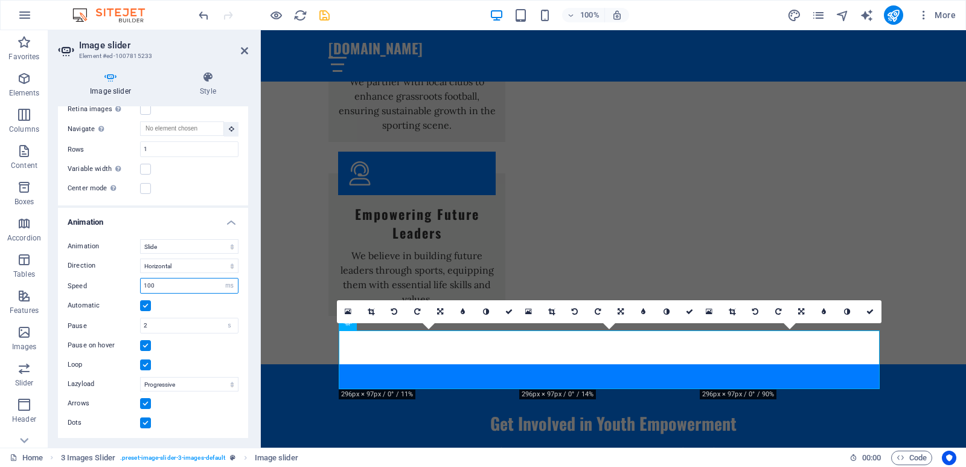
scroll to position [4422, 0]
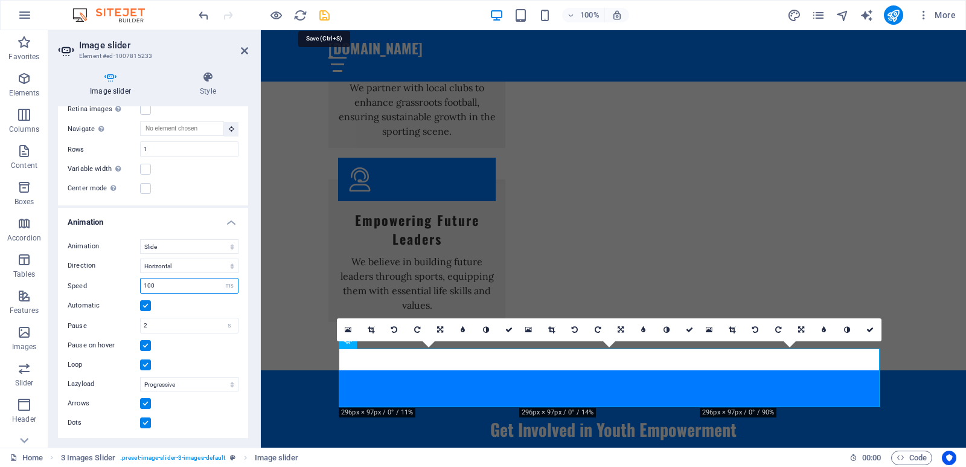
type input "100"
click at [321, 16] on icon "save" at bounding box center [325, 15] width 14 height 14
checkbox input "false"
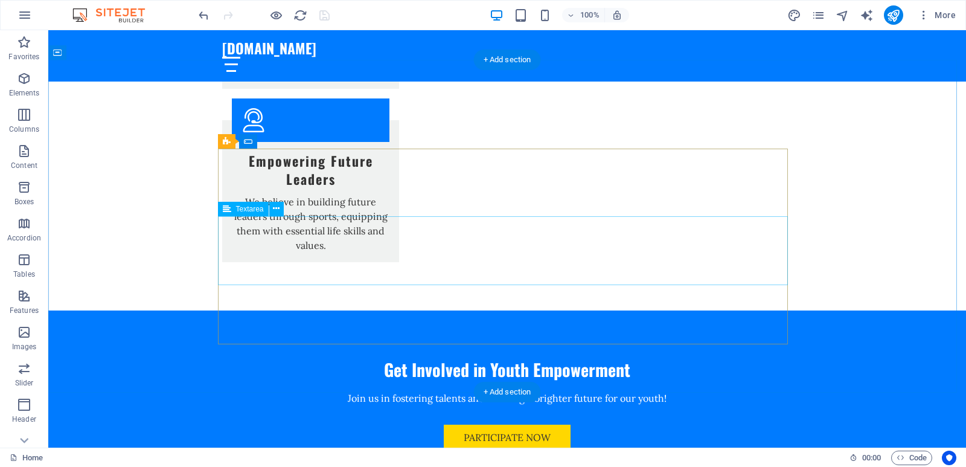
scroll to position [4855, 0]
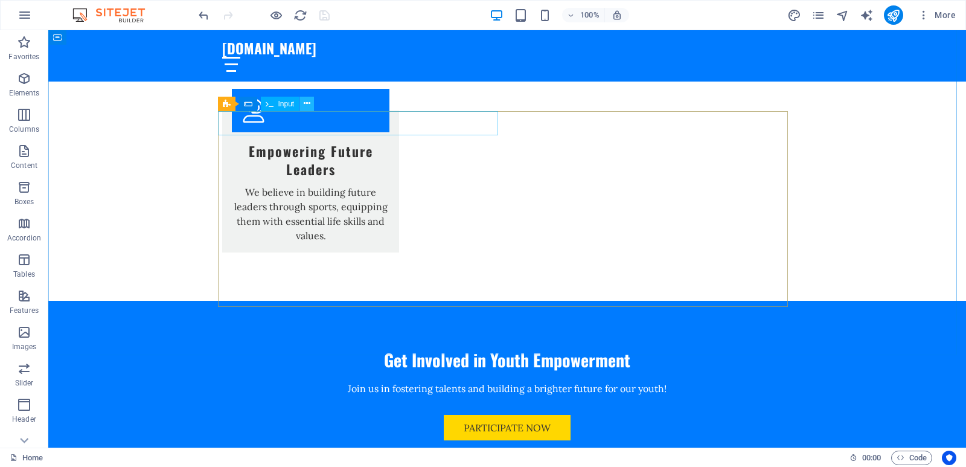
click at [301, 102] on button at bounding box center [306, 104] width 14 height 14
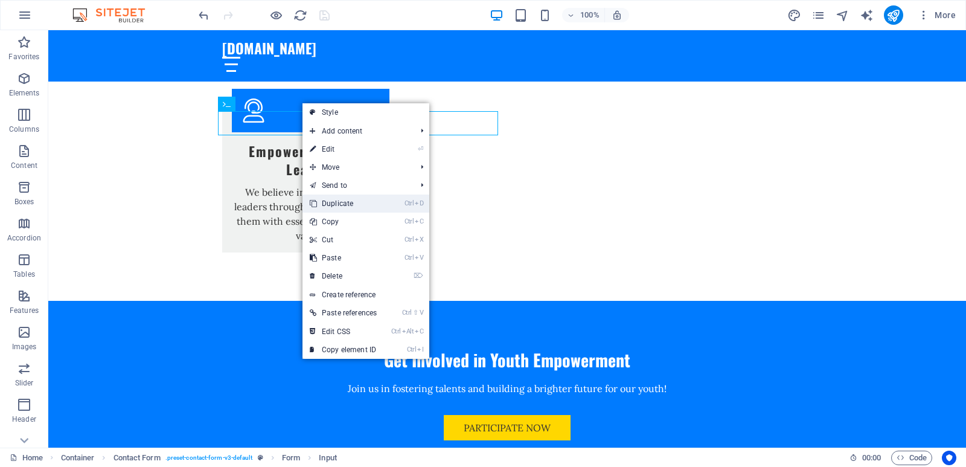
click at [324, 208] on link "Ctrl D Duplicate" at bounding box center [344, 203] width 82 height 18
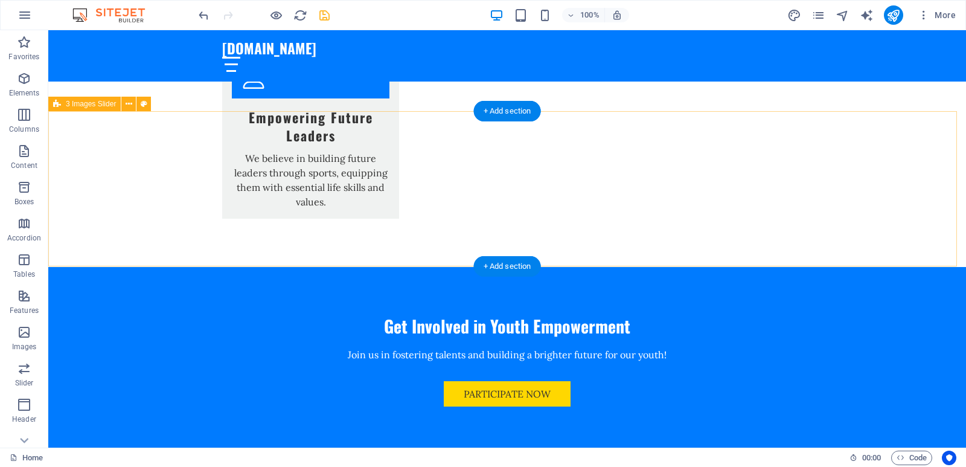
scroll to position [4587, 0]
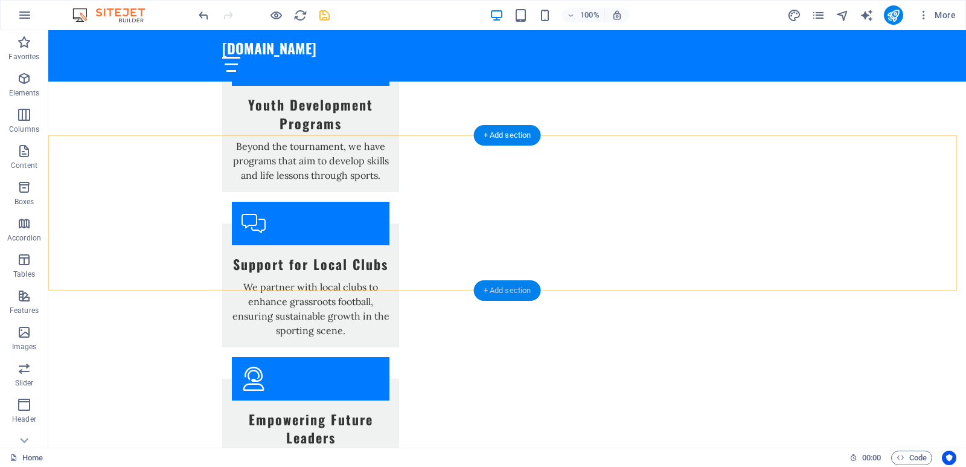
click at [498, 290] on div "+ Add section" at bounding box center [507, 290] width 67 height 21
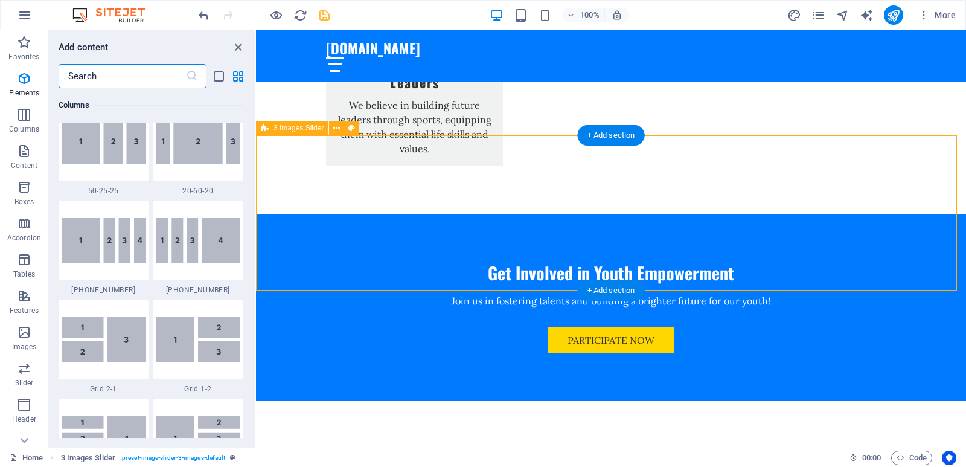
scroll to position [2113, 0]
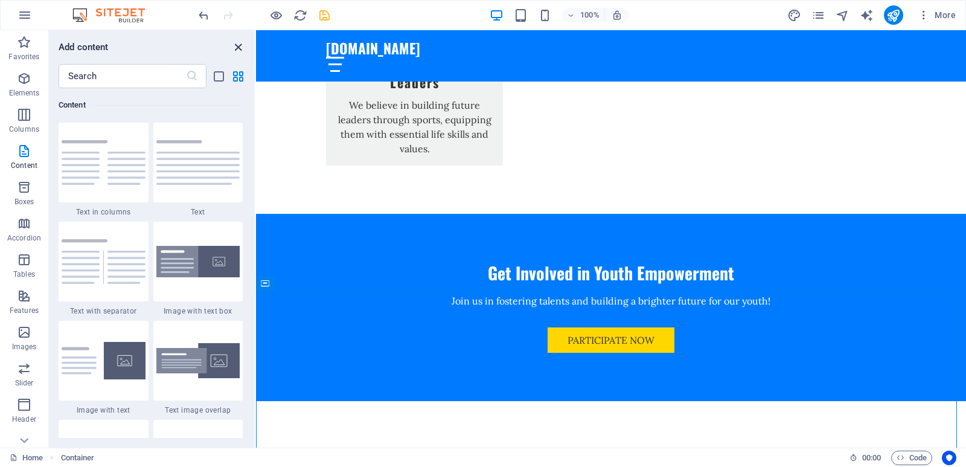
click at [242, 50] on icon "close panel" at bounding box center [238, 47] width 14 height 14
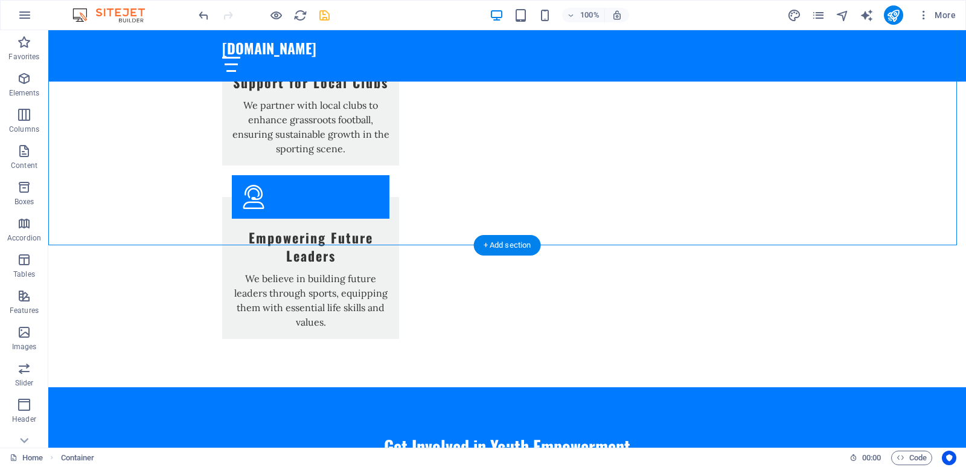
scroll to position [5010, 0]
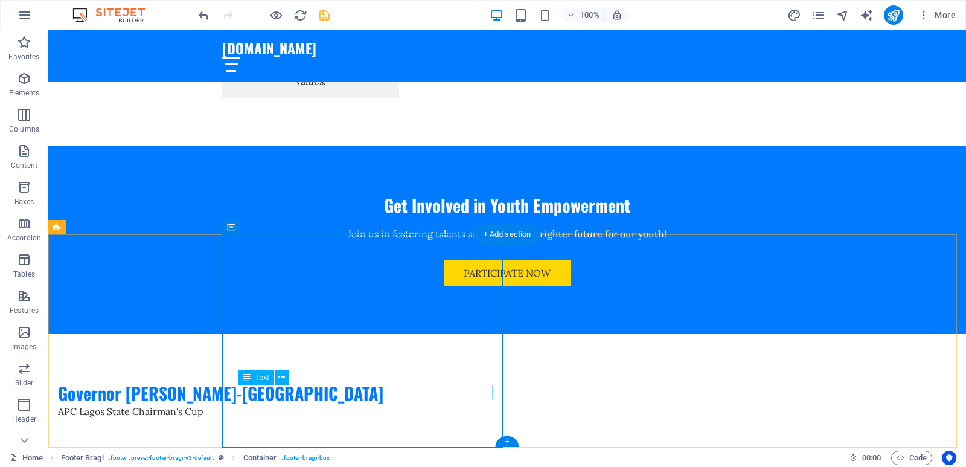
click at [284, 380] on icon at bounding box center [281, 377] width 7 height 13
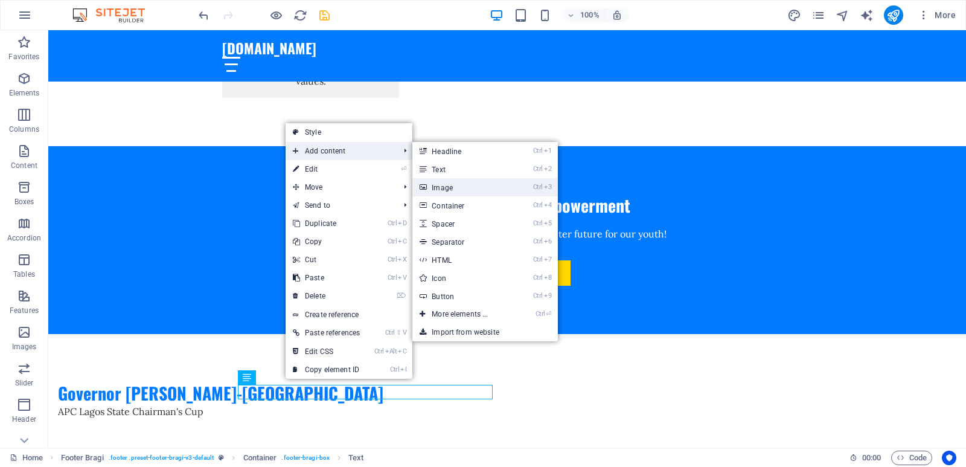
drag, startPoint x: 452, startPoint y: 182, endPoint x: 191, endPoint y: 152, distance: 262.0
click at [452, 182] on link "Ctrl 3 Image" at bounding box center [462, 187] width 100 height 18
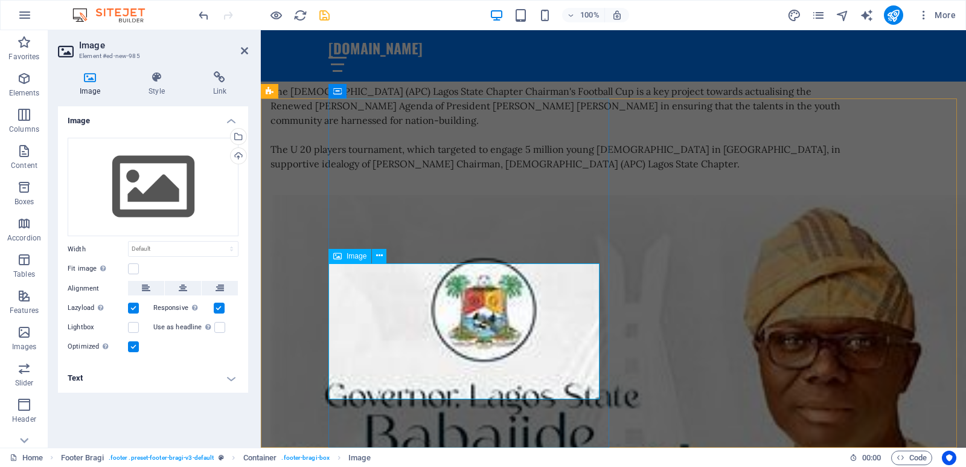
scroll to position [5146, 0]
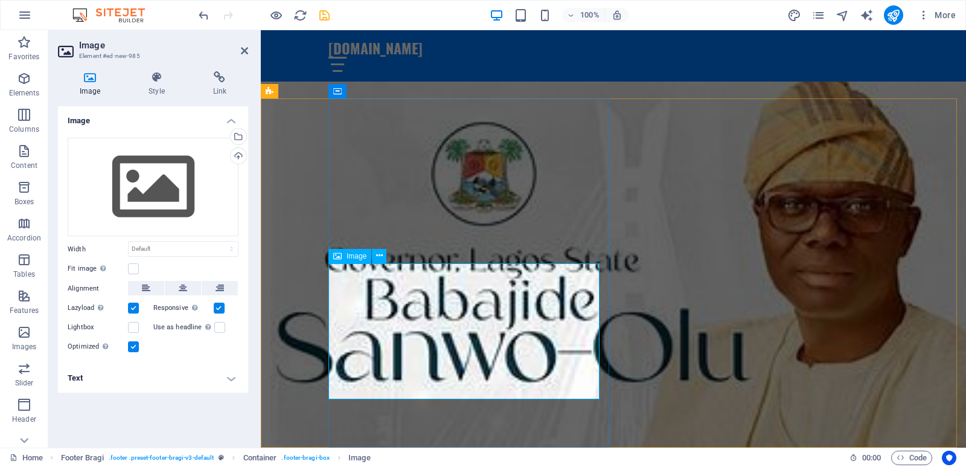
click at [195, 180] on div "Drag files here, click to choose files or select files from Files or our free s…" at bounding box center [153, 187] width 171 height 99
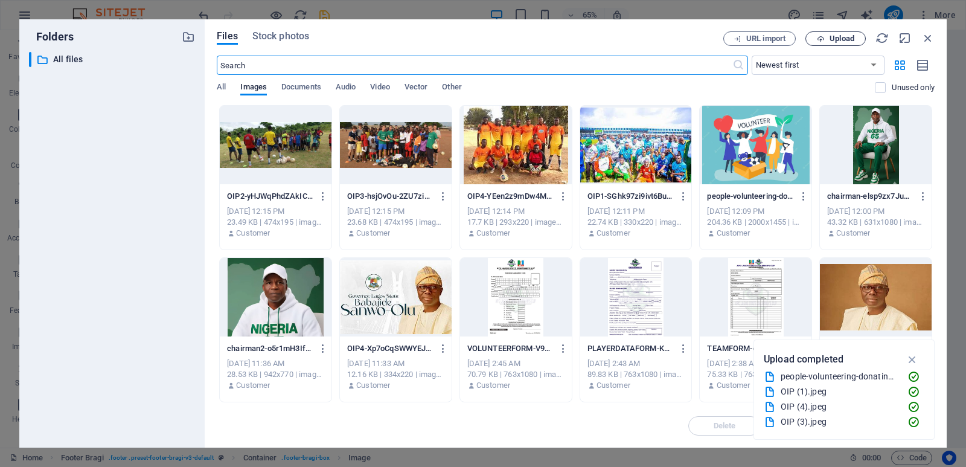
click at [854, 39] on span "Upload" at bounding box center [842, 38] width 25 height 7
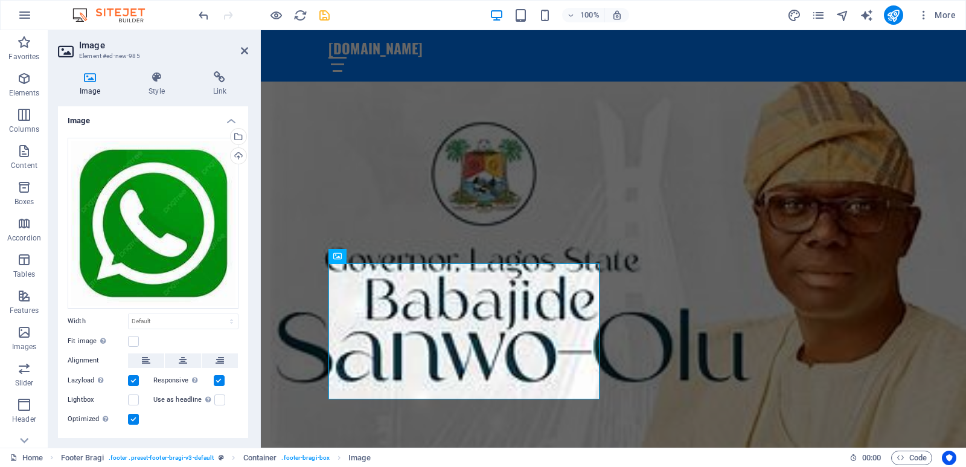
scroll to position [5143, 0]
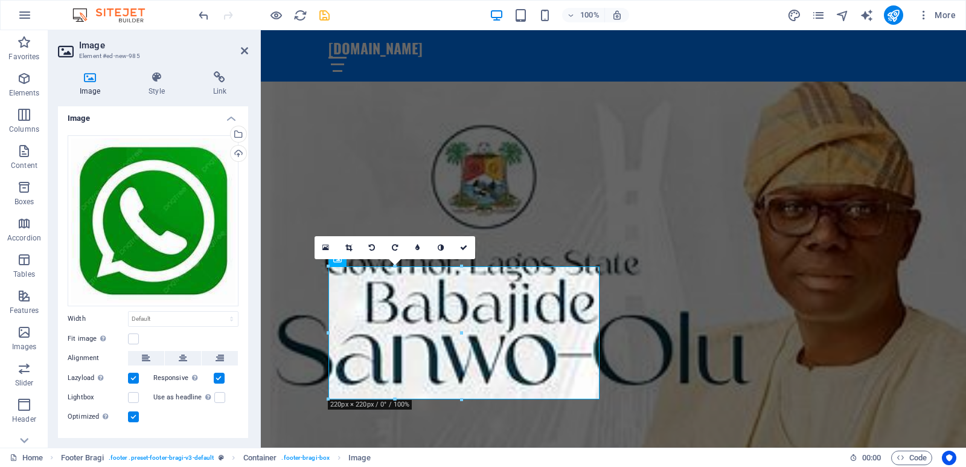
scroll to position [0, 0]
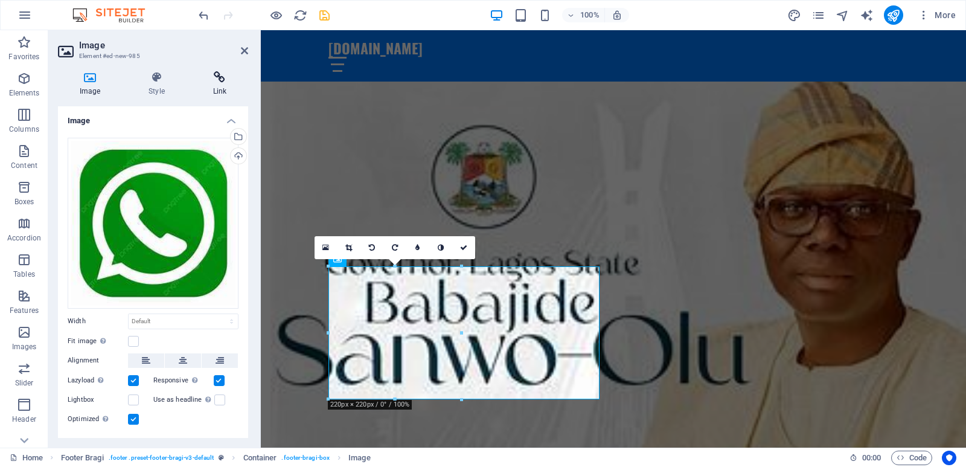
click at [216, 91] on h4 "Link" at bounding box center [219, 83] width 57 height 25
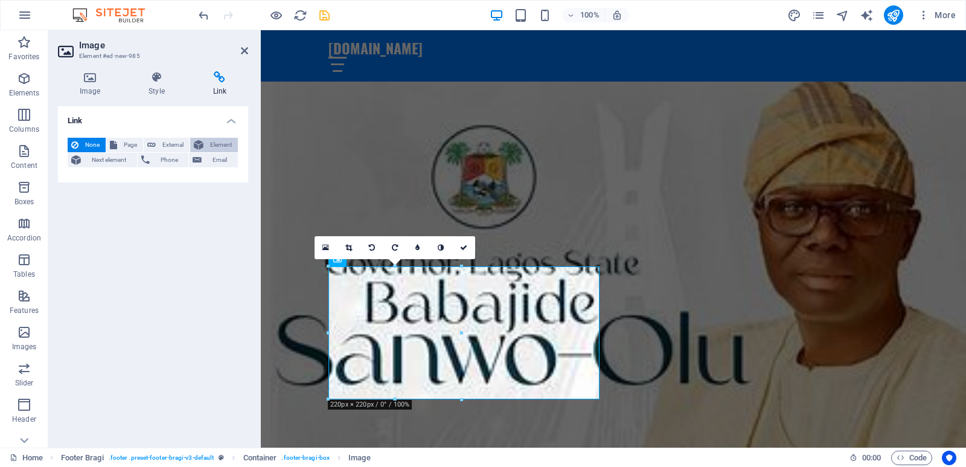
click at [215, 143] on span "Element" at bounding box center [220, 145] width 27 height 14
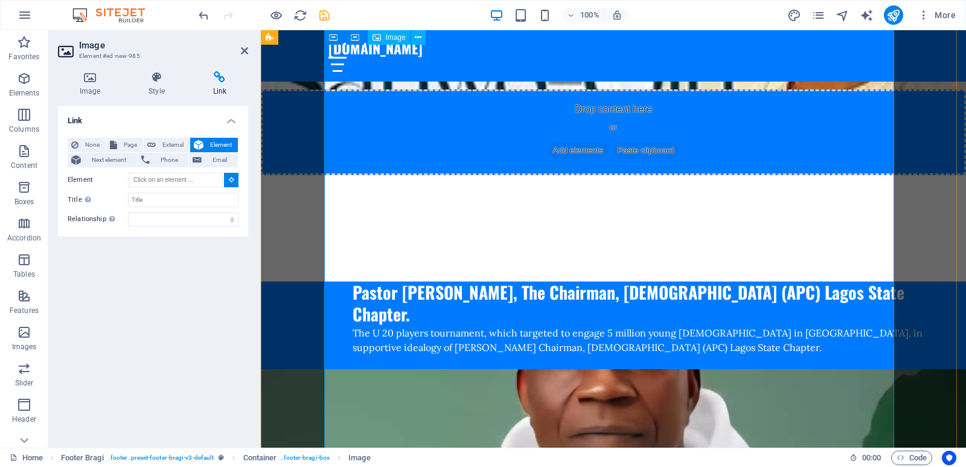
type input "#ed-1007783868"
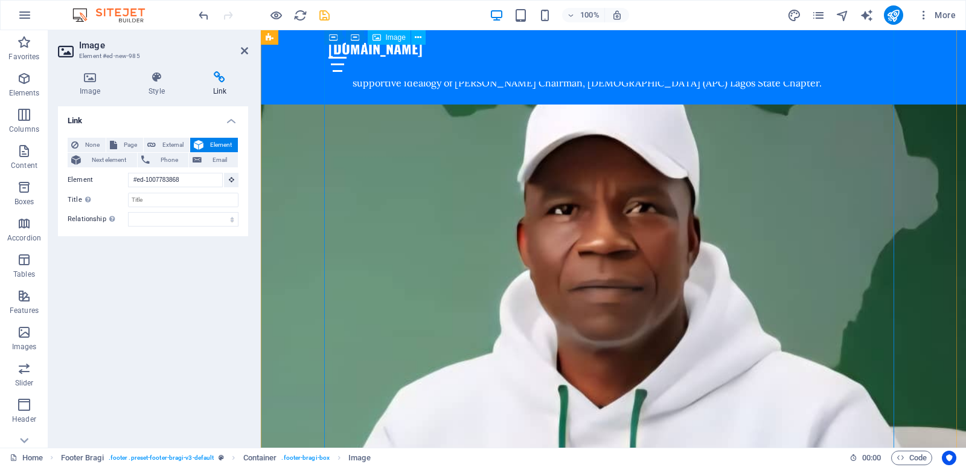
scroll to position [1761, 0]
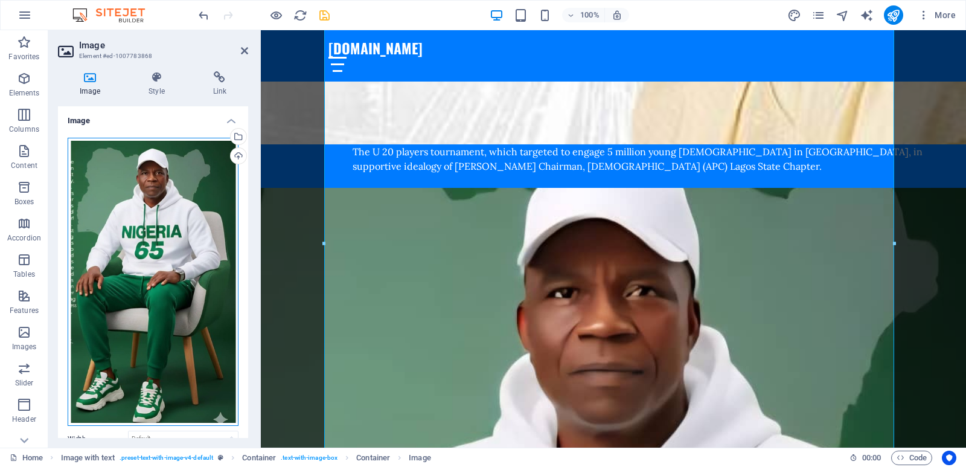
click at [132, 222] on div "Drag files here, click to choose files or select files from Files or our free s…" at bounding box center [153, 282] width 171 height 289
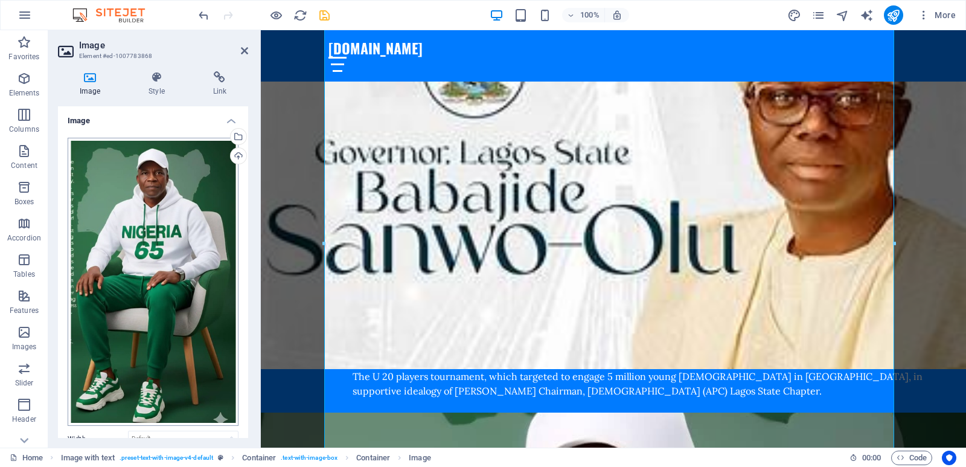
scroll to position [1986, 0]
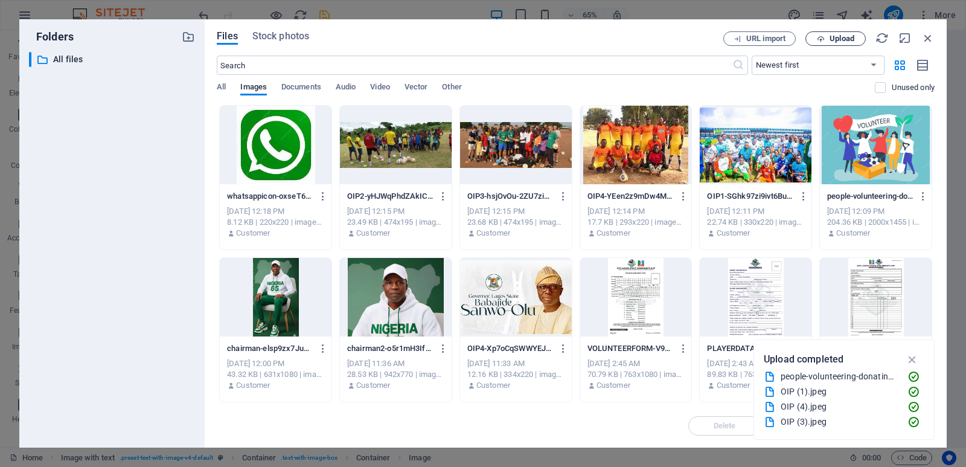
click at [845, 41] on span "Upload" at bounding box center [842, 38] width 25 height 7
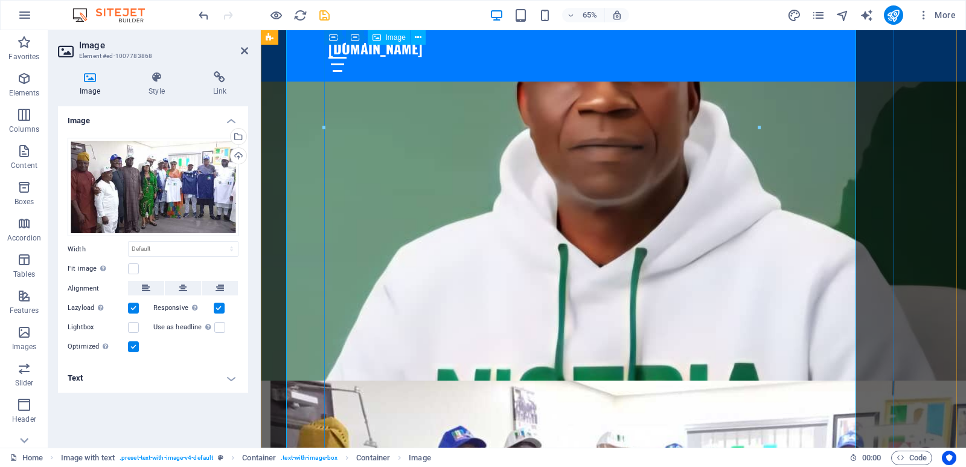
scroll to position [1761, 0]
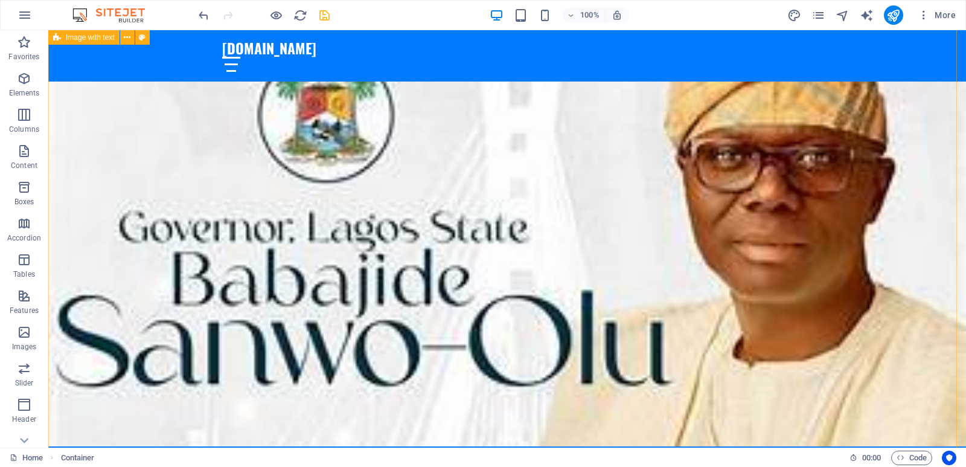
scroll to position [1936, 0]
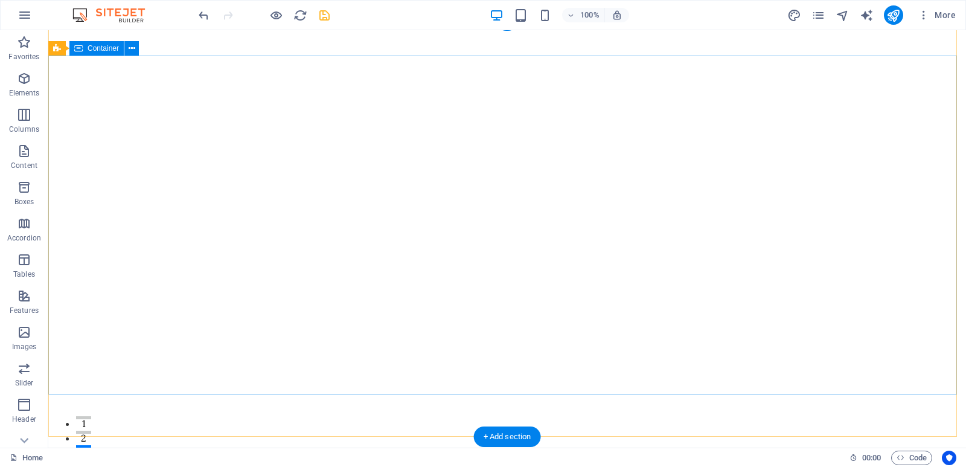
scroll to position [0, 0]
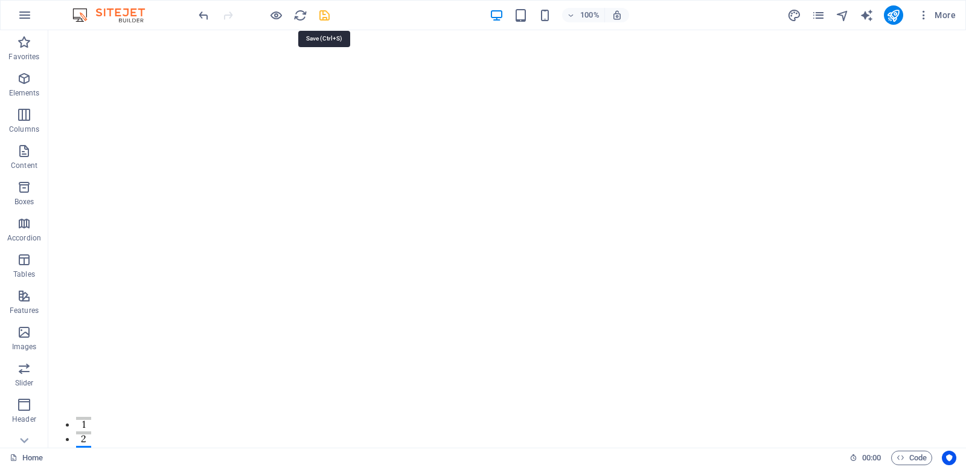
click at [331, 16] on icon "save" at bounding box center [325, 15] width 14 height 14
checkbox input "false"
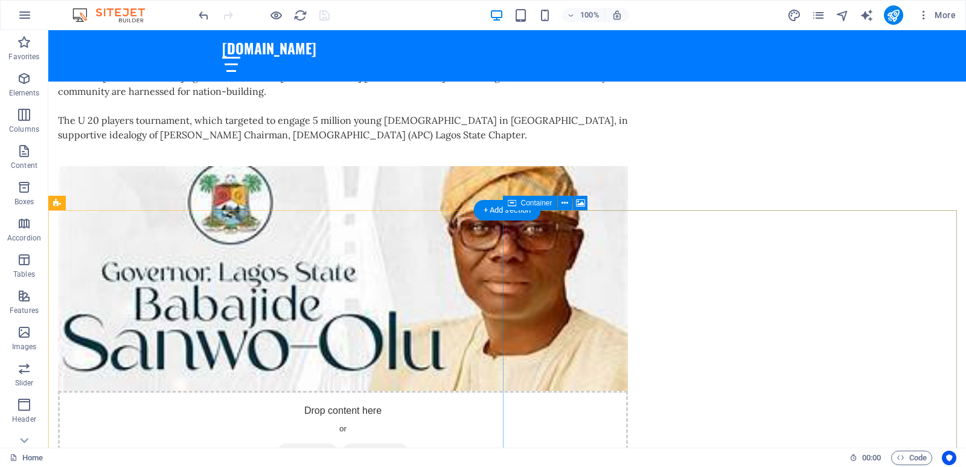
scroll to position [4488, 0]
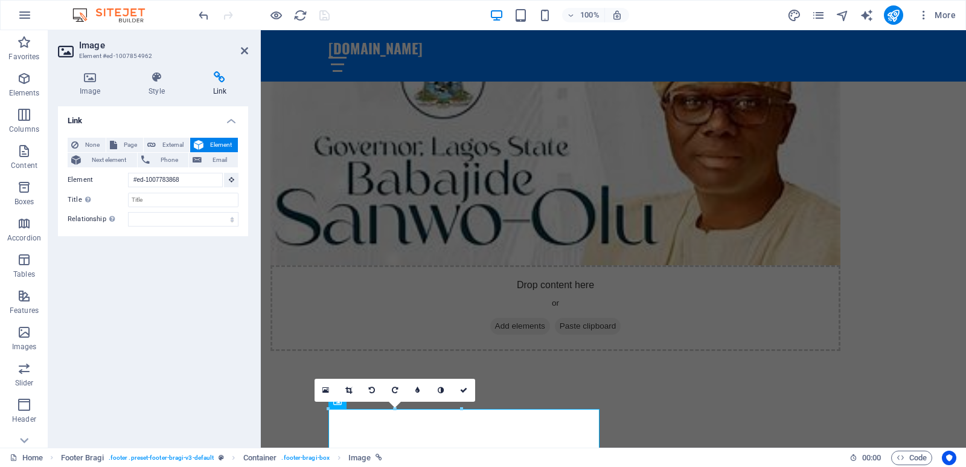
scroll to position [4379, 0]
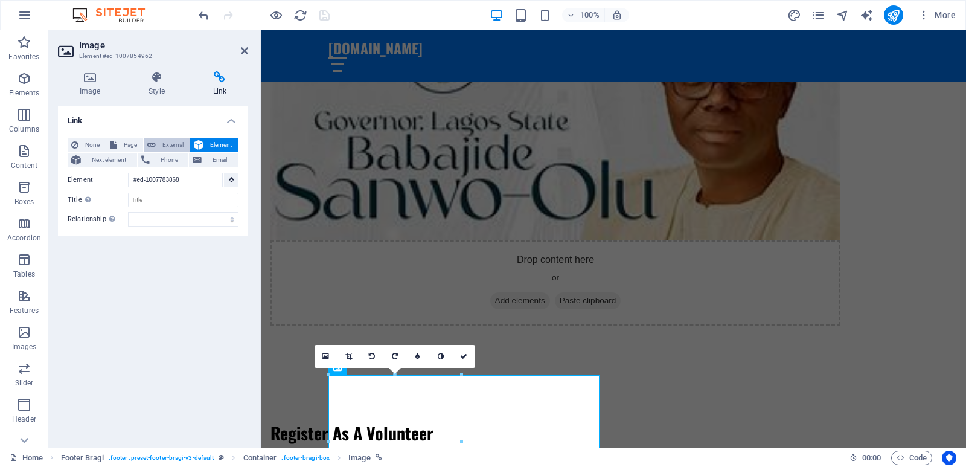
click at [172, 147] on span "External" at bounding box center [172, 145] width 27 height 14
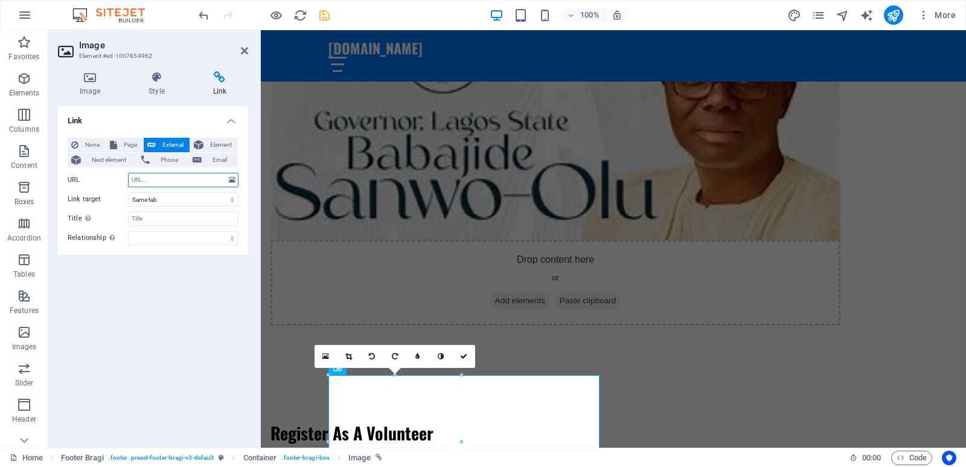
select select "blank"
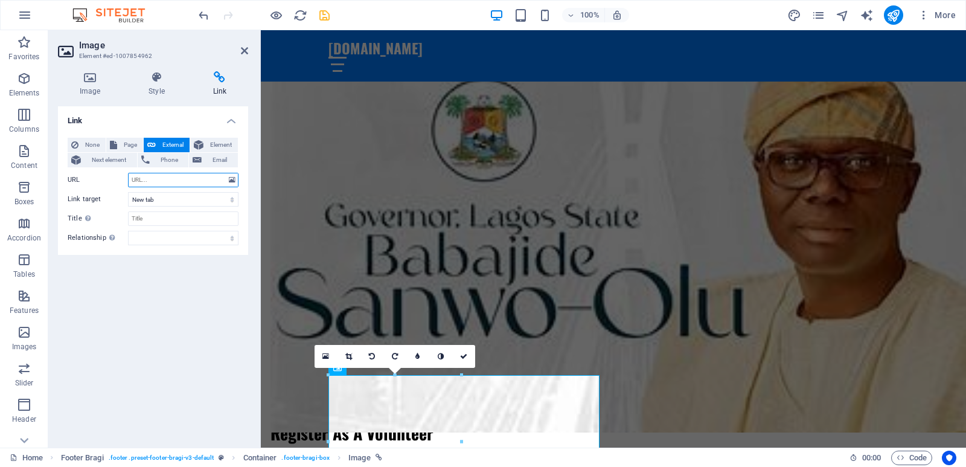
click at [168, 185] on input "URL" at bounding box center [183, 180] width 110 height 14
paste input "+234 816 204 6944"
click at [187, 179] on input "https://wa.me/+234+234 816 204 6944" at bounding box center [183, 180] width 110 height 14
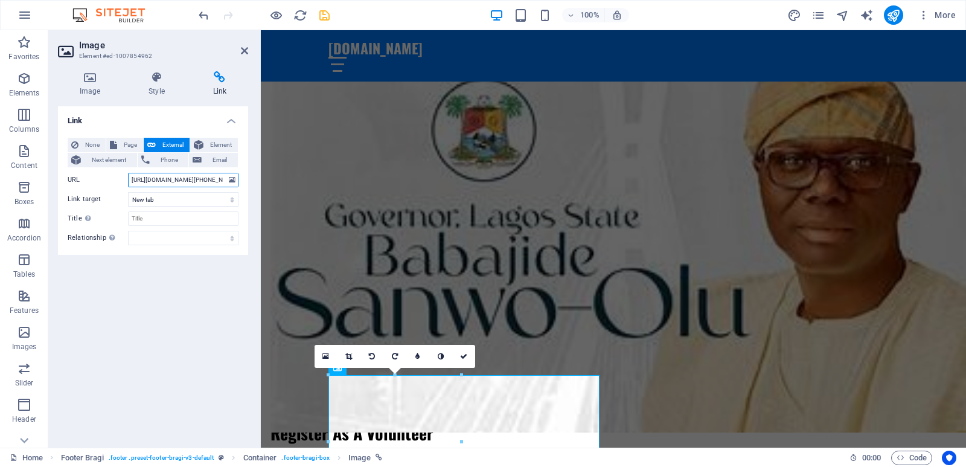
type input "[URL][DOMAIN_NAME][PHONE_NUMBER]"
click at [169, 296] on div "Link None Page External Element Next element Phone Email Page Home Subpage Lega…" at bounding box center [153, 271] width 190 height 331
click at [325, 17] on icon "save" at bounding box center [325, 15] width 14 height 14
checkbox input "false"
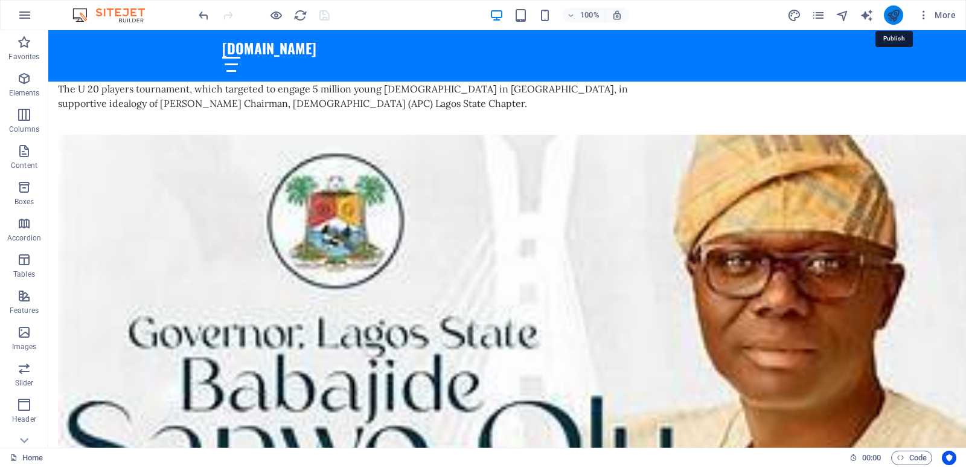
click at [887, 19] on icon "publish" at bounding box center [893, 15] width 14 height 14
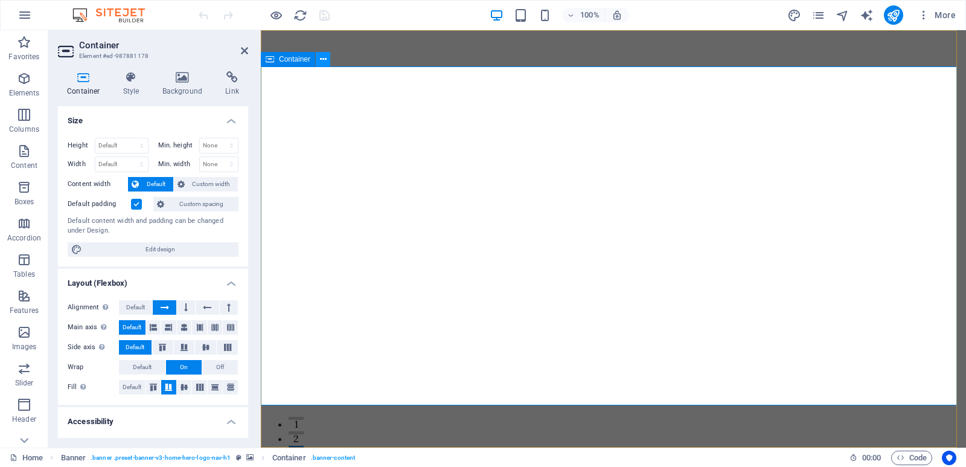
click at [323, 62] on icon at bounding box center [323, 59] width 7 height 13
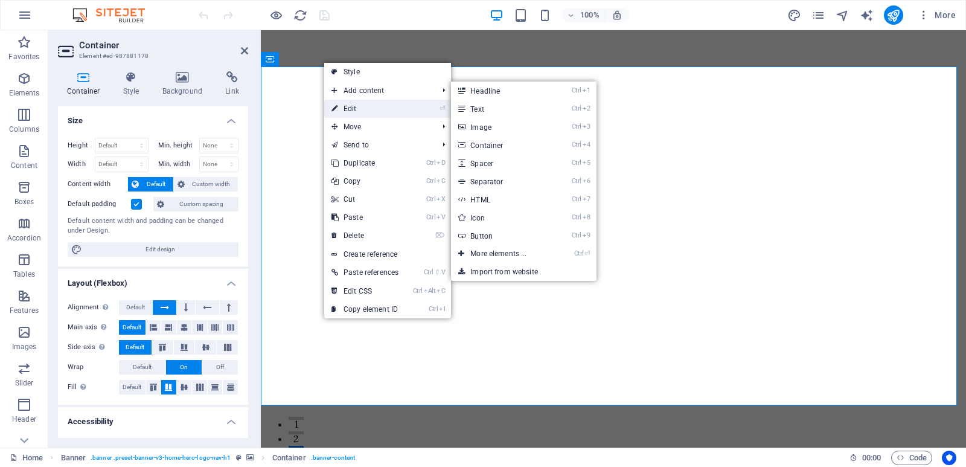
click at [352, 107] on link "⏎ Edit" at bounding box center [365, 109] width 82 height 18
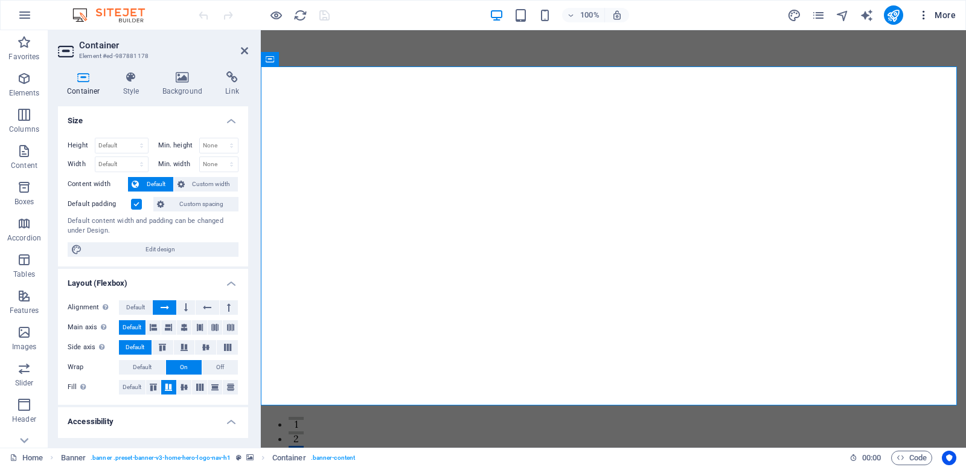
click at [954, 12] on span "More" at bounding box center [937, 15] width 38 height 12
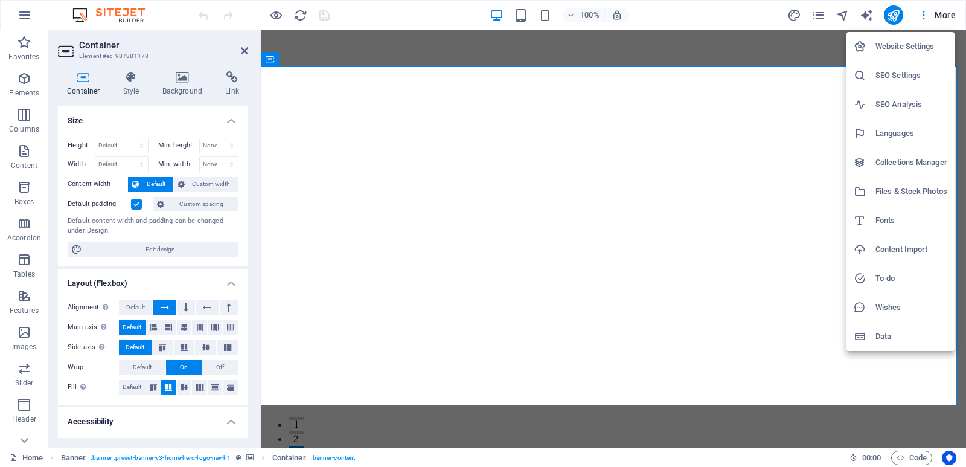
click at [923, 51] on h6 "Website Settings" at bounding box center [912, 46] width 72 height 14
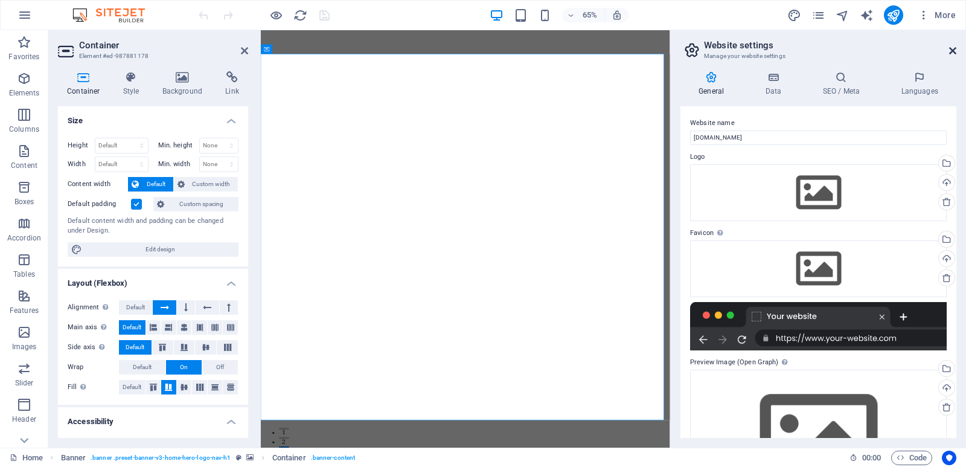
click at [955, 48] on icon at bounding box center [952, 51] width 7 height 10
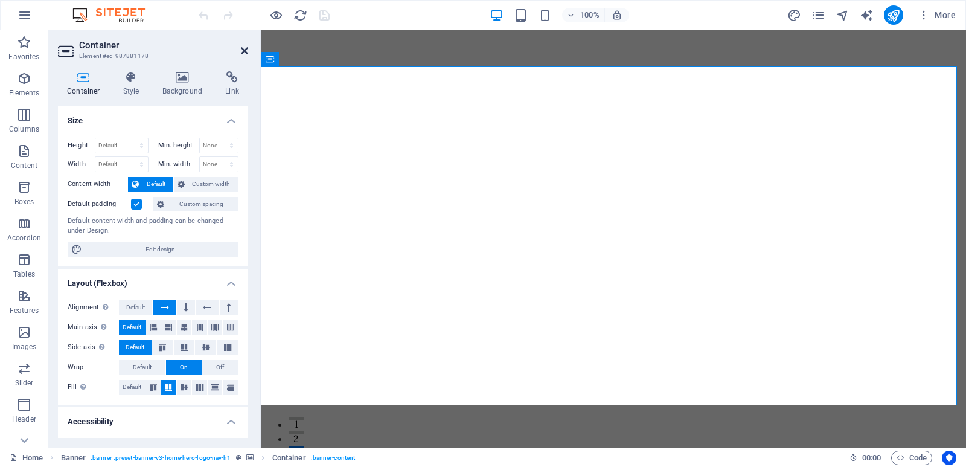
click at [241, 48] on icon at bounding box center [244, 51] width 7 height 10
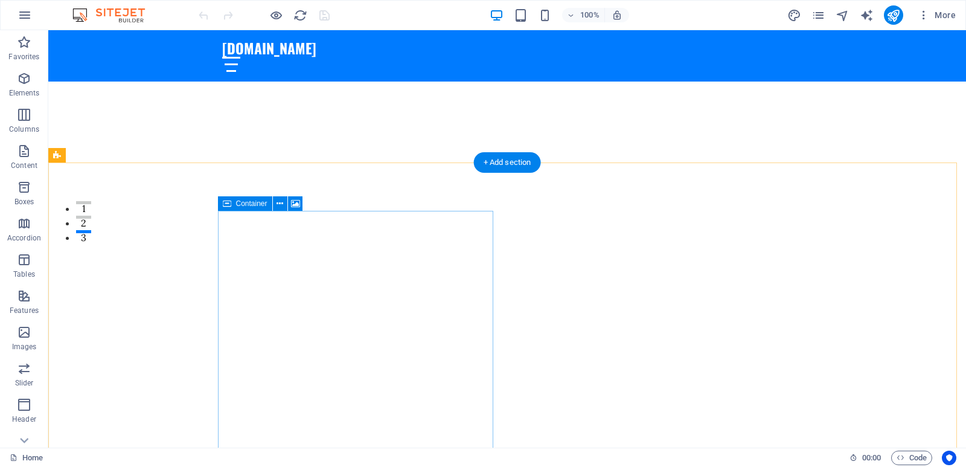
scroll to position [121, 0]
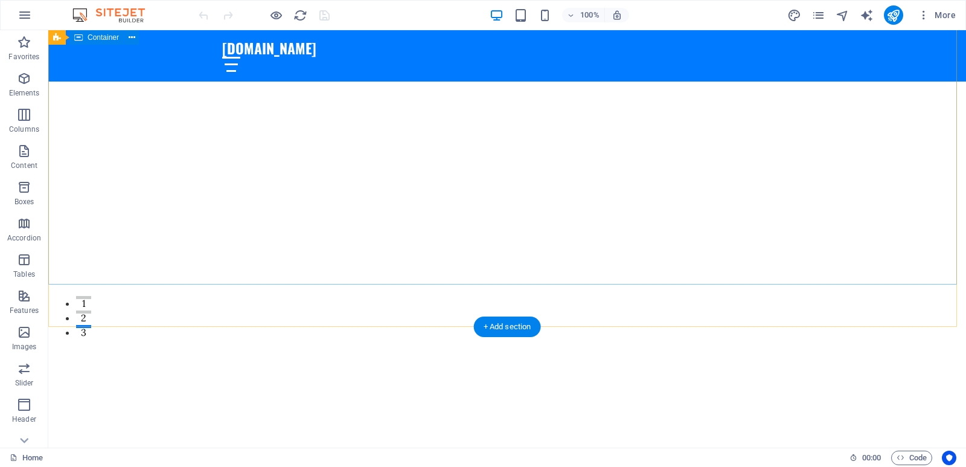
click at [452, 327] on div "Welcome to APC Lagos State Chairman's Cup - Where Talents Shine!" at bounding box center [507, 409] width 918 height 164
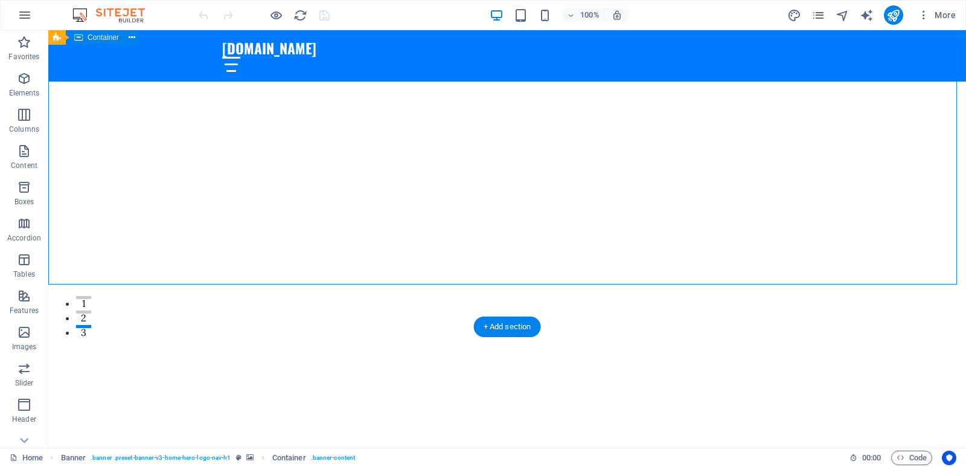
click at [554, 327] on div "Welcome to APC Lagos State Chairman's Cup - Where Talents Shine!" at bounding box center [507, 409] width 918 height 164
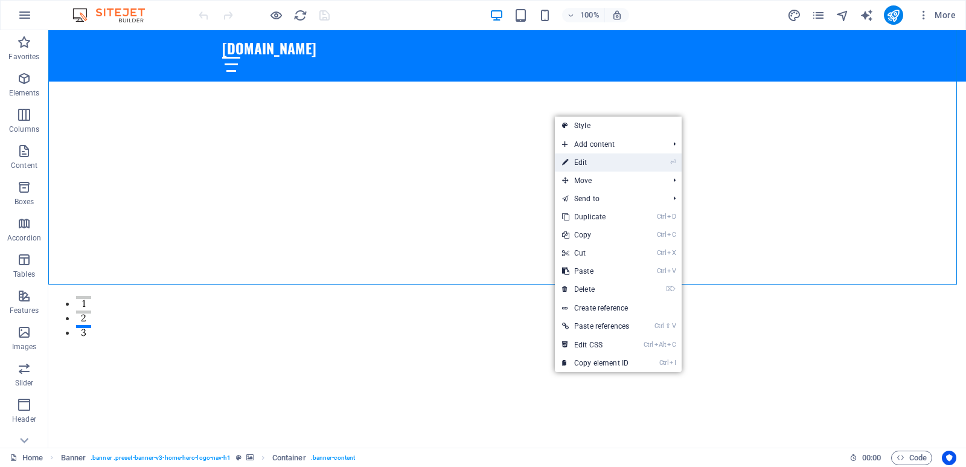
click at [612, 168] on link "⏎ Edit" at bounding box center [596, 162] width 82 height 18
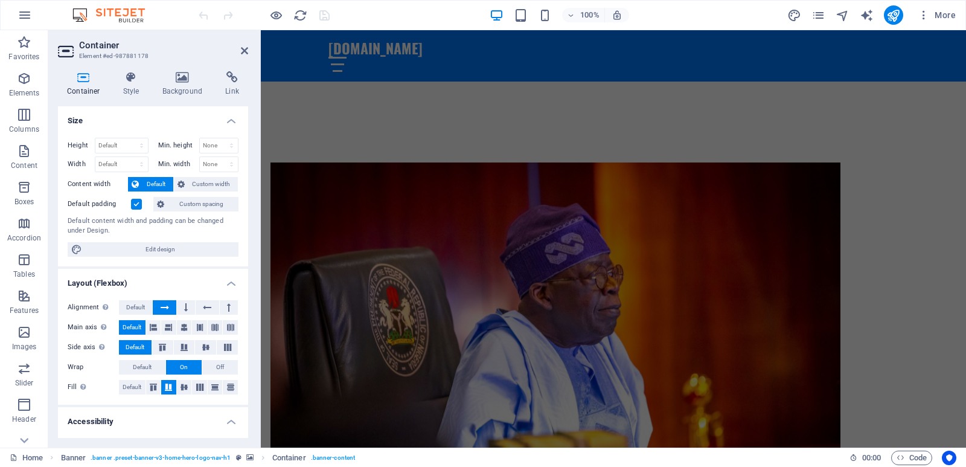
scroll to position [543, 0]
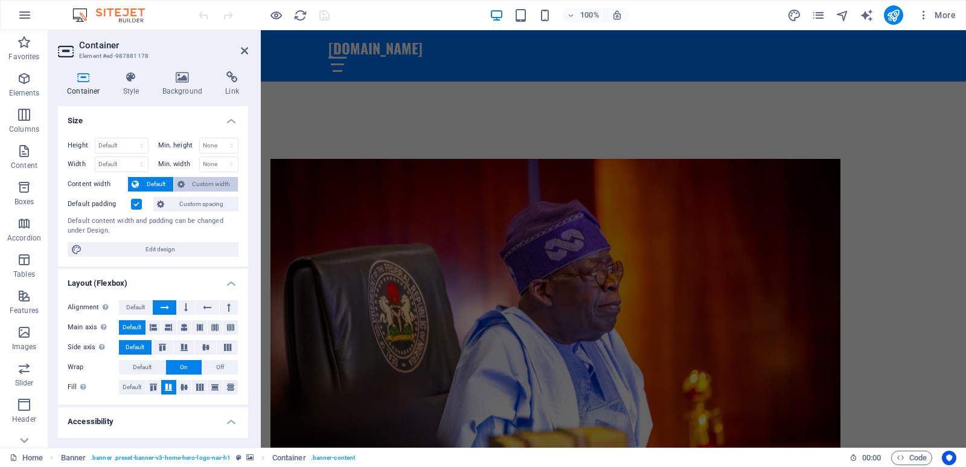
click at [204, 184] on span "Custom width" at bounding box center [211, 184] width 46 height 14
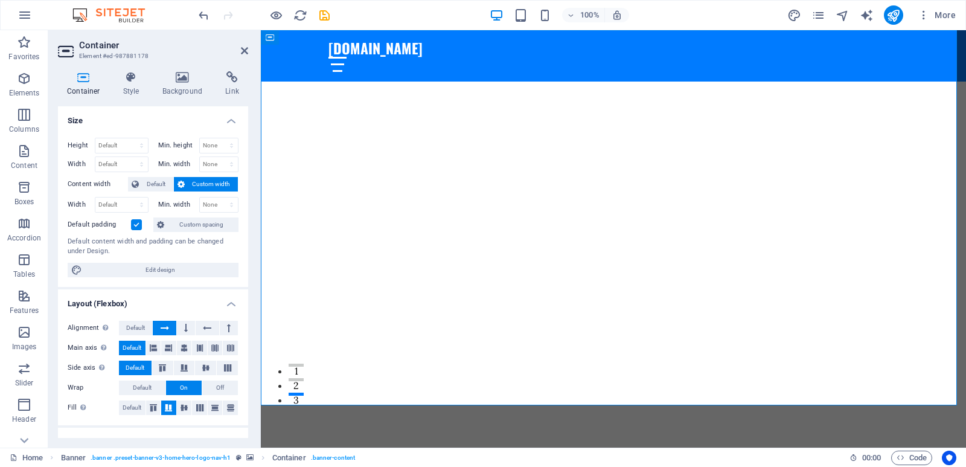
scroll to position [0, 0]
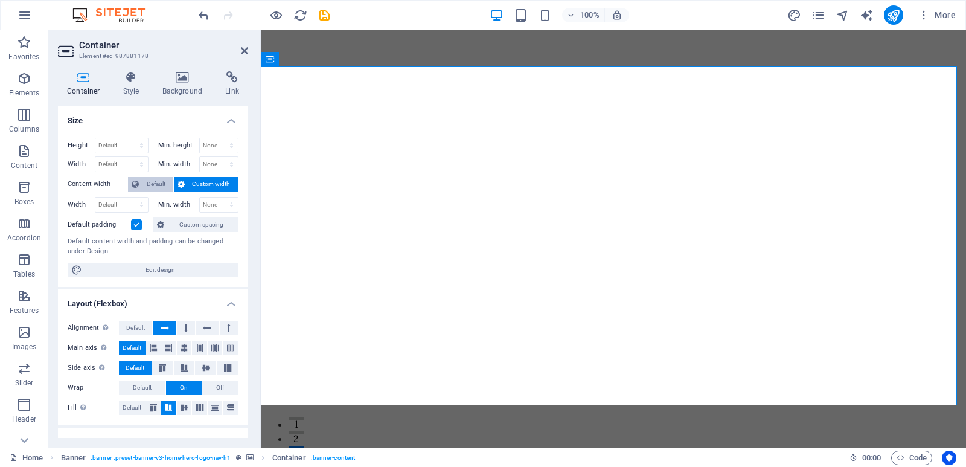
click at [158, 182] on span "Default" at bounding box center [155, 184] width 27 height 14
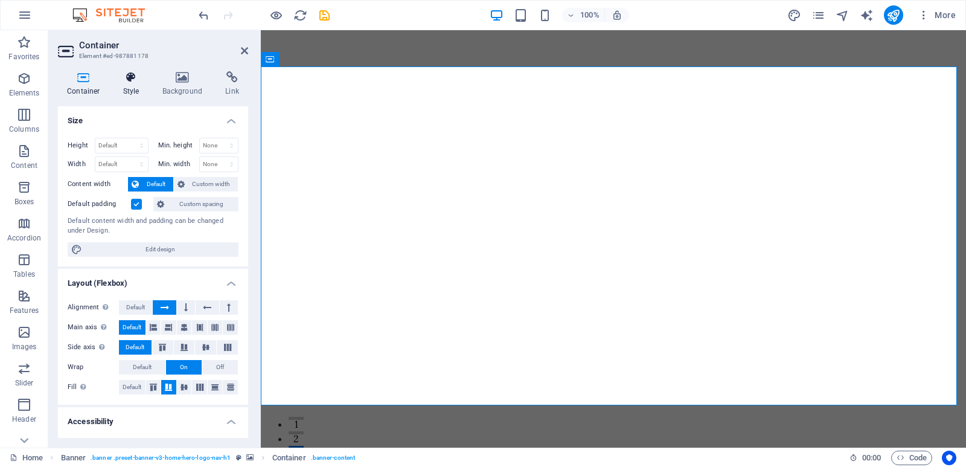
click at [123, 86] on h4 "Style" at bounding box center [133, 83] width 39 height 25
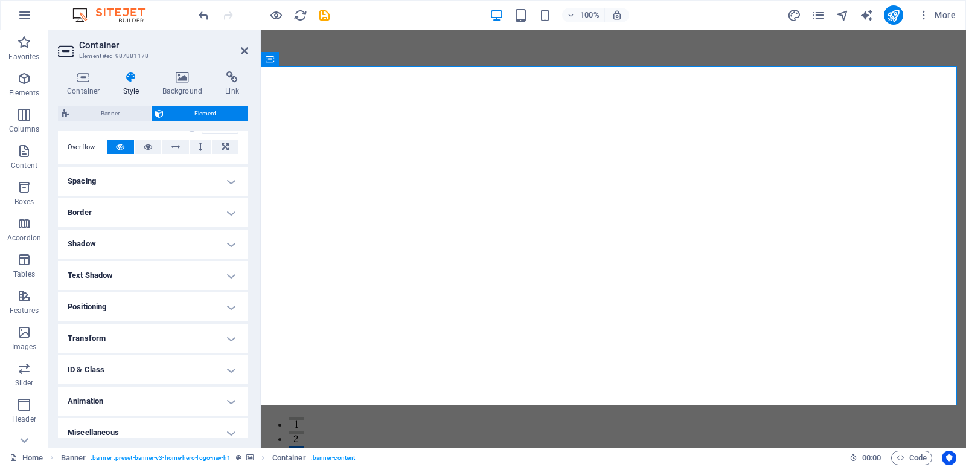
scroll to position [203, 0]
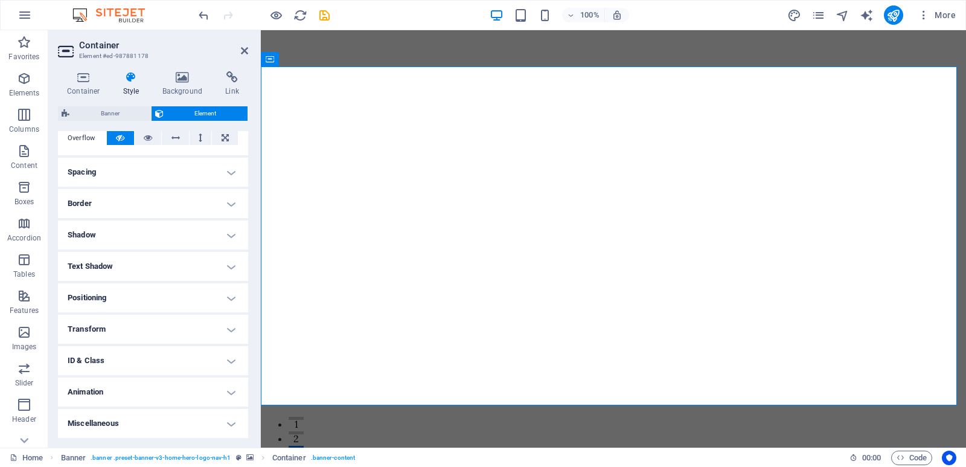
click at [235, 294] on h4 "Positioning" at bounding box center [153, 297] width 190 height 29
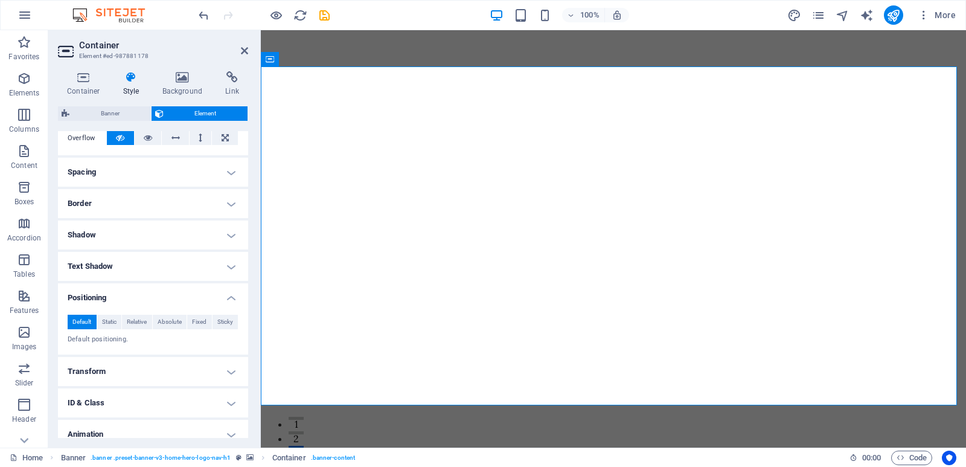
click at [234, 296] on h4 "Positioning" at bounding box center [153, 294] width 190 height 22
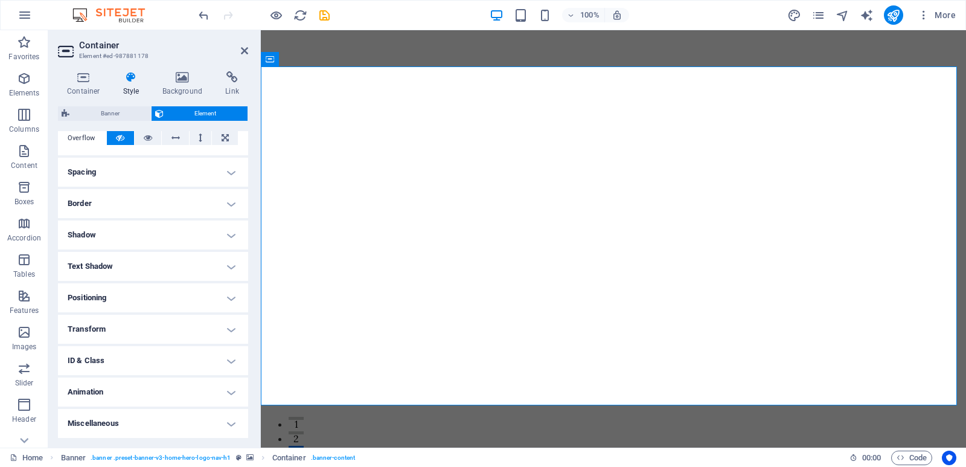
click at [222, 389] on h4 "Animation" at bounding box center [153, 391] width 190 height 29
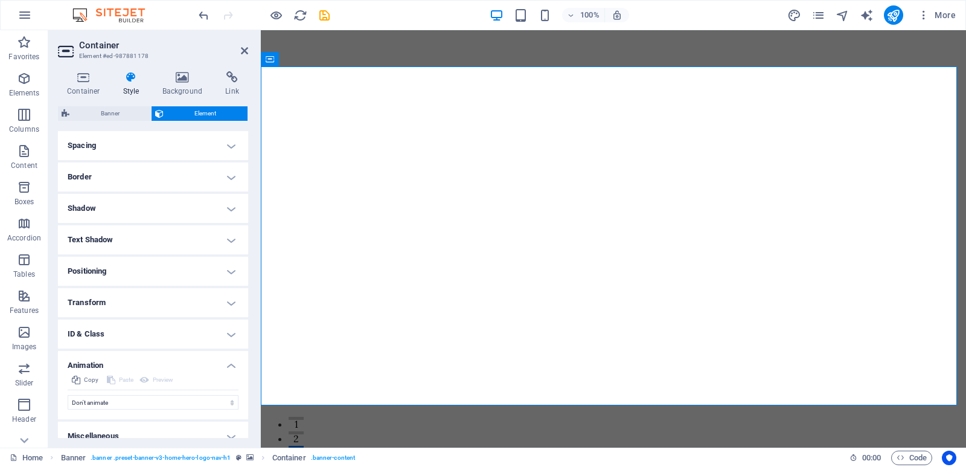
scroll to position [243, 0]
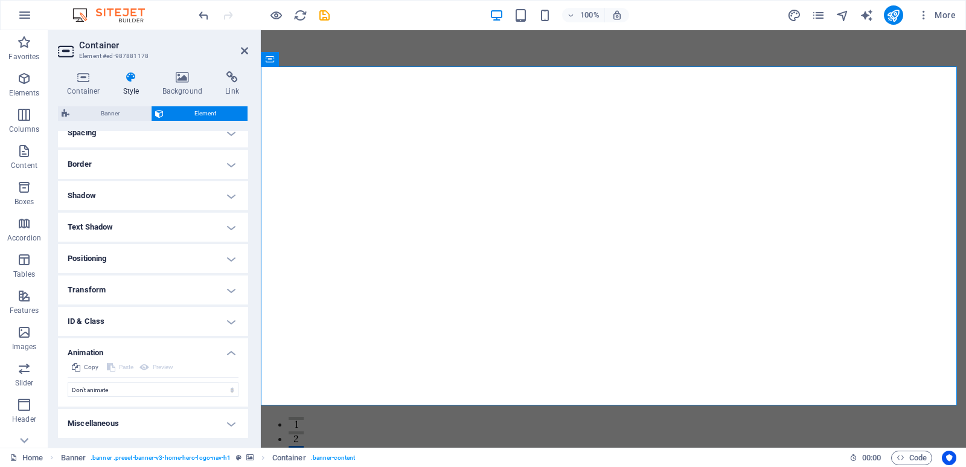
click at [229, 353] on h4 "Animation" at bounding box center [153, 349] width 190 height 22
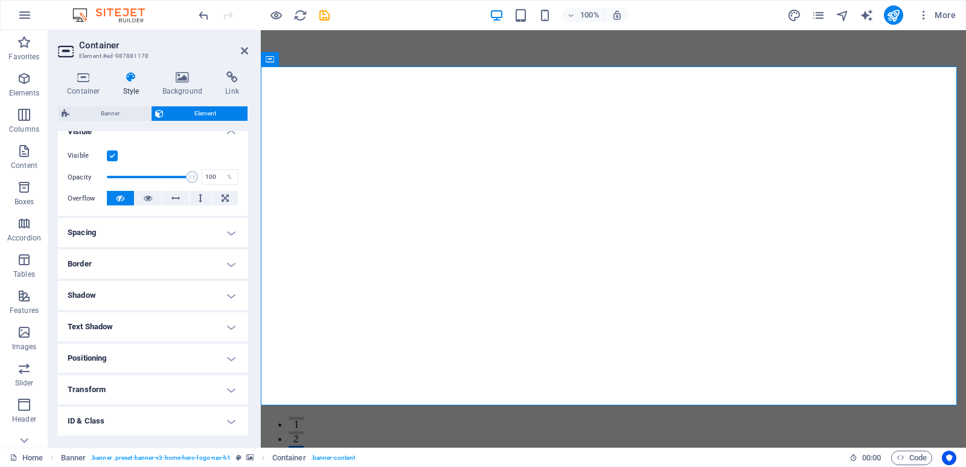
scroll to position [83, 0]
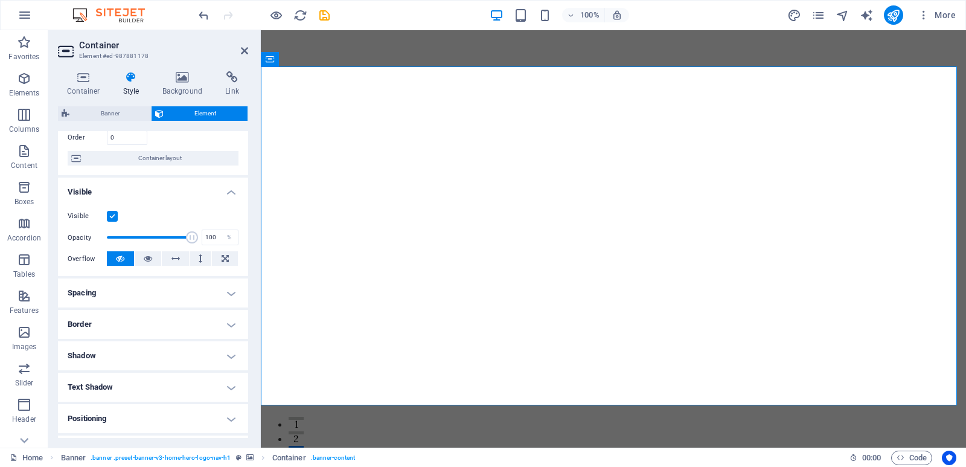
click at [227, 322] on h4 "Border" at bounding box center [153, 324] width 190 height 29
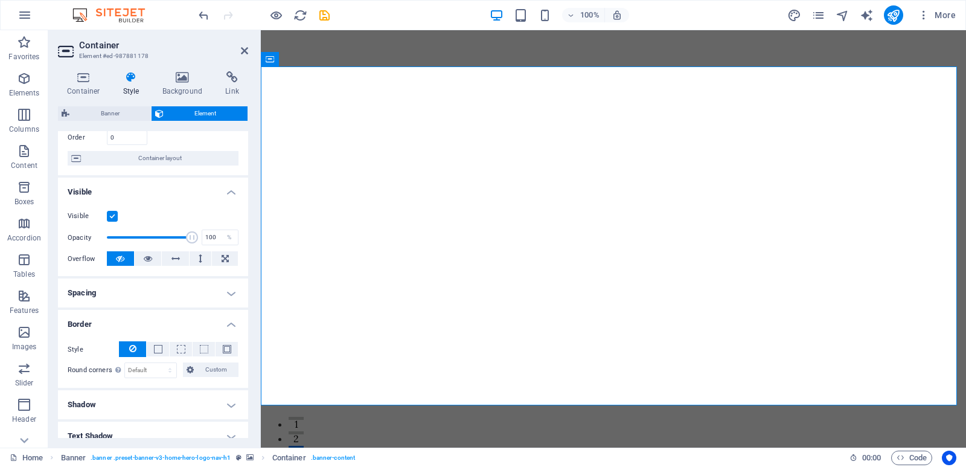
click at [227, 322] on h4 "Border" at bounding box center [153, 321] width 190 height 22
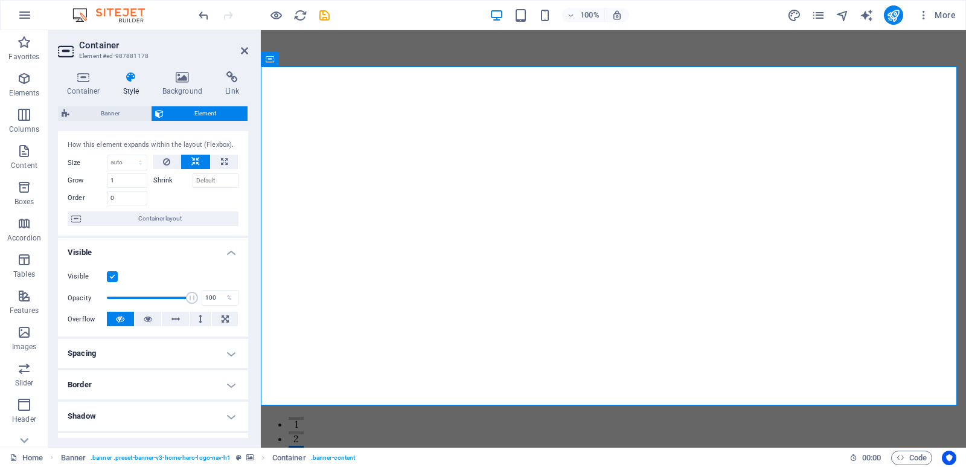
scroll to position [0, 0]
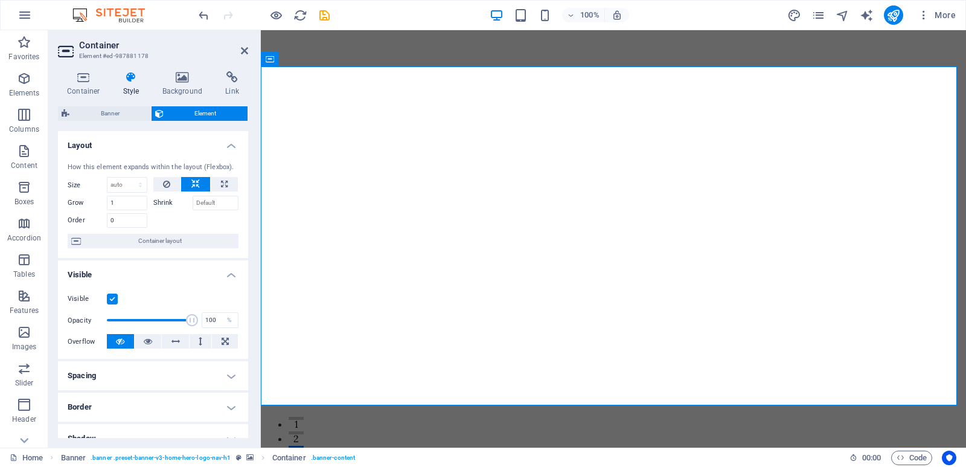
click at [202, 112] on span "Element" at bounding box center [205, 113] width 77 height 14
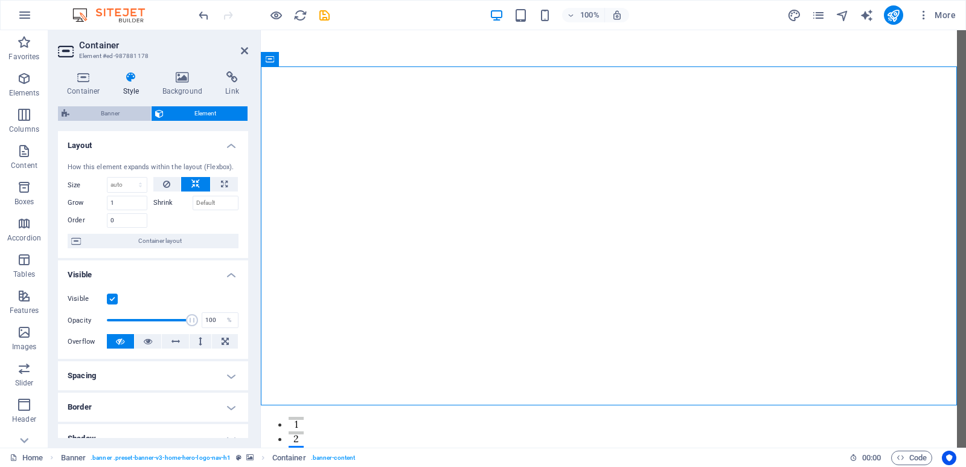
click at [121, 115] on span "Banner" at bounding box center [110, 113] width 74 height 14
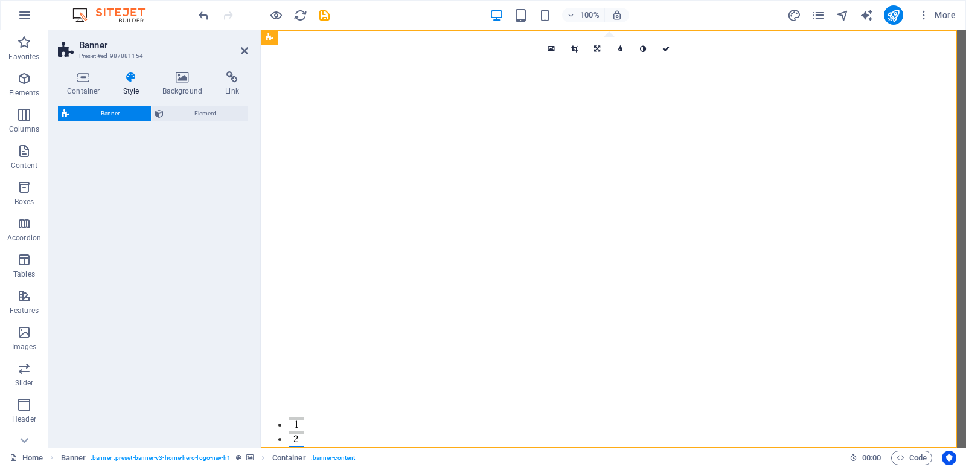
select select "preset-banner-v3-home-hero-logo-nav-h1"
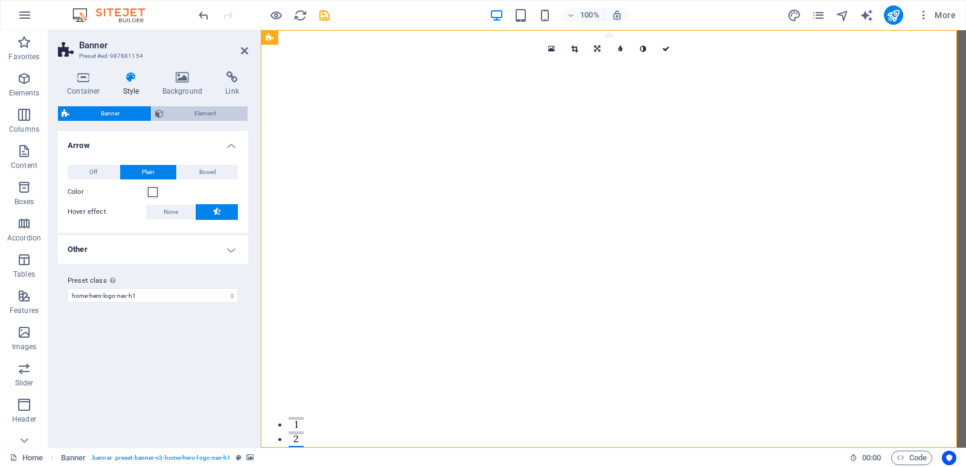
click at [178, 109] on span "Element" at bounding box center [205, 113] width 77 height 14
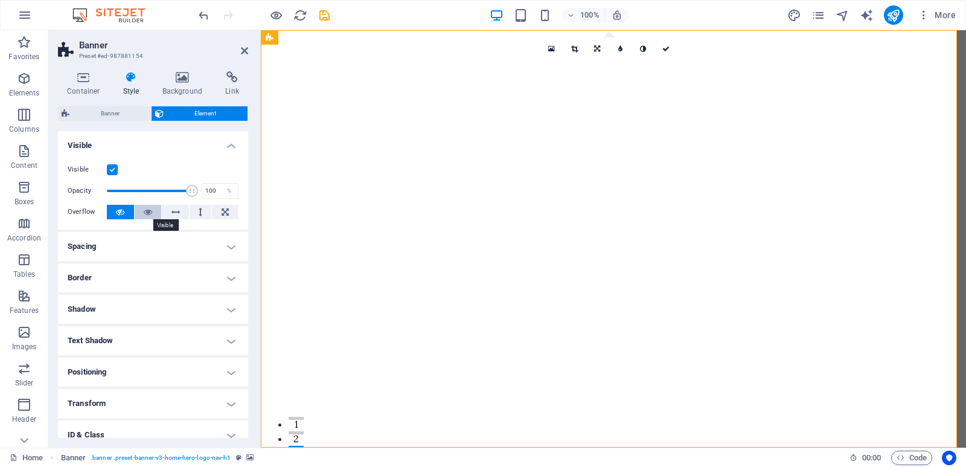
click at [144, 211] on icon at bounding box center [148, 212] width 8 height 14
click at [121, 211] on icon at bounding box center [120, 212] width 8 height 14
click at [230, 148] on h4 "Visible" at bounding box center [153, 142] width 190 height 22
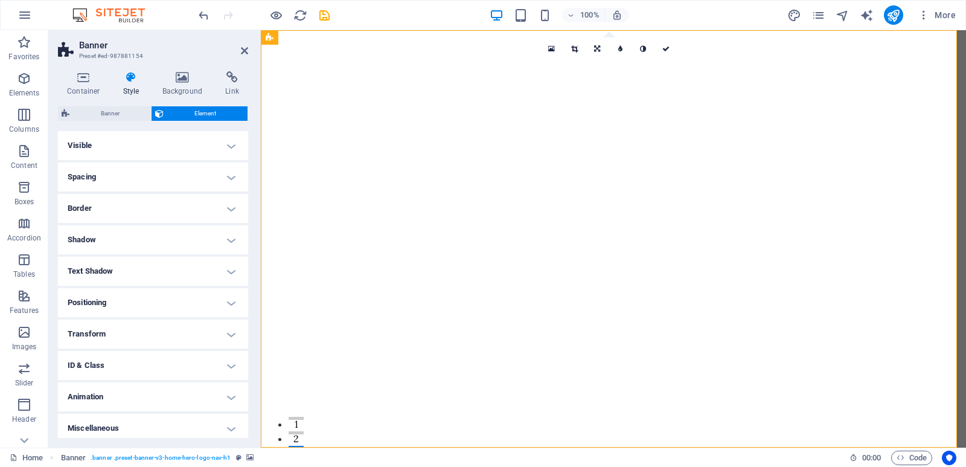
click at [230, 148] on h4 "Visible" at bounding box center [153, 145] width 190 height 29
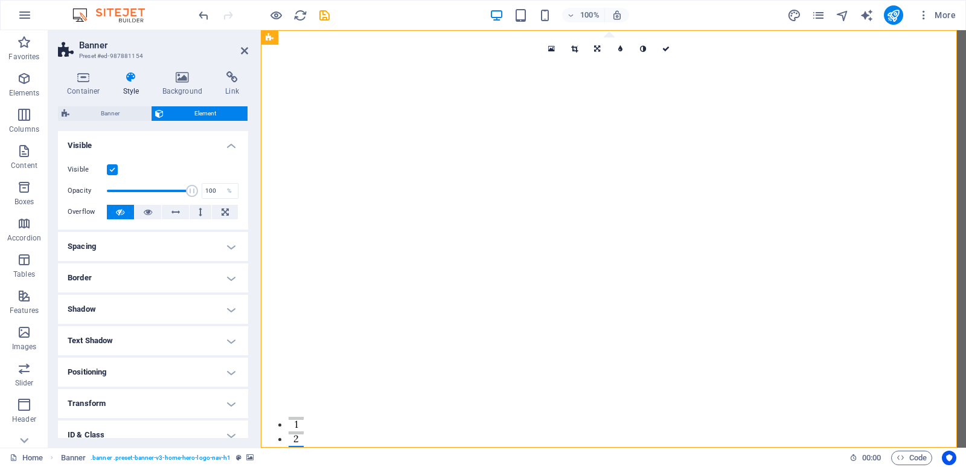
click at [230, 148] on h4 "Visible" at bounding box center [153, 142] width 190 height 22
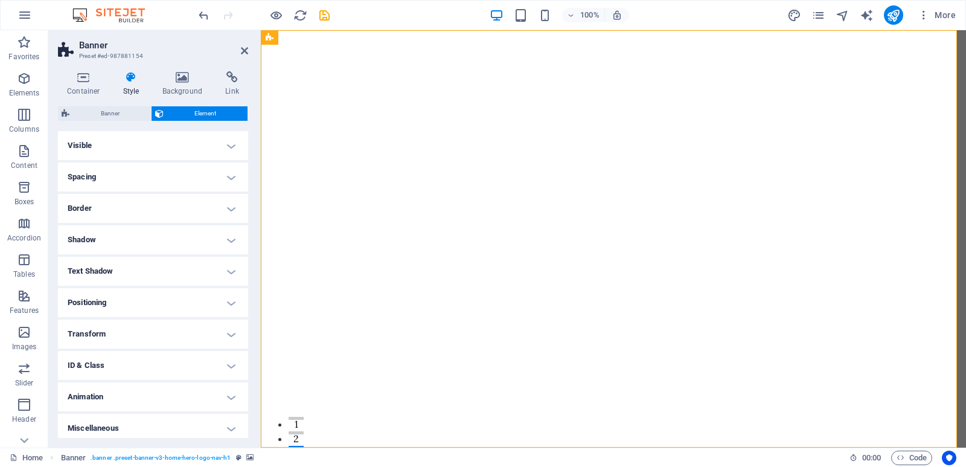
click at [245, 45] on h2 "Banner" at bounding box center [163, 45] width 169 height 11
click at [241, 49] on icon at bounding box center [244, 51] width 7 height 10
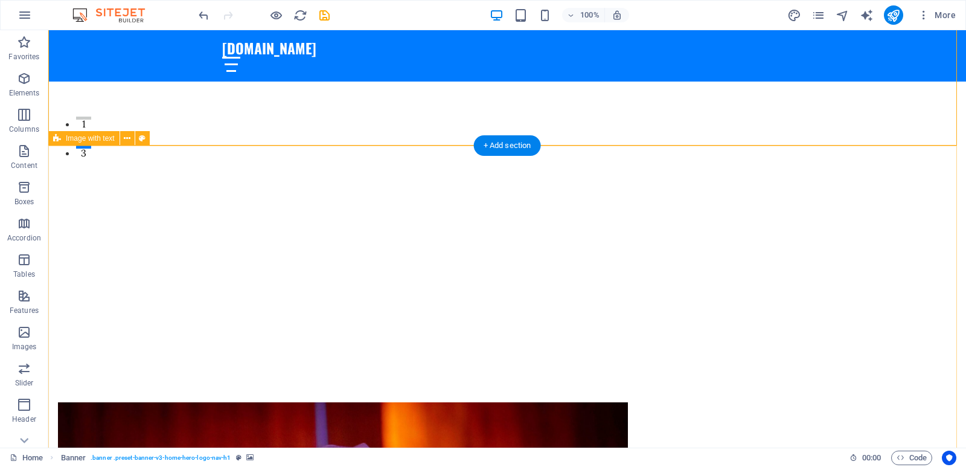
scroll to position [302, 0]
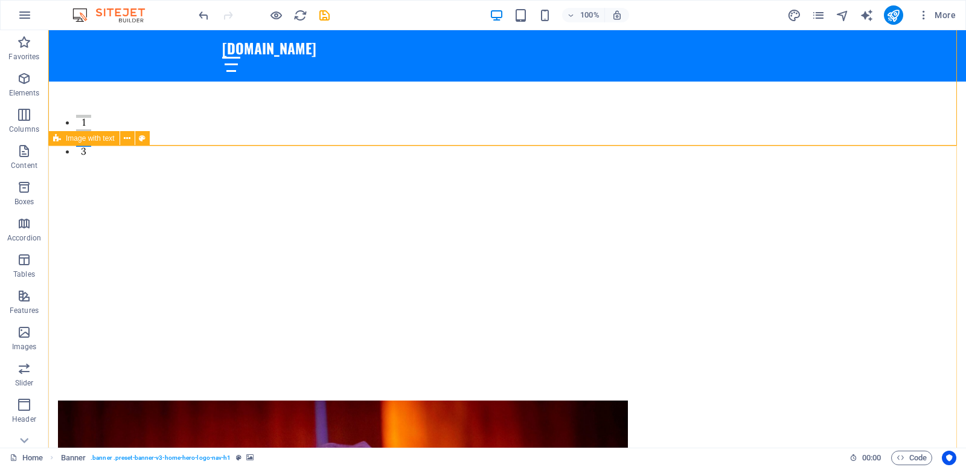
click at [91, 139] on span "Image with text" at bounding box center [90, 138] width 49 height 7
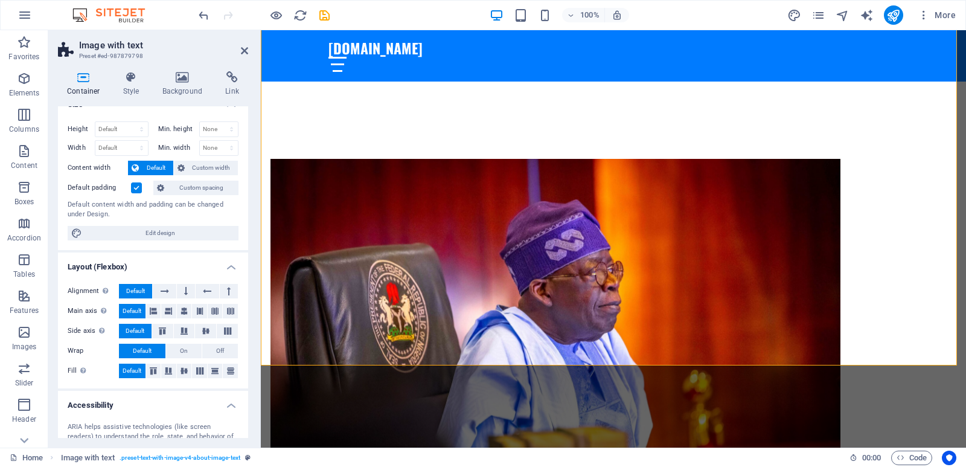
scroll to position [0, 0]
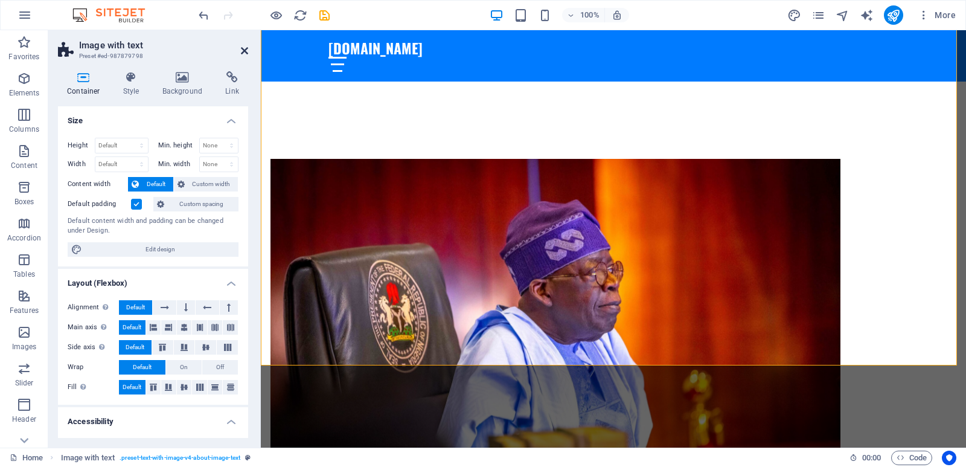
click at [245, 53] on icon at bounding box center [244, 51] width 7 height 10
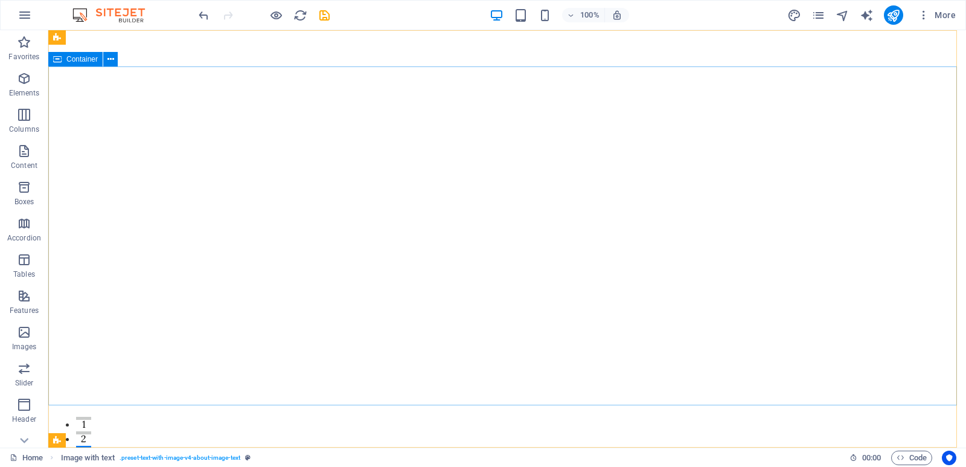
click at [77, 60] on span "Container" at bounding box center [81, 59] width 31 height 7
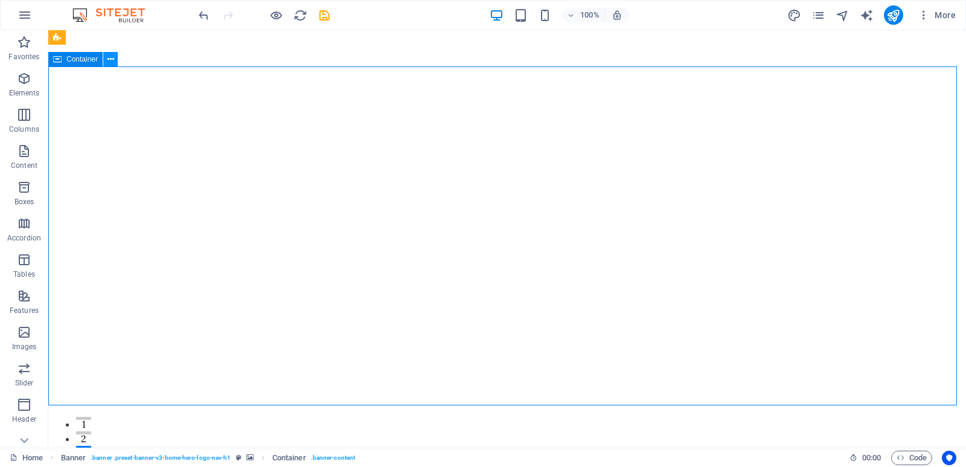
click at [109, 61] on icon at bounding box center [110, 59] width 7 height 13
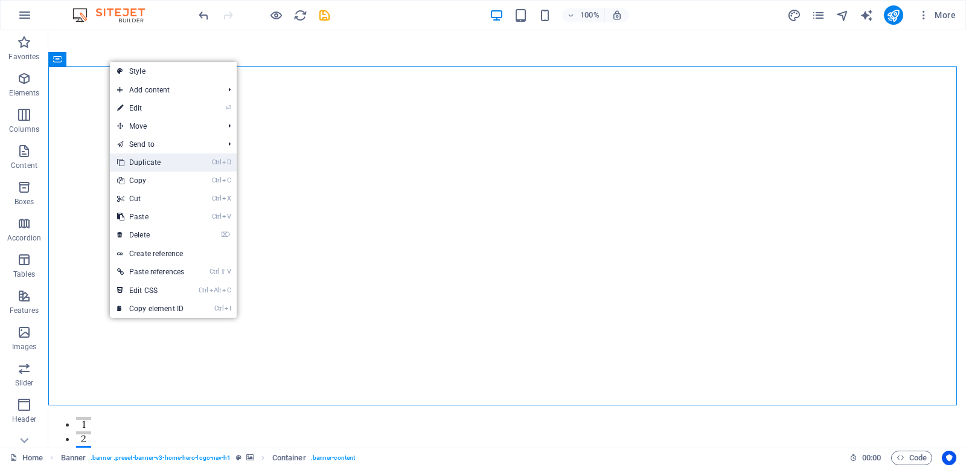
click at [162, 164] on link "Ctrl D Duplicate" at bounding box center [151, 162] width 82 height 18
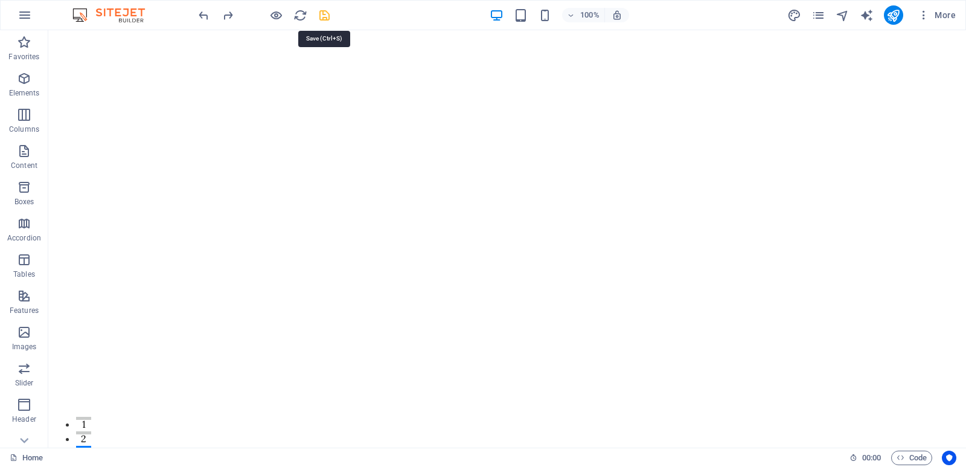
click at [322, 15] on icon "save" at bounding box center [325, 15] width 14 height 14
checkbox input "false"
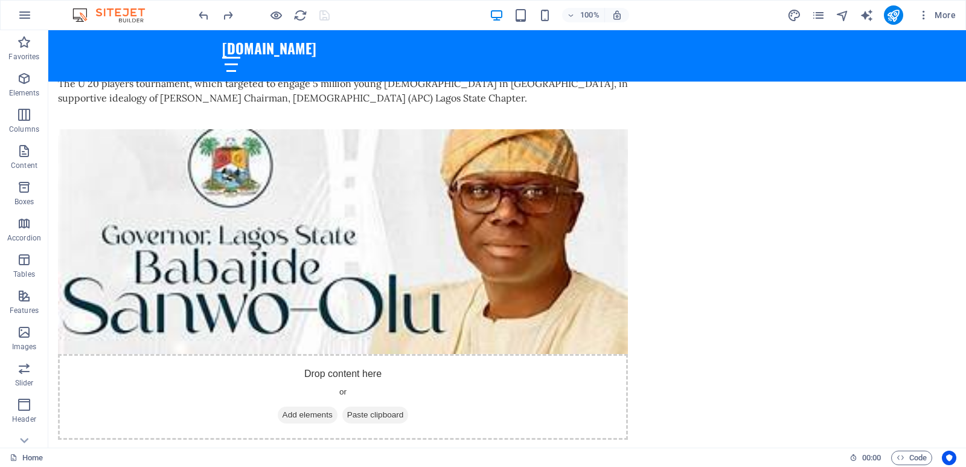
scroll to position [4488, 0]
